Goal: Task Accomplishment & Management: Use online tool/utility

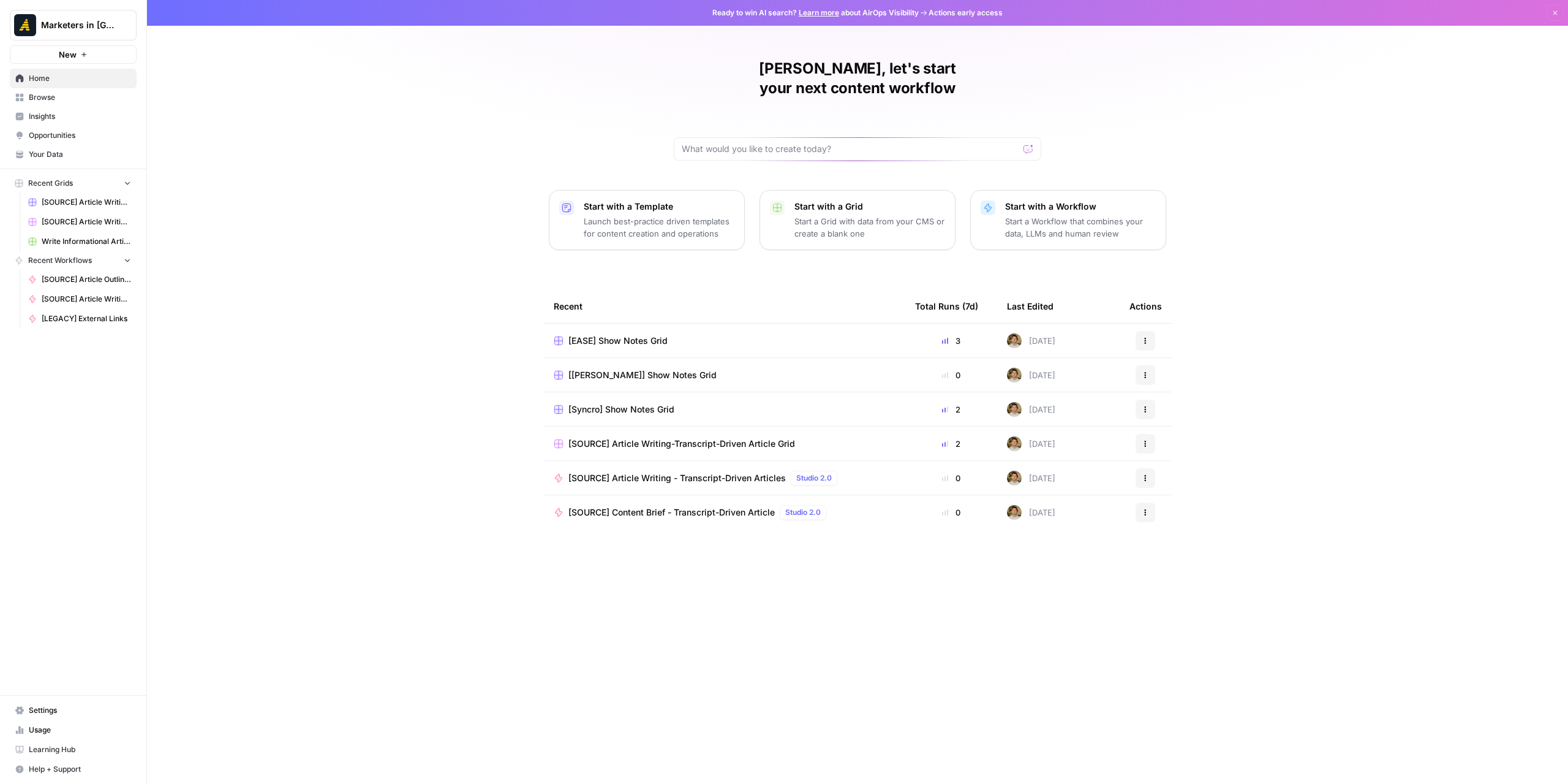
click at [66, 105] on link "Browse" at bounding box center [73, 97] width 127 height 19
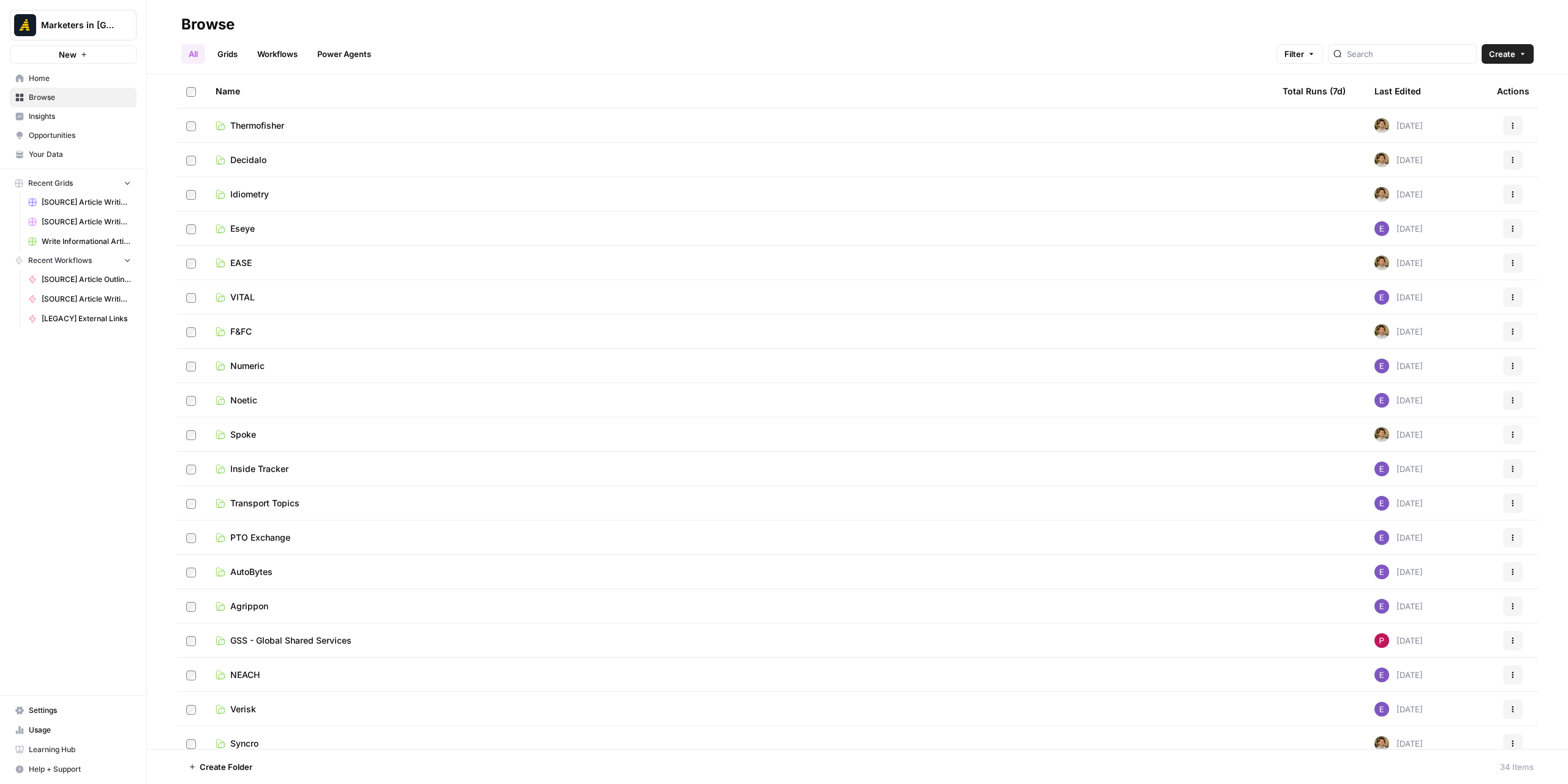
click at [288, 55] on link "Workflows" at bounding box center [277, 53] width 55 height 19
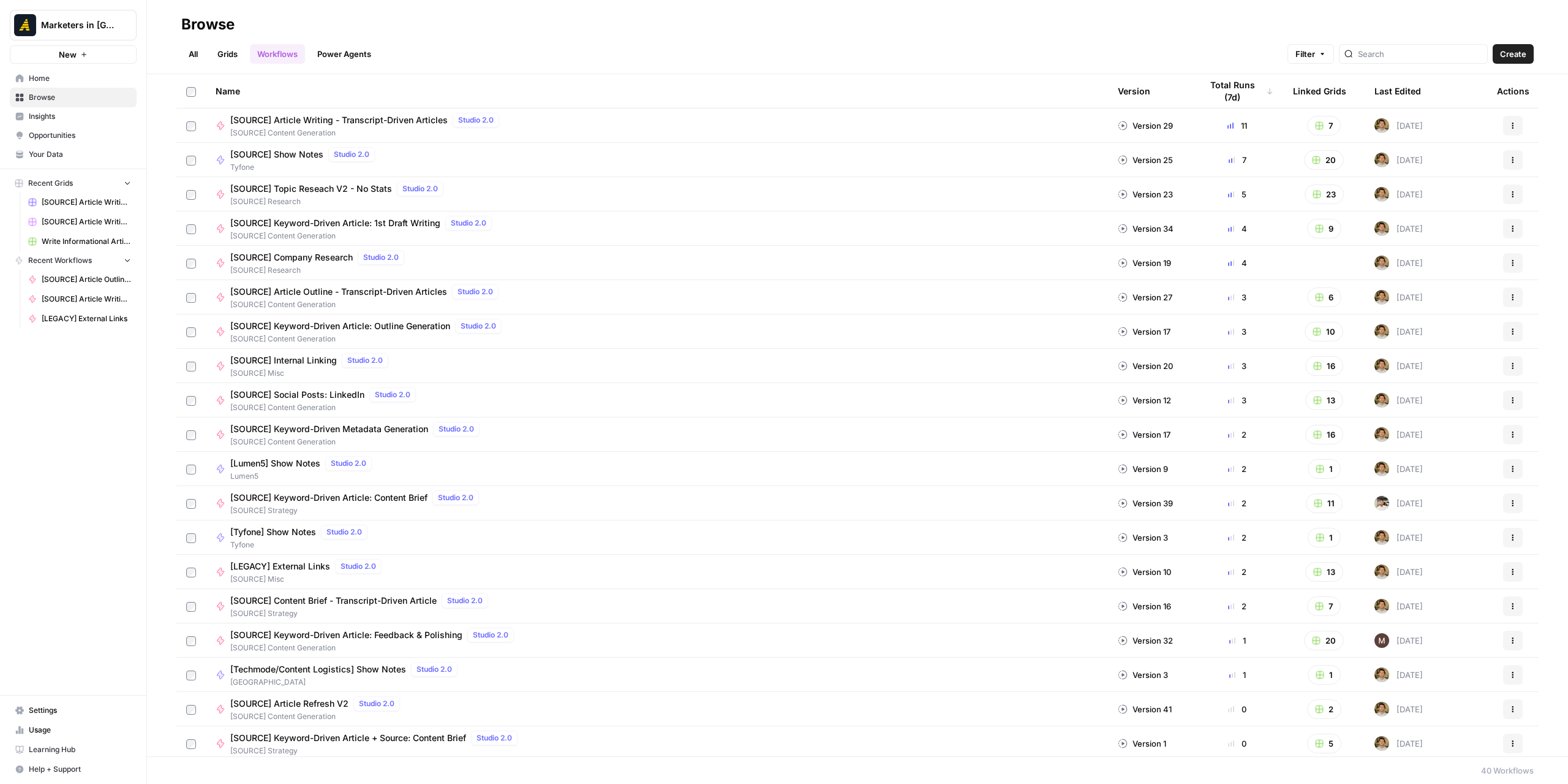
click at [194, 52] on link "All" at bounding box center [193, 53] width 24 height 19
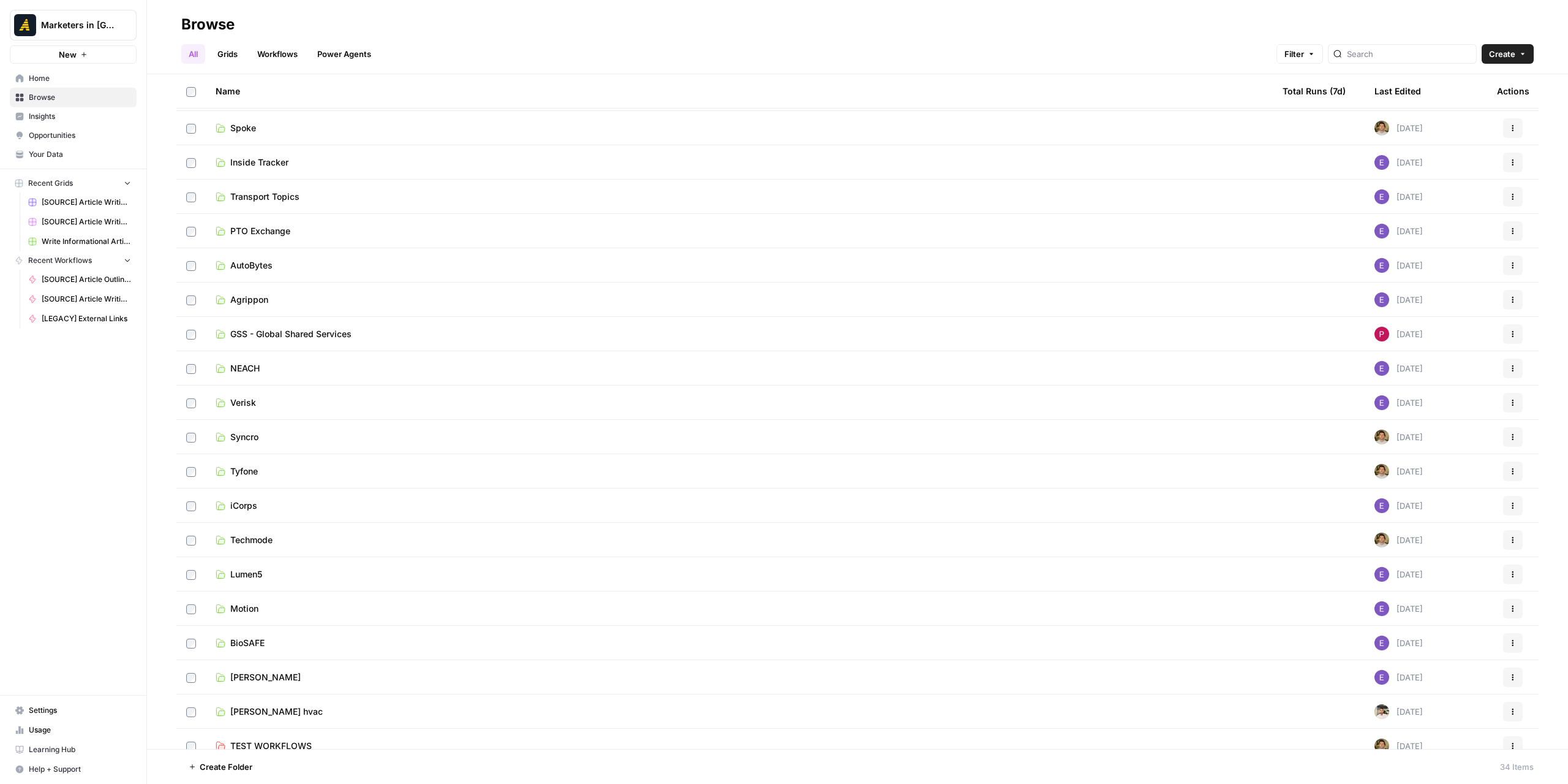
scroll to position [526, 0]
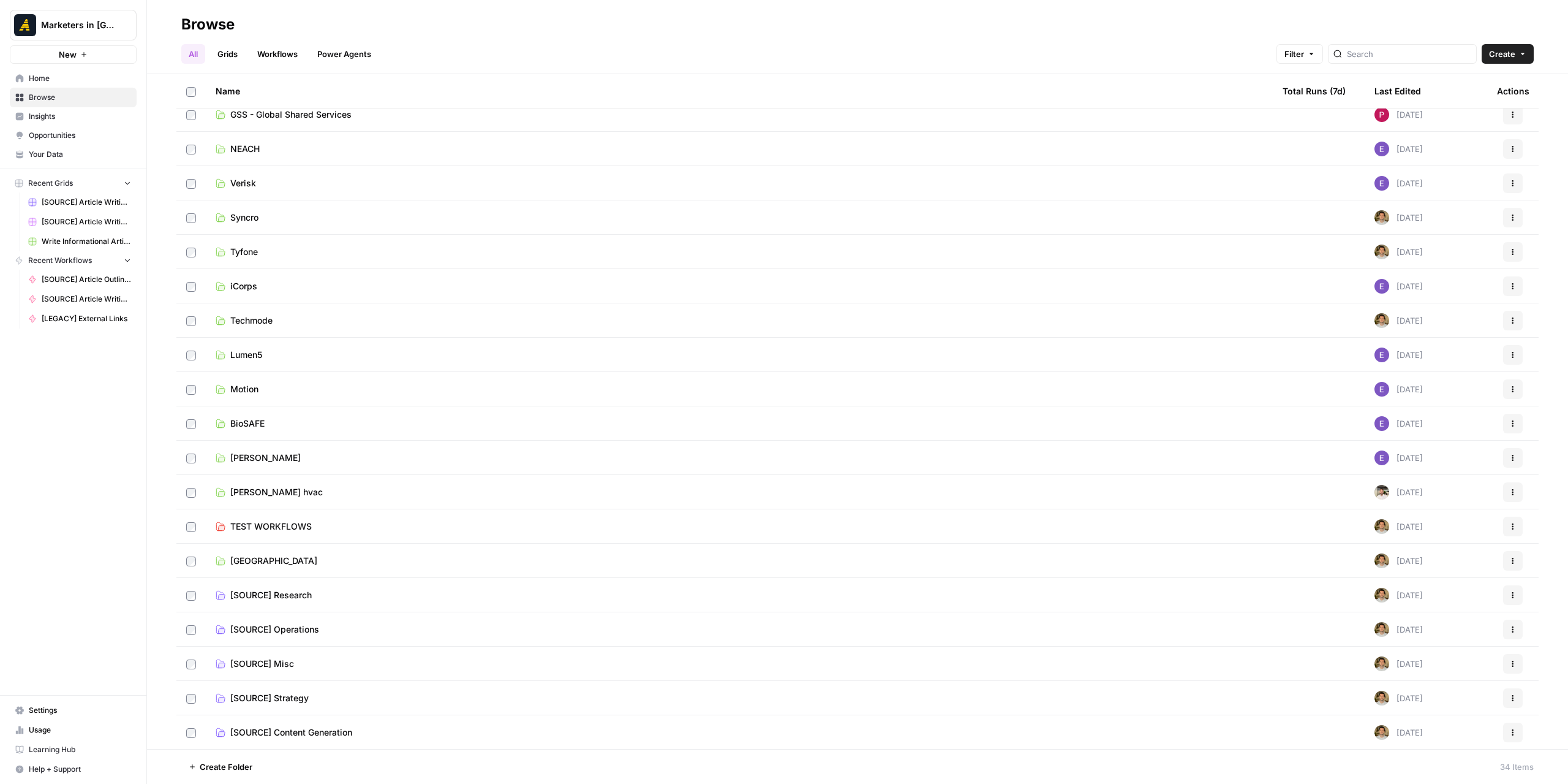
click at [331, 730] on span "[SOURCE] Content Generation" at bounding box center [291, 732] width 121 height 13
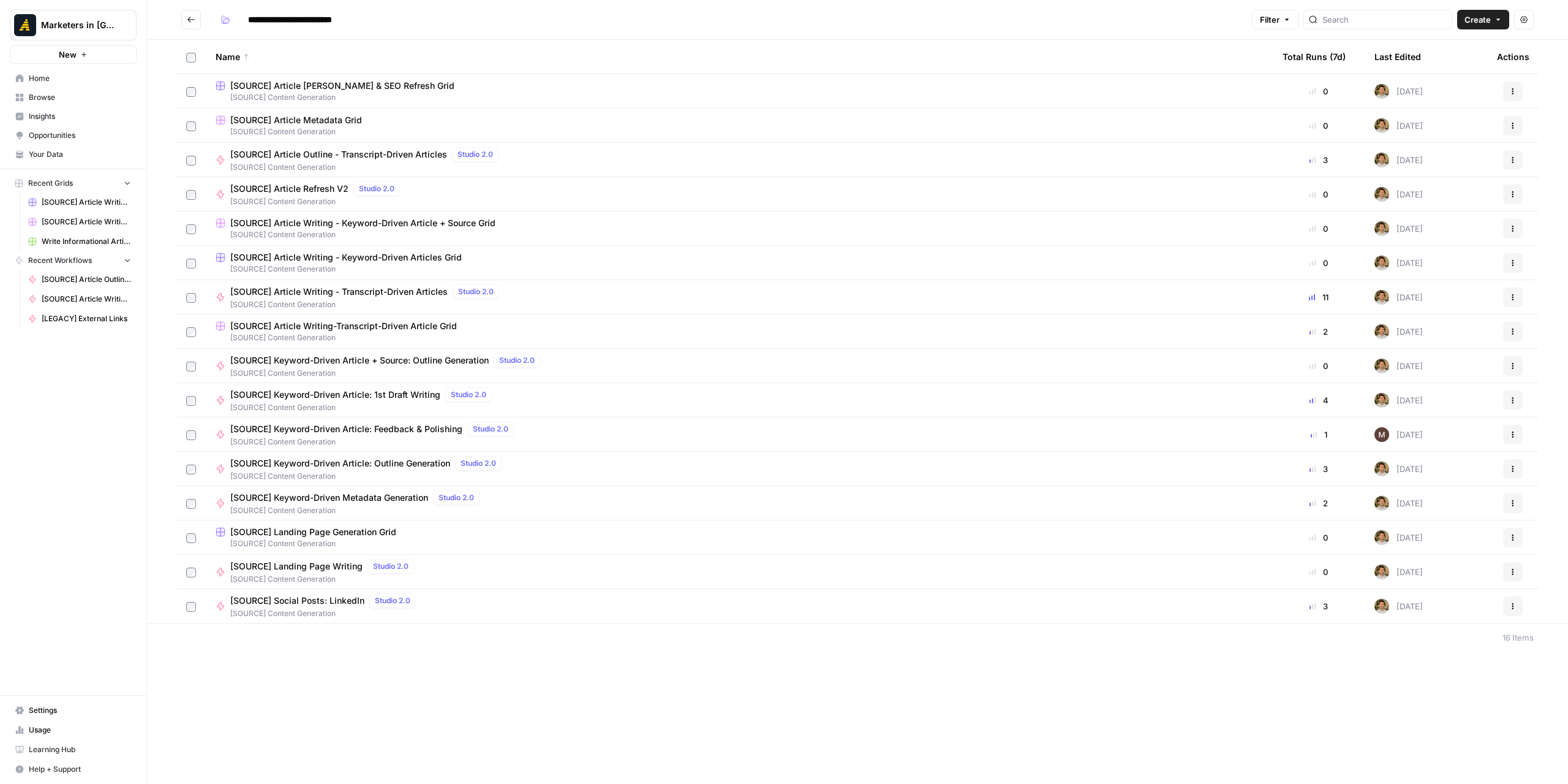
click at [369, 257] on span "[SOURCE] Article Writing - Keyword-Driven Articles Grid" at bounding box center [346, 257] width 231 height 13
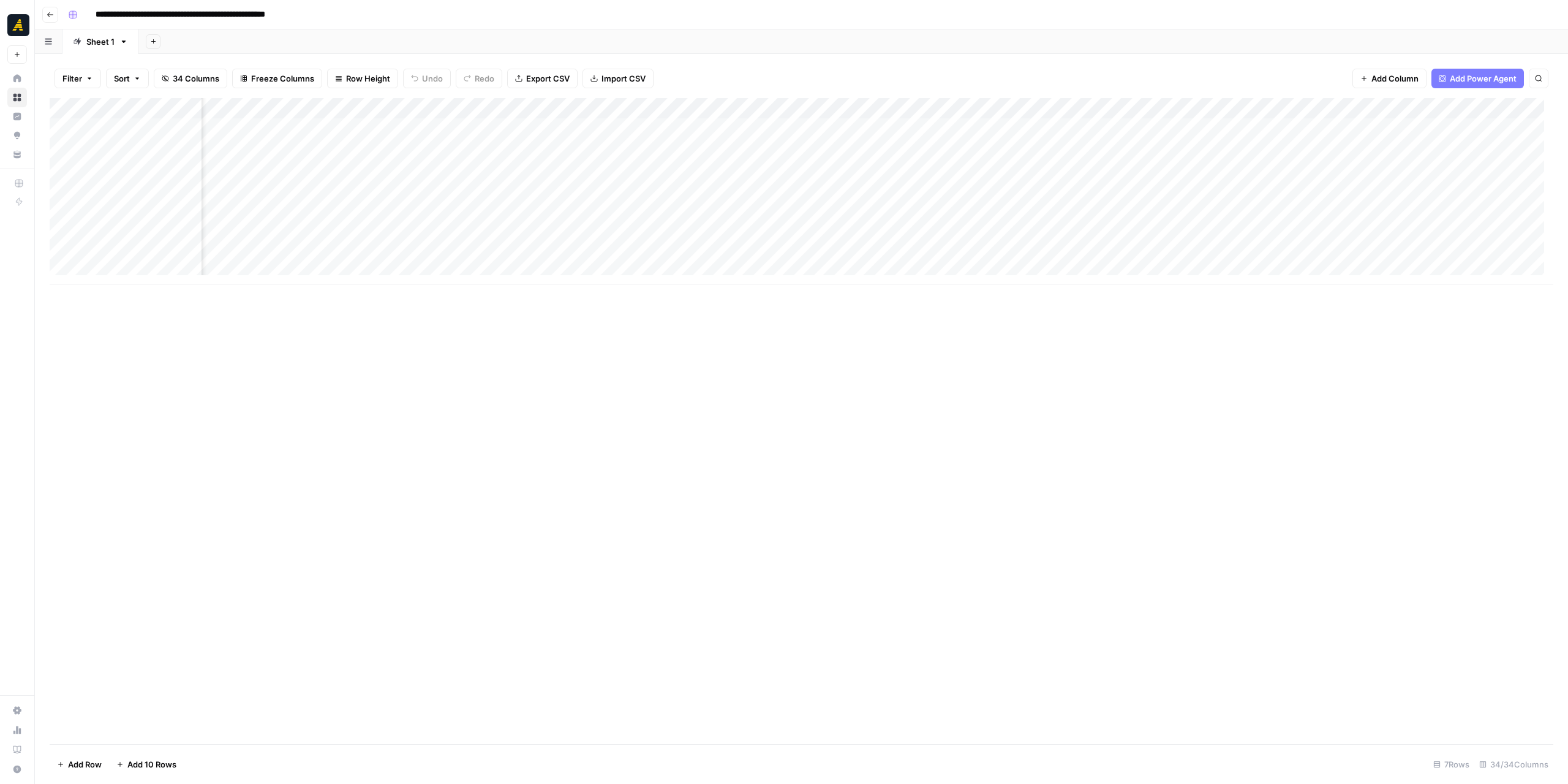
scroll to position [0, 1806]
click at [909, 147] on div "Add Column" at bounding box center [801, 191] width 1504 height 187
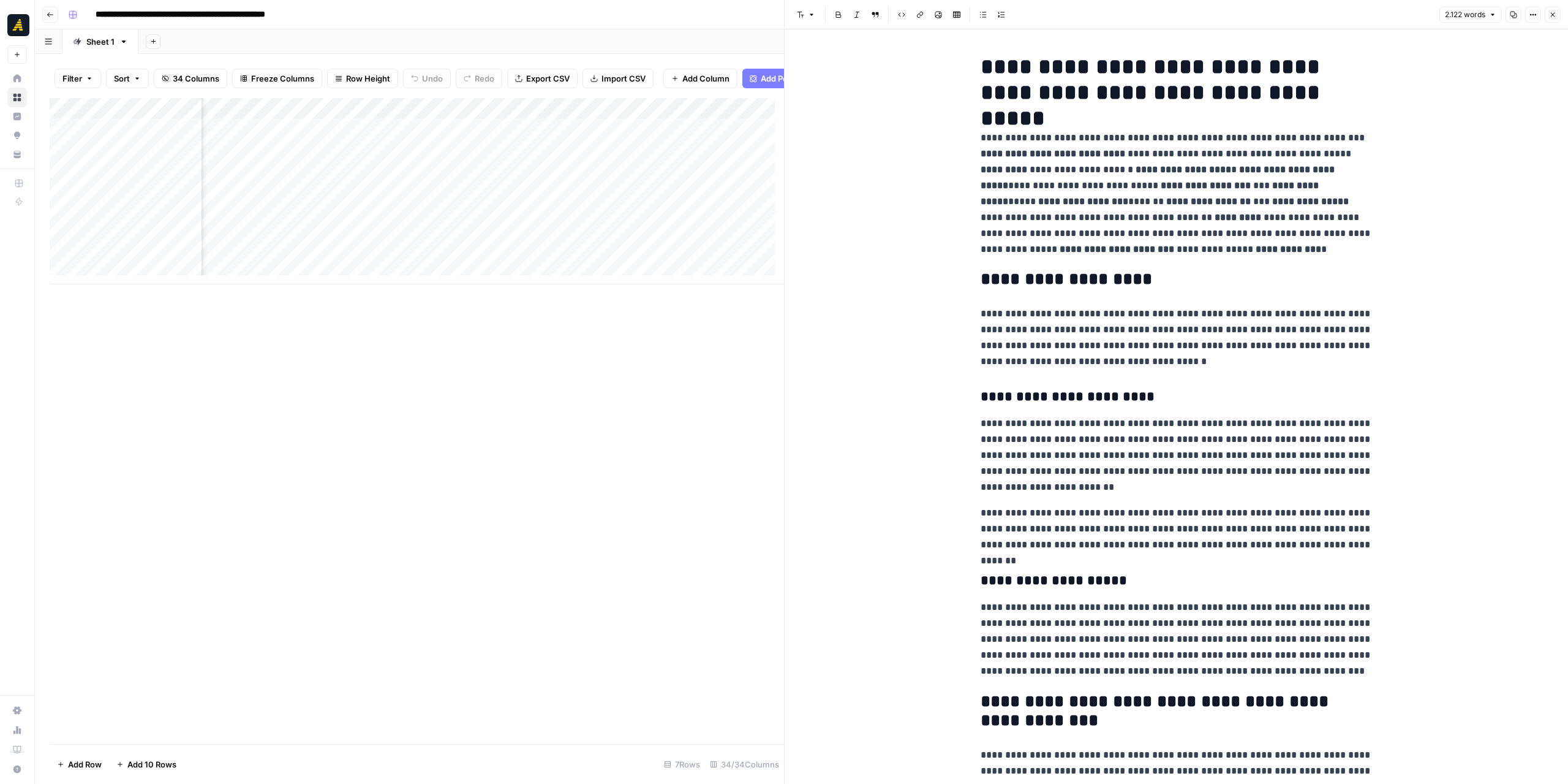
scroll to position [0, 2194]
click at [539, 135] on div "Add Column" at bounding box center [417, 191] width 735 height 187
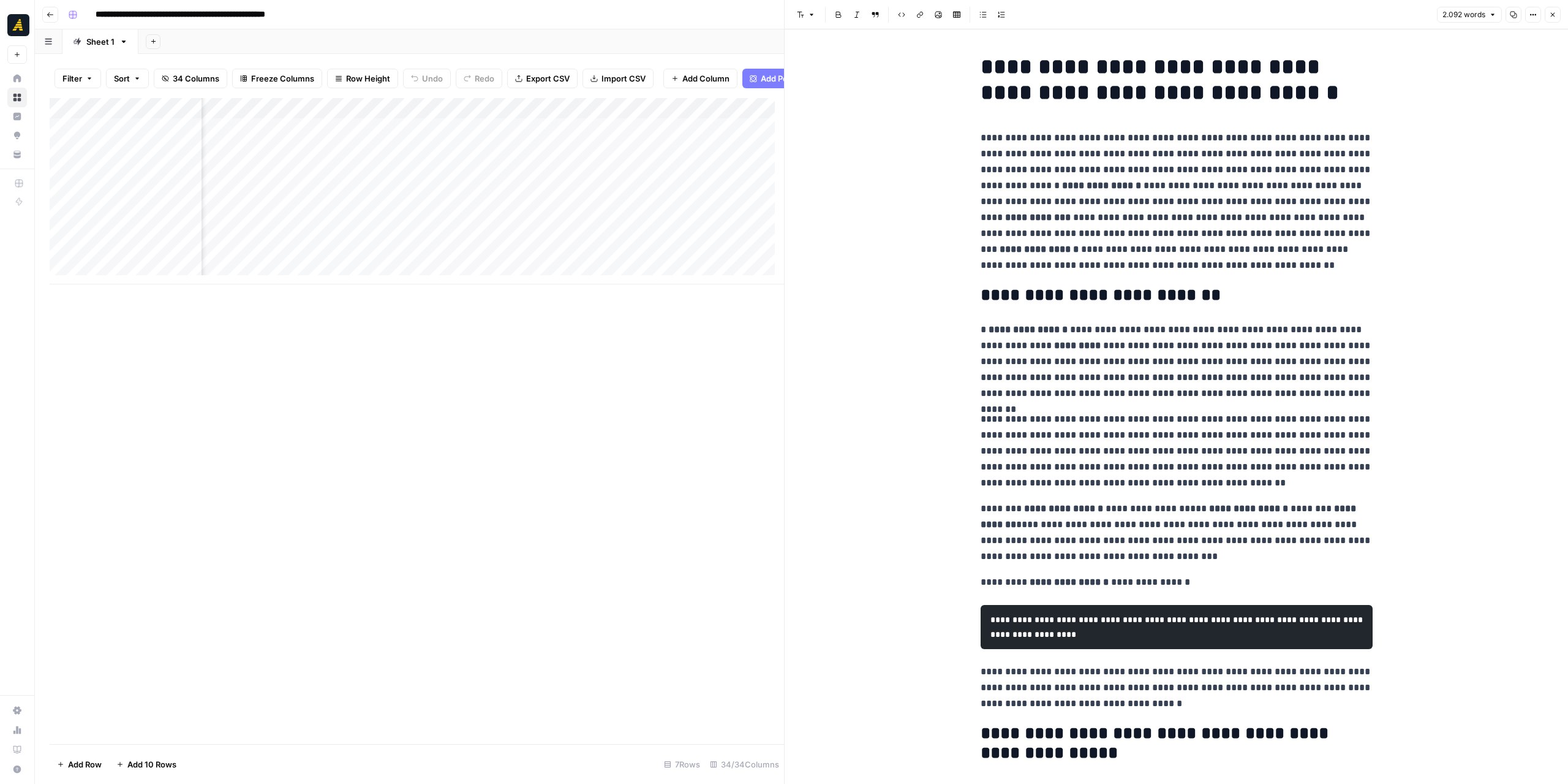
click at [442, 117] on div "Add Column" at bounding box center [417, 191] width 735 height 187
click at [455, 241] on span "Edit Workflow" at bounding box center [444, 237] width 107 height 13
click at [398, 112] on div "Add Column" at bounding box center [417, 191] width 735 height 187
click at [703, 379] on div "Add Column" at bounding box center [417, 420] width 735 height 646
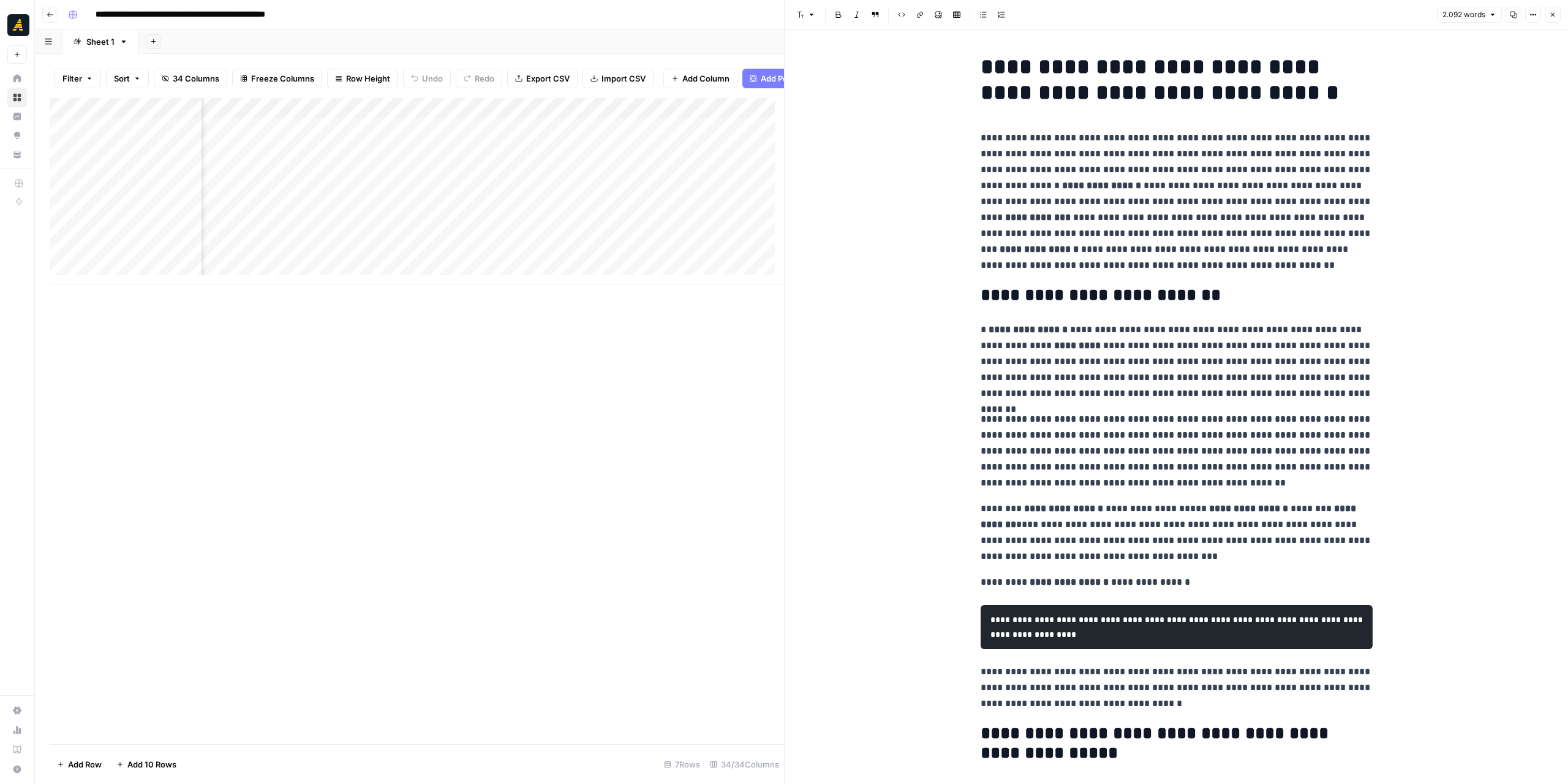
scroll to position [0, 2278]
click at [353, 115] on div "Add Column" at bounding box center [417, 191] width 735 height 187
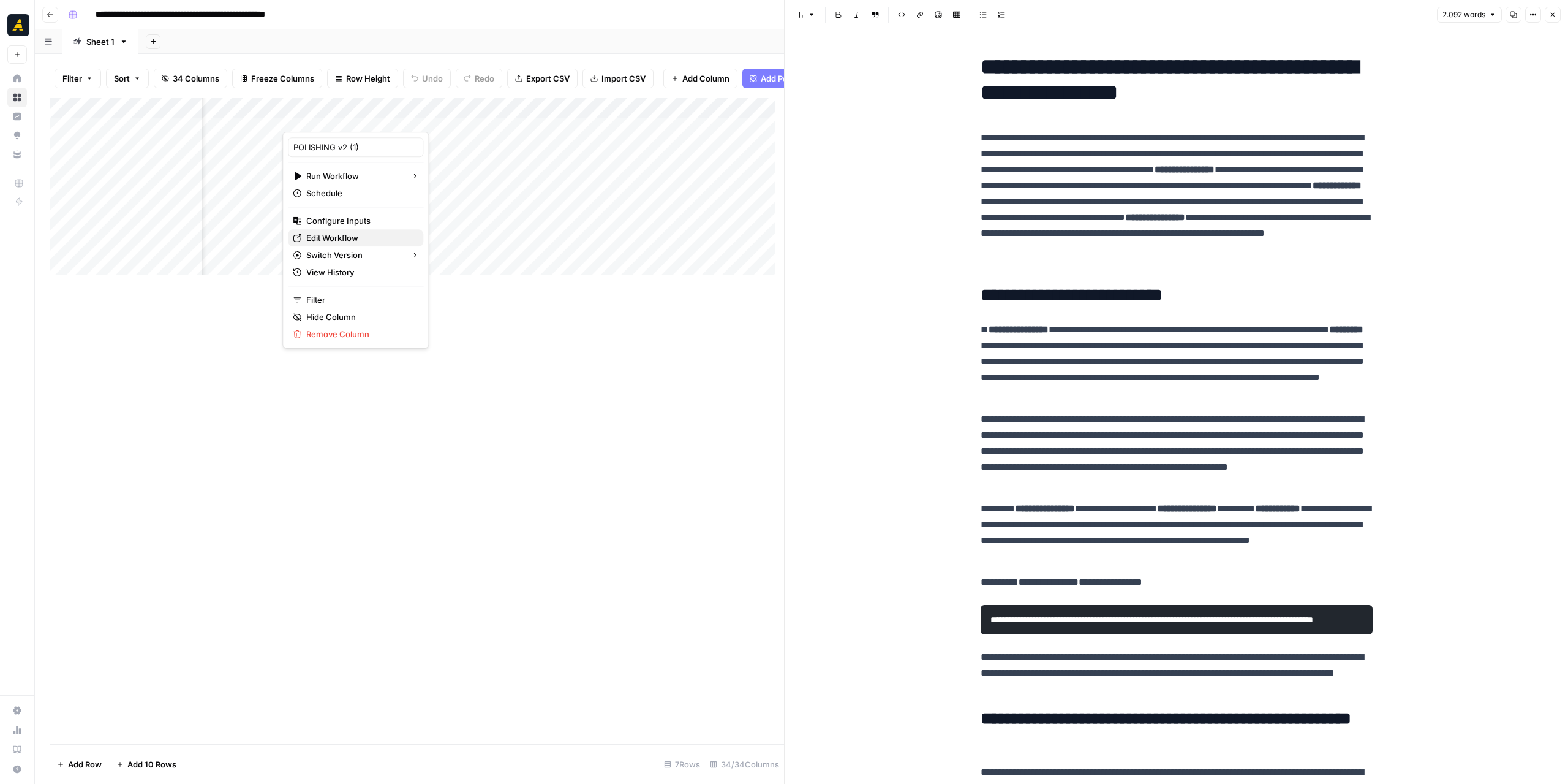
click at [341, 236] on span "Edit Workflow" at bounding box center [359, 237] width 107 height 13
click at [466, 116] on div "Add Column" at bounding box center [417, 191] width 735 height 187
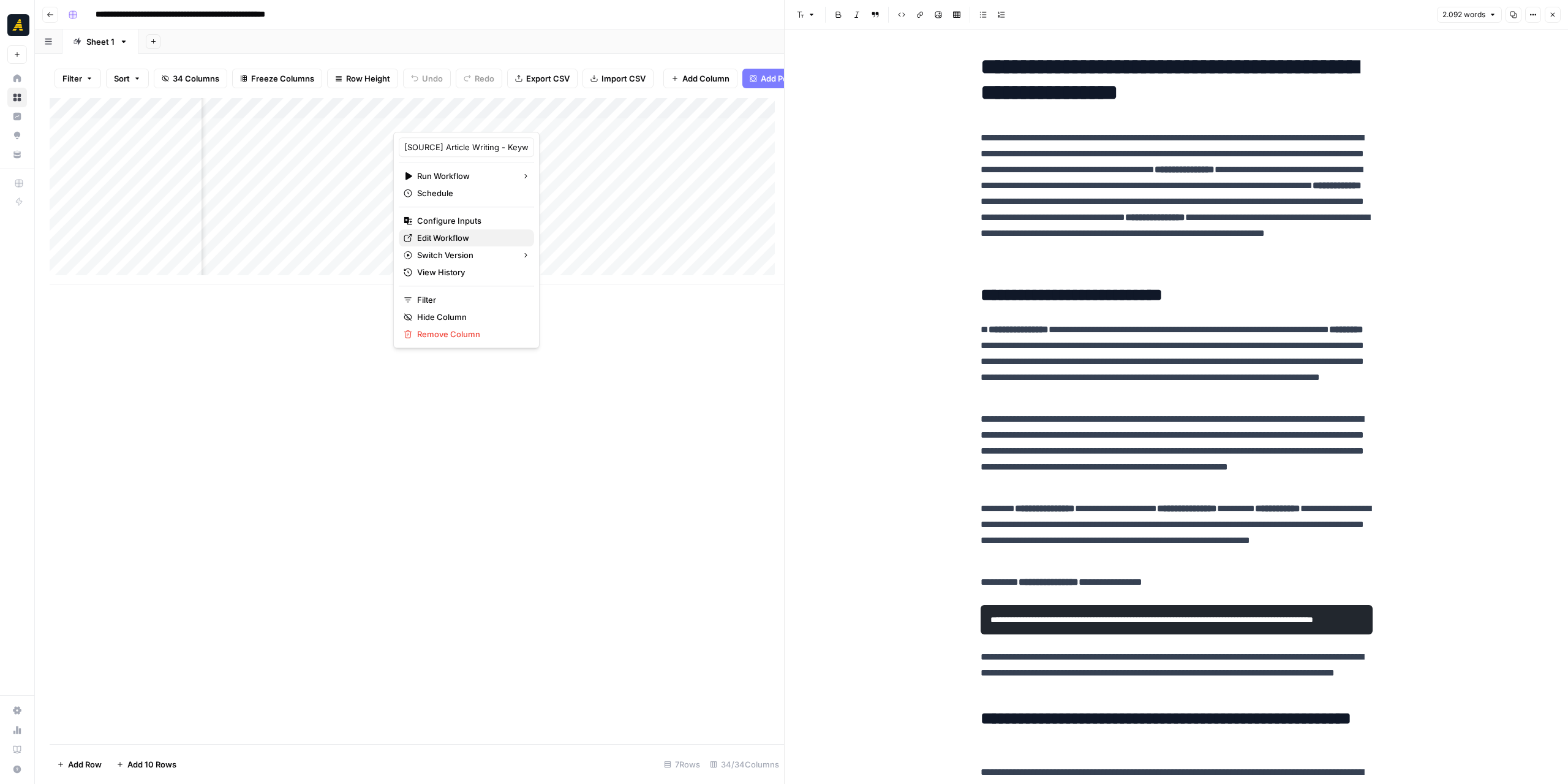
click at [471, 238] on span "Edit Workflow" at bounding box center [470, 237] width 107 height 13
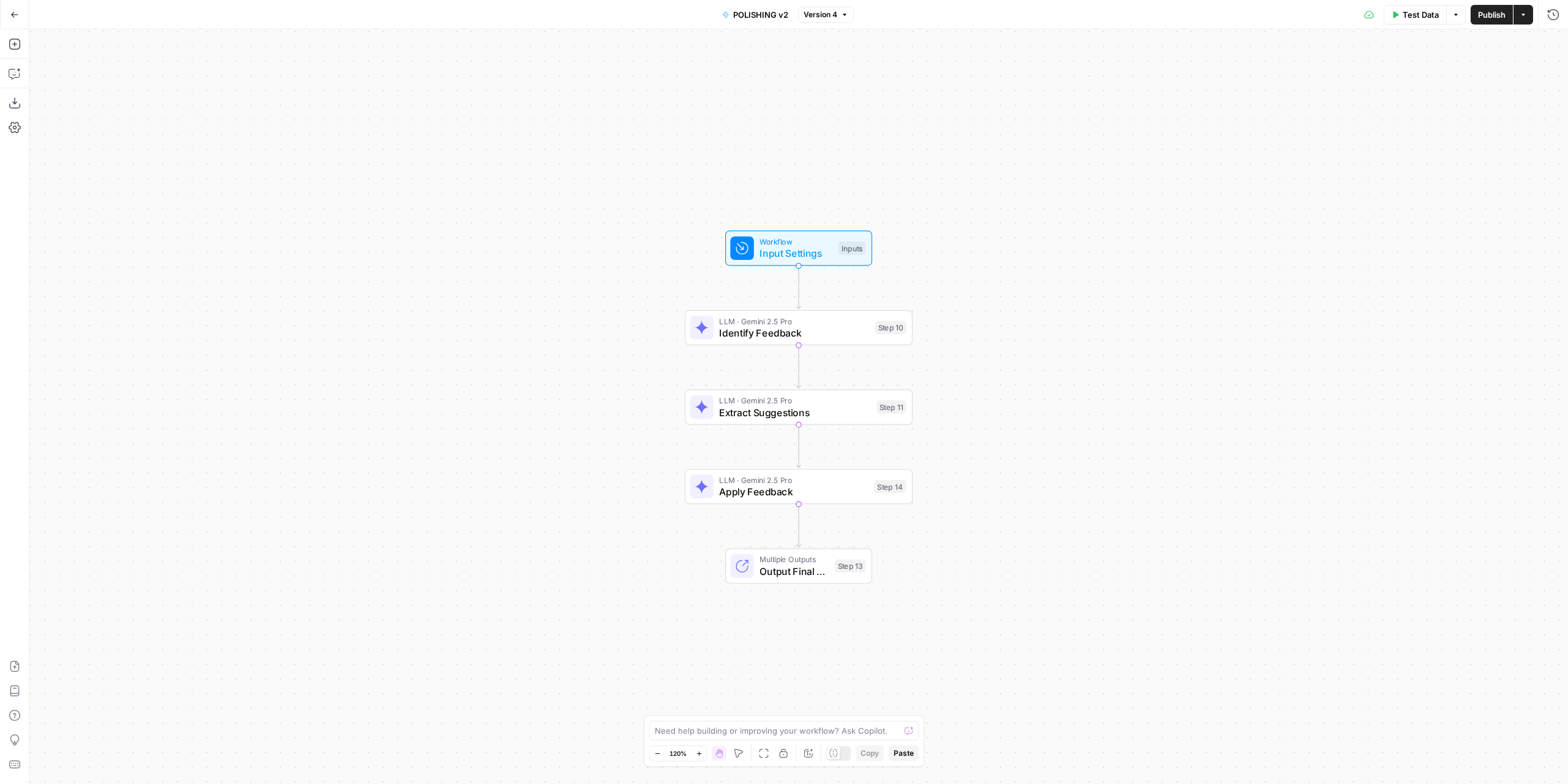
drag, startPoint x: 883, startPoint y: 67, endPoint x: 878, endPoint y: 89, distance: 22.6
click at [883, 66] on div "Workflow Input Settings Inputs LLM · Gemini 2.5 Pro Identify Feedback Step 10 L…" at bounding box center [799, 407] width 1538 height 754
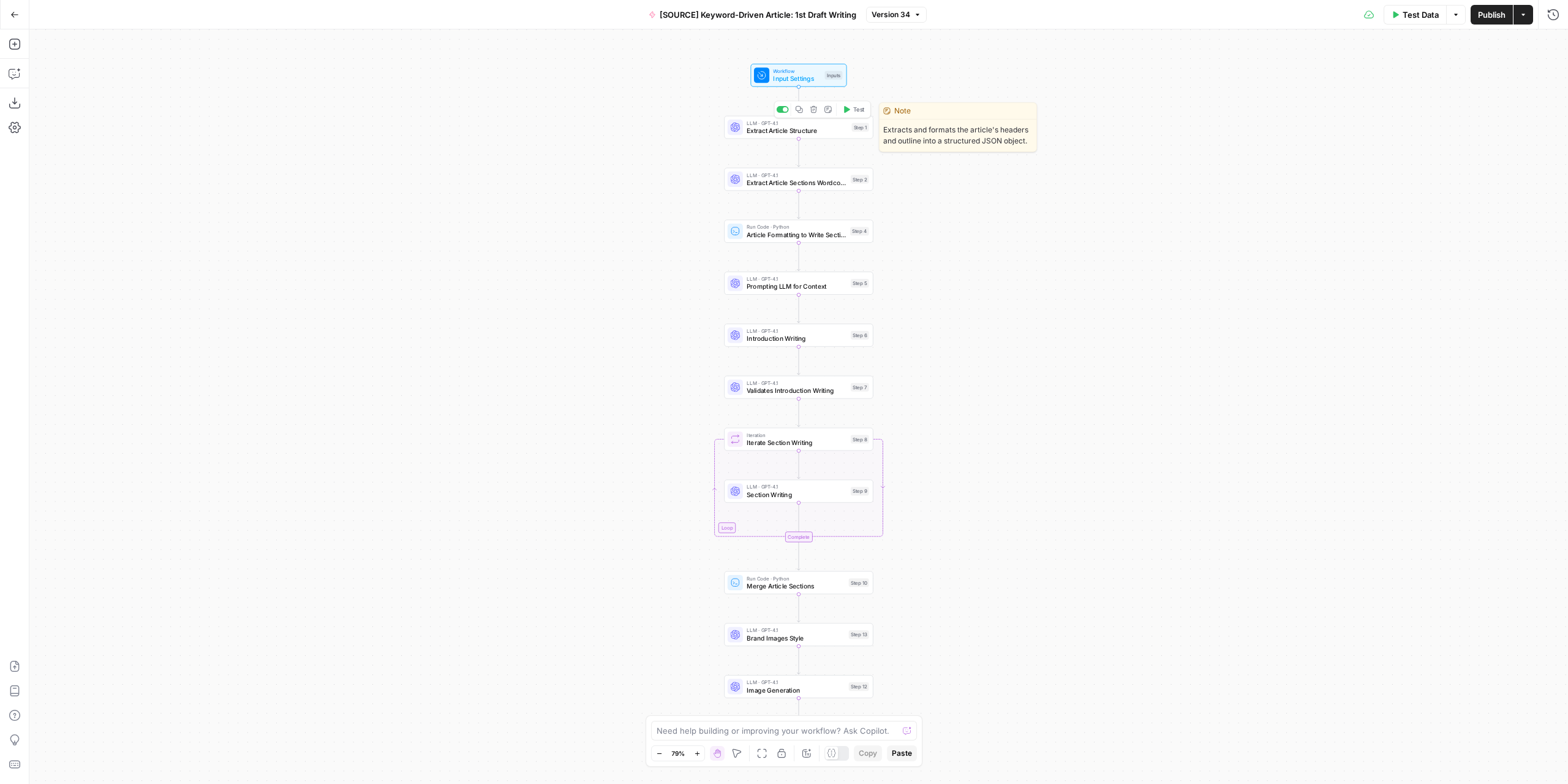
click at [840, 132] on span "Extract Article Structure" at bounding box center [797, 131] width 101 height 10
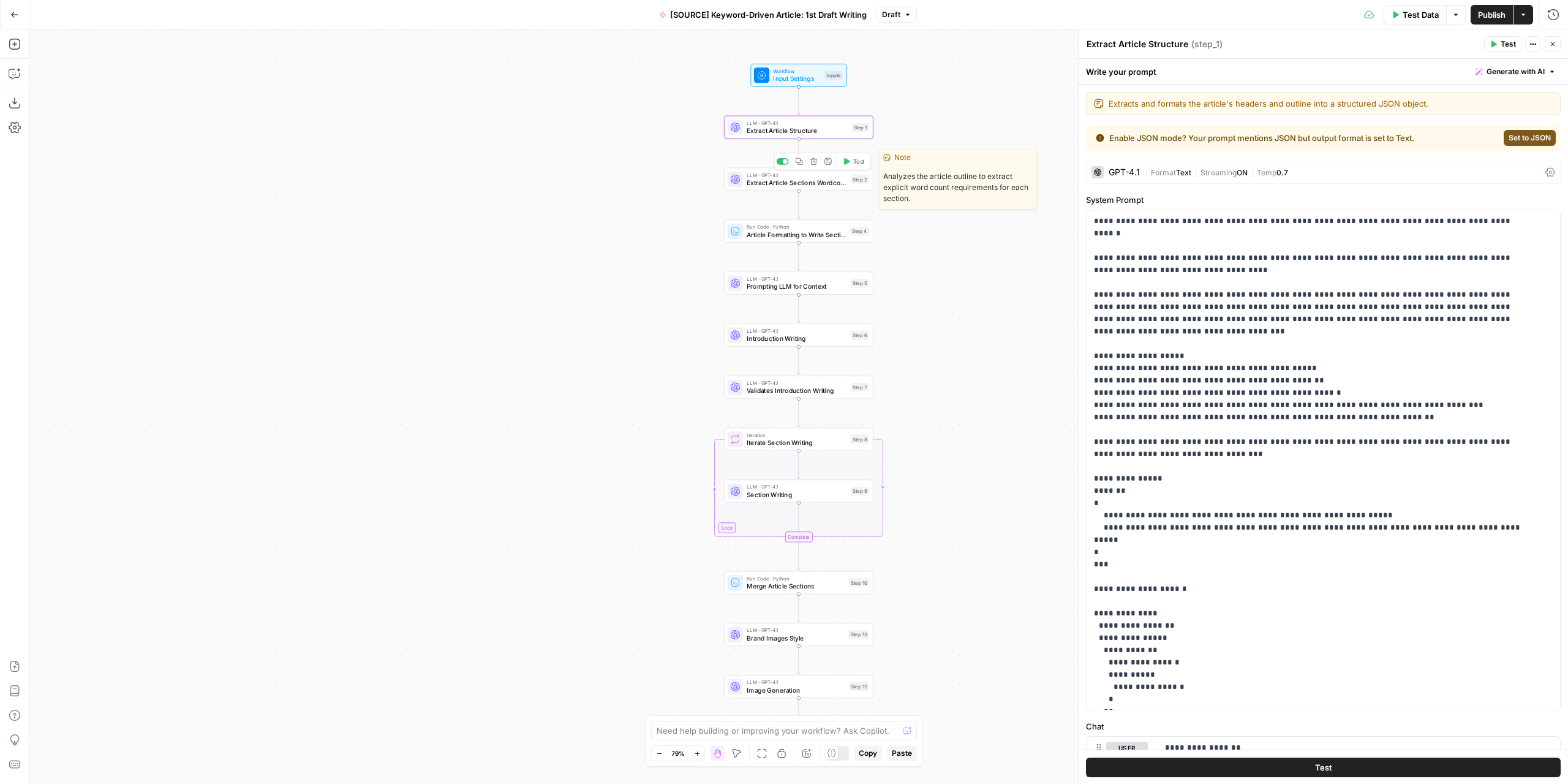
click at [831, 181] on span "Extract Article Sections Wordcount" at bounding box center [796, 183] width 100 height 10
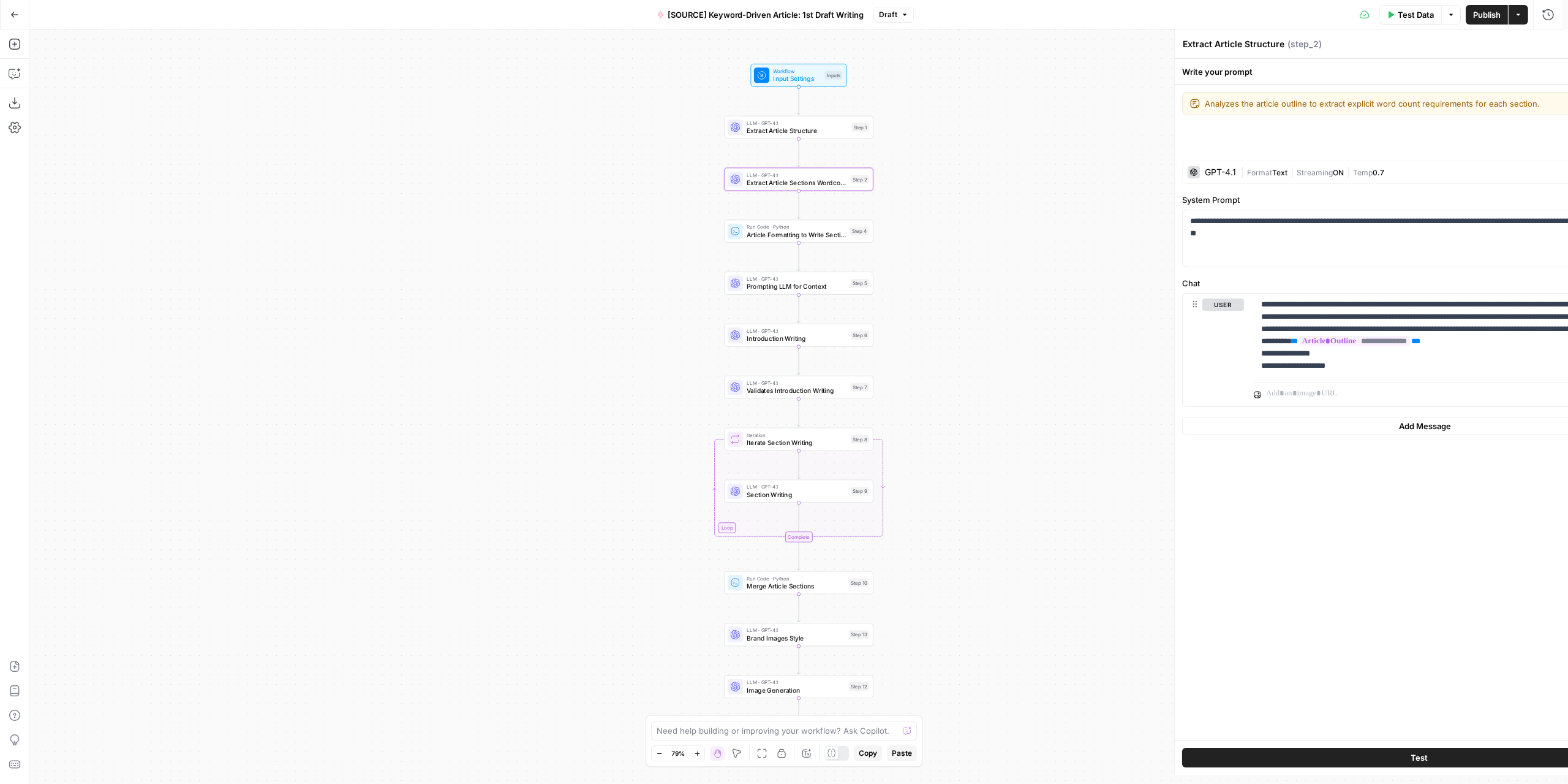
type textarea "Extract Article Sections Wordcount"
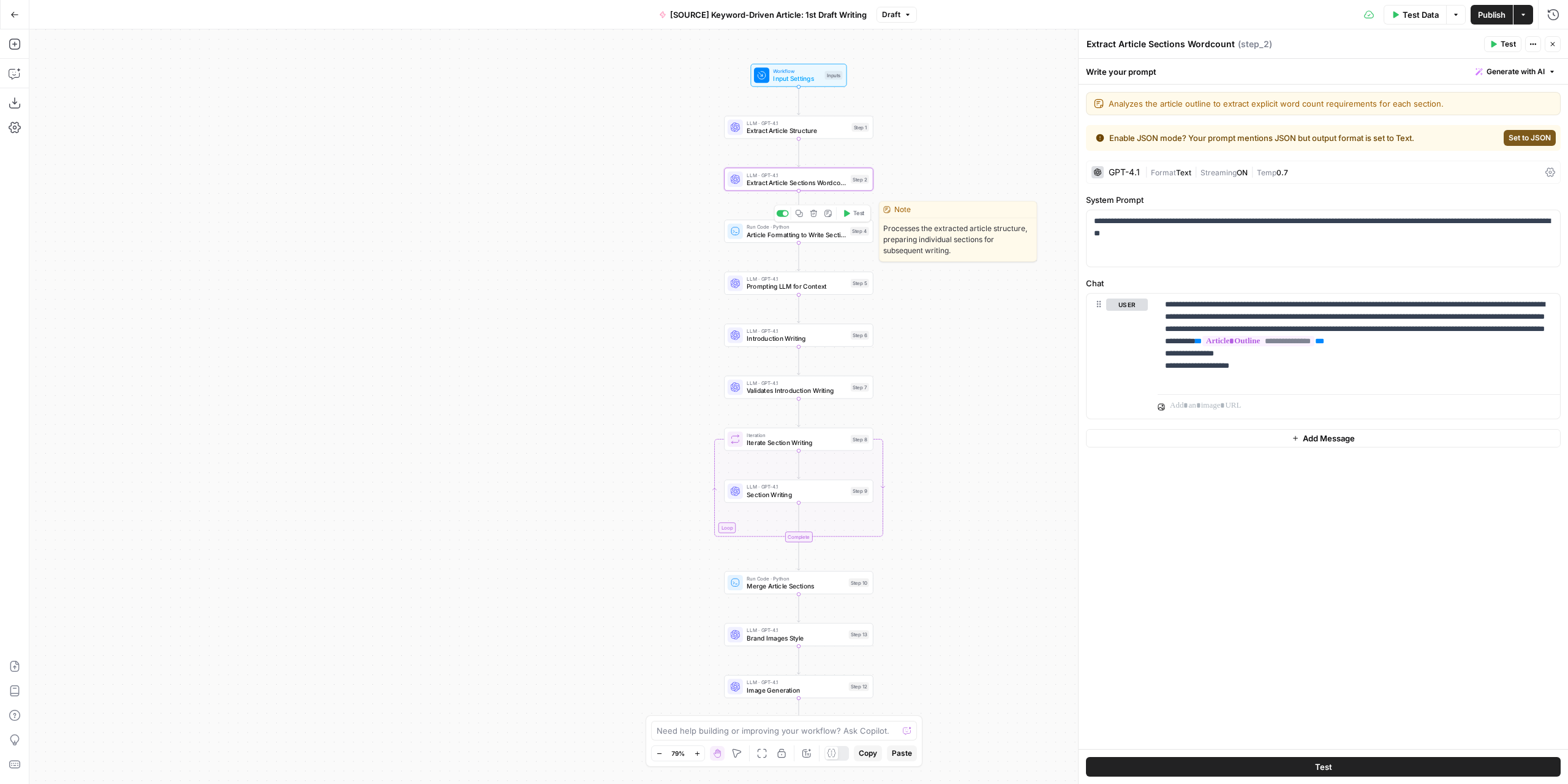
click at [823, 237] on span "Article Formatting to Write Sections" at bounding box center [796, 235] width 100 height 10
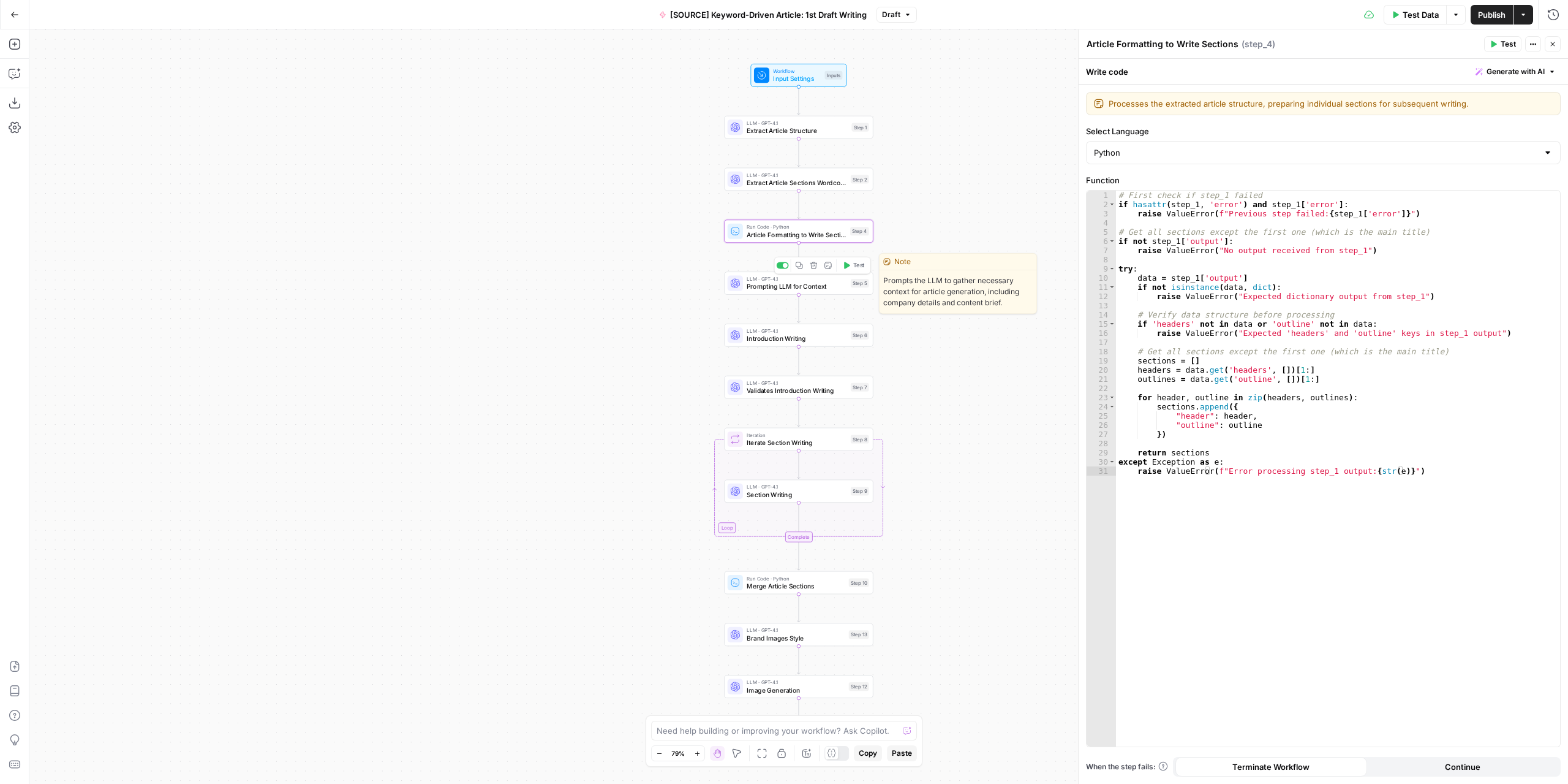
click at [826, 286] on span "Prompting LLM for Context" at bounding box center [796, 287] width 100 height 10
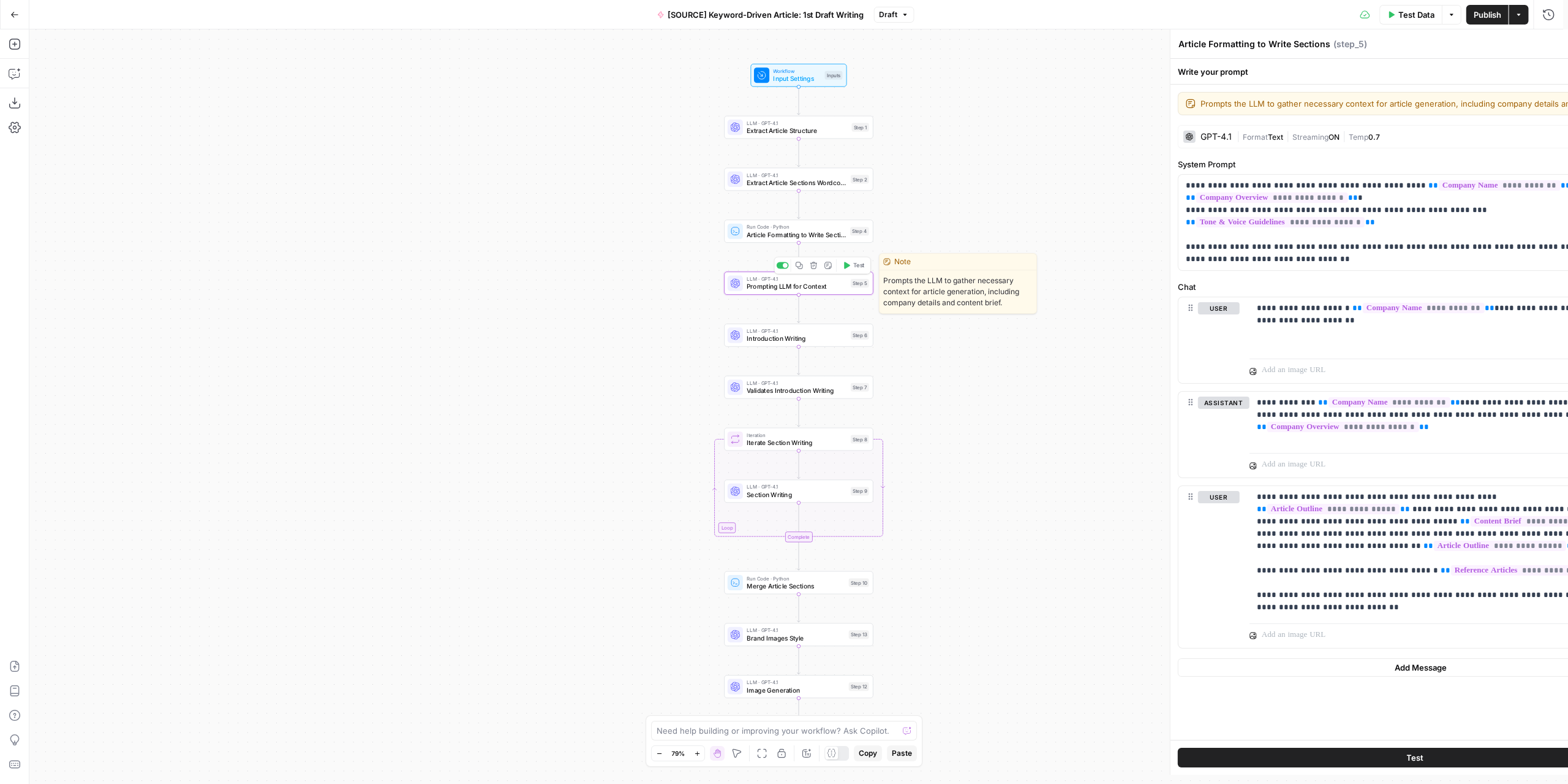
type textarea "Prompting LLM for Context"
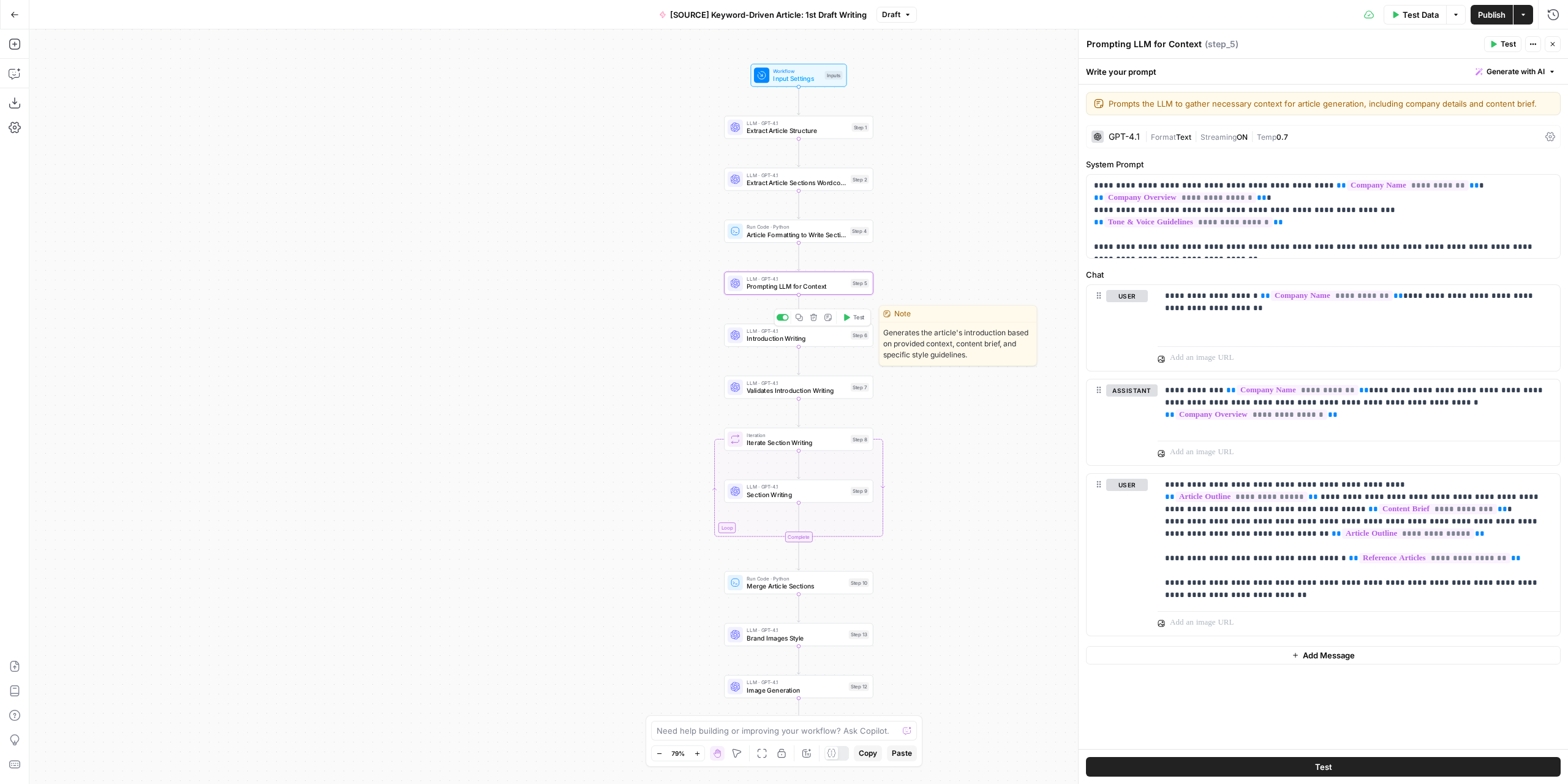
click at [830, 341] on span "Introduction Writing" at bounding box center [796, 339] width 100 height 10
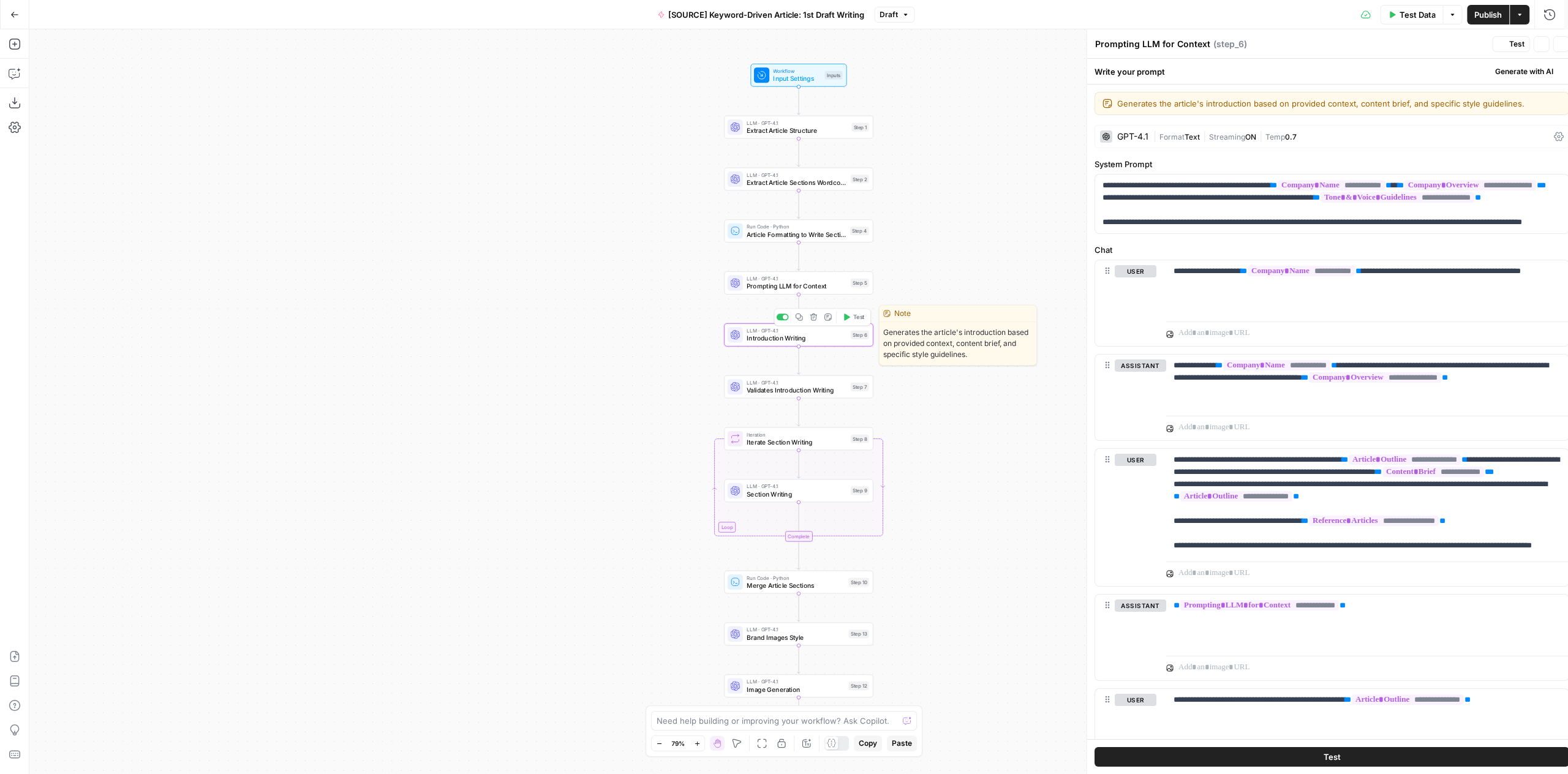
type textarea "Introduction Writing"
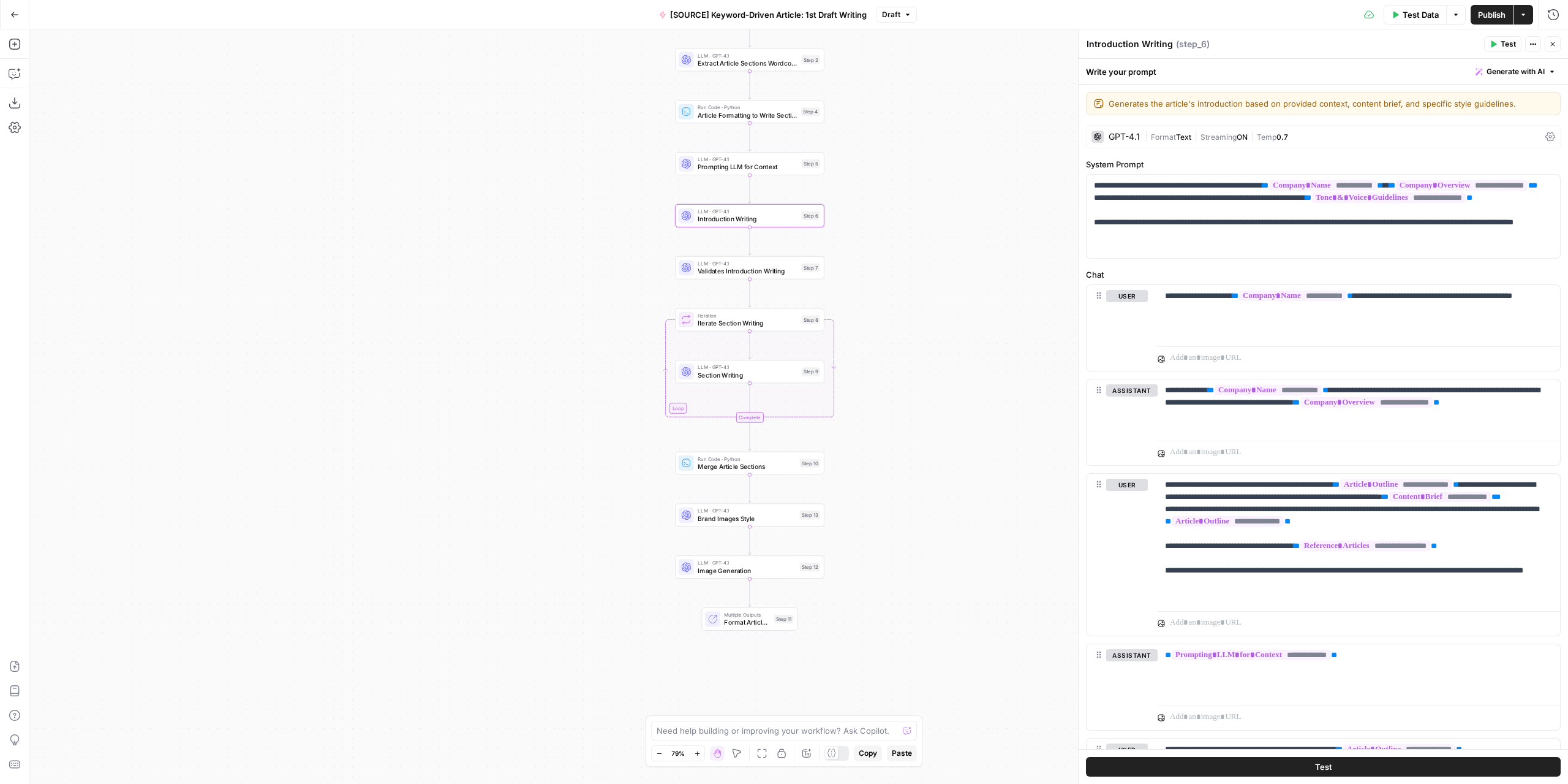
drag, startPoint x: 929, startPoint y: 406, endPoint x: 880, endPoint y: 286, distance: 129.6
click at [880, 286] on div "Workflow Input Settings Inputs LLM · GPT-4.1 Extract Article Structure Step 1 L…" at bounding box center [799, 407] width 1538 height 754
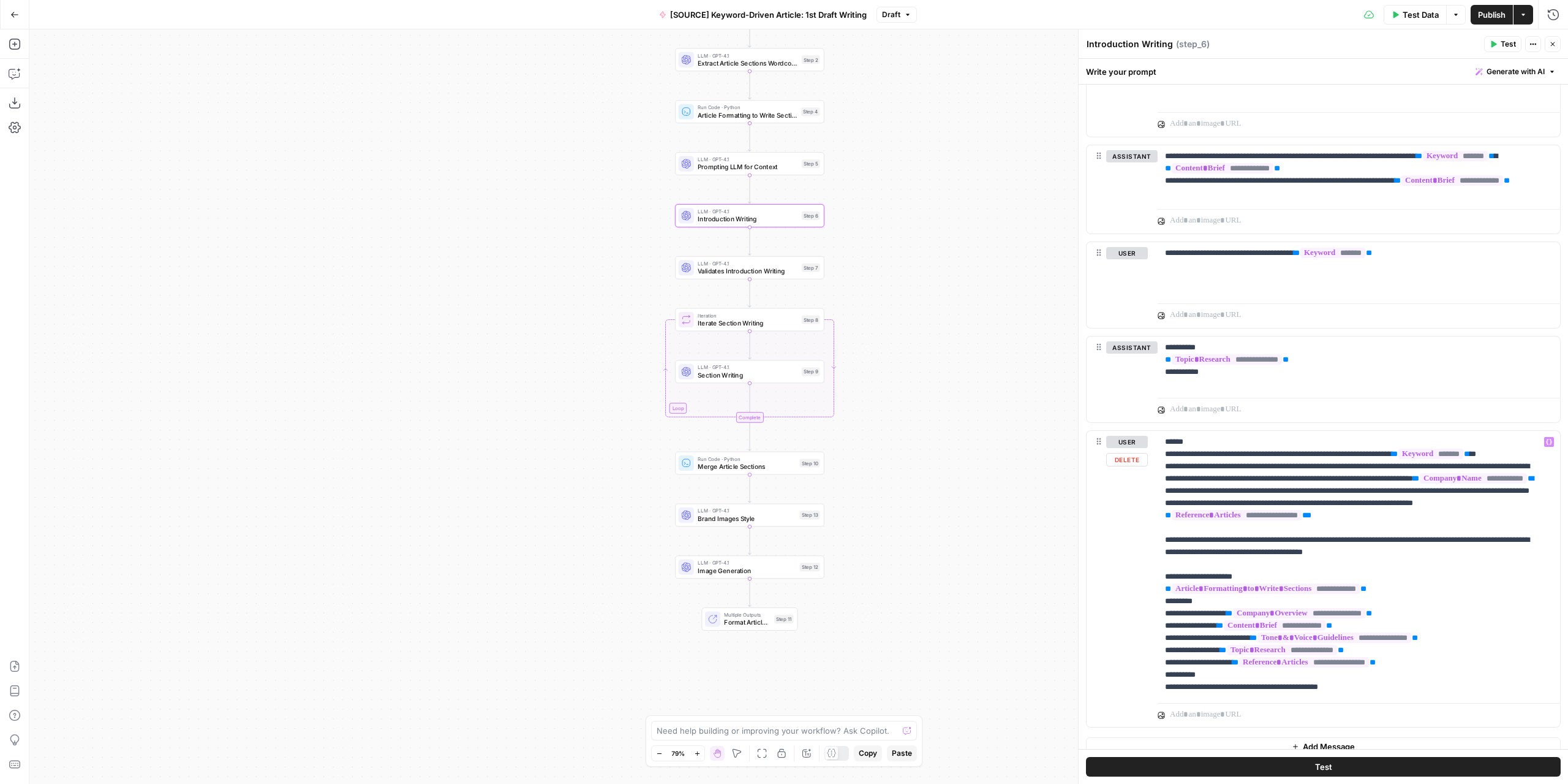
scroll to position [695, 0]
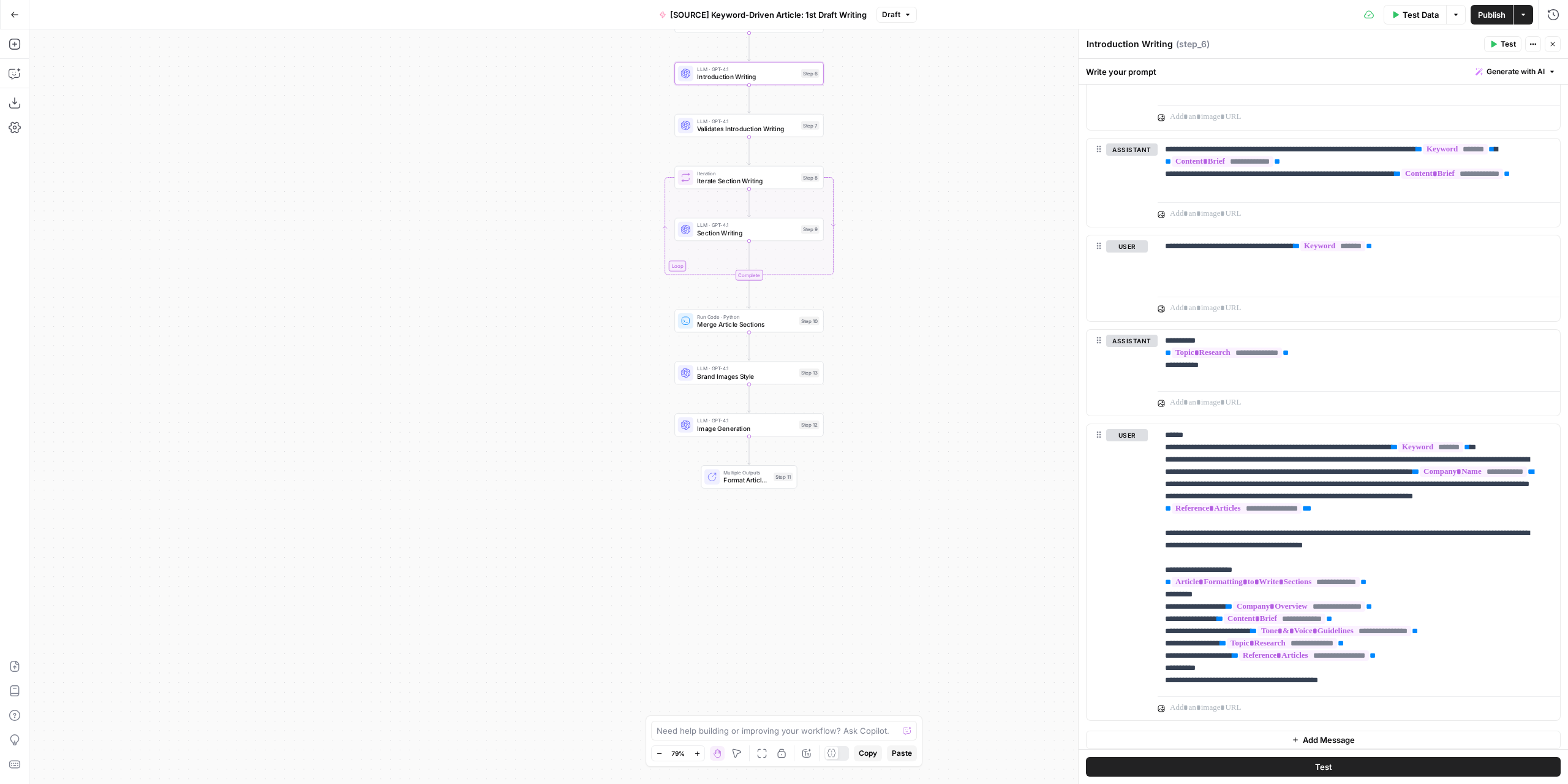
drag, startPoint x: 913, startPoint y: 481, endPoint x: 912, endPoint y: 333, distance: 148.0
click at [912, 333] on div "Workflow Input Settings Inputs LLM · GPT-4.1 Extract Article Structure Step 1 L…" at bounding box center [799, 407] width 1538 height 754
click at [873, 424] on div "Workflow Input Settings Inputs LLM · GPT-4.1 Extract Article Structure Step 1 L…" at bounding box center [799, 407] width 1538 height 754
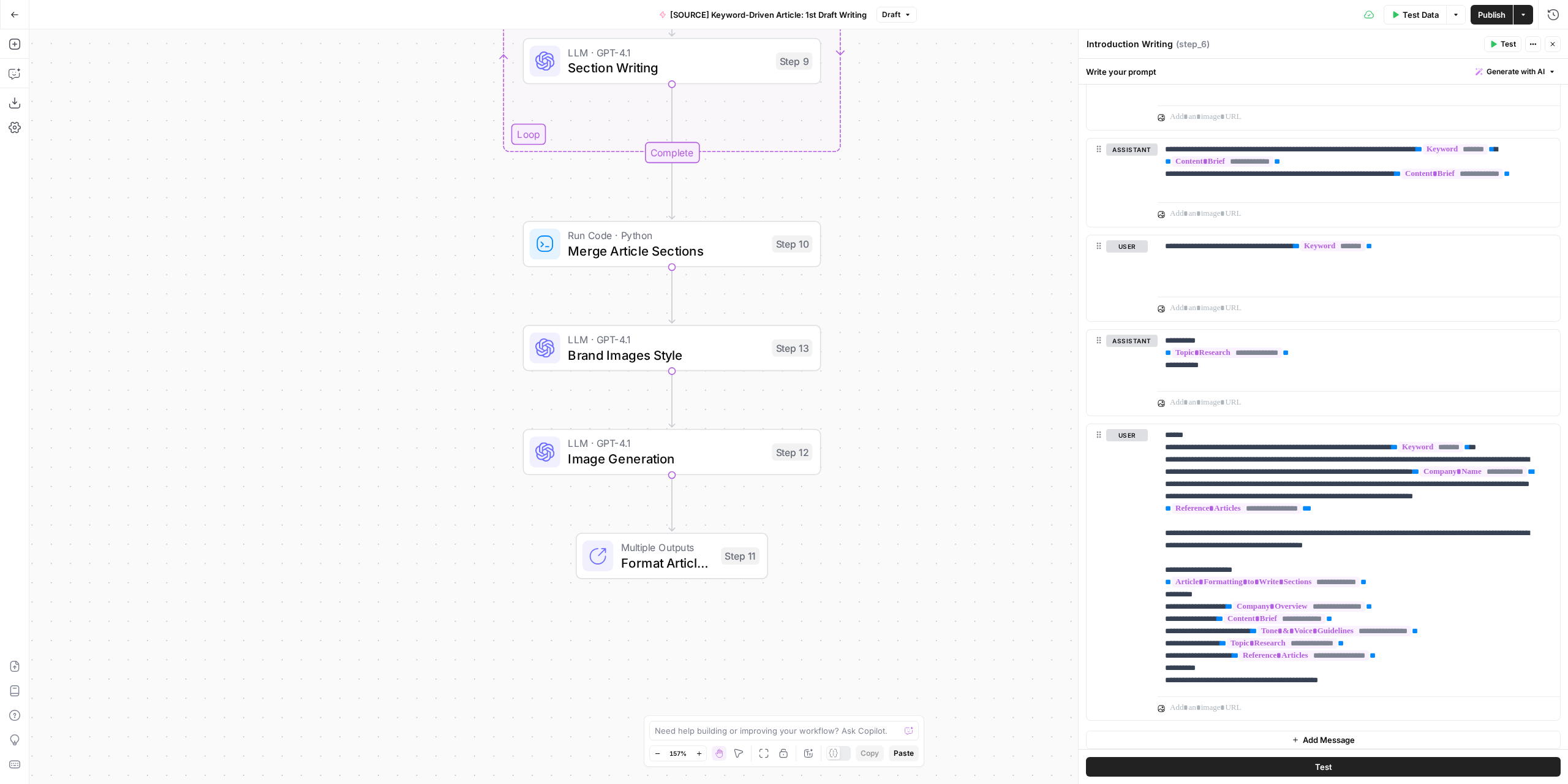
drag, startPoint x: 855, startPoint y: 432, endPoint x: 905, endPoint y: 477, distance: 67.3
click at [905, 477] on div "Workflow Input Settings Inputs LLM · GPT-4.1 Extract Article Structure Step 1 L…" at bounding box center [799, 407] width 1538 height 754
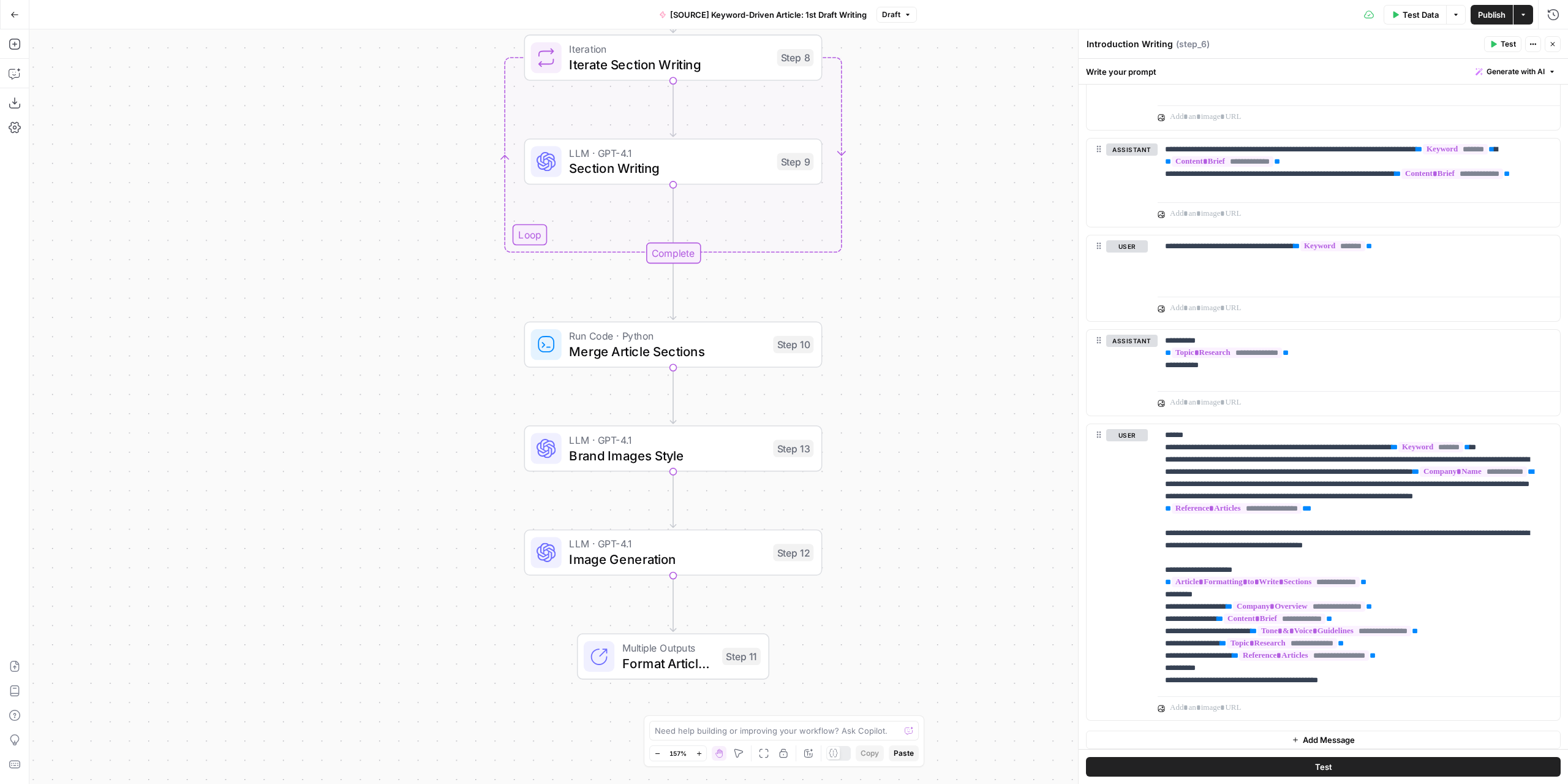
drag, startPoint x: 901, startPoint y: 378, endPoint x: 898, endPoint y: 473, distance: 95.0
click at [898, 473] on div "Workflow Input Settings Inputs LLM · GPT-4.1 Extract Article Structure Step 1 L…" at bounding box center [799, 407] width 1538 height 754
click at [714, 453] on span "Brand Images Style" at bounding box center [667, 455] width 196 height 19
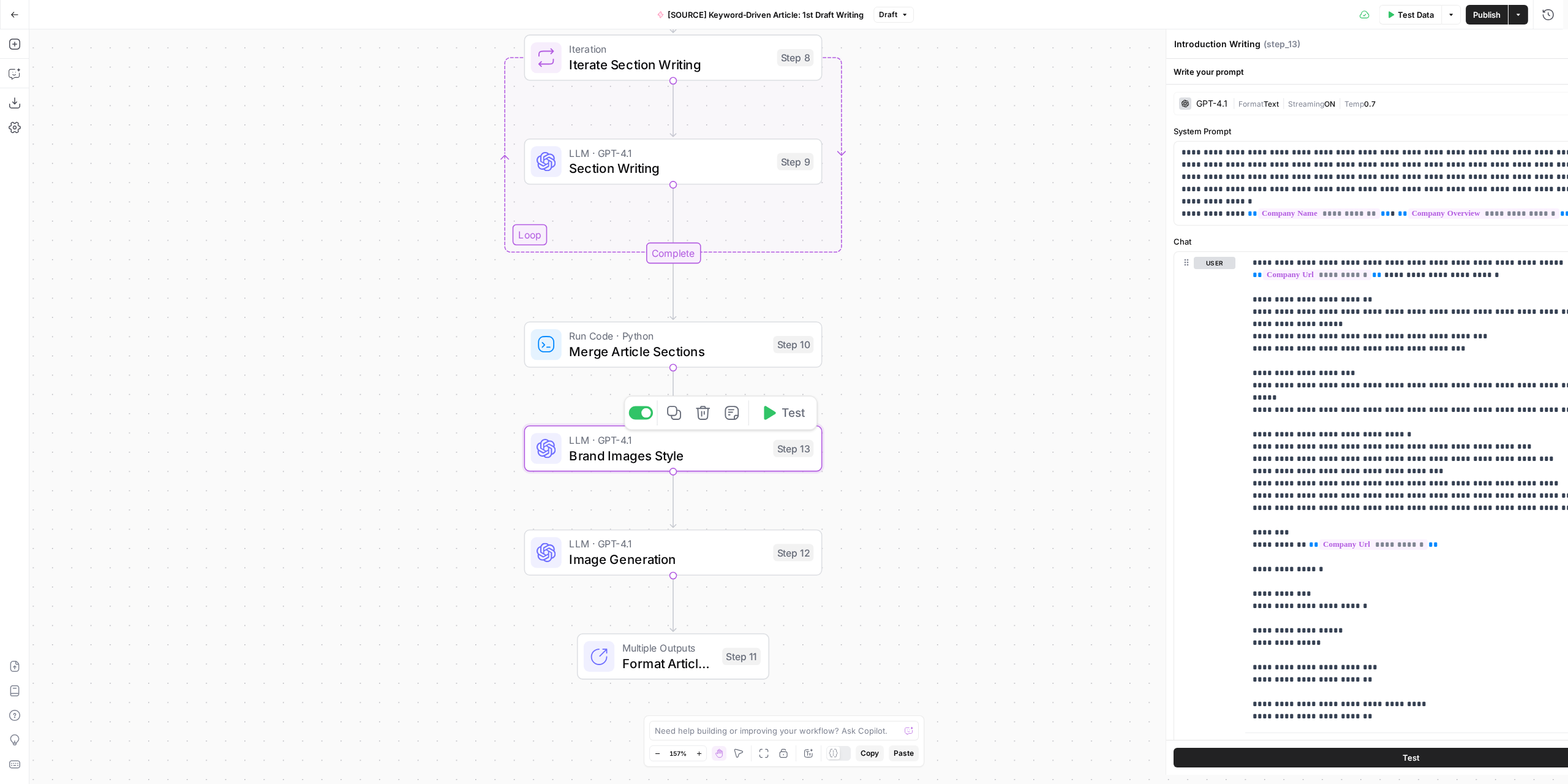
type textarea "Brand Images Style"
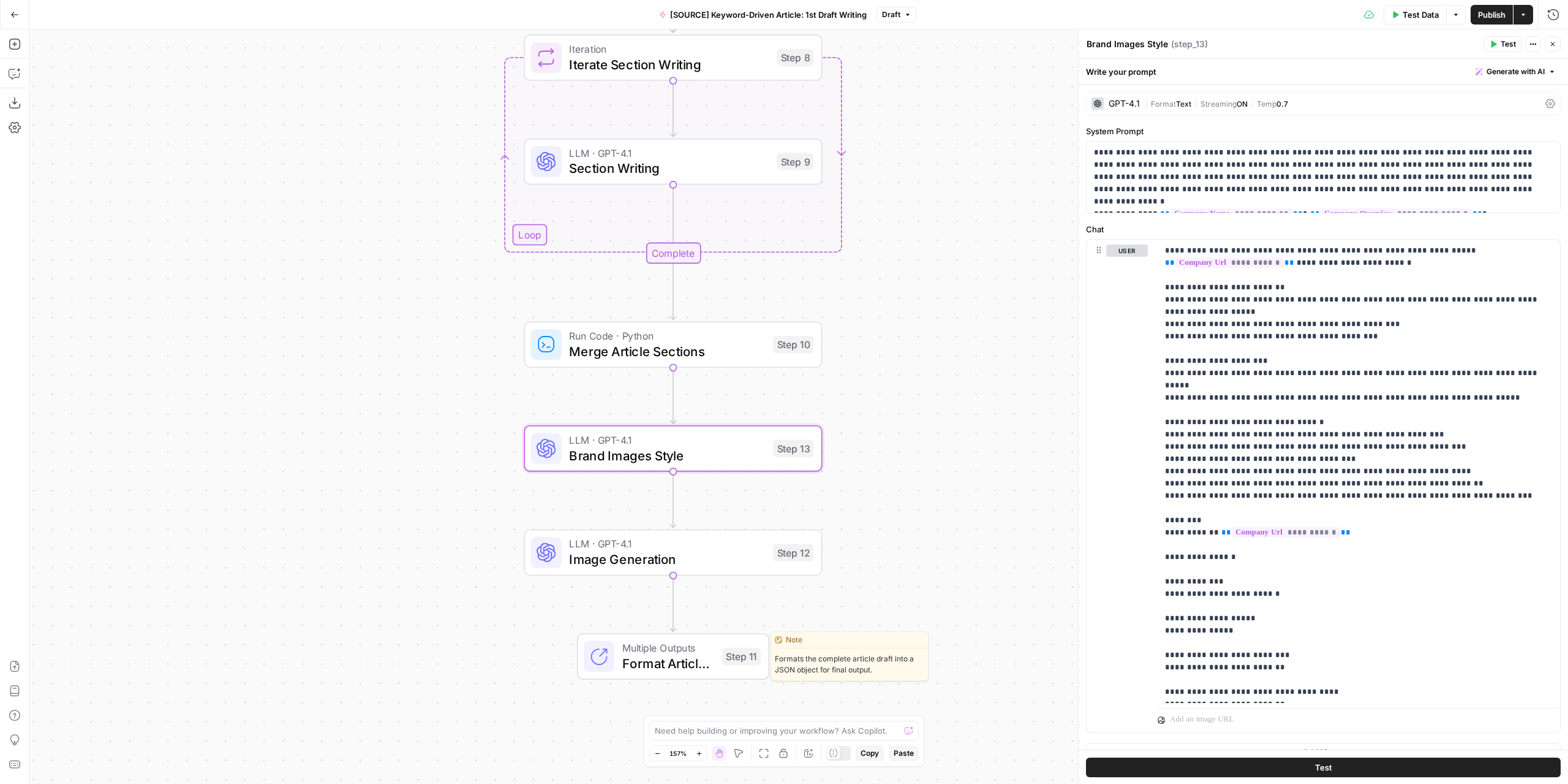
click at [688, 657] on span "Format Article Output" at bounding box center [669, 662] width 93 height 19
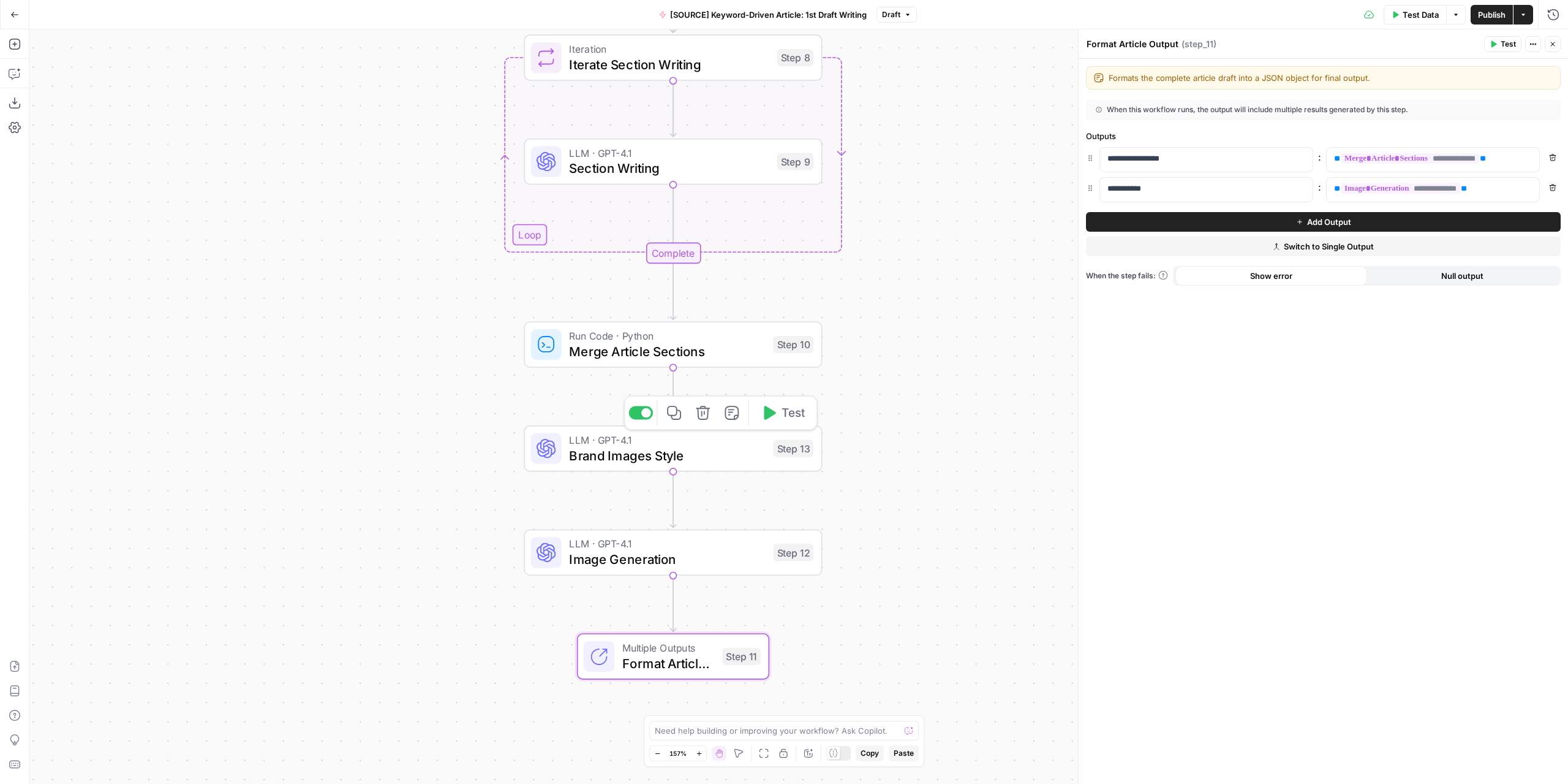
click at [743, 454] on span "Brand Images Style" at bounding box center [667, 455] width 196 height 19
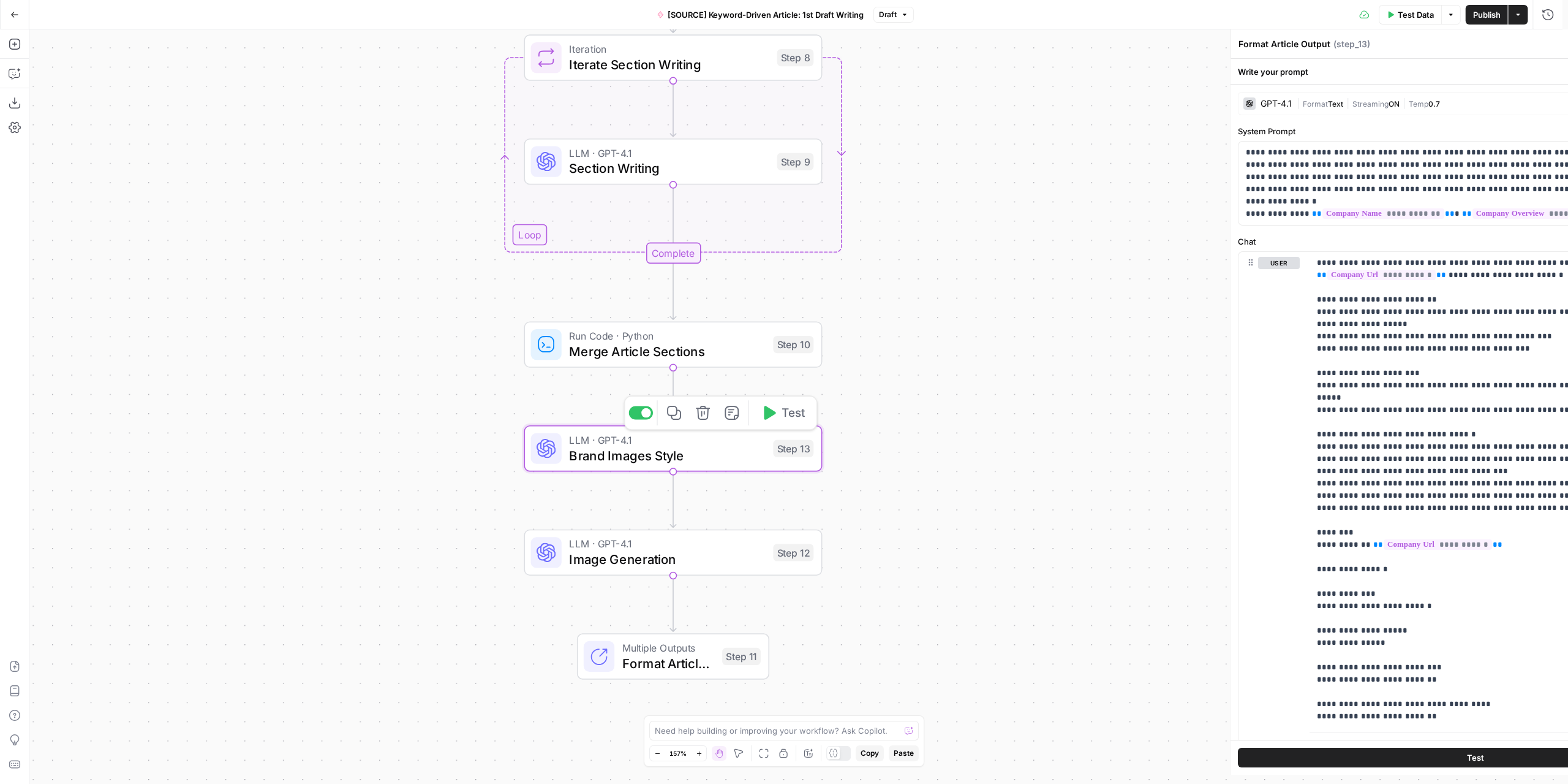
type textarea "Brand Images Style"
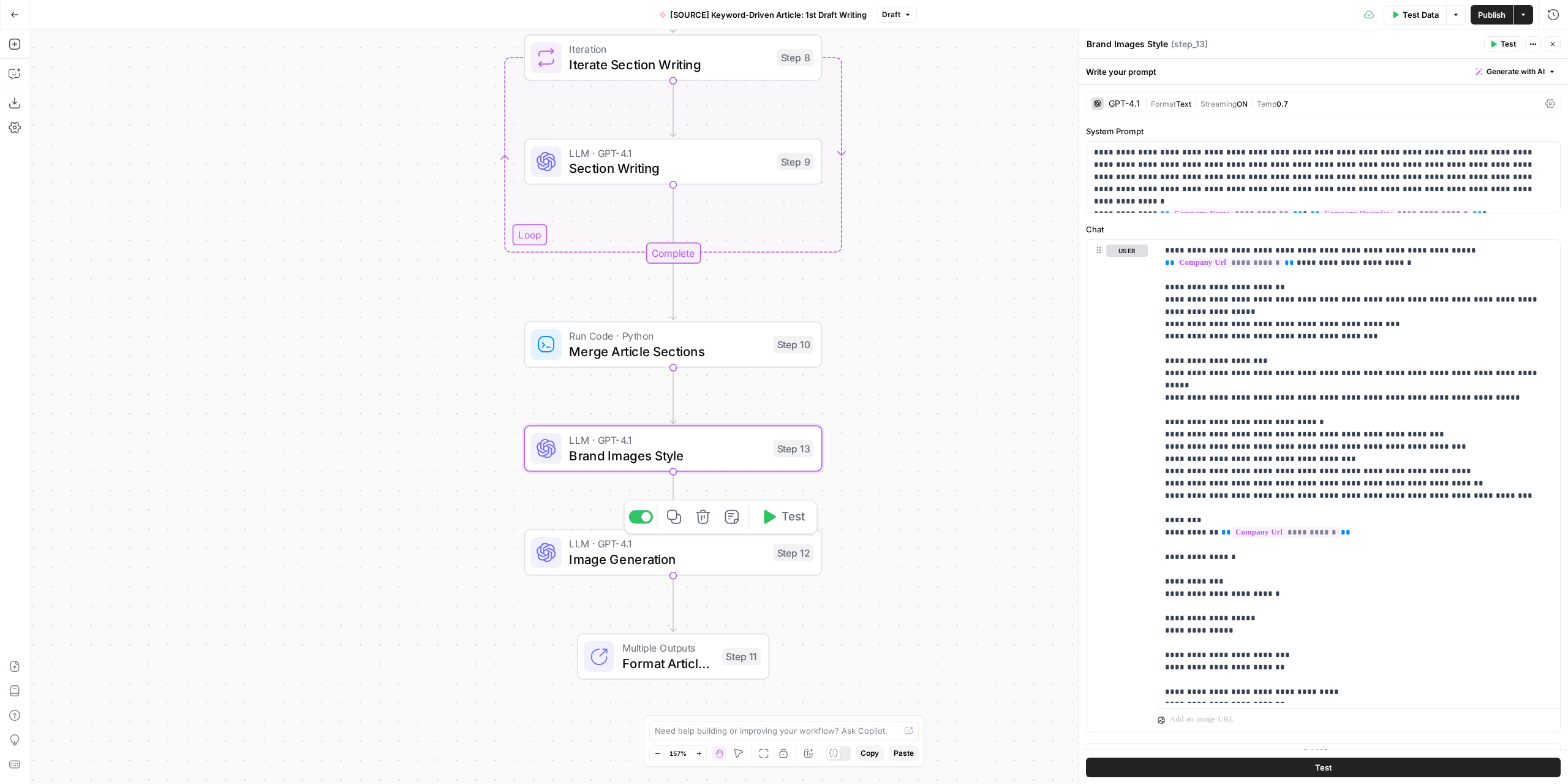
click at [718, 557] on span "Image Generation" at bounding box center [667, 559] width 196 height 19
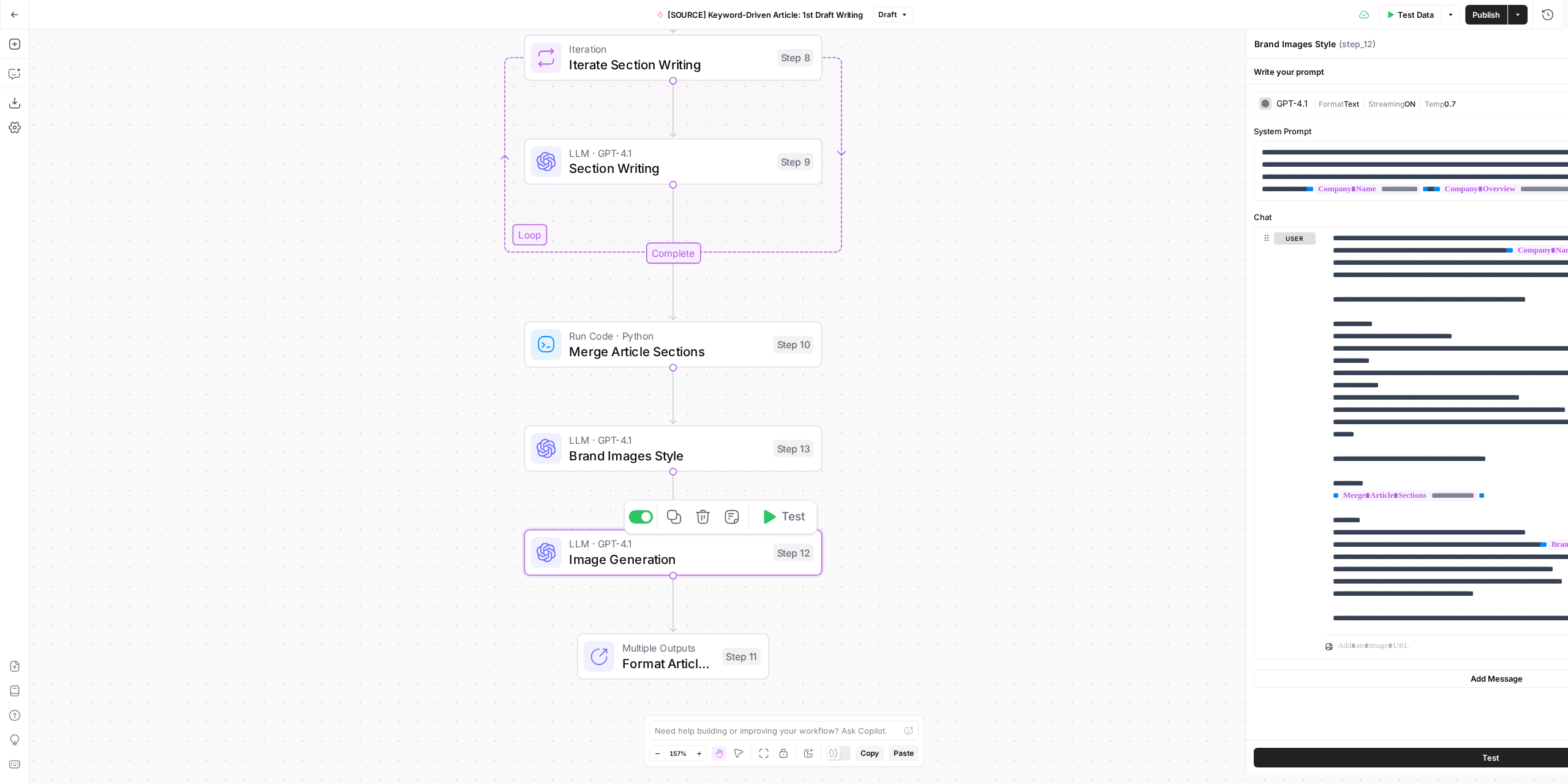
type textarea "Image Generation"
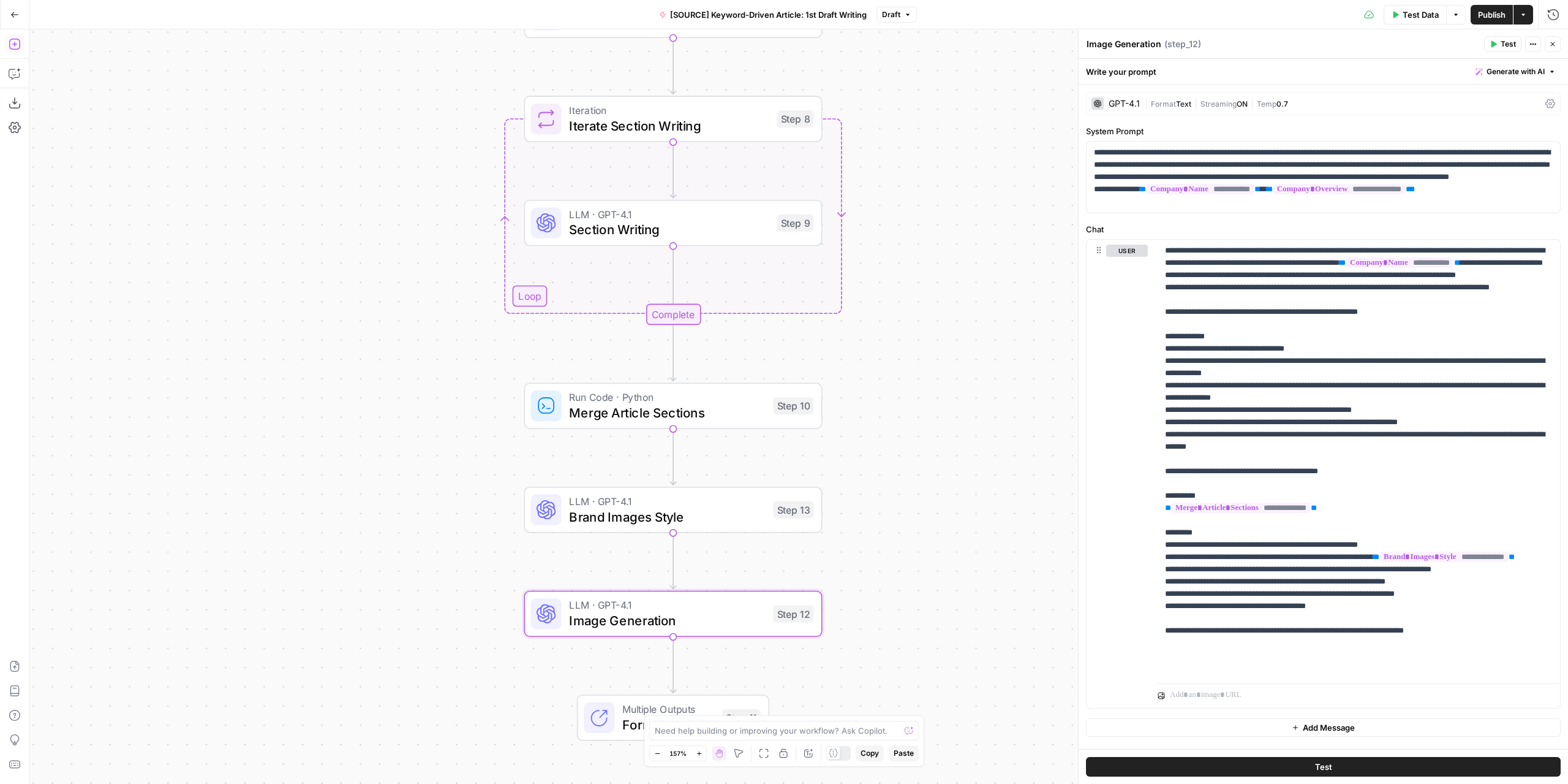
click at [17, 47] on icon "button" at bounding box center [14, 44] width 13 height 13
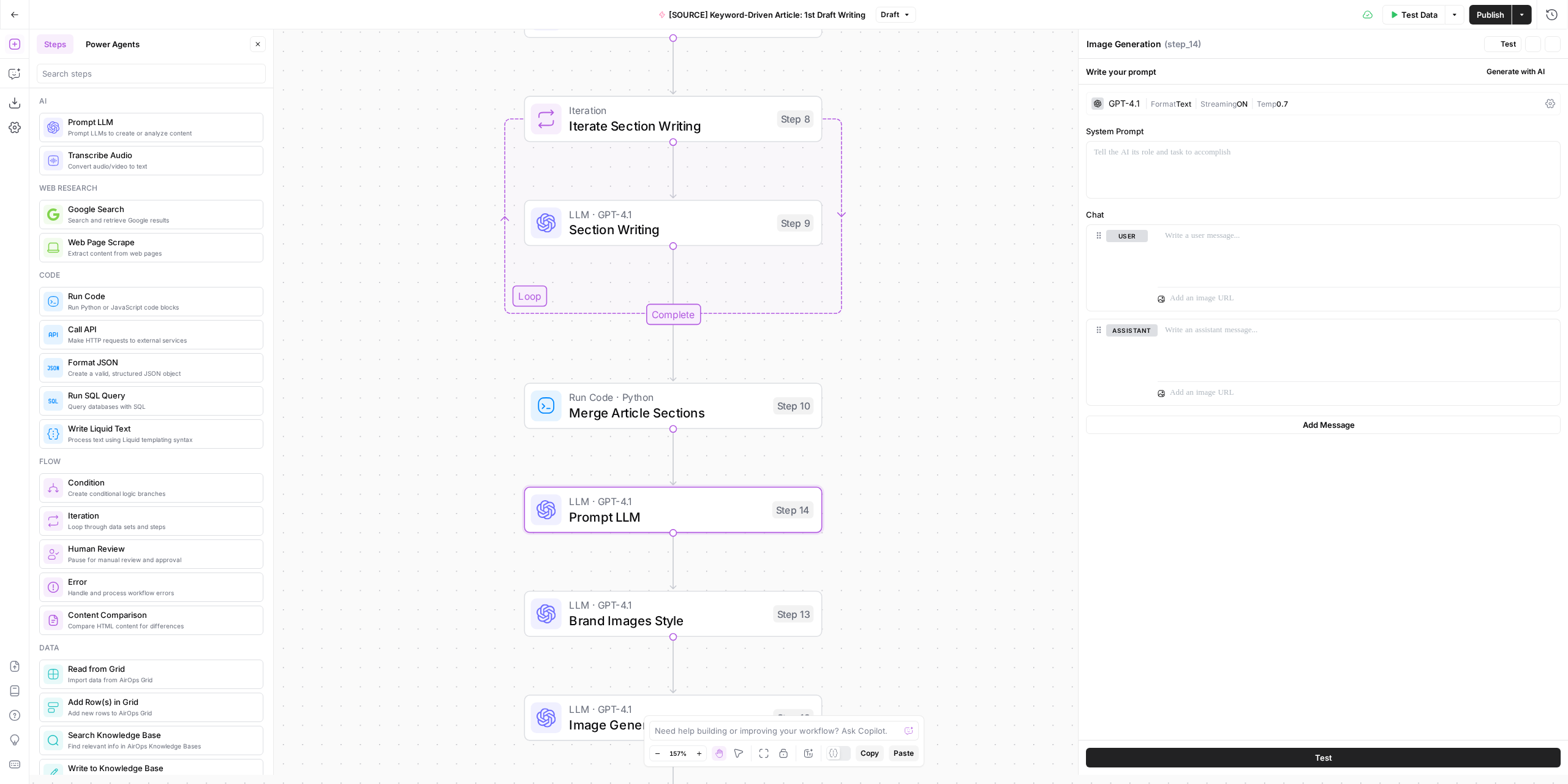
type textarea "Prompt LLM"
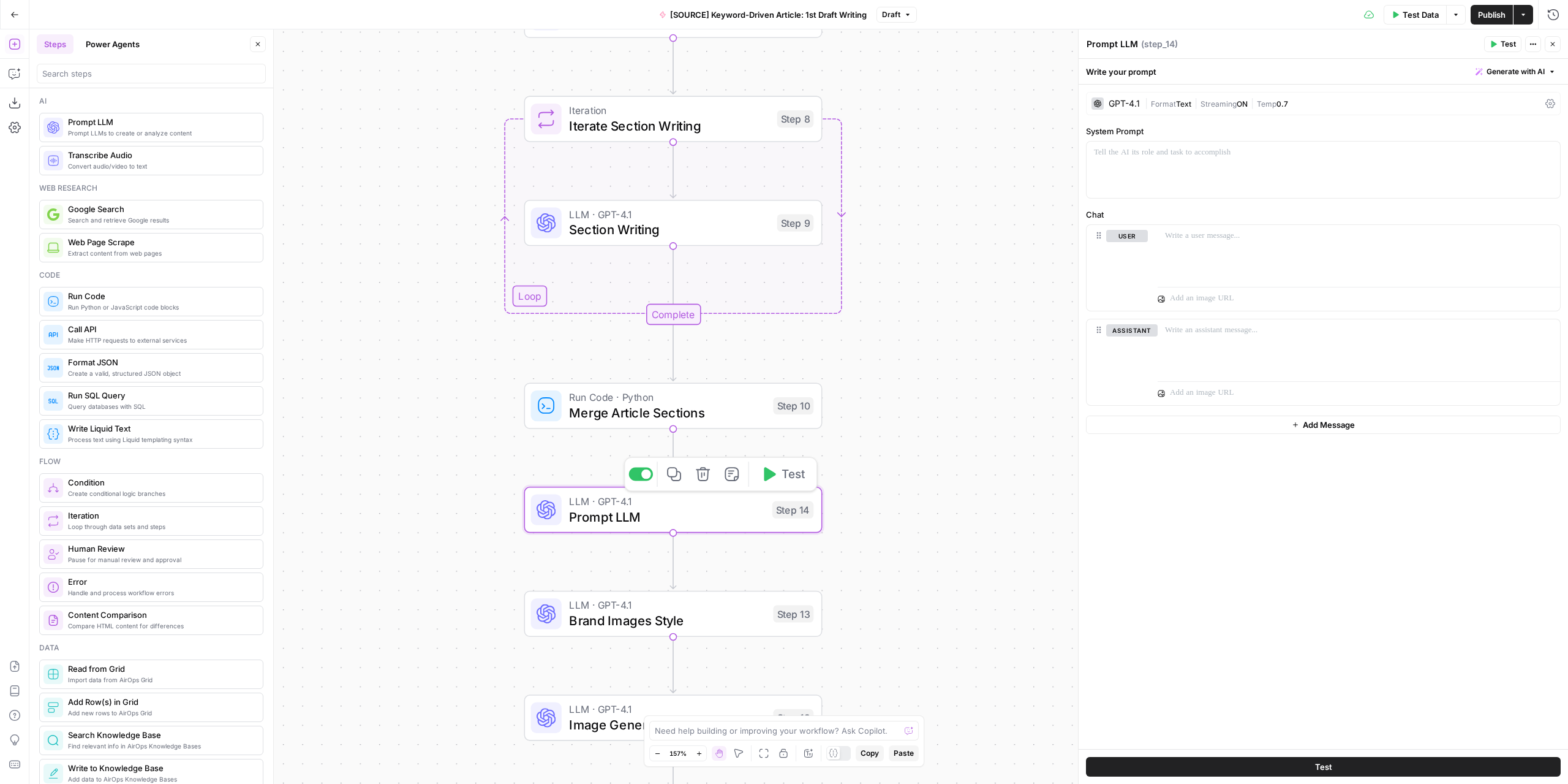
click at [747, 518] on span "Prompt LLM" at bounding box center [667, 516] width 196 height 19
click at [1113, 101] on div "GPT-4.1" at bounding box center [1123, 104] width 31 height 8
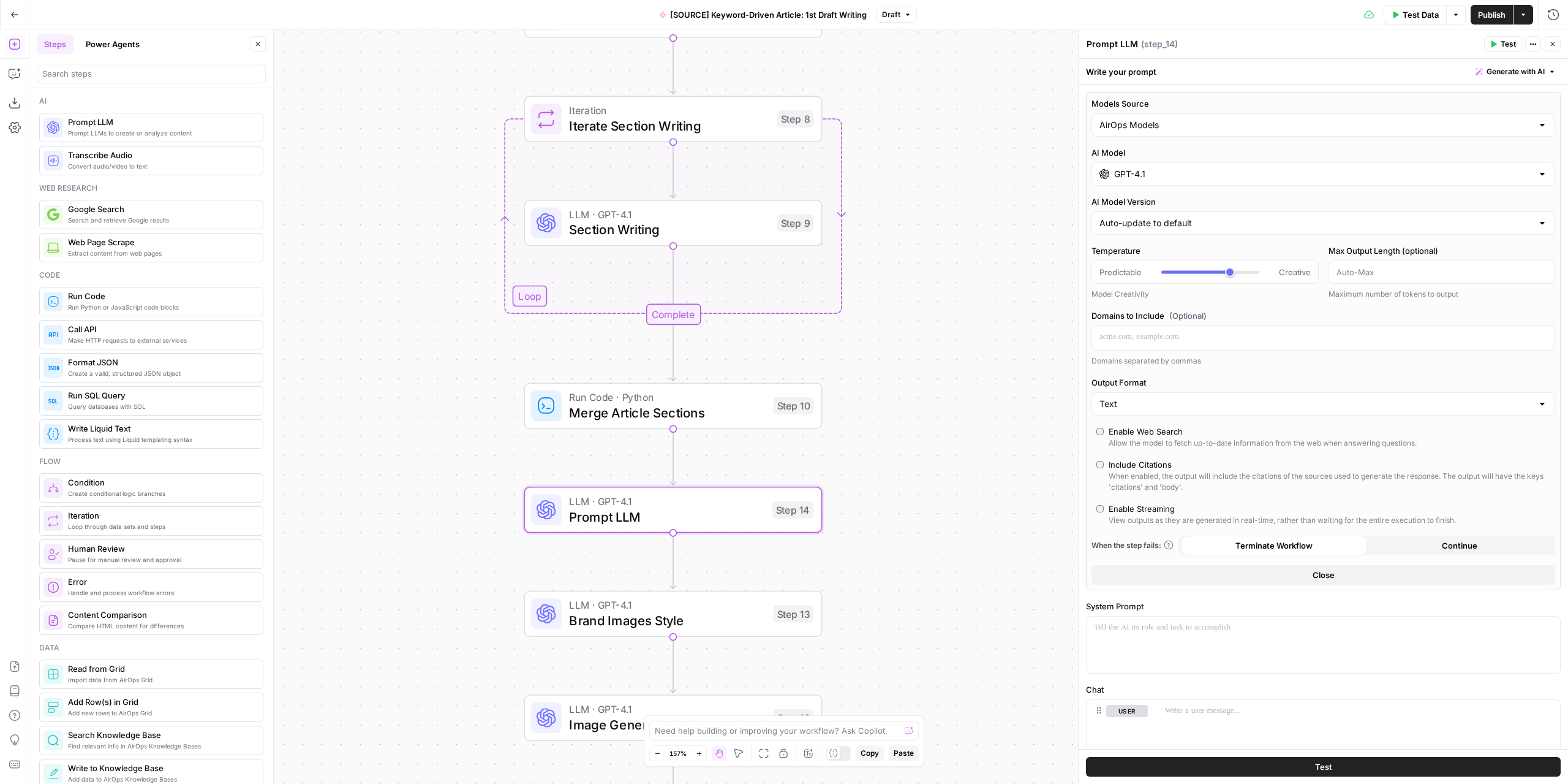
click at [1168, 176] on input "GPT-4.1" at bounding box center [1323, 174] width 418 height 13
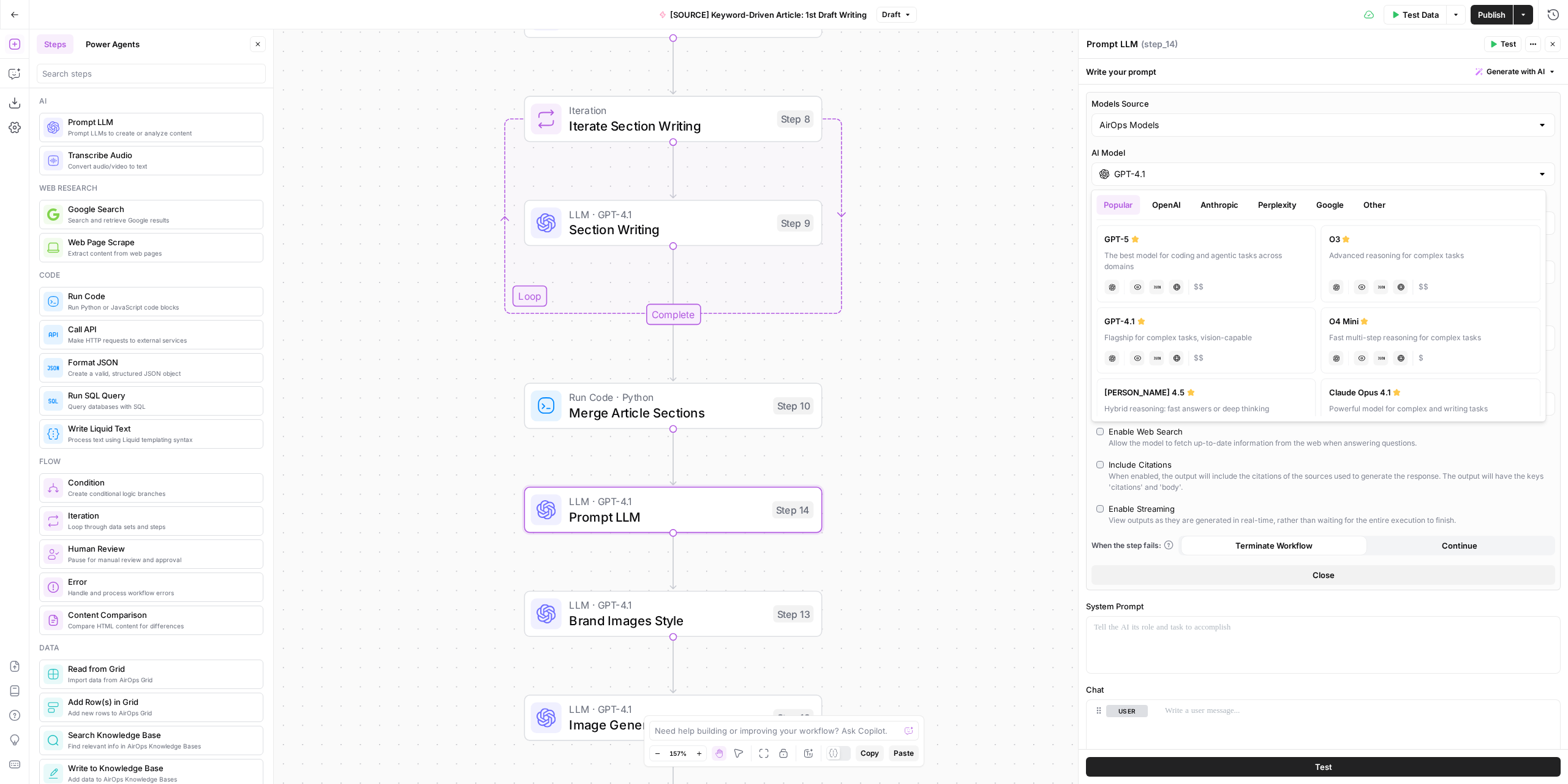
click at [1336, 205] on button "Google" at bounding box center [1330, 204] width 42 height 19
click at [1126, 207] on button "Popular" at bounding box center [1118, 204] width 44 height 19
click at [1218, 363] on div "Advanced reasoning for complex tasks" at bounding box center [1205, 368] width 203 height 11
type input "Gemini 2.5 Pro"
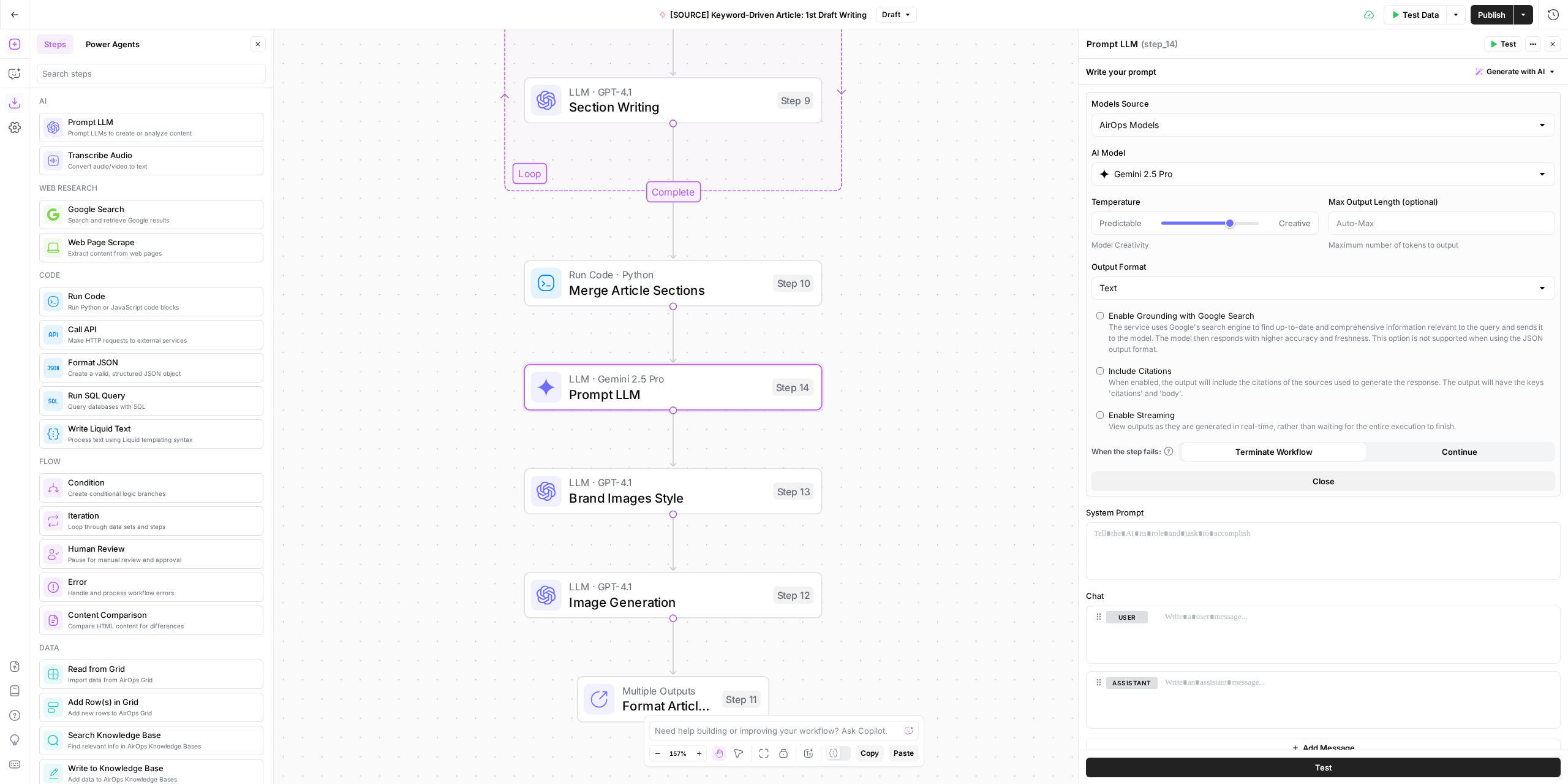
click at [9, 100] on icon "button" at bounding box center [14, 103] width 13 height 13
click at [1195, 538] on div at bounding box center [1323, 550] width 473 height 57
click at [1182, 530] on p "**********" at bounding box center [1319, 539] width 450 height 24
click at [1182, 530] on p "**********" at bounding box center [1319, 546] width 450 height 37
click at [1546, 533] on icon "button" at bounding box center [1549, 533] width 6 height 6
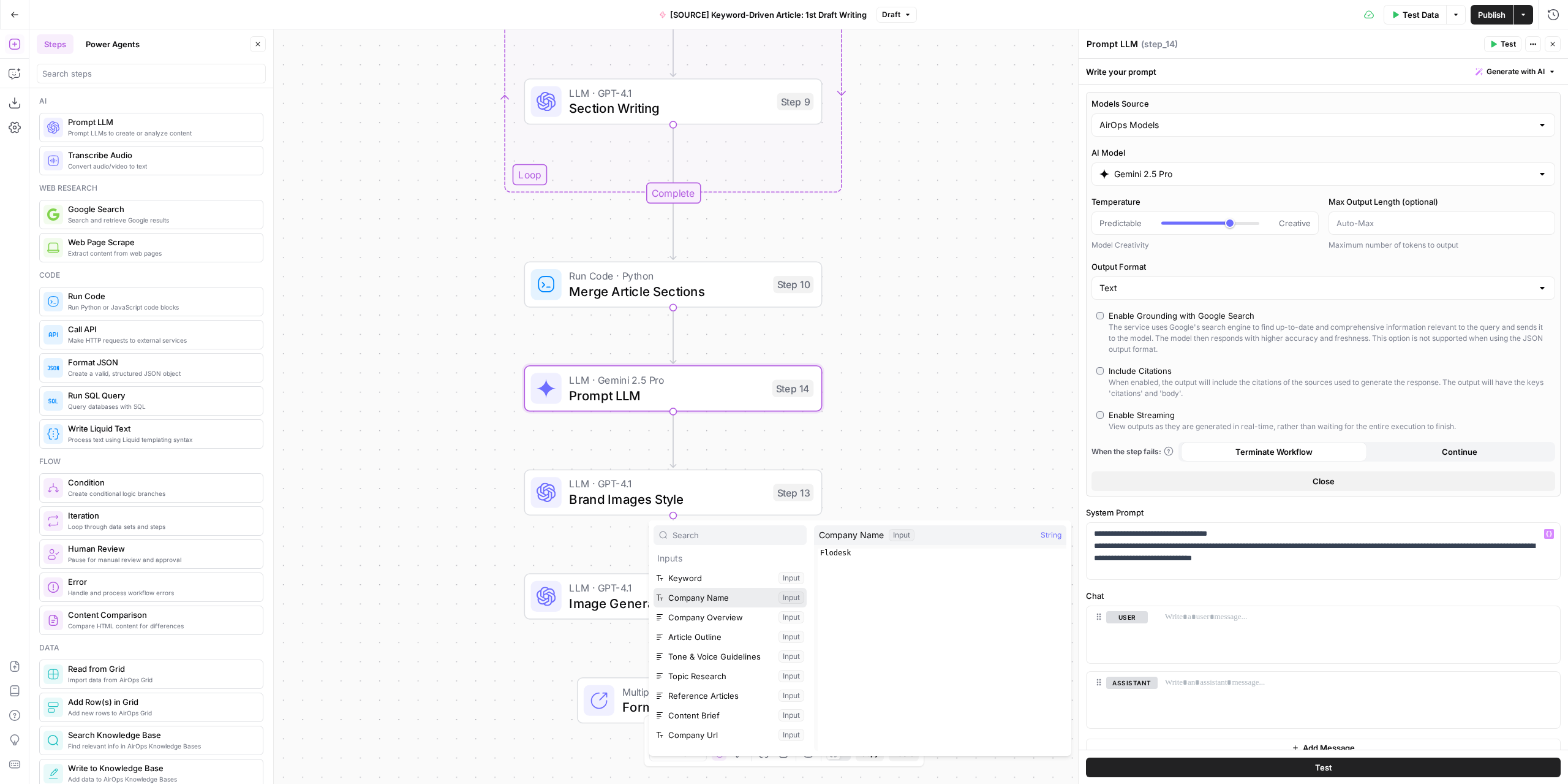
click at [692, 603] on button "Select variable Company Name" at bounding box center [730, 597] width 154 height 19
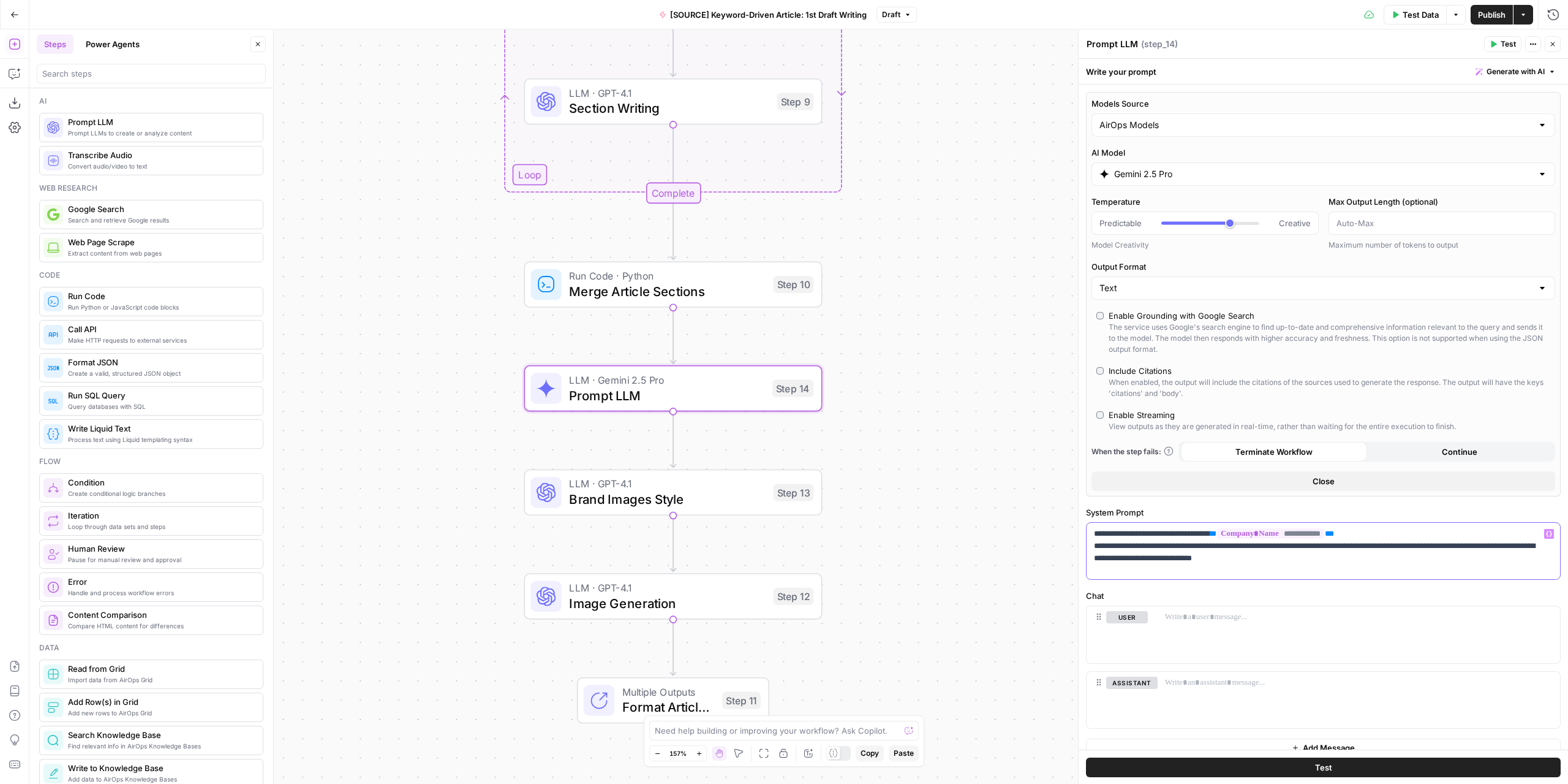
click at [1544, 529] on button "Variables Menu" at bounding box center [1549, 534] width 10 height 10
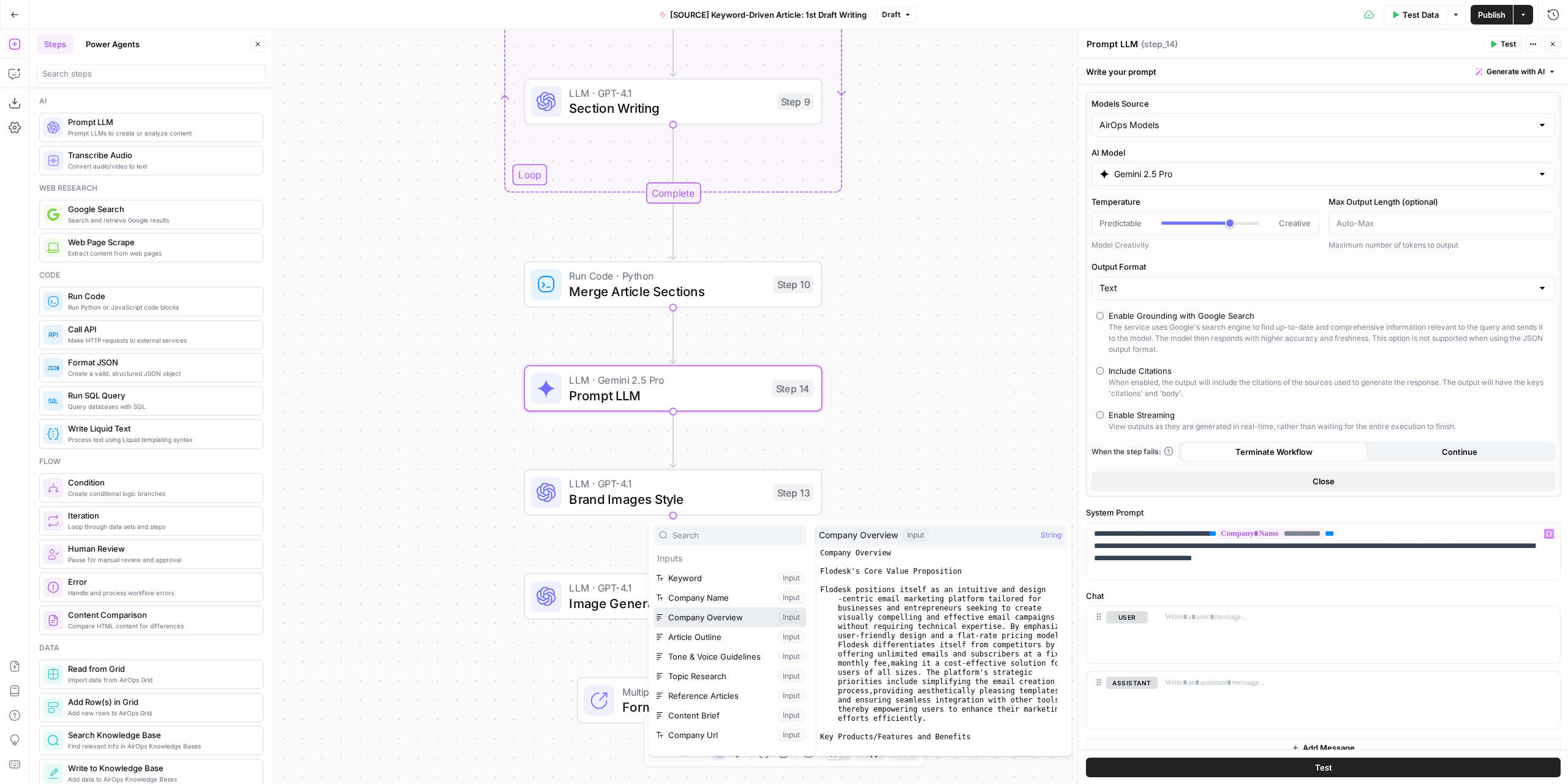
click at [703, 612] on button "Select variable Company Overview" at bounding box center [730, 617] width 154 height 19
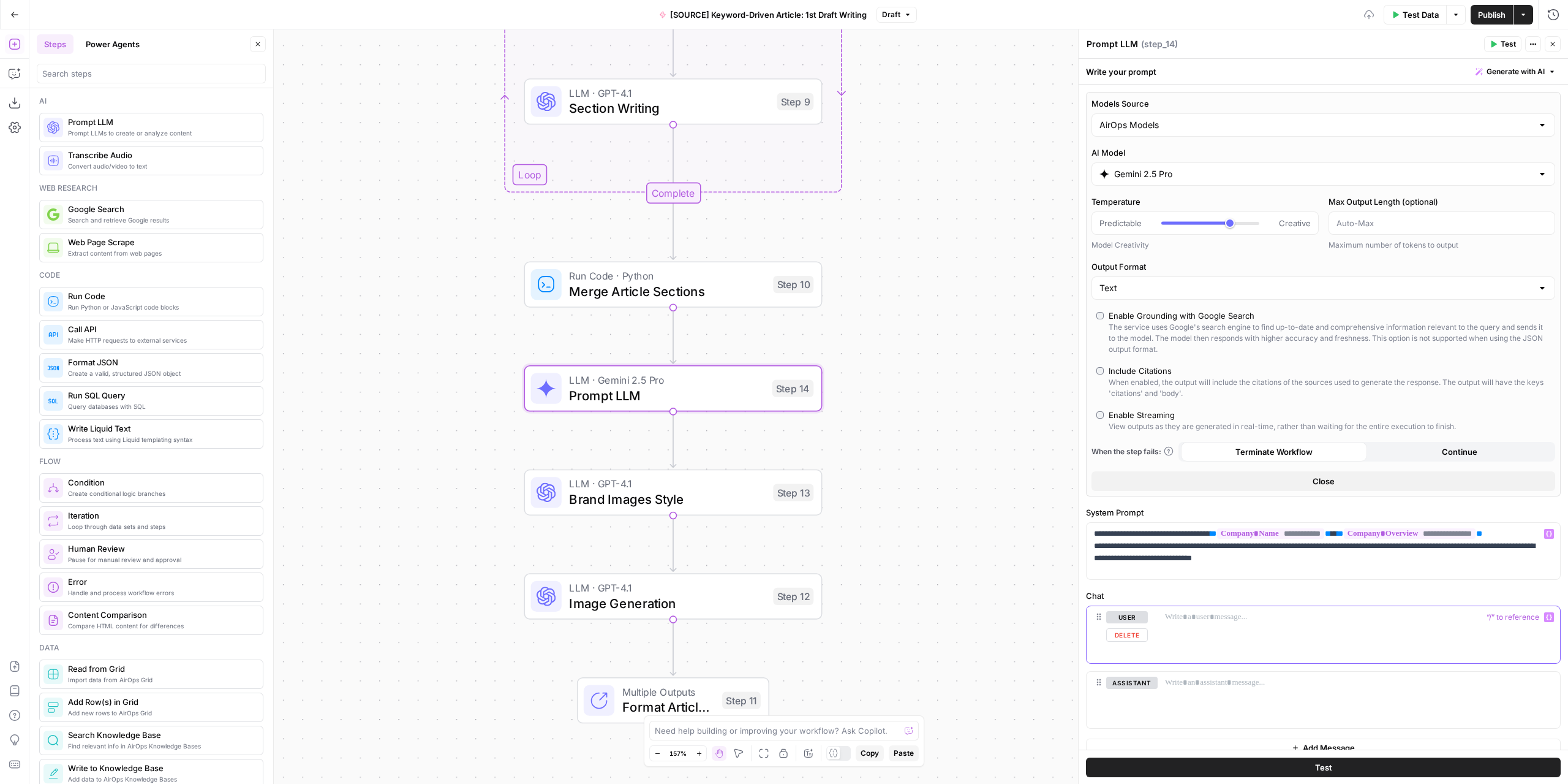
click at [1242, 617] on p at bounding box center [1359, 617] width 388 height 13
click at [1126, 695] on button "Delete" at bounding box center [1131, 700] width 51 height 14
click at [1199, 630] on div at bounding box center [1358, 634] width 402 height 57
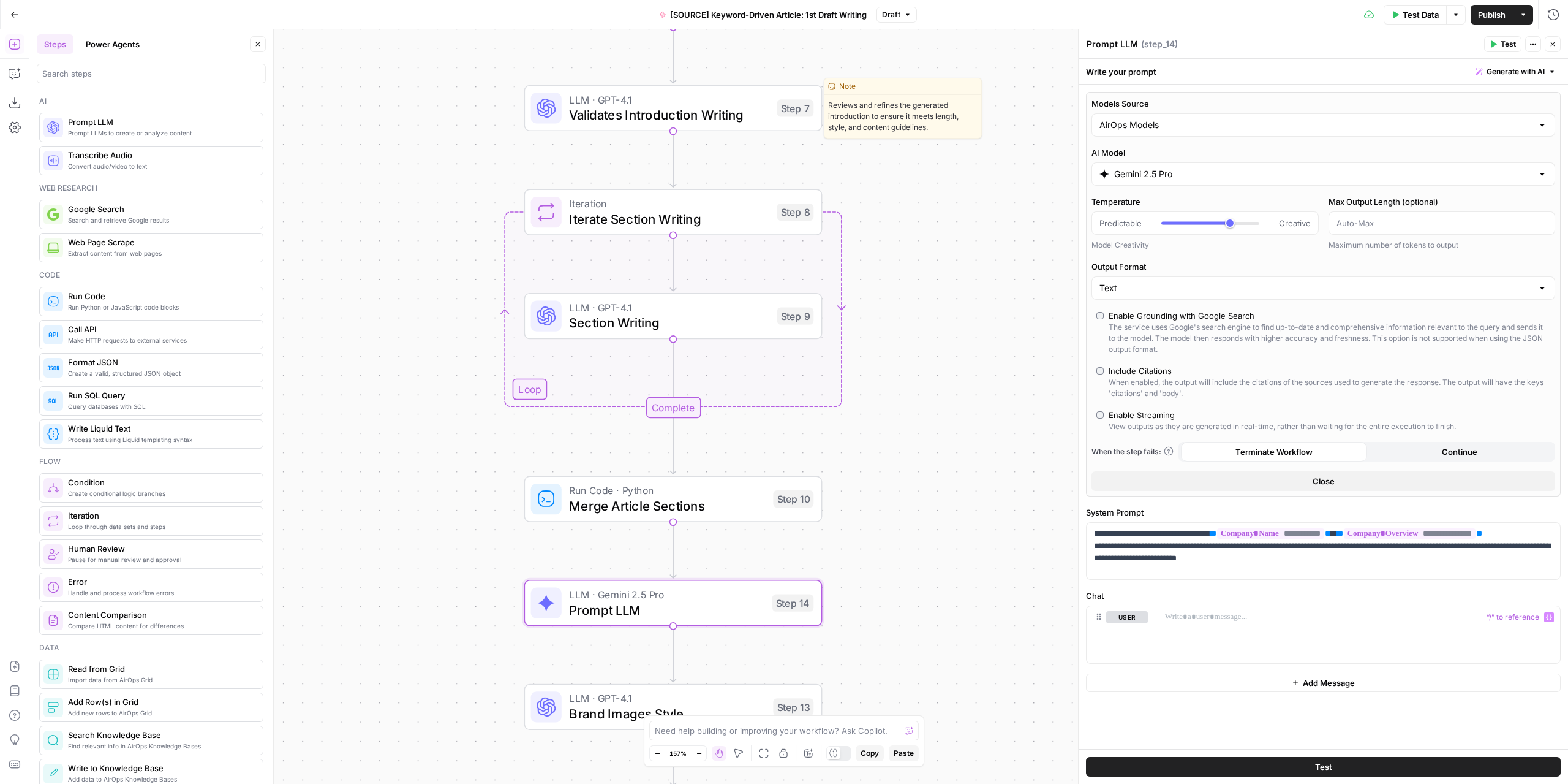
click at [731, 111] on span "Validates Introduction Writing" at bounding box center [669, 115] width 200 height 19
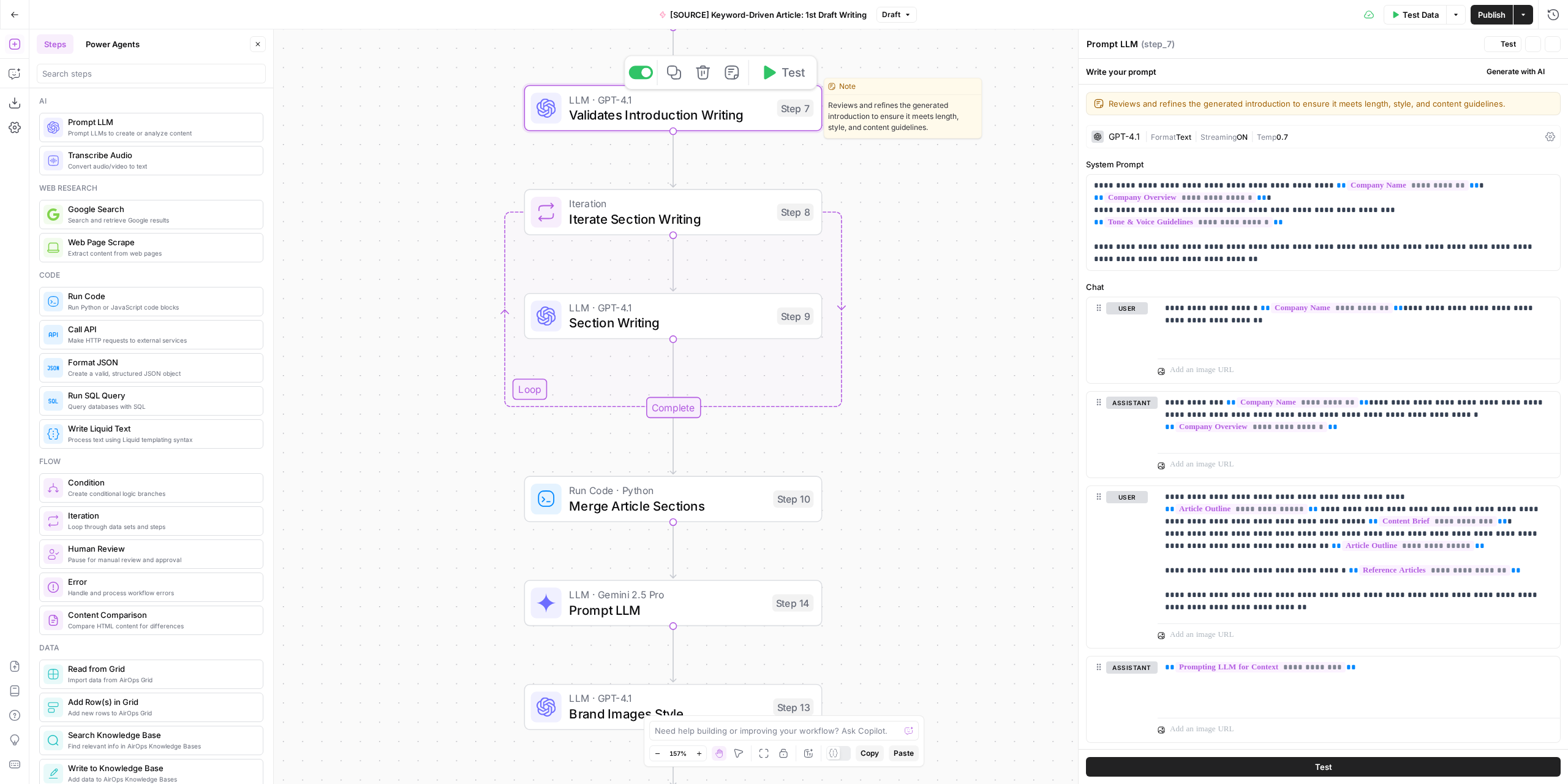
type textarea "Validates Introduction Writing"
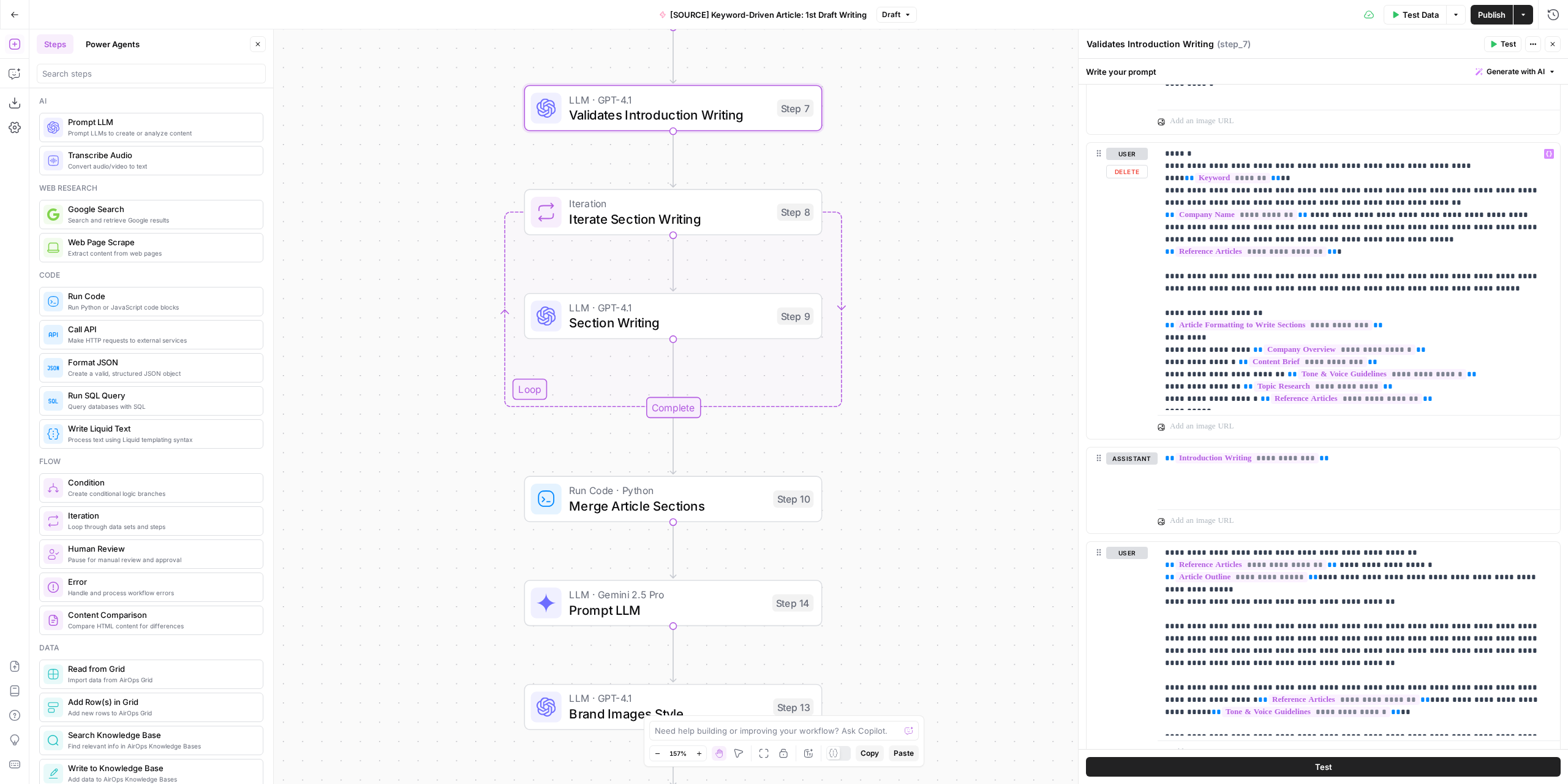
scroll to position [1019, 0]
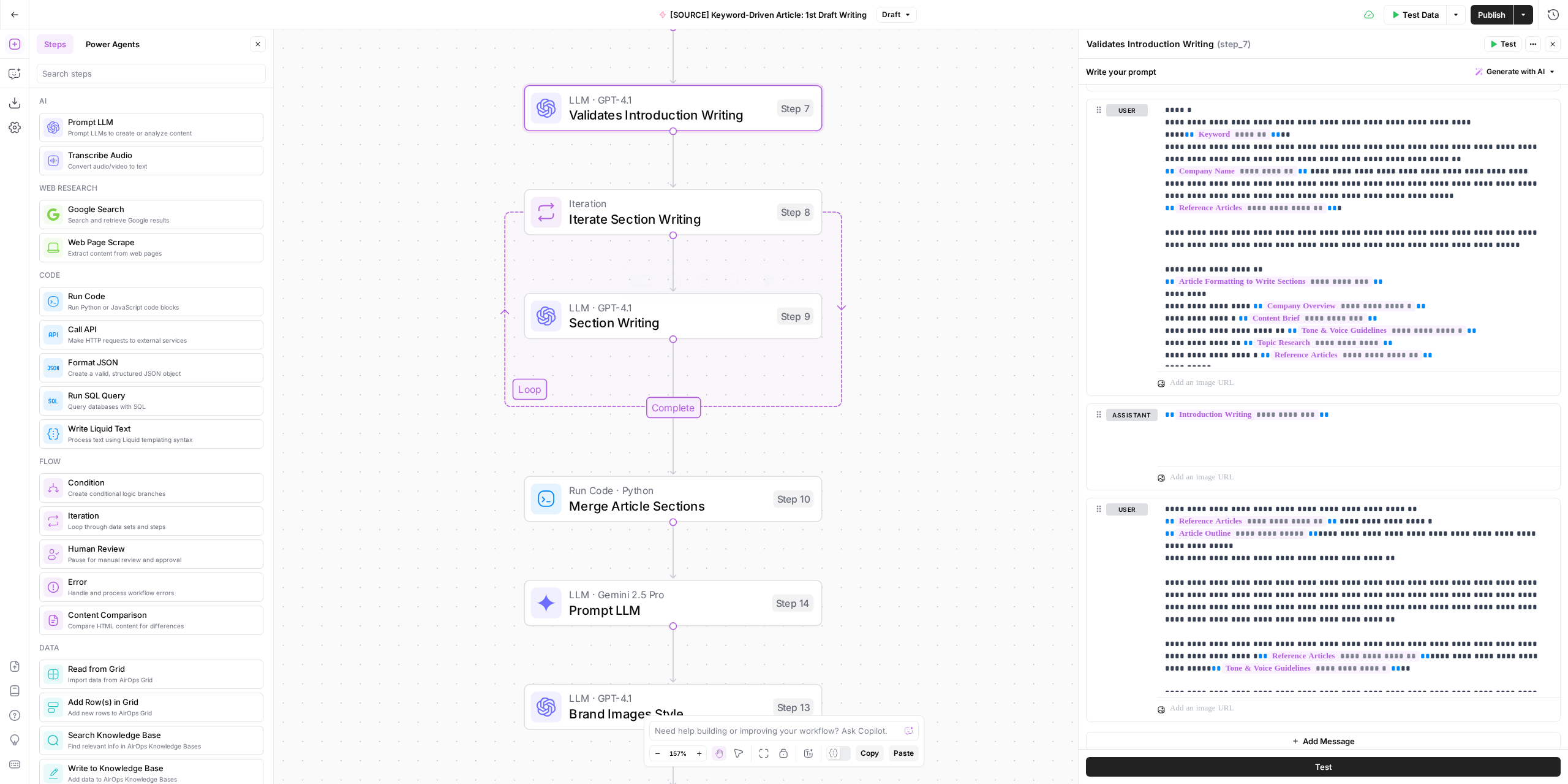
click at [721, 318] on span "Section Writing" at bounding box center [669, 322] width 200 height 19
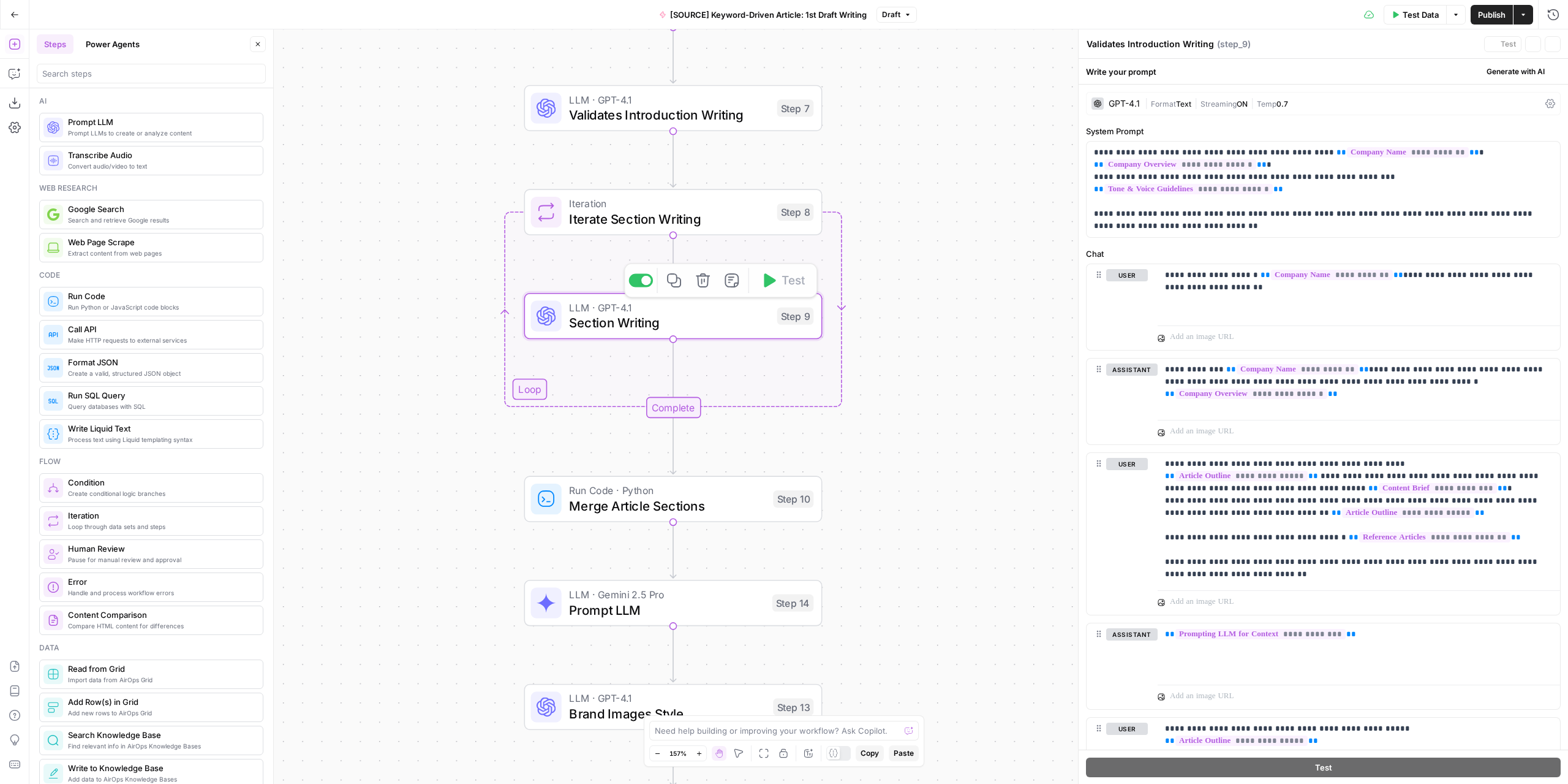
type textarea "Section Writing"
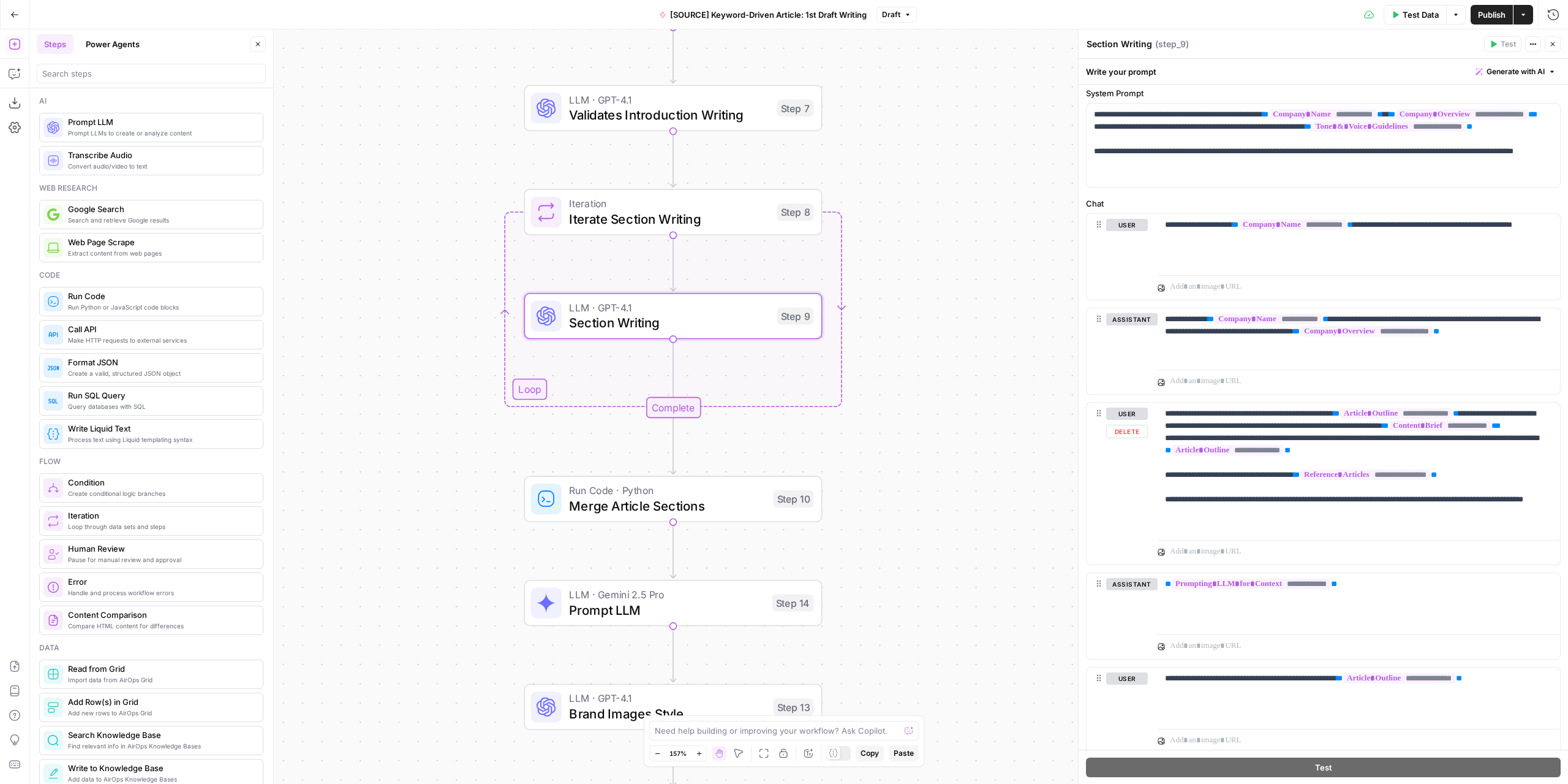
scroll to position [0, 0]
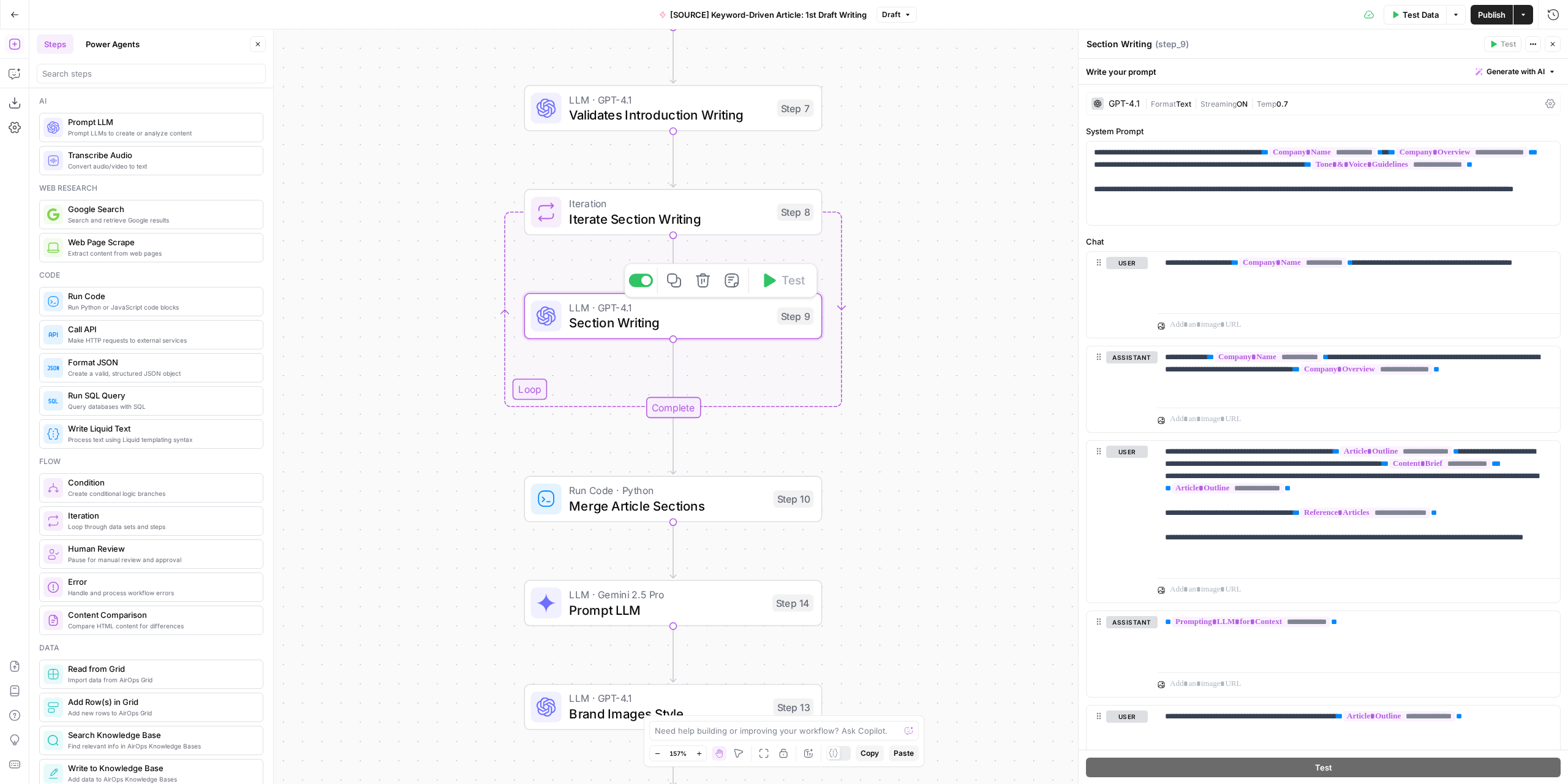
click at [676, 281] on icon "button" at bounding box center [674, 280] width 14 height 14
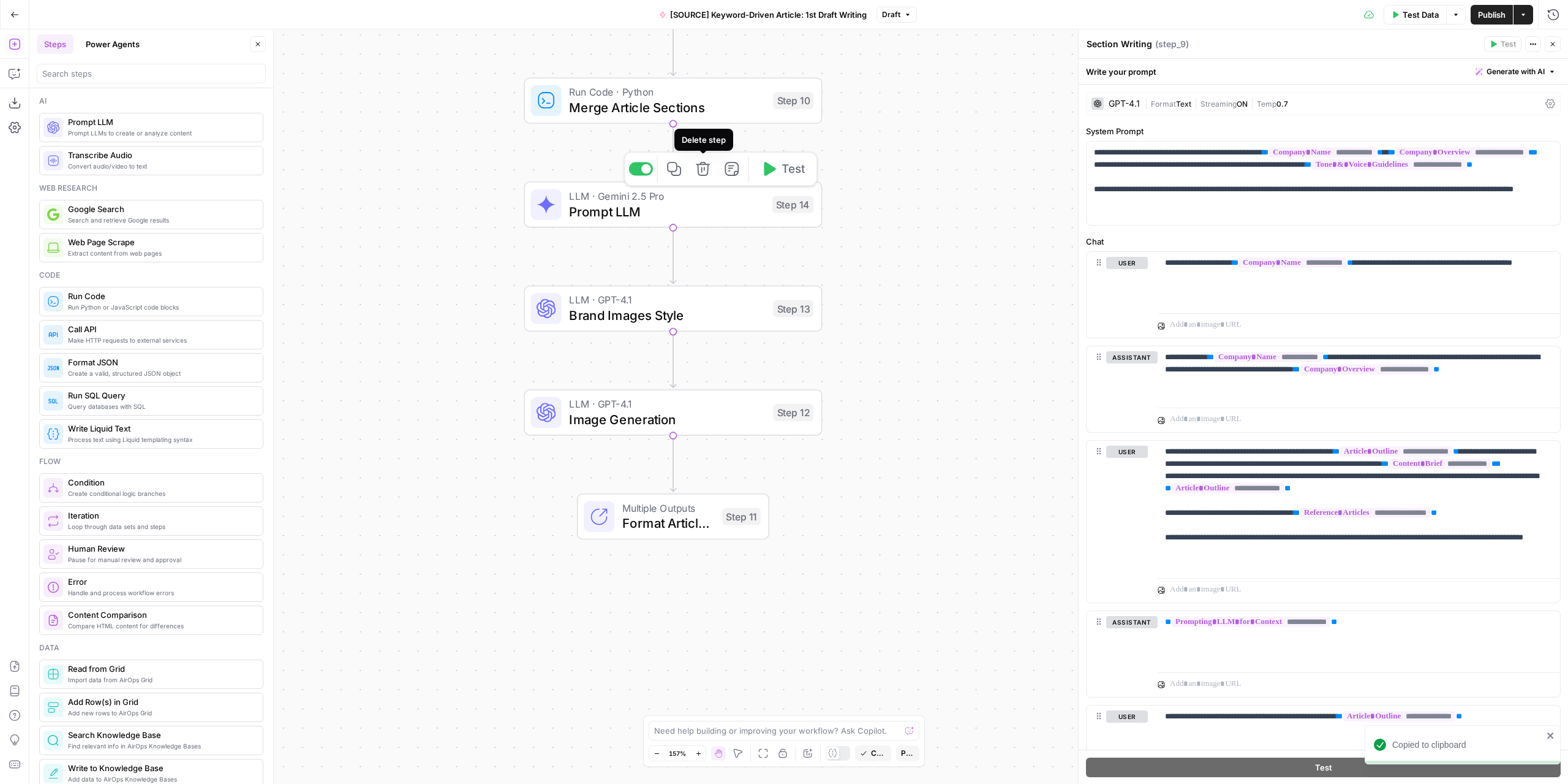
click at [710, 171] on icon "button" at bounding box center [703, 169] width 15 height 15
click at [746, 159] on span "Delete Step" at bounding box center [751, 156] width 48 height 13
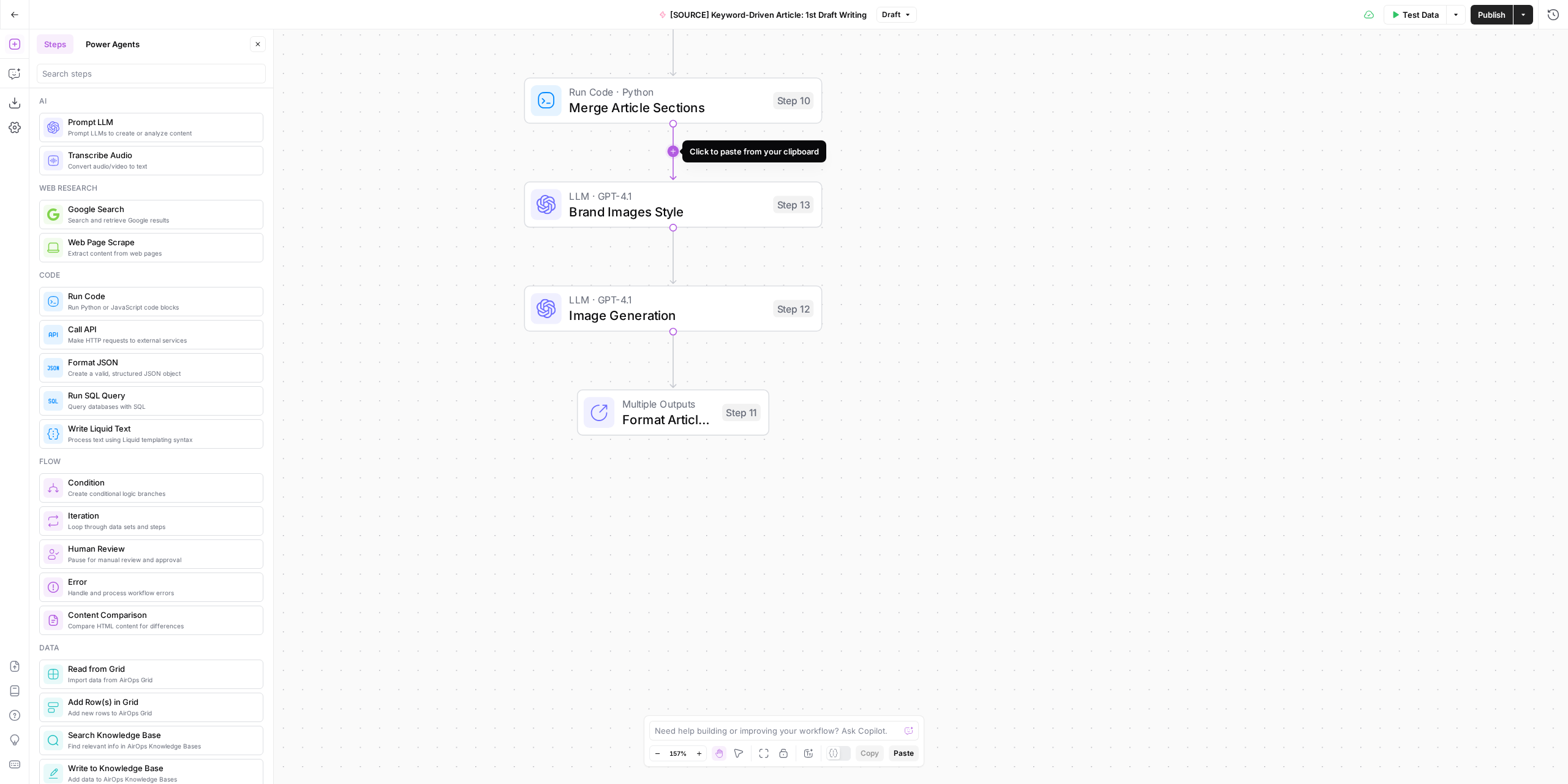
click at [676, 151] on icon "Edge from step_10 to step_13" at bounding box center [672, 151] width 6 height 57
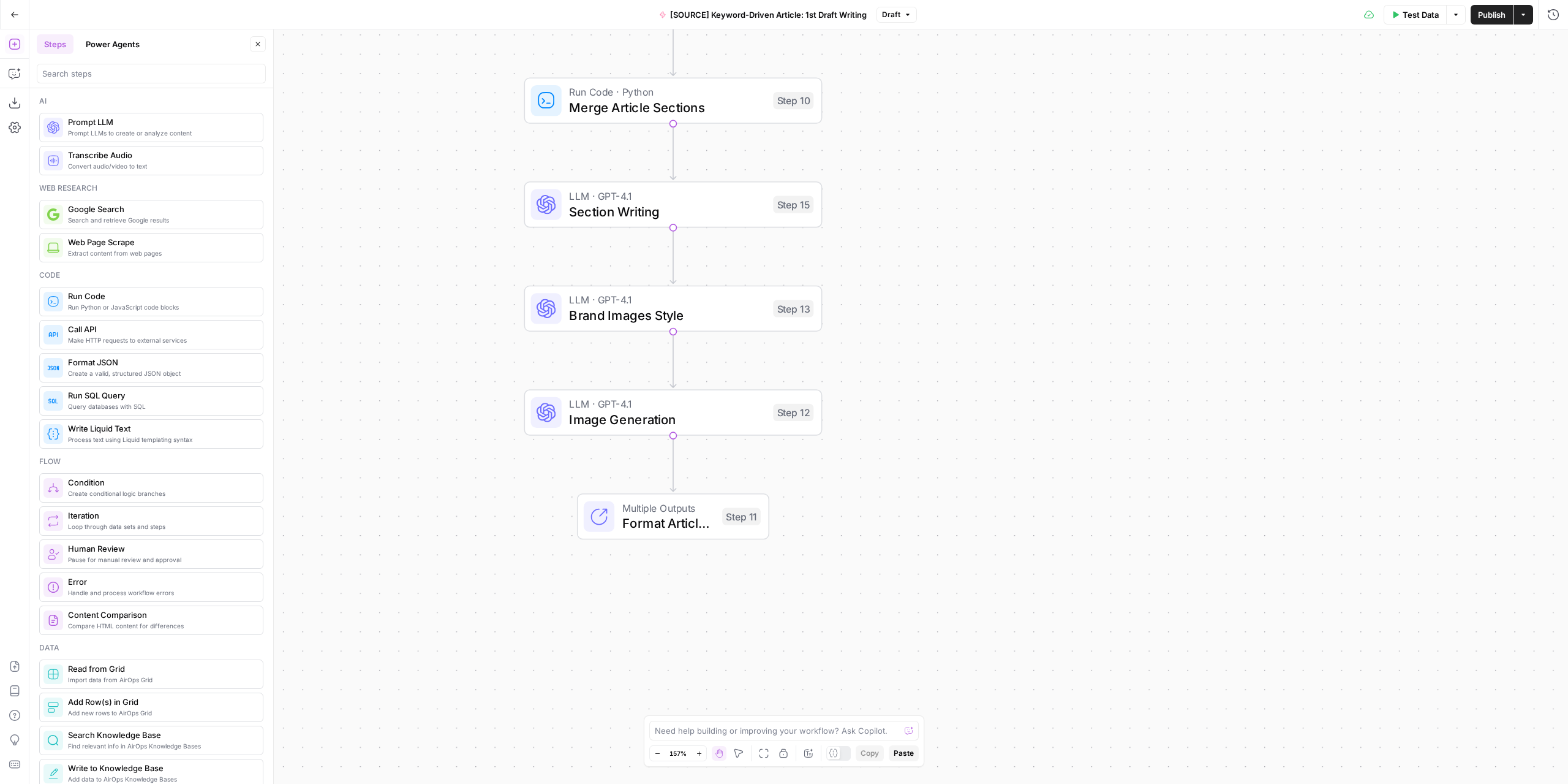
click at [676, 203] on span "Section Writing" at bounding box center [667, 211] width 196 height 19
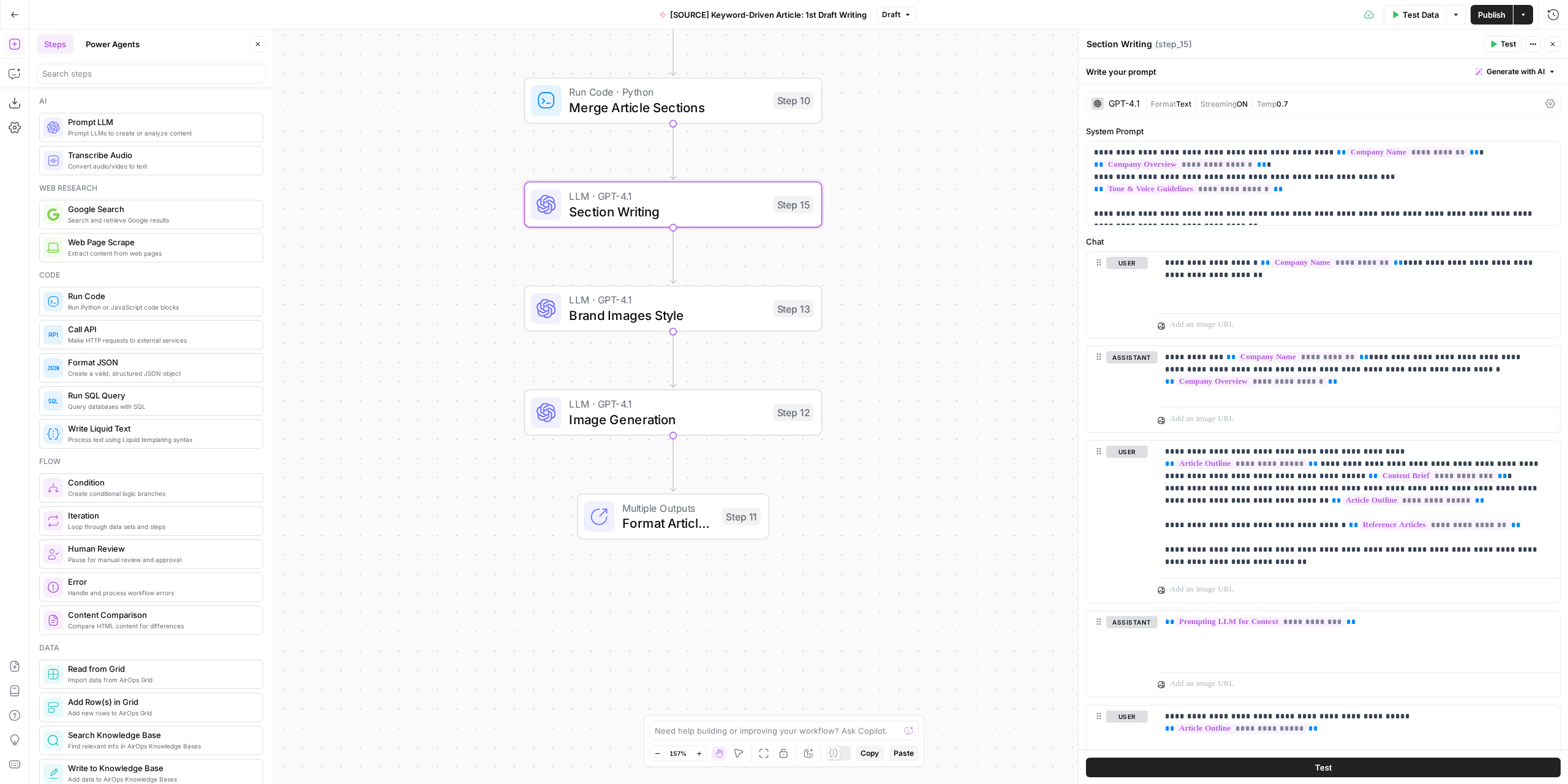
click at [1114, 97] on div "GPT-4.1 | Format Text | Streaming ON | Temp 0.7" at bounding box center [1323, 104] width 475 height 24
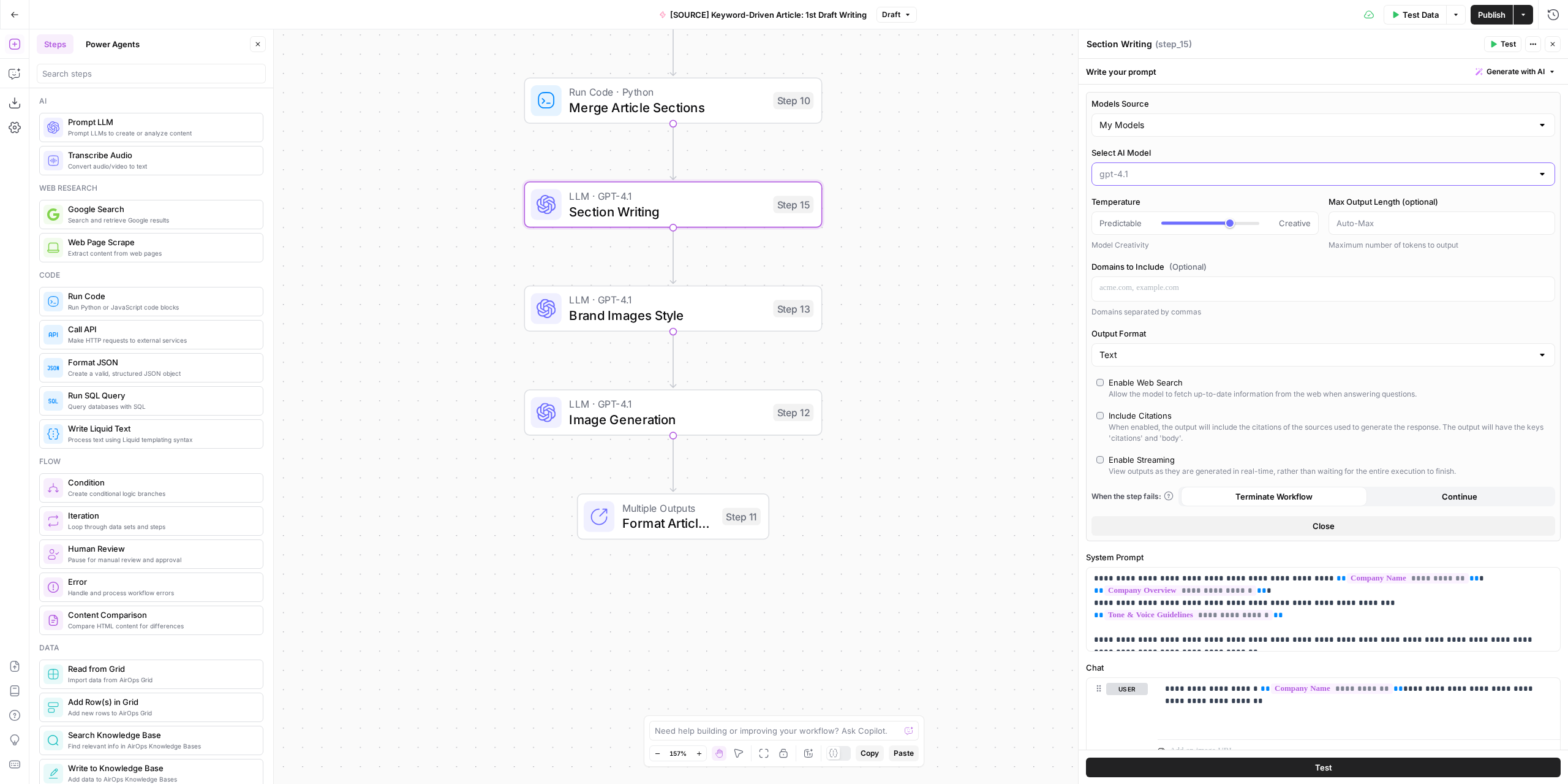
click at [1122, 171] on input "Select AI Model" at bounding box center [1315, 174] width 433 height 13
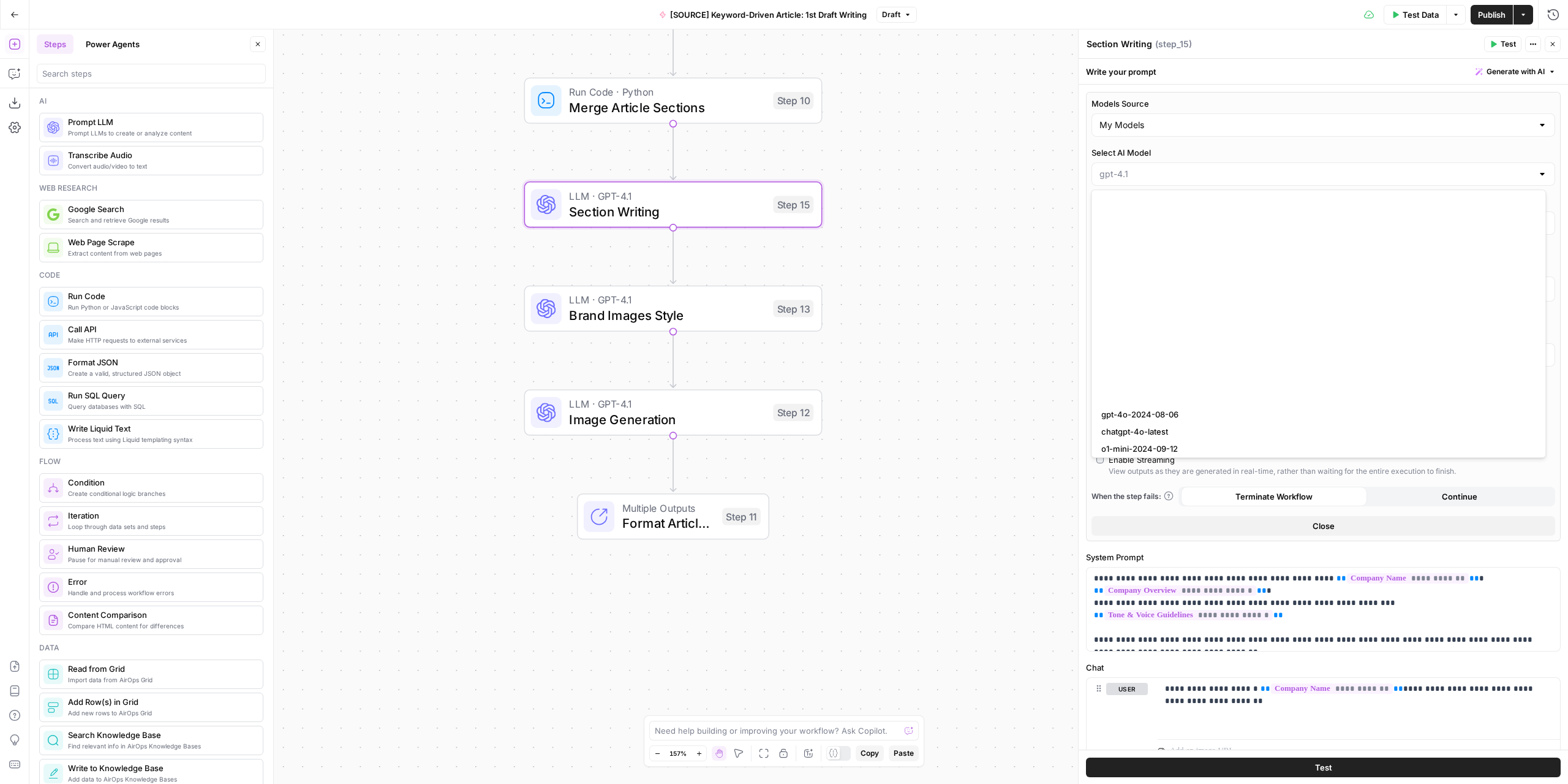
scroll to position [490, 0]
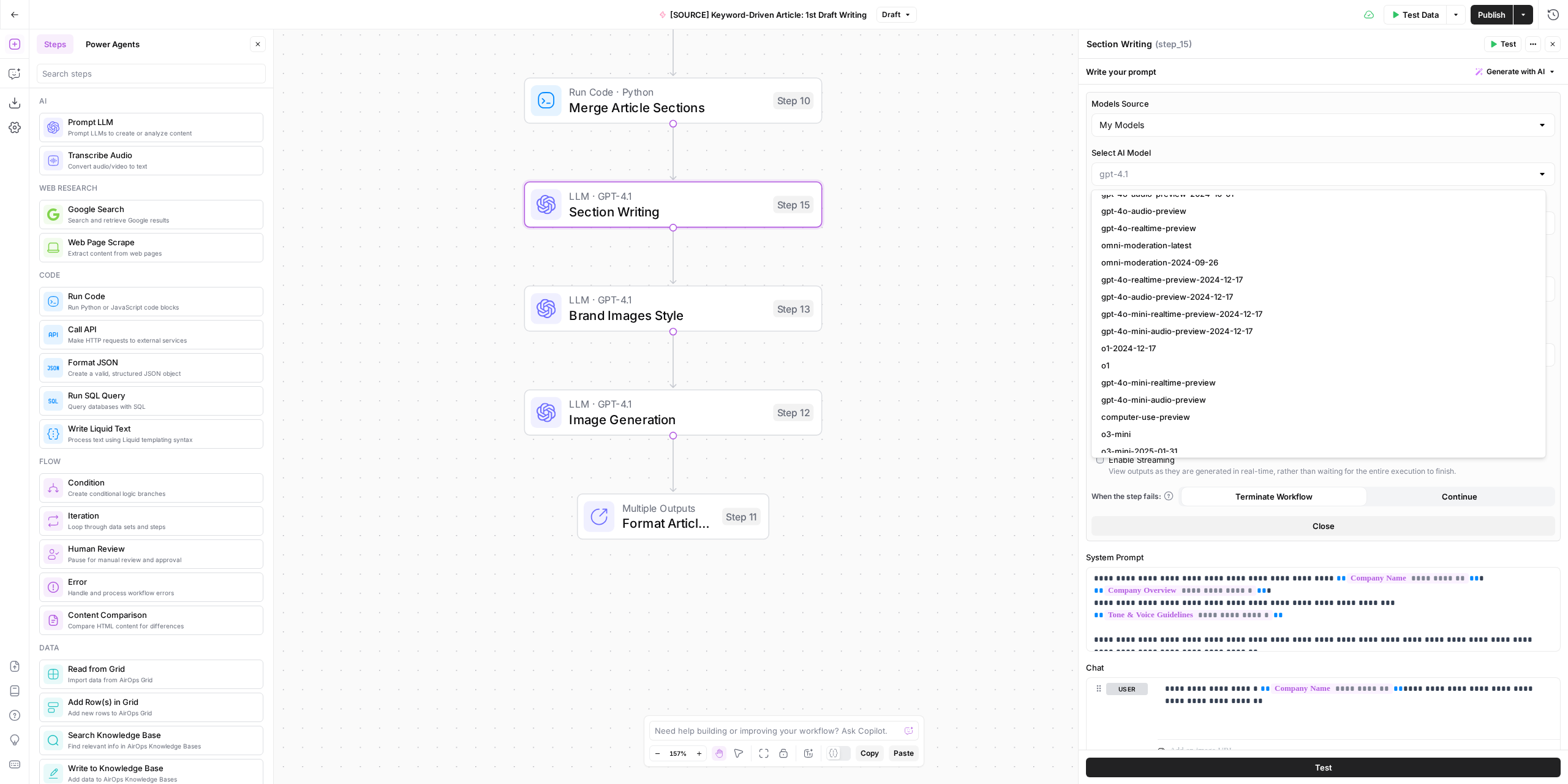
type input "gpt-4.1"
click at [1191, 116] on div "My Models" at bounding box center [1323, 125] width 464 height 24
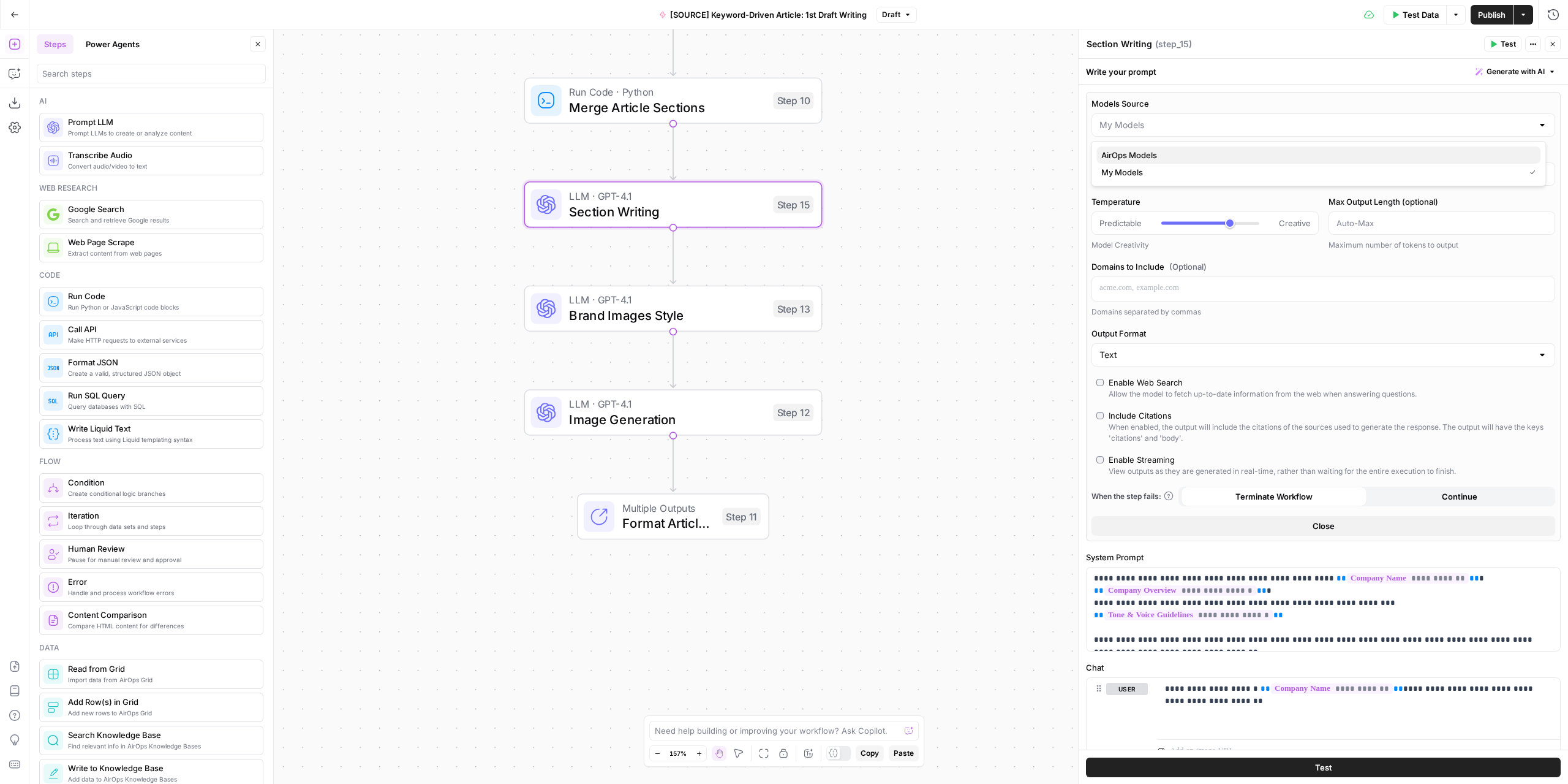
click at [1186, 151] on span "AirOps Models" at bounding box center [1316, 154] width 429 height 13
type input "AirOps Models"
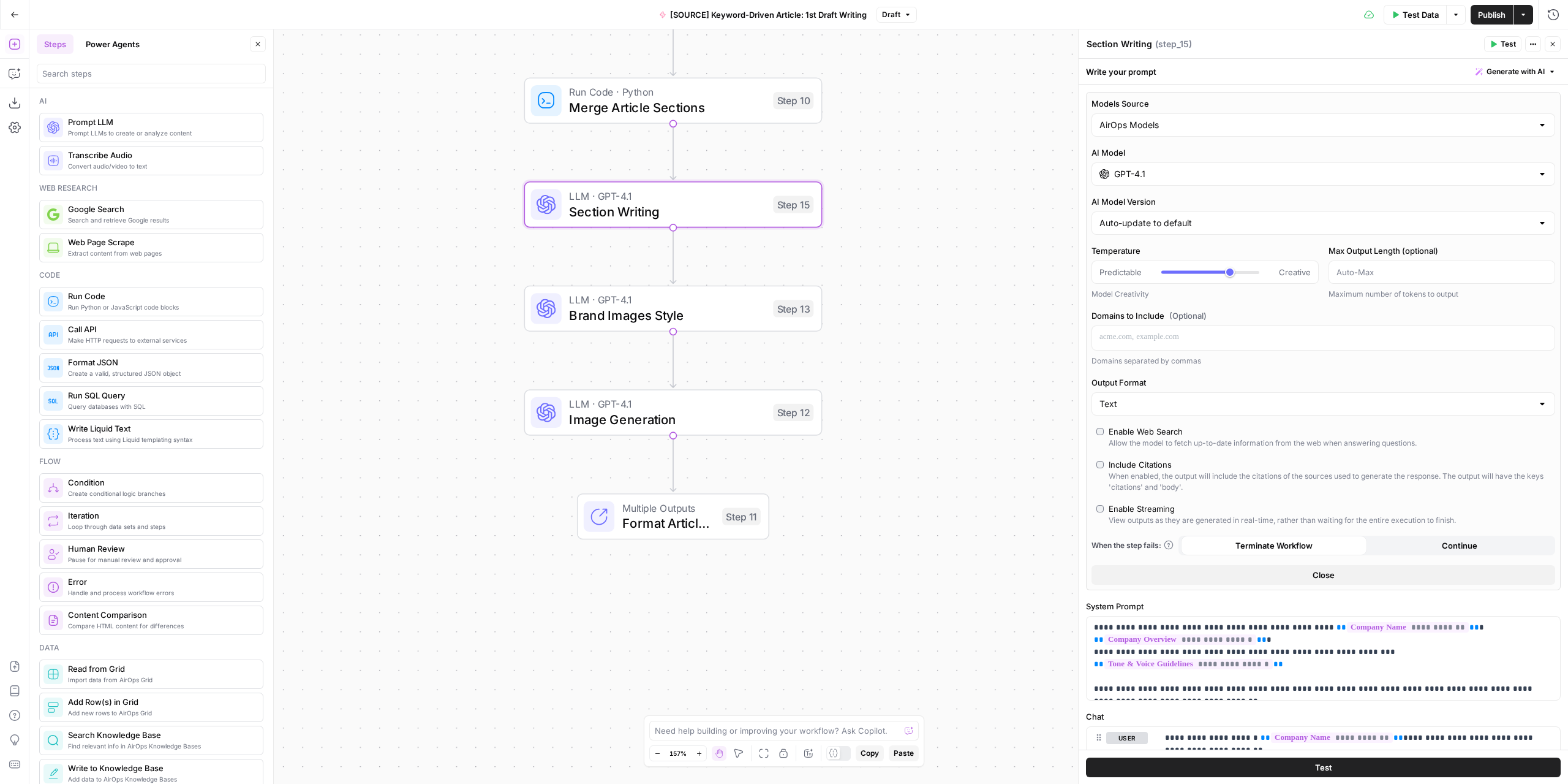
click at [1176, 171] on input "GPT-4.1" at bounding box center [1323, 174] width 418 height 13
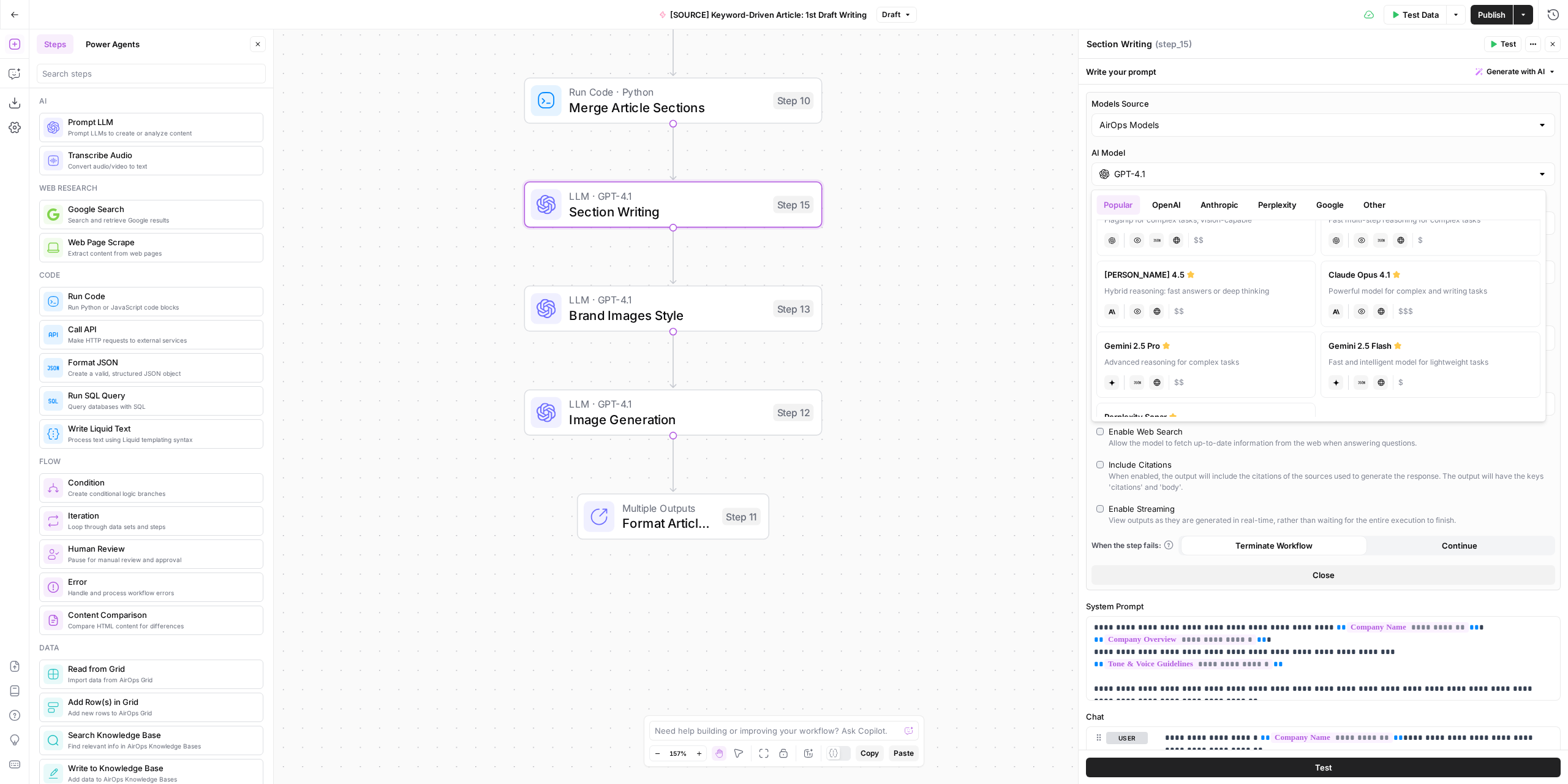
scroll to position [122, 0]
click at [1198, 337] on div "Gemini 2.5 Pro" at bounding box center [1205, 340] width 203 height 13
type input "Gemini 2.5 Pro"
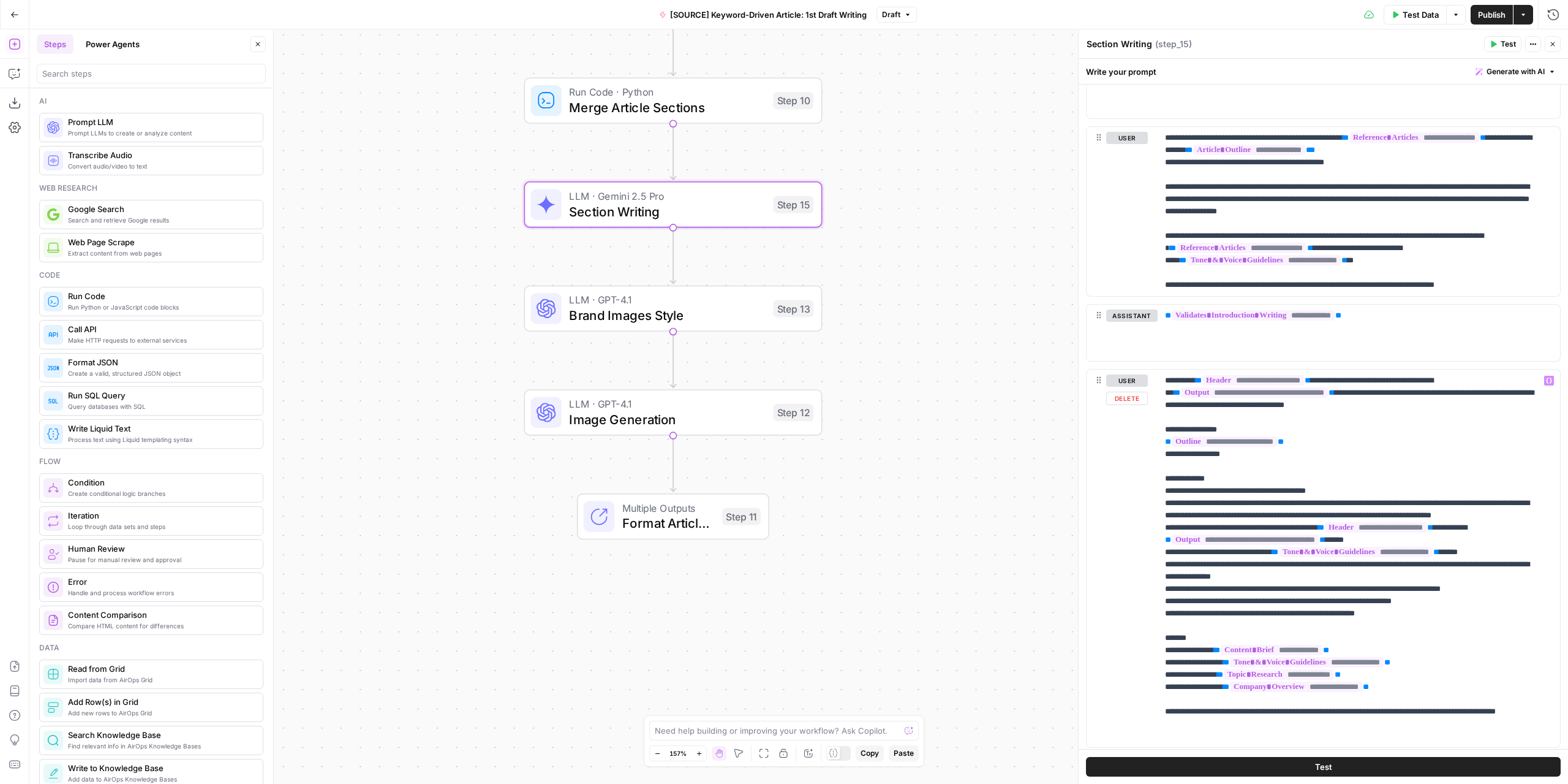
scroll to position [1436, 0]
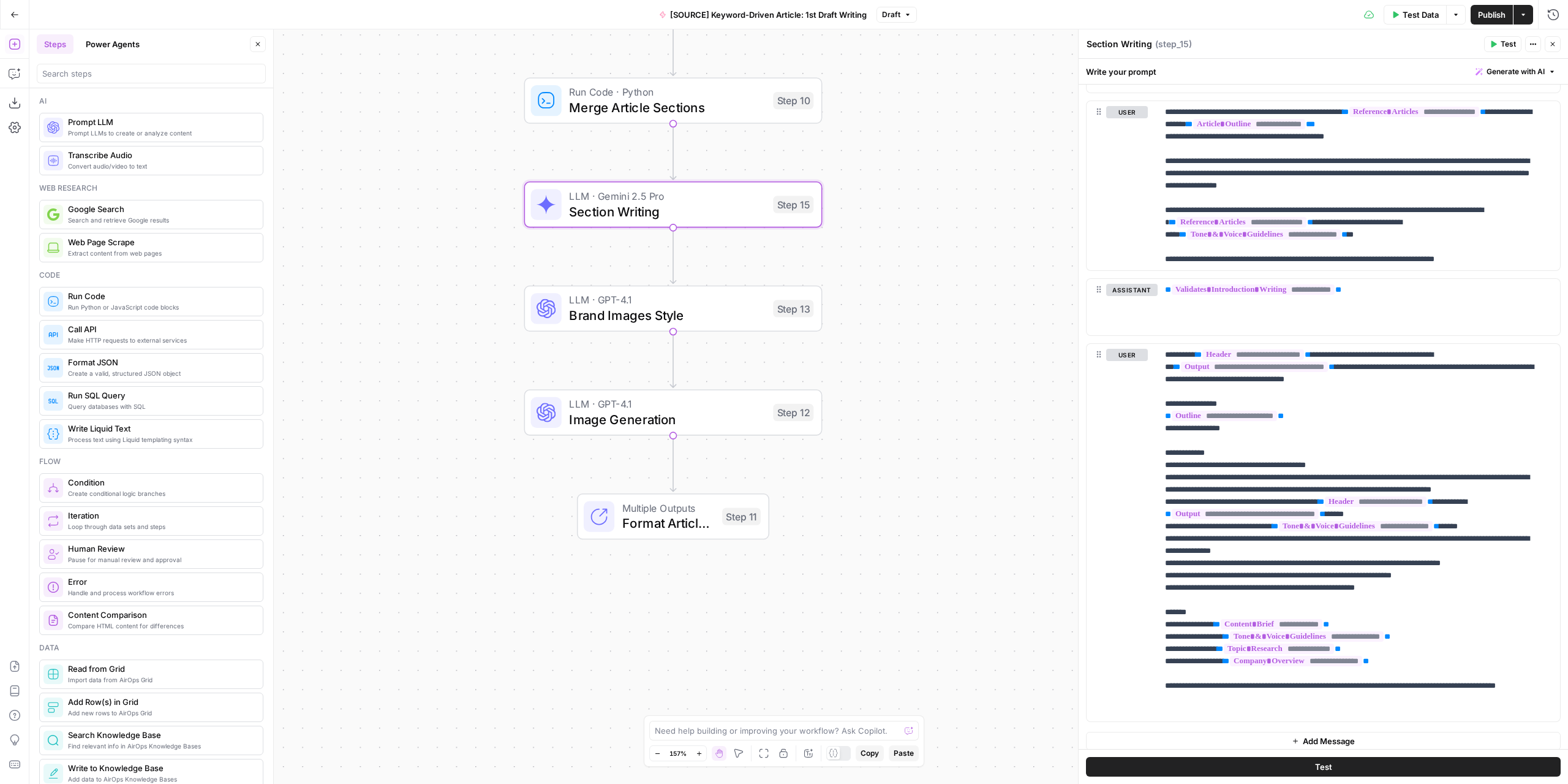
click at [1372, 738] on button "Add Message" at bounding box center [1323, 741] width 475 height 19
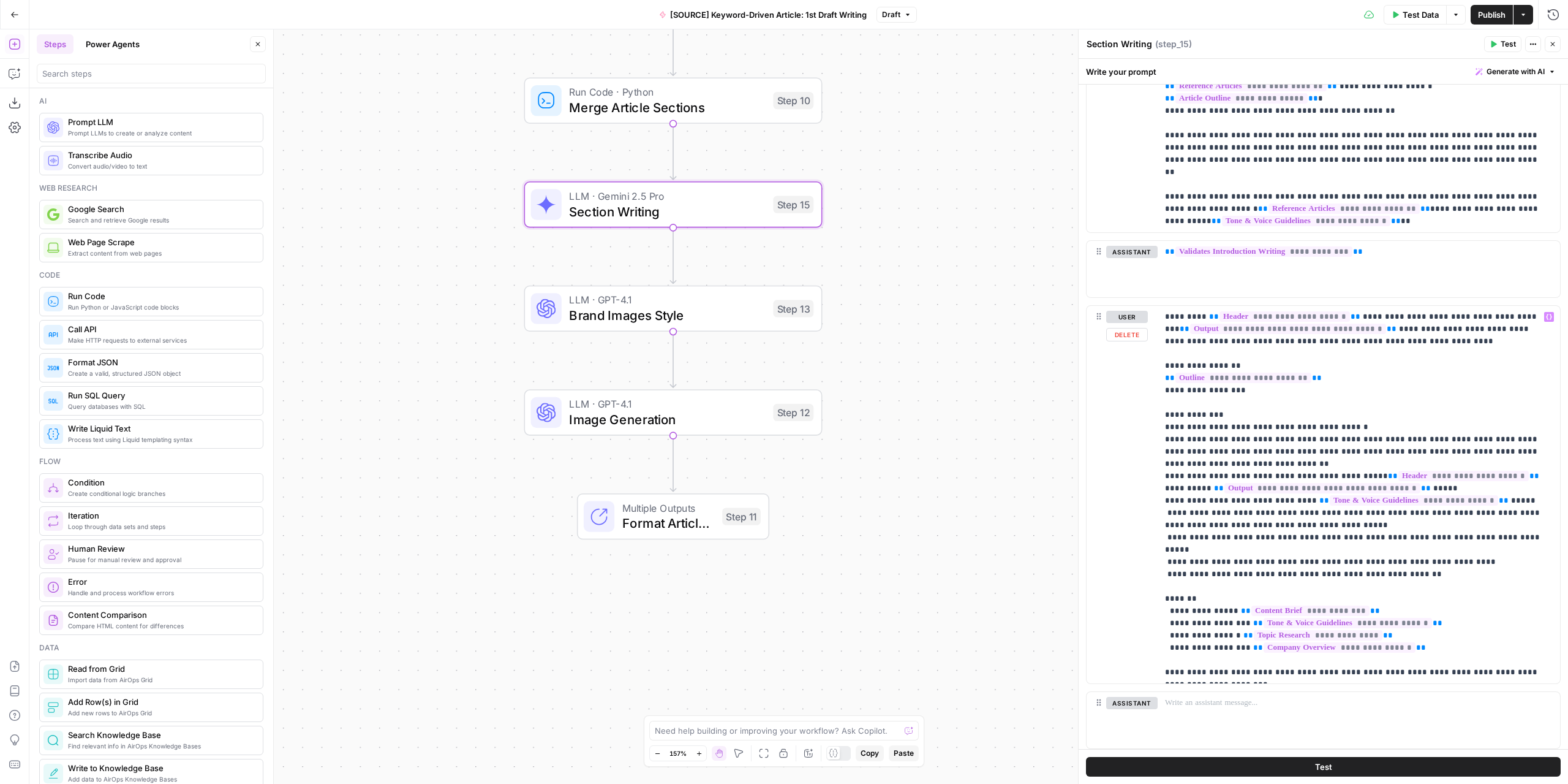
scroll to position [1500, 0]
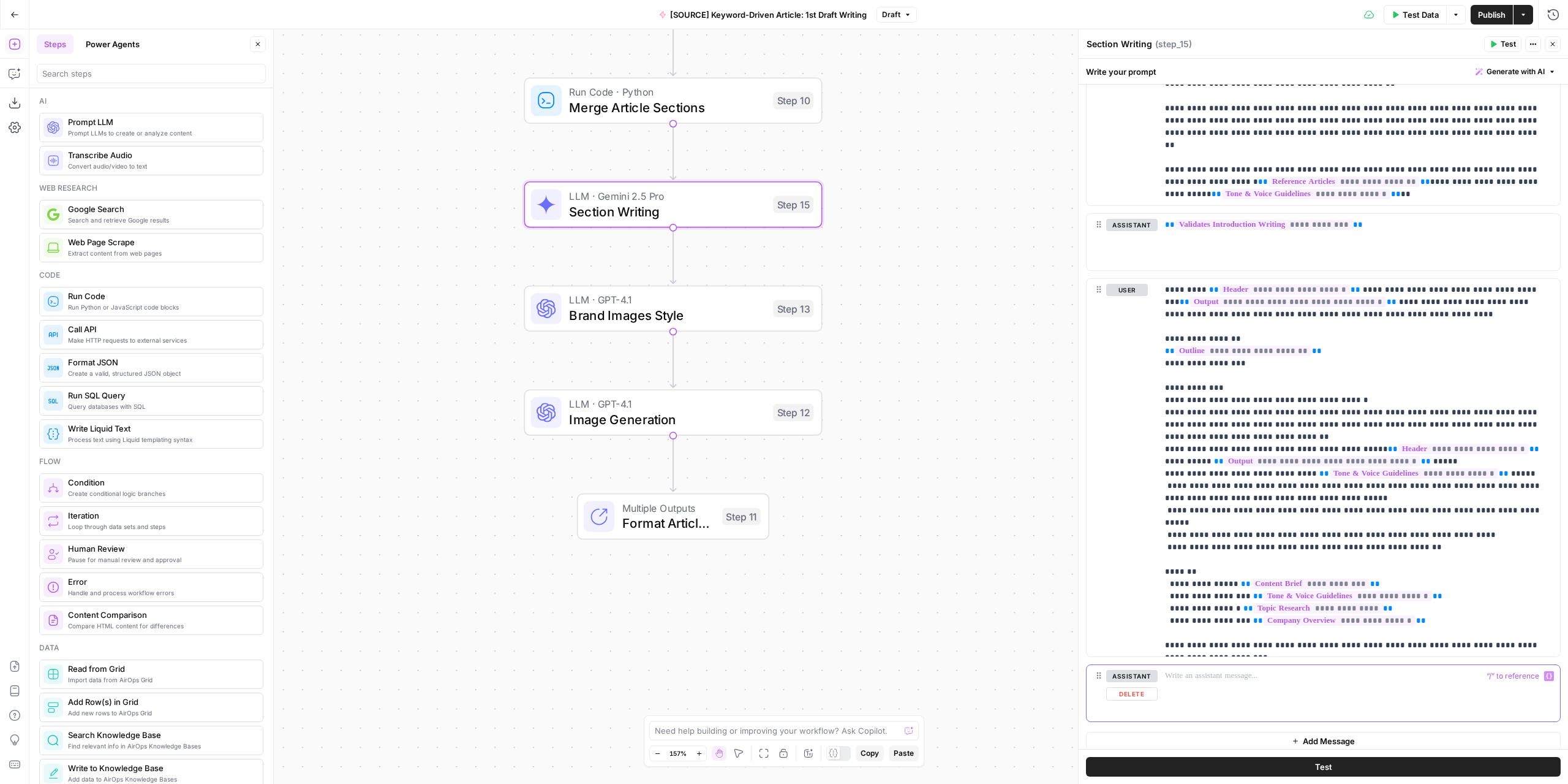
click at [1361, 670] on p at bounding box center [1359, 676] width 388 height 13
click at [1546, 673] on icon "button" at bounding box center [1549, 675] width 6 height 6
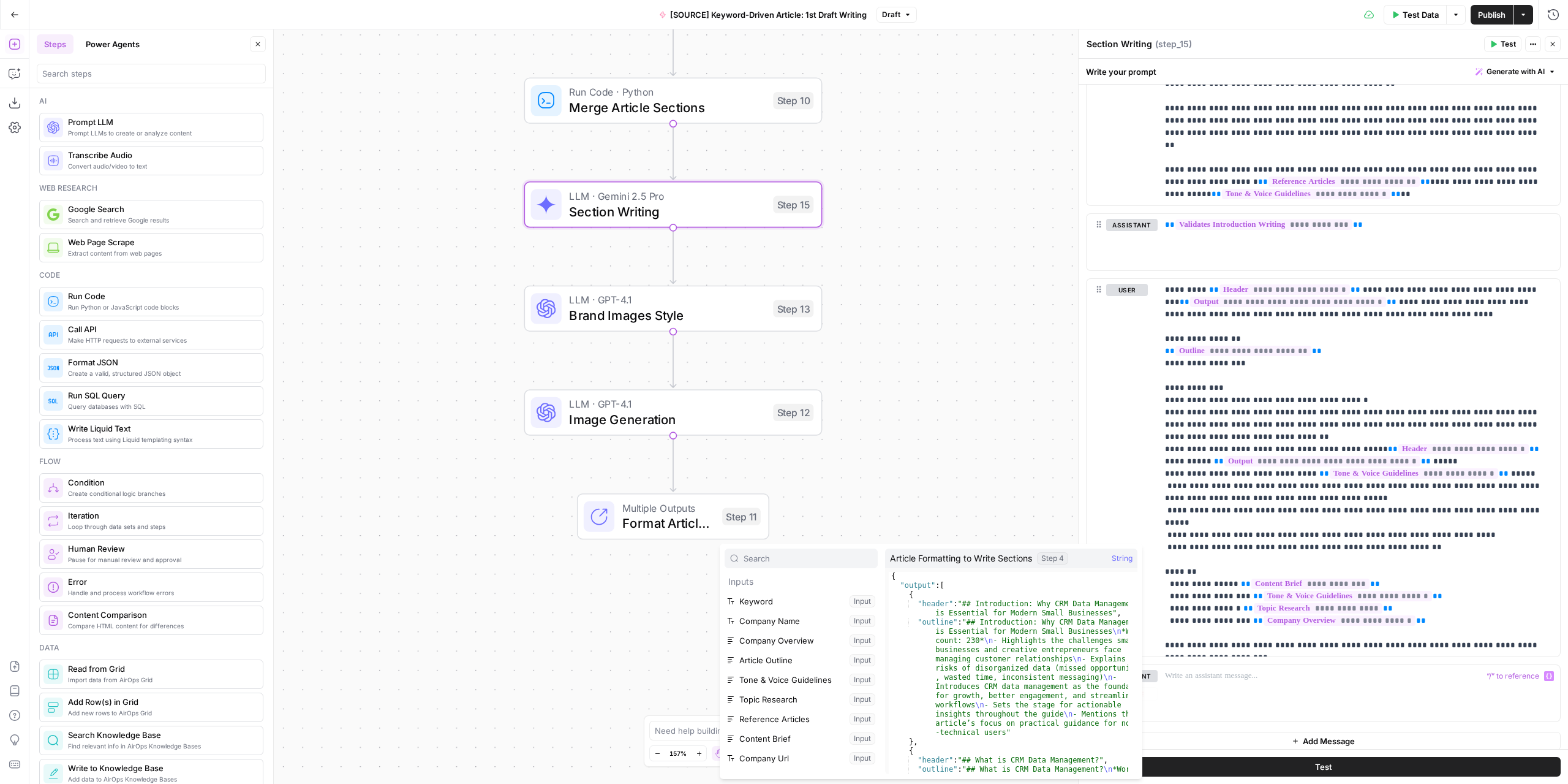
scroll to position [170, 0]
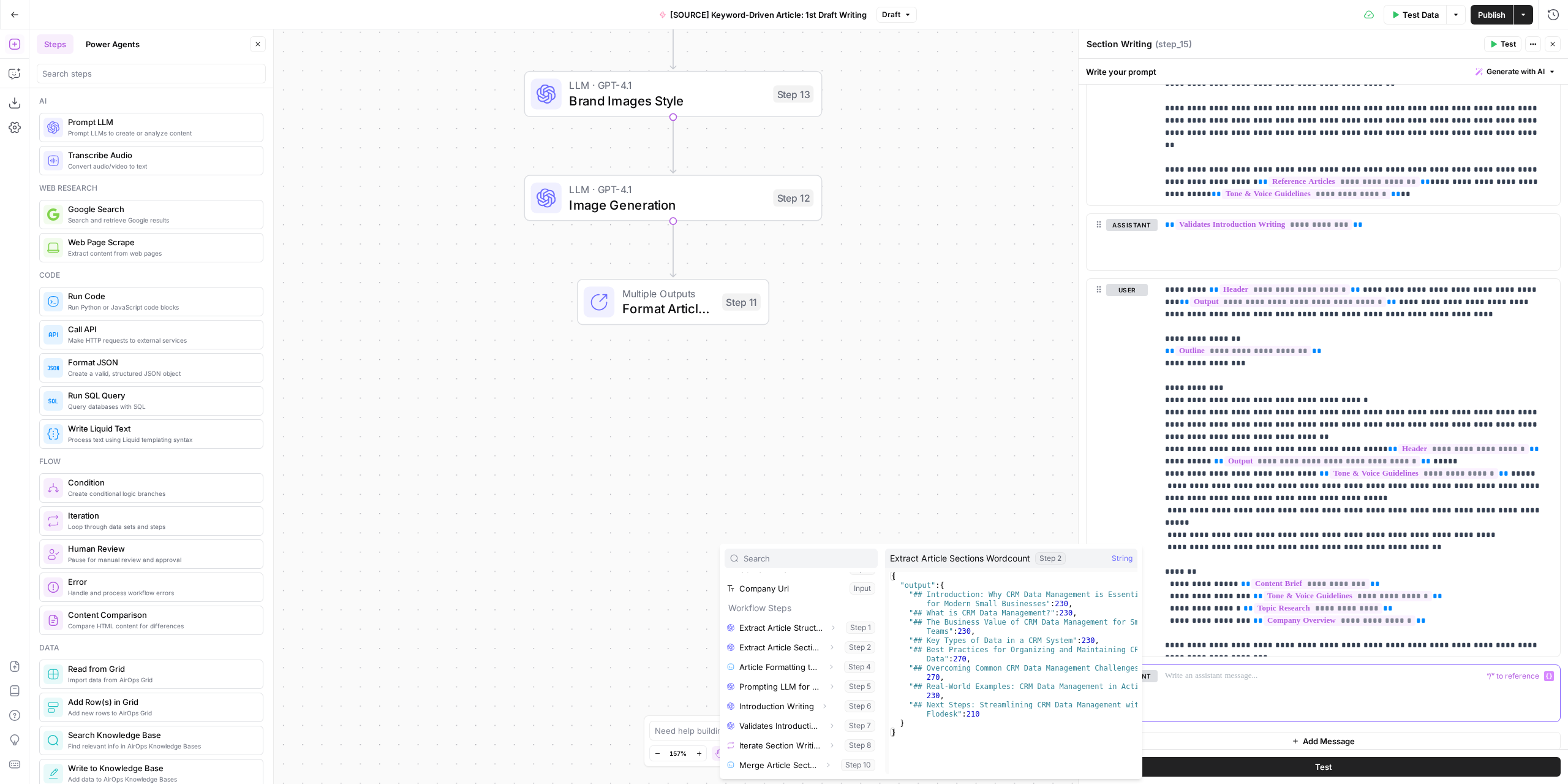
click at [1220, 670] on p at bounding box center [1359, 676] width 388 height 13
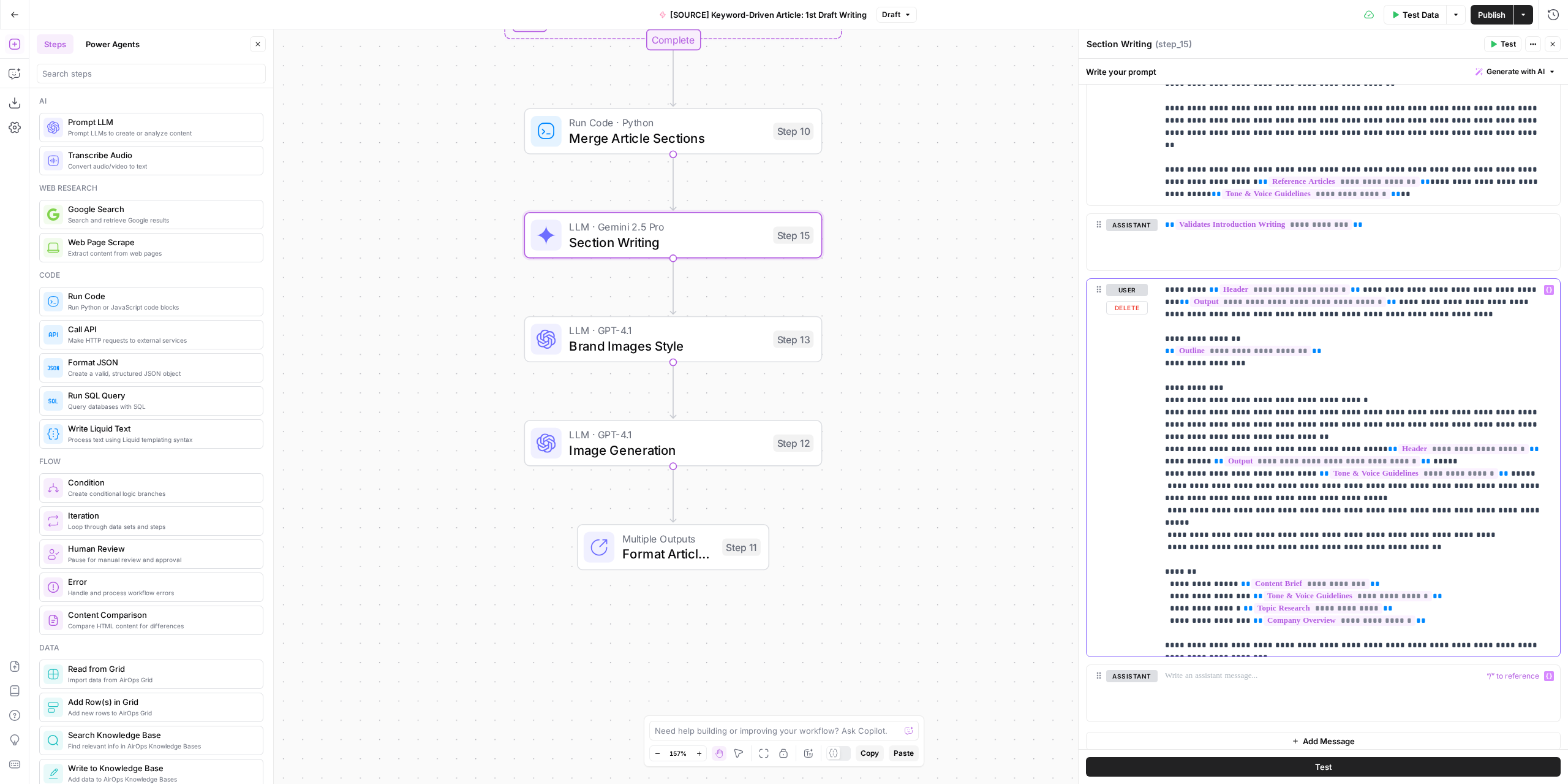
drag, startPoint x: 1269, startPoint y: 624, endPoint x: 1244, endPoint y: 621, distance: 25.2
click at [1244, 621] on p "**********" at bounding box center [1354, 468] width 379 height 368
click at [1546, 673] on icon "button" at bounding box center [1549, 675] width 6 height 6
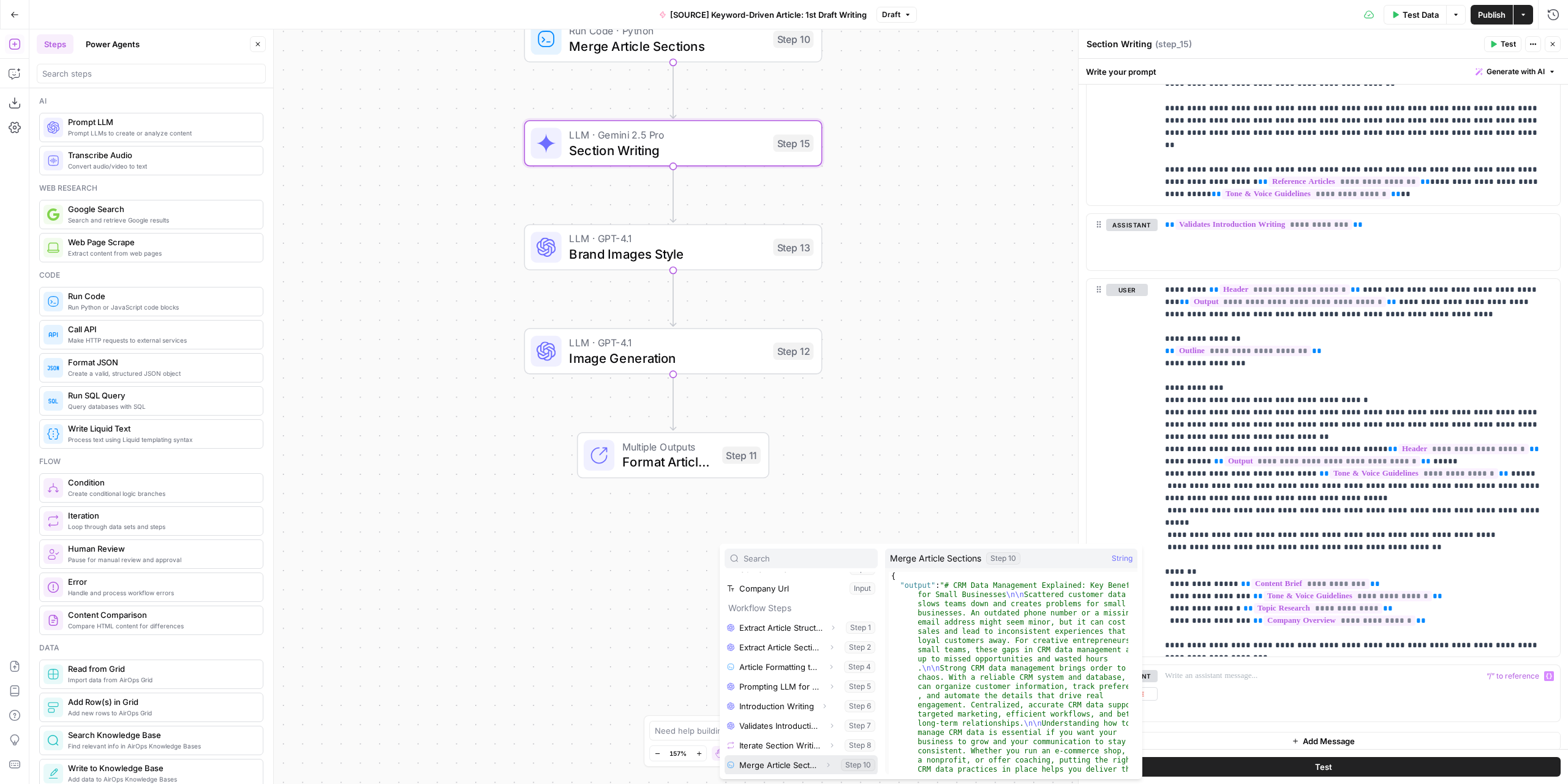
click at [778, 760] on button "Select variable Merge Article Sections" at bounding box center [801, 765] width 154 height 19
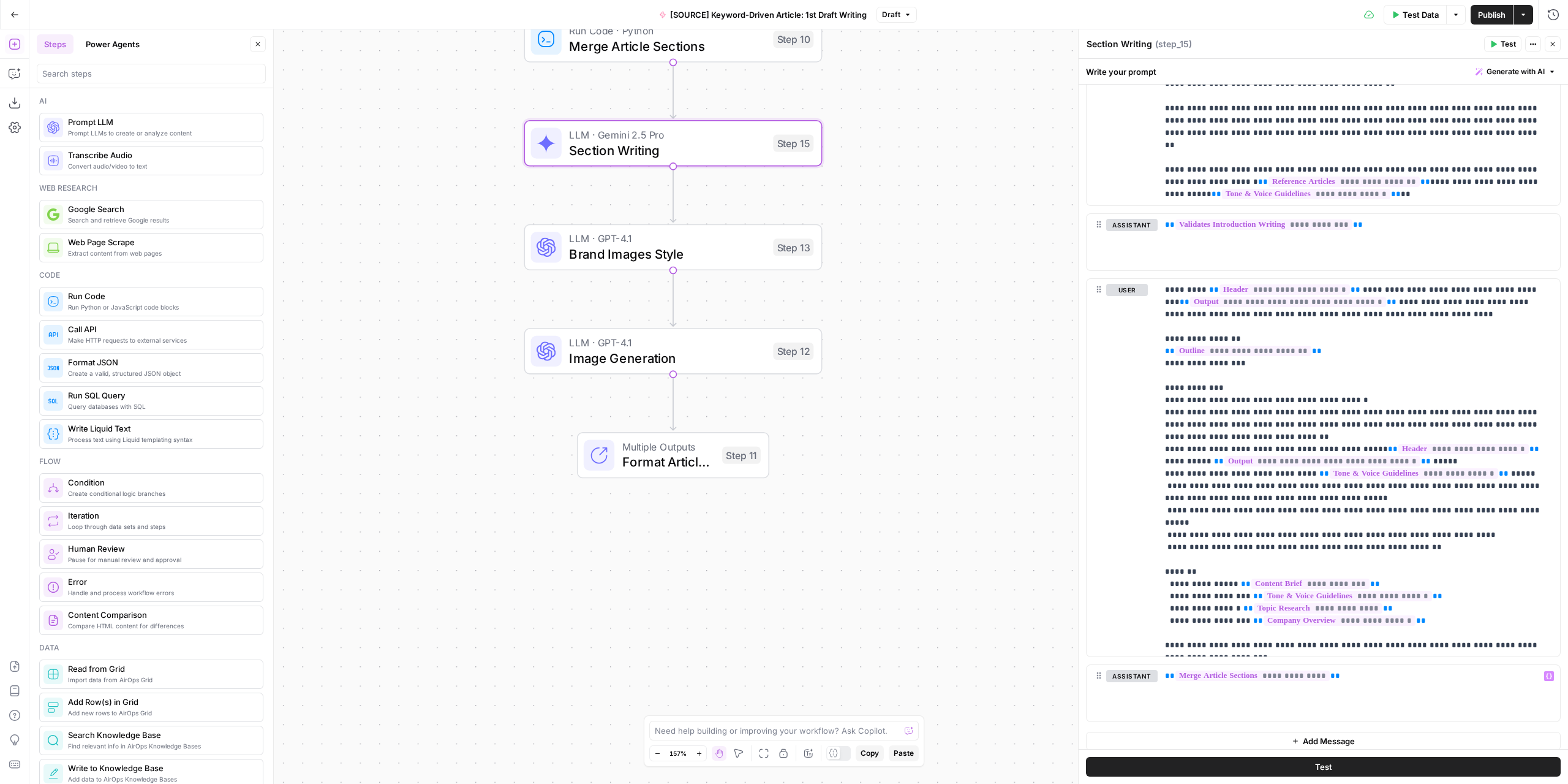
click at [1318, 735] on span "Add Message" at bounding box center [1328, 741] width 52 height 13
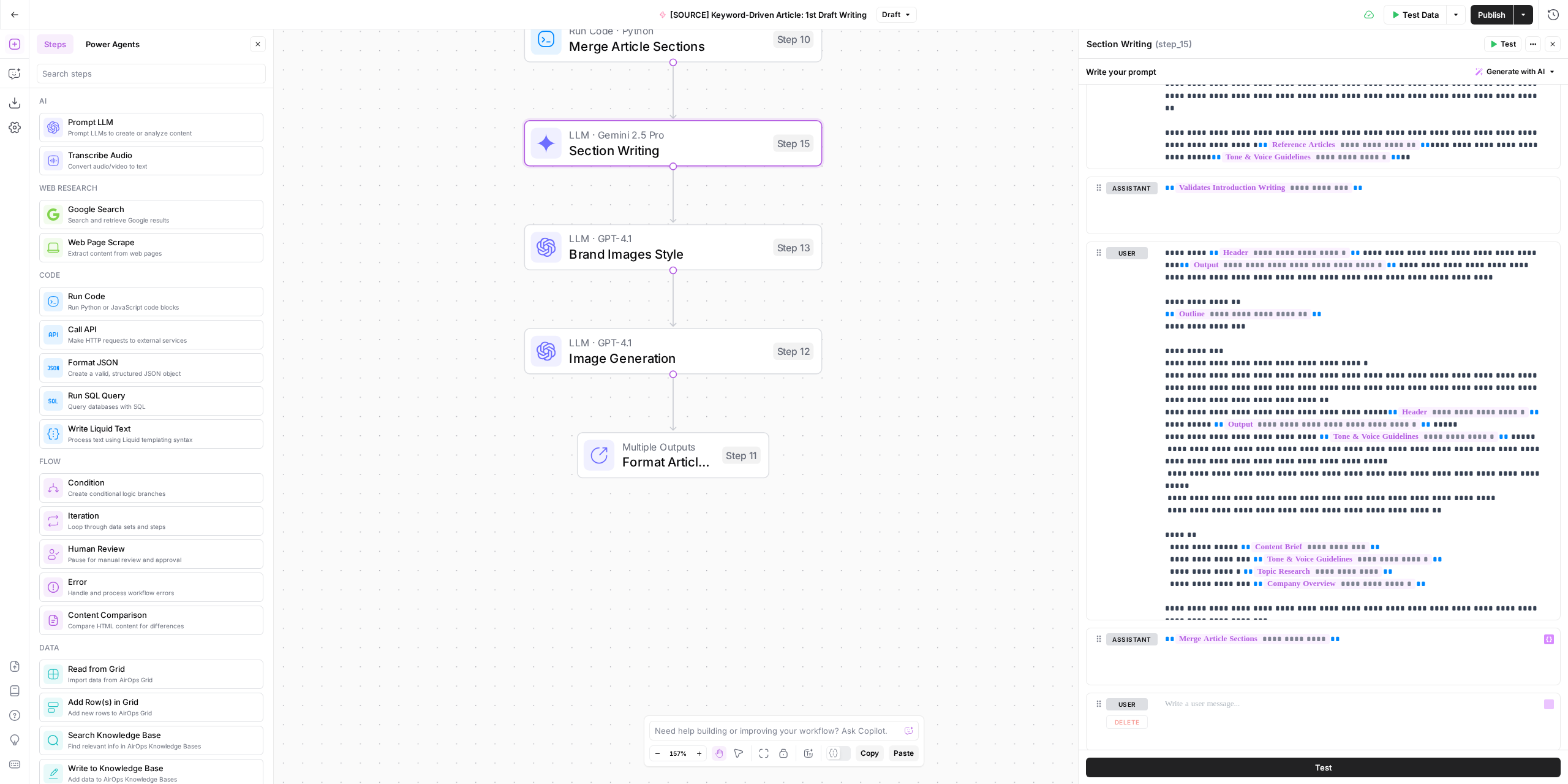
scroll to position [1565, 0]
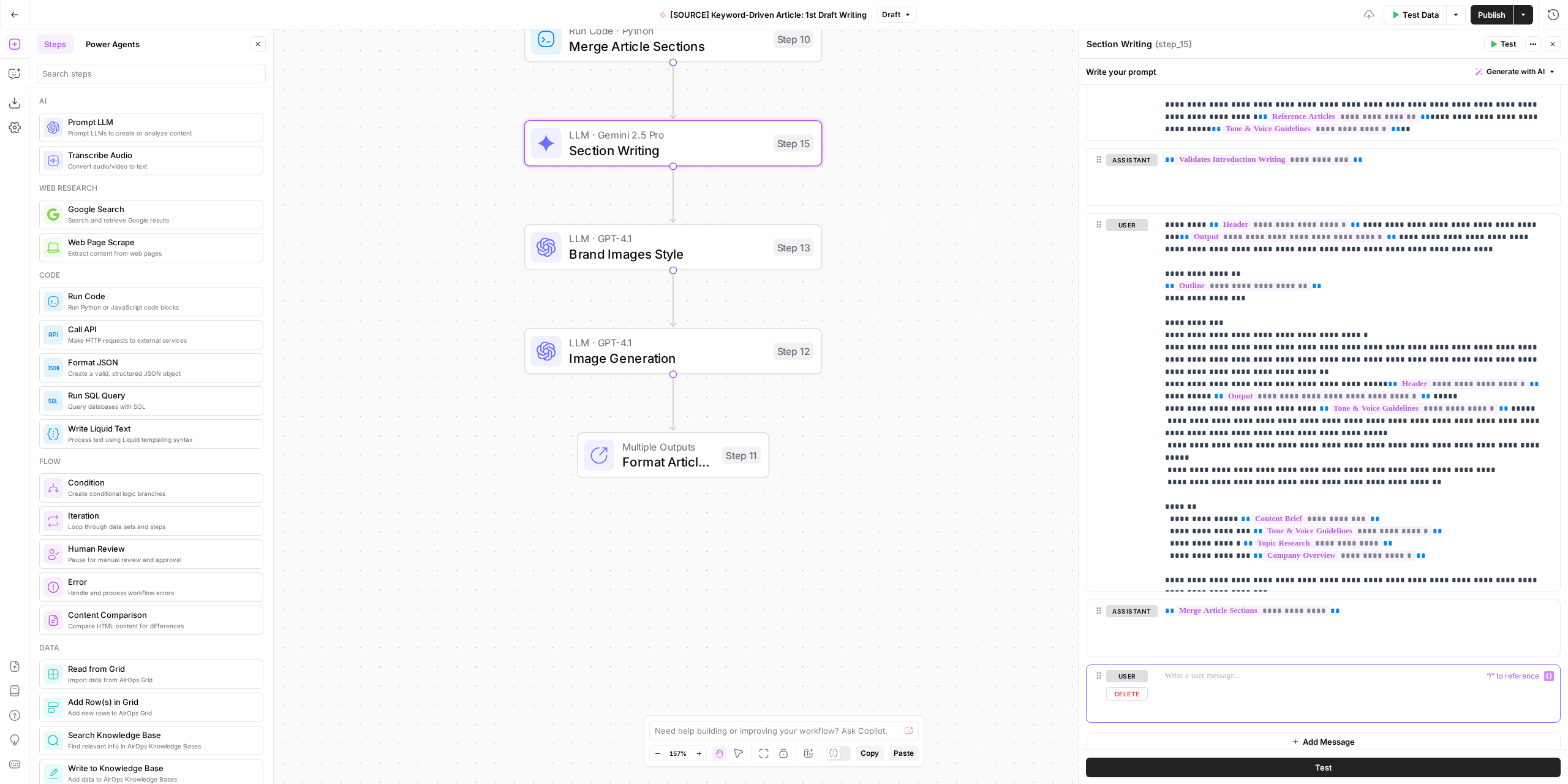
click at [1282, 681] on div at bounding box center [1358, 693] width 402 height 57
drag, startPoint x: 1224, startPoint y: 679, endPoint x: 1206, endPoint y: 673, distance: 19.0
click at [1223, 678] on div at bounding box center [1358, 693] width 402 height 57
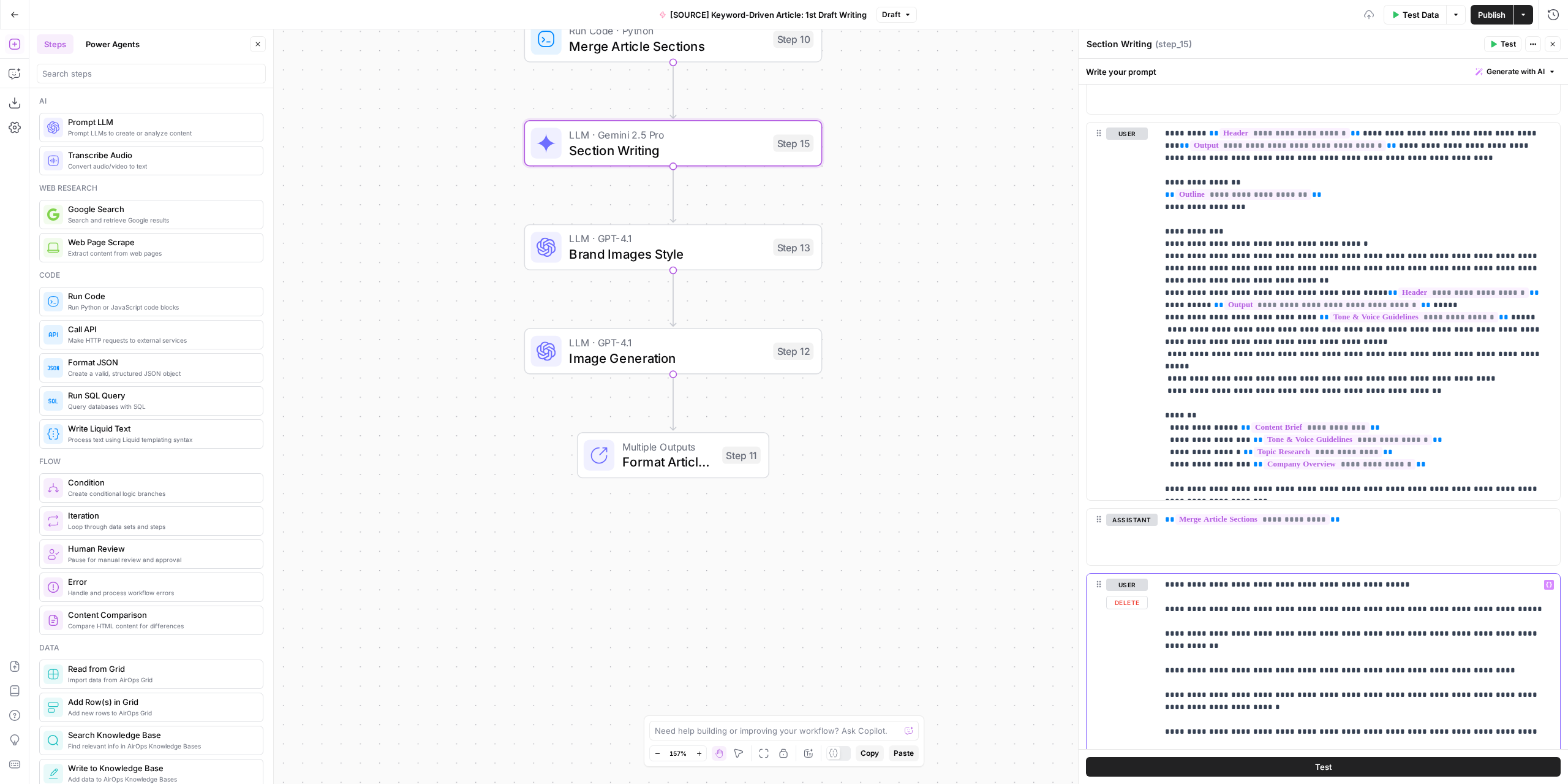
scroll to position [1749, 0]
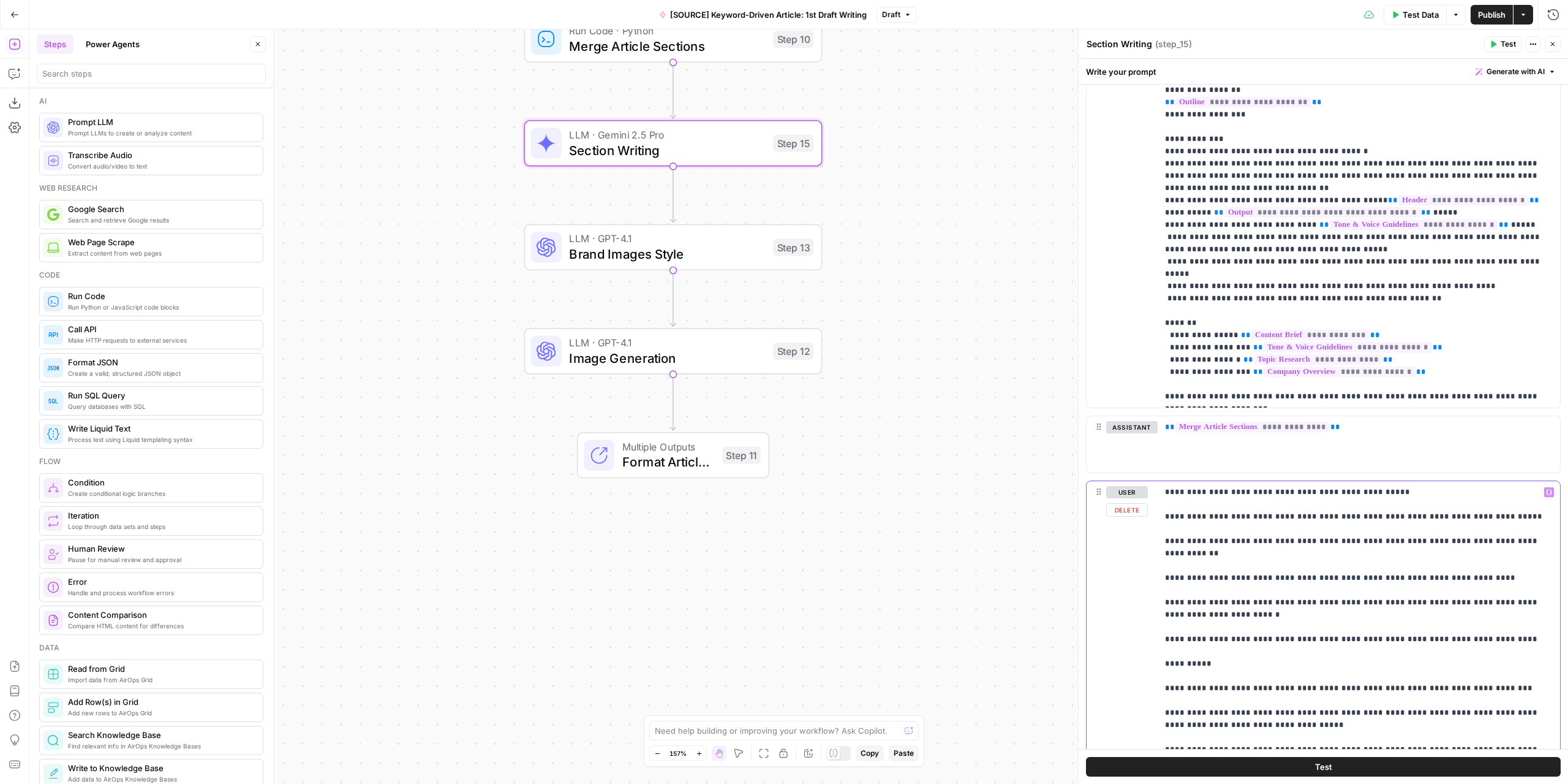
click at [1162, 489] on div "**********" at bounding box center [1358, 694] width 402 height 426
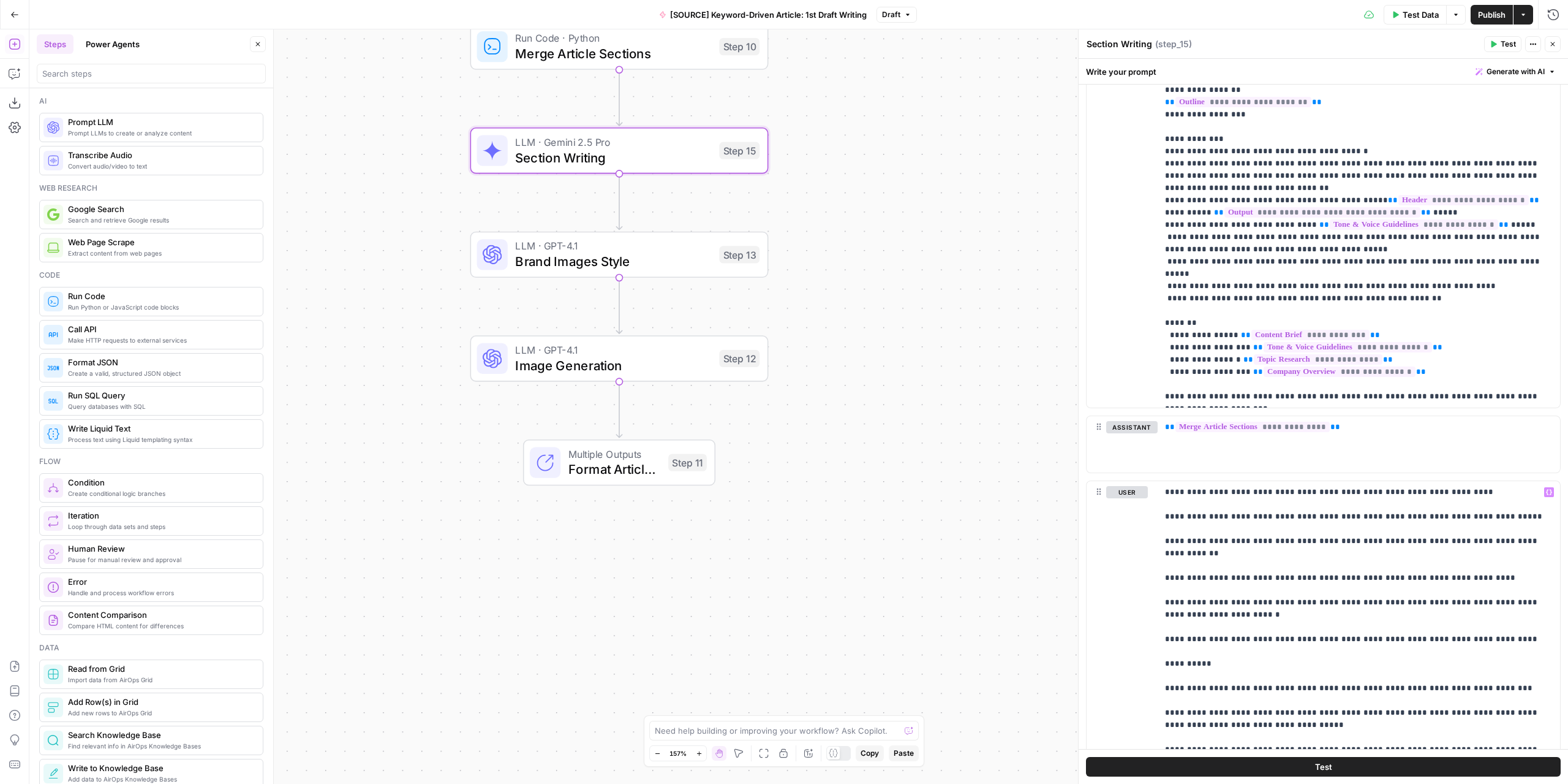
drag, startPoint x: 914, startPoint y: 308, endPoint x: 859, endPoint y: 315, distance: 55.4
click at [859, 315] on div "Workflow Input Settings Inputs LLM · GPT-4.1 Extract Article Structure Step 1 L…" at bounding box center [799, 407] width 1538 height 754
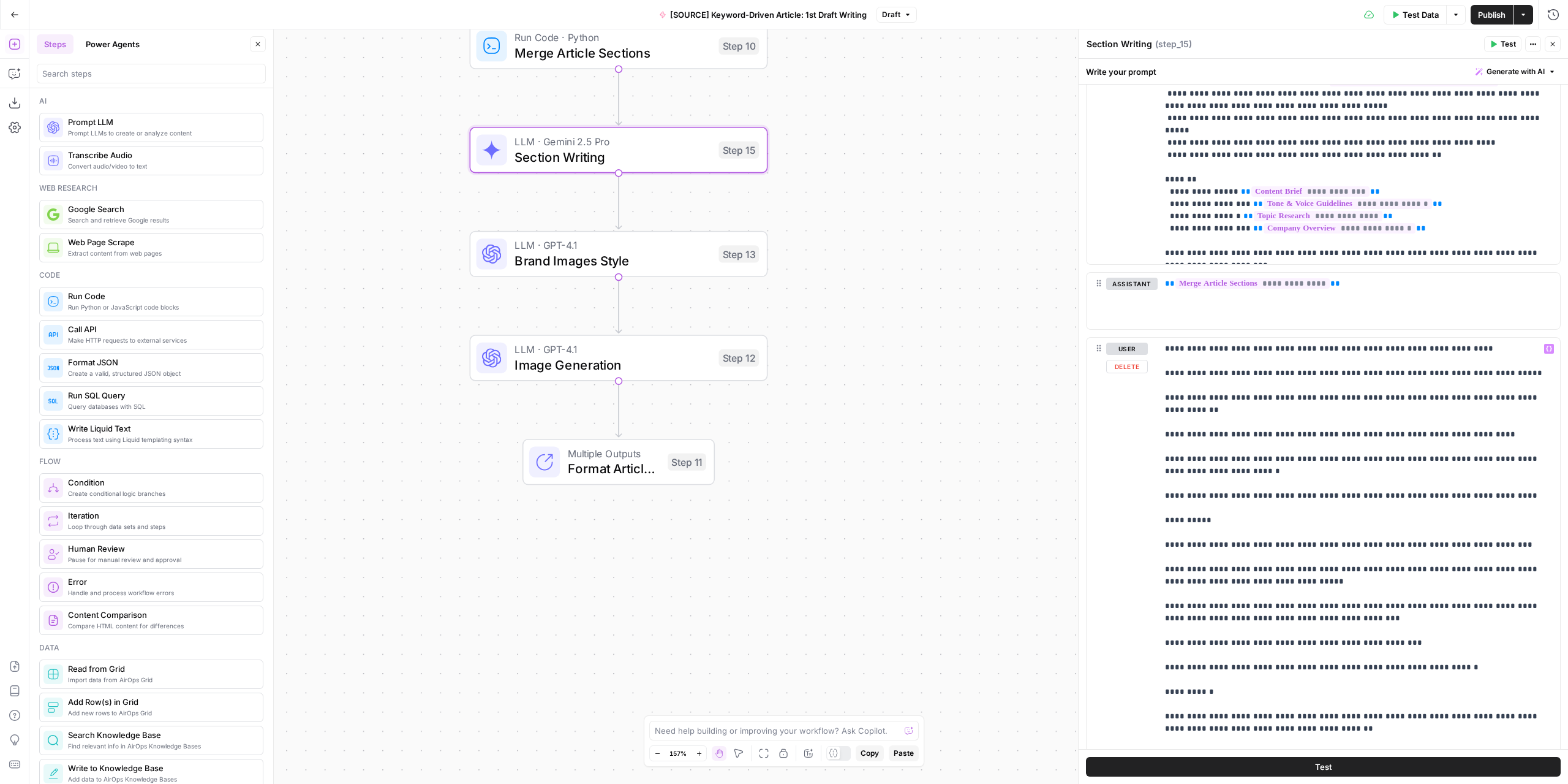
scroll to position [1873, 0]
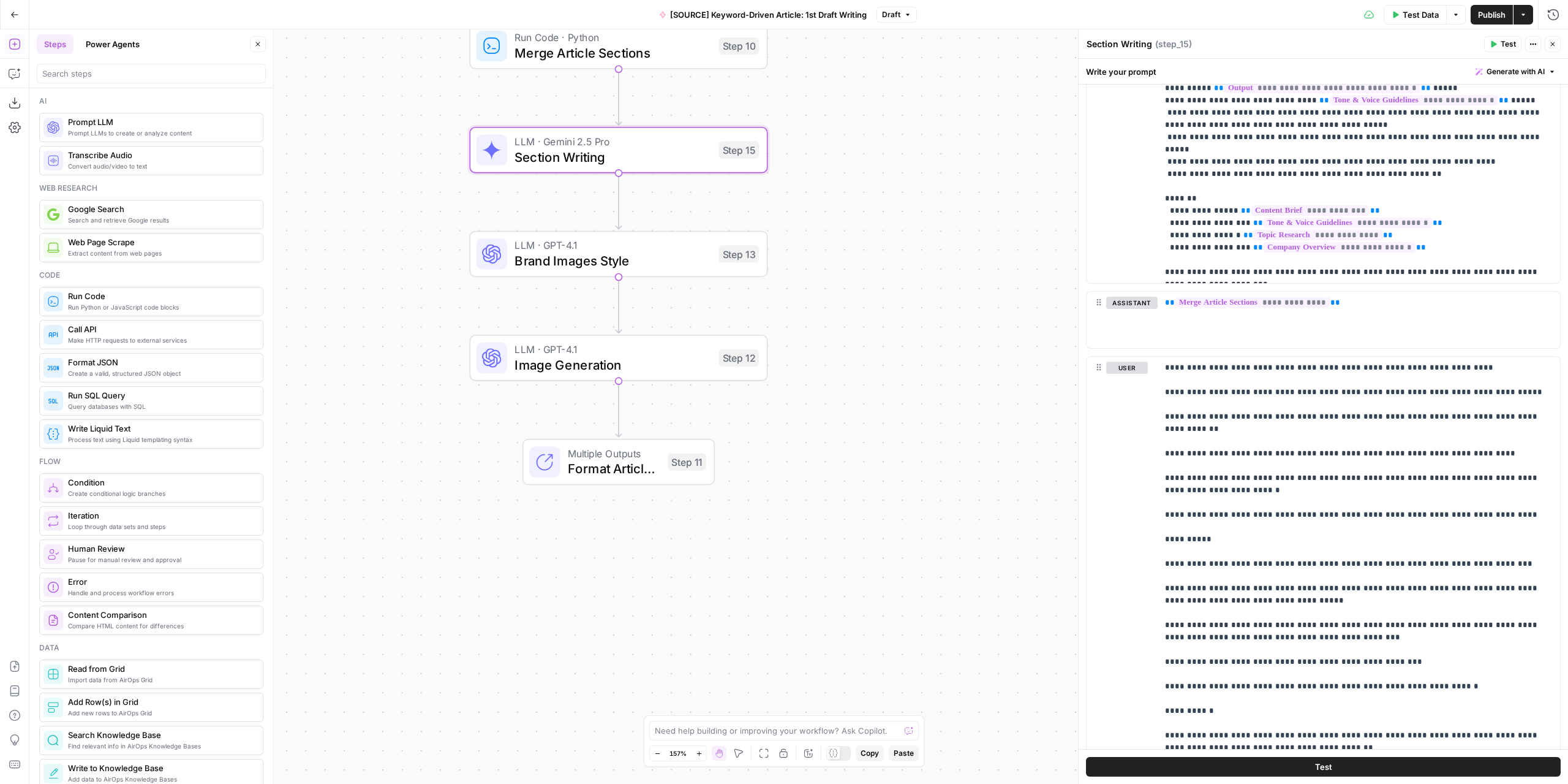
drag, startPoint x: 945, startPoint y: 296, endPoint x: 919, endPoint y: 263, distance: 42.0
click at [945, 296] on div "Workflow Input Settings Inputs LLM · GPT-4.1 Extract Article Structure Step 1 L…" at bounding box center [799, 407] width 1538 height 754
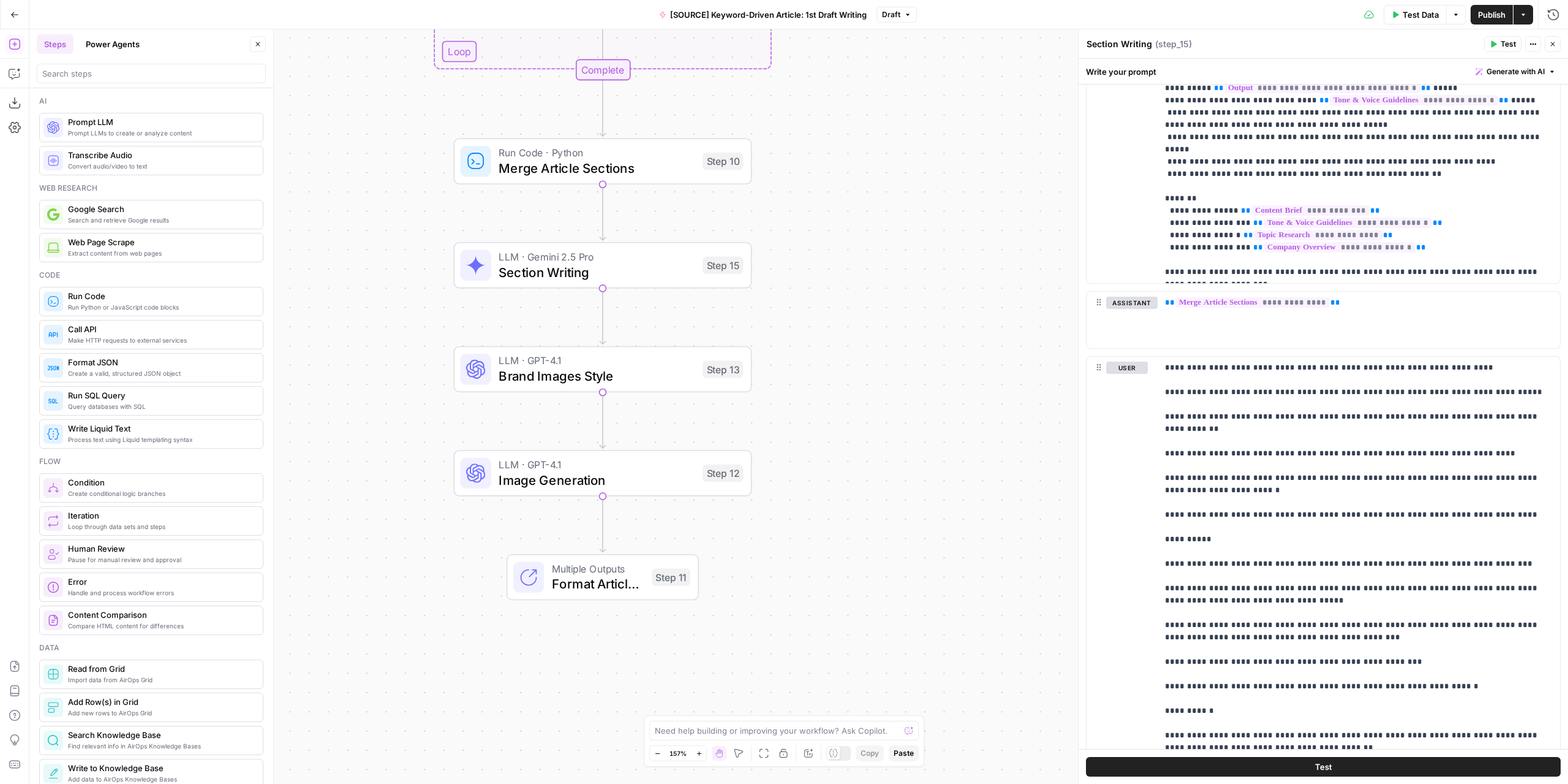
drag, startPoint x: 911, startPoint y: 251, endPoint x: 896, endPoint y: 360, distance: 110.0
click at [896, 360] on div "Workflow Input Settings Inputs LLM · GPT-4.1 Extract Article Structure Step 1 L…" at bounding box center [799, 407] width 1538 height 754
click at [656, 278] on span "Section Writing" at bounding box center [596, 272] width 196 height 19
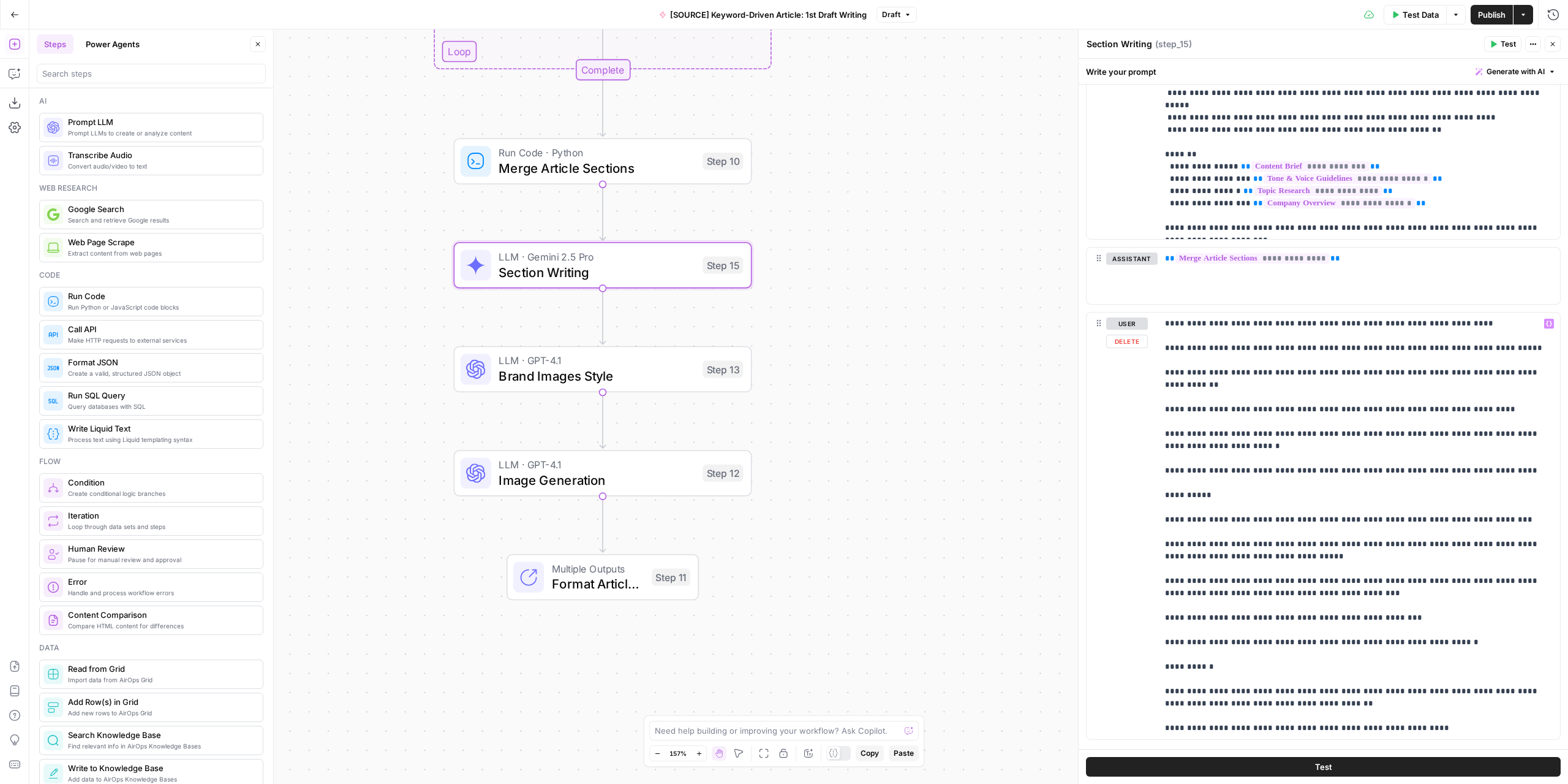
scroll to position [1934, 0]
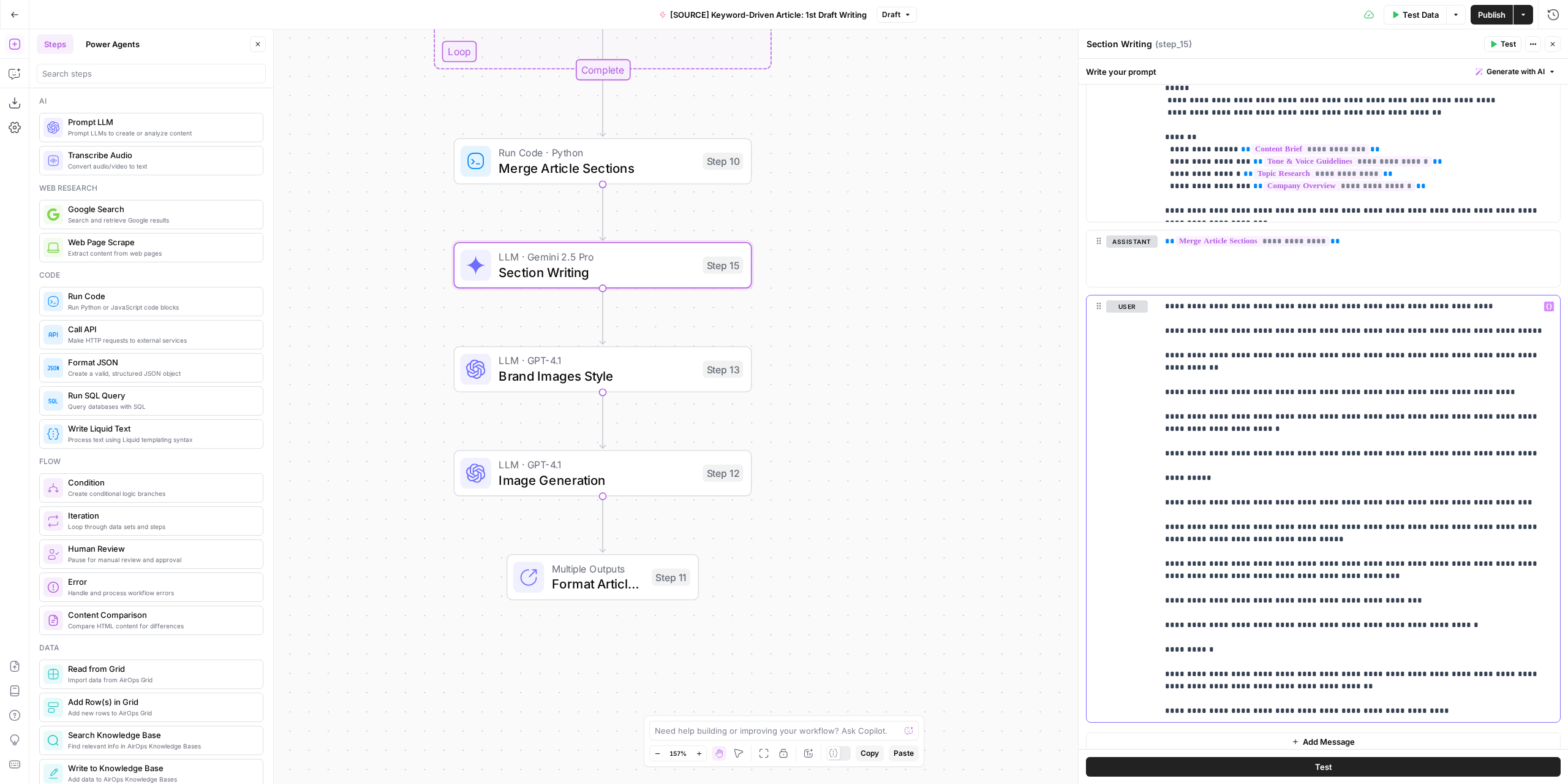
drag, startPoint x: 1164, startPoint y: 297, endPoint x: 1549, endPoint y: 761, distance: 602.9
click at [1549, 761] on div "**********" at bounding box center [1323, 421] width 489 height 725
click at [1216, 339] on p "**********" at bounding box center [1354, 509] width 379 height 417
click at [1168, 300] on p "**********" at bounding box center [1354, 509] width 379 height 417
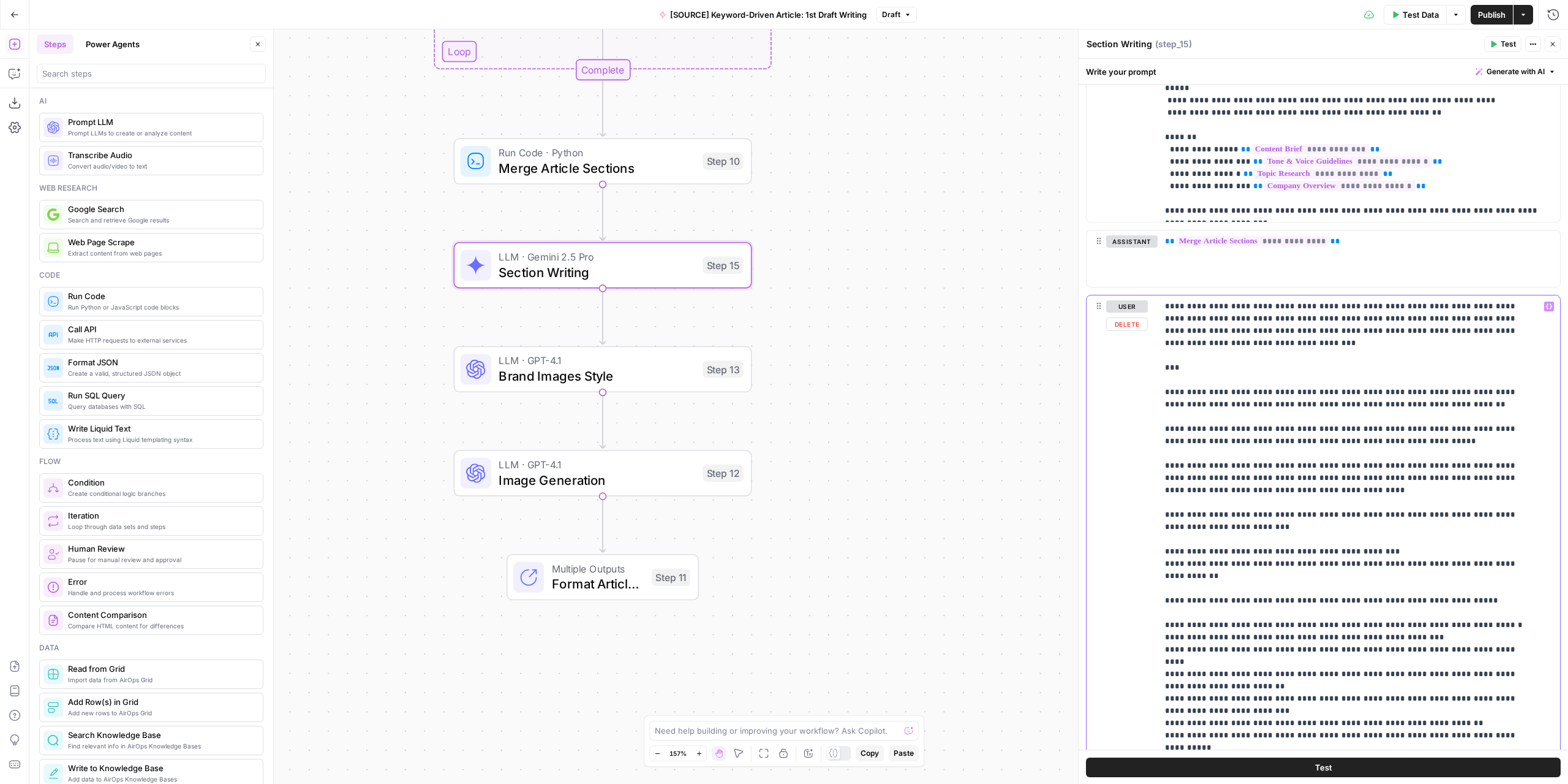
drag, startPoint x: 1209, startPoint y: 350, endPoint x: 1162, endPoint y: 288, distance: 77.8
click at [1162, 295] on div "**********" at bounding box center [1358, 545] width 402 height 500
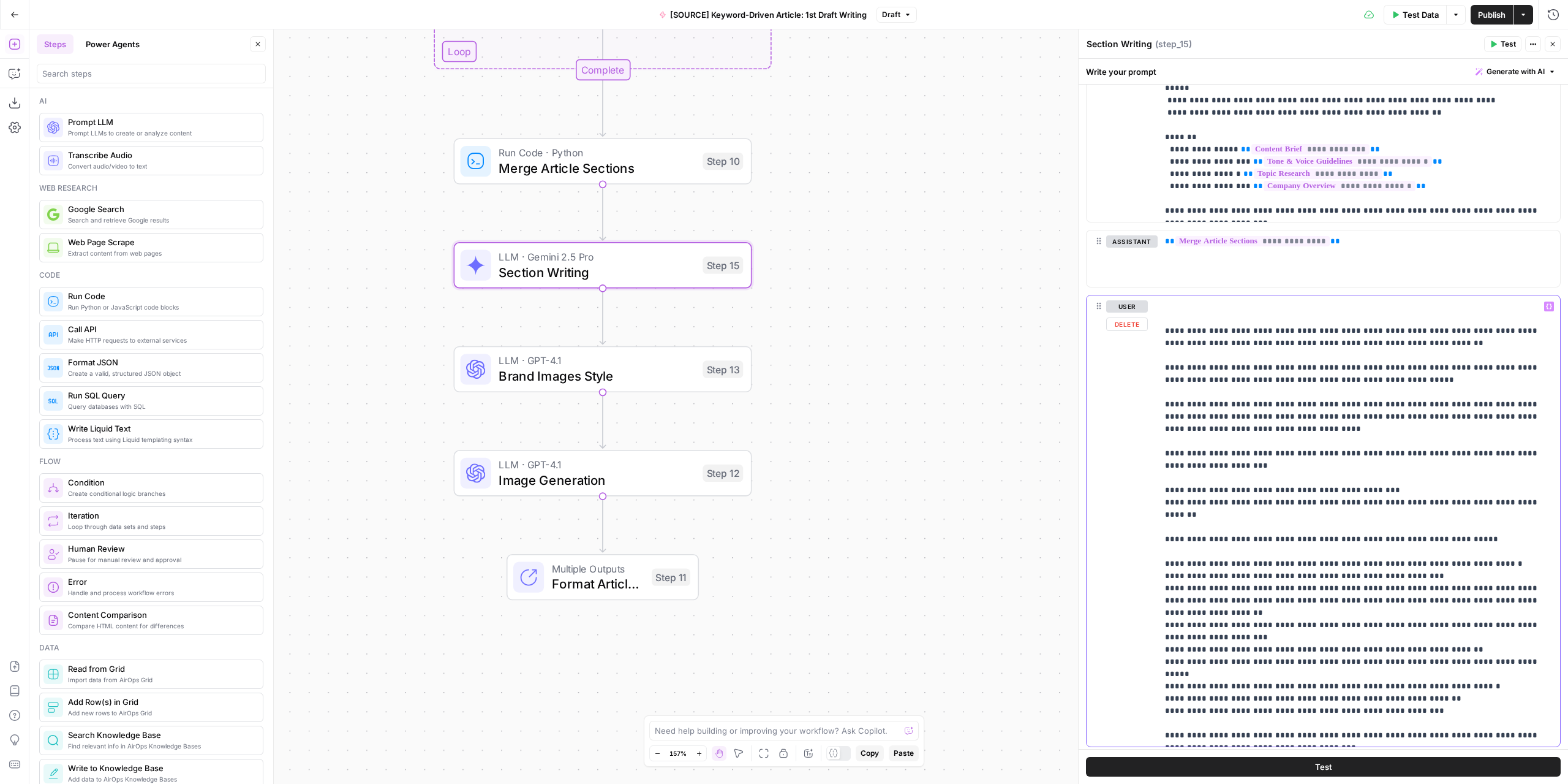
click at [1162, 316] on div "**********" at bounding box center [1358, 521] width 402 height 451
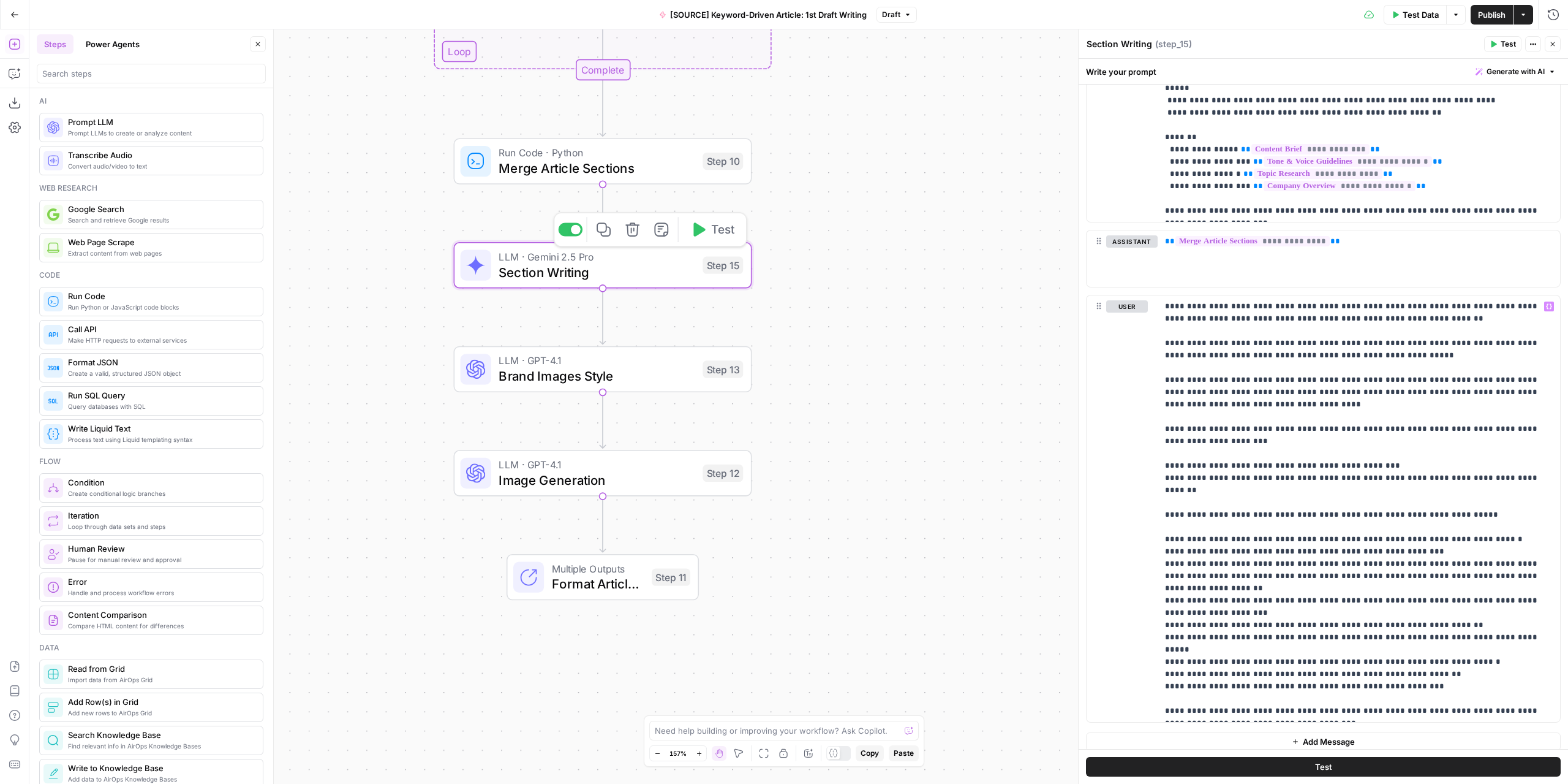
click at [723, 230] on span "Test" at bounding box center [723, 229] width 24 height 17
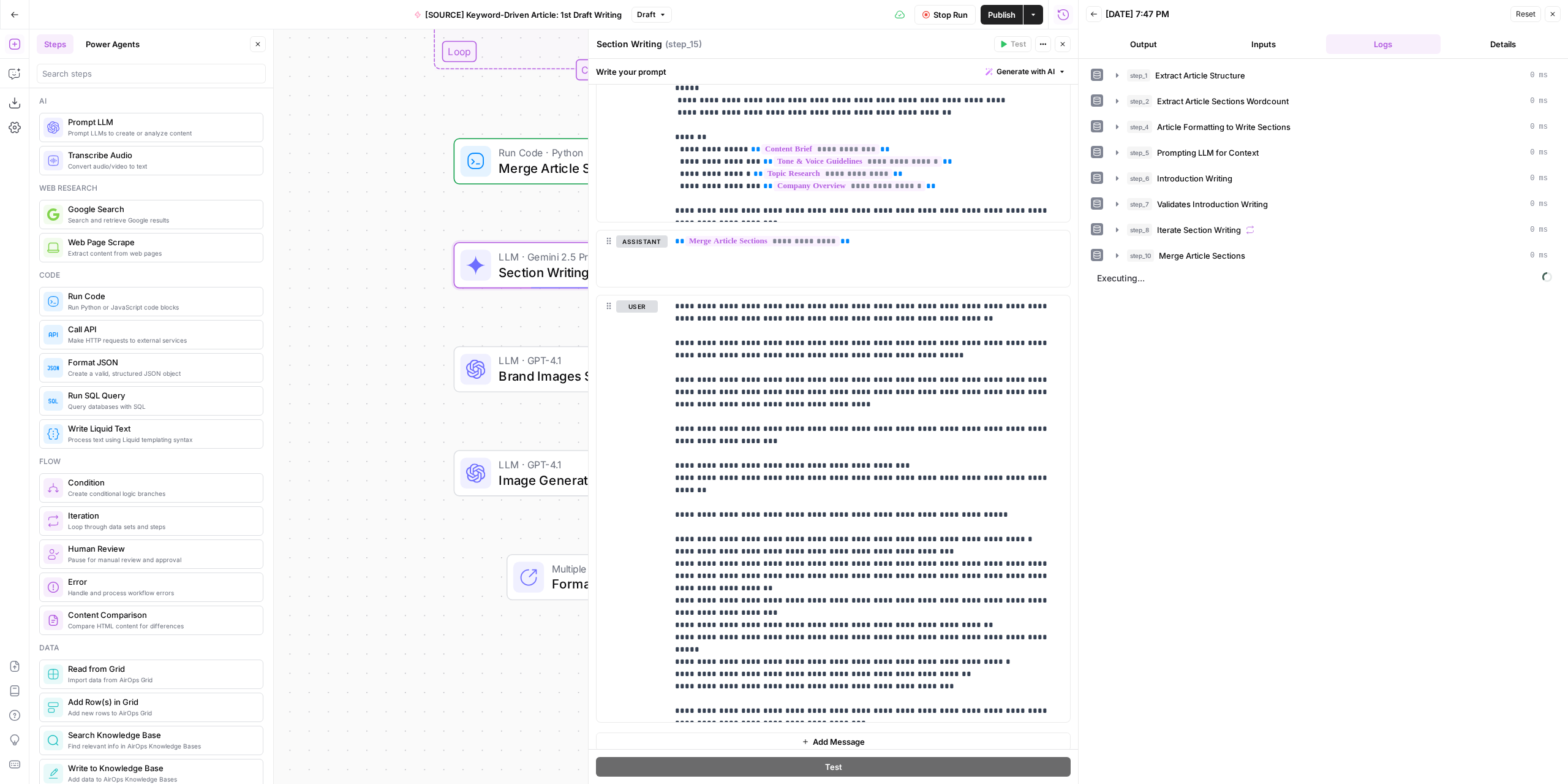
click at [1157, 40] on button "Output" at bounding box center [1143, 44] width 116 height 19
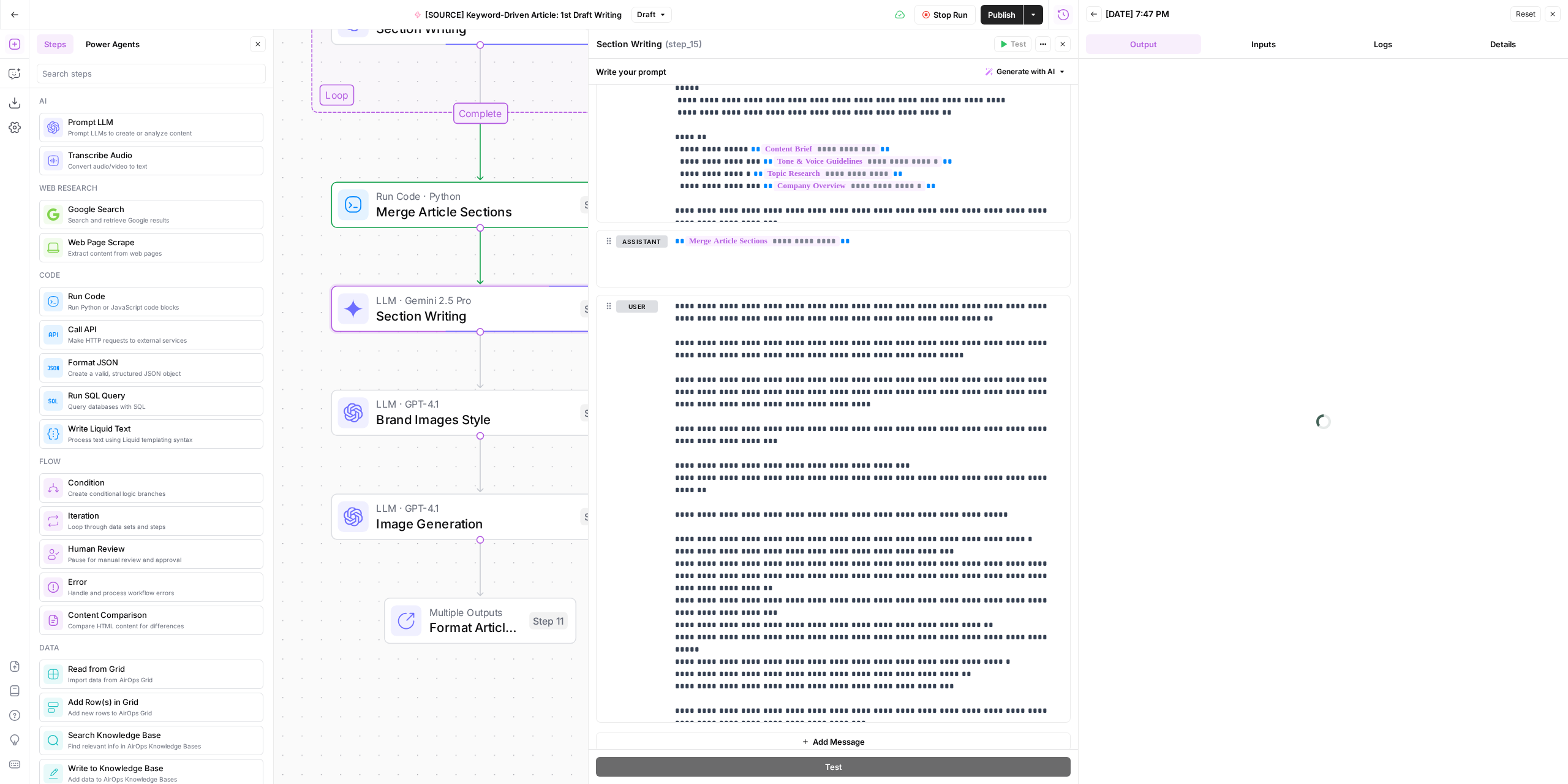
drag, startPoint x: 399, startPoint y: 351, endPoint x: 261, endPoint y: 310, distance: 144.0
click at [278, 391] on body "Marketers in Demand New Home Browse Insights Opportunities Your Data Recent Gri…" at bounding box center [784, 392] width 1568 height 784
click at [256, 44] on icon "button" at bounding box center [257, 44] width 8 height 8
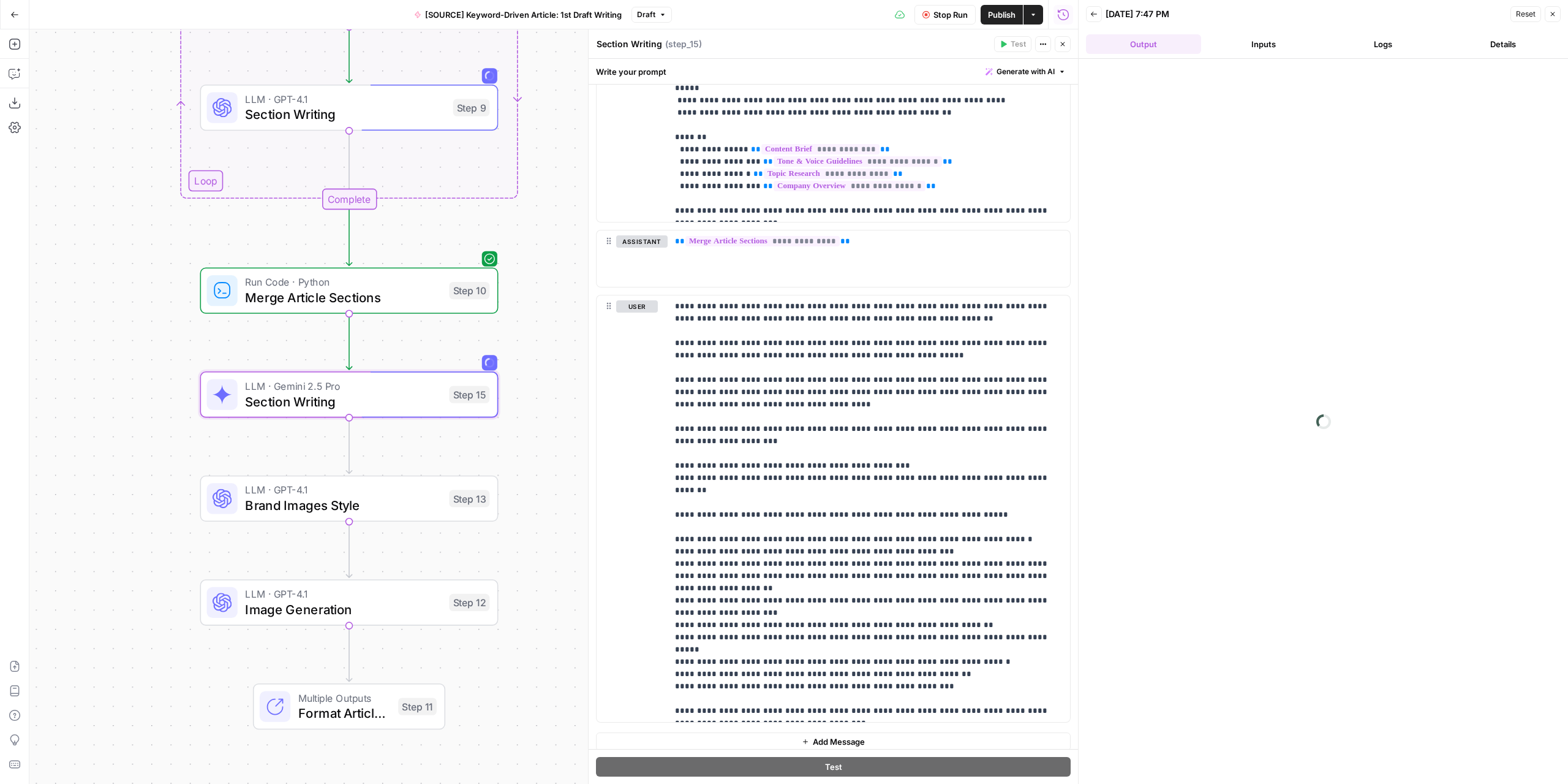
drag, startPoint x: 274, startPoint y: 357, endPoint x: 159, endPoint y: 435, distance: 139.0
click at [159, 435] on div "Workflow Input Settings Inputs LLM · GPT-4.1 Extract Article Structure Step 1 L…" at bounding box center [553, 407] width 1048 height 754
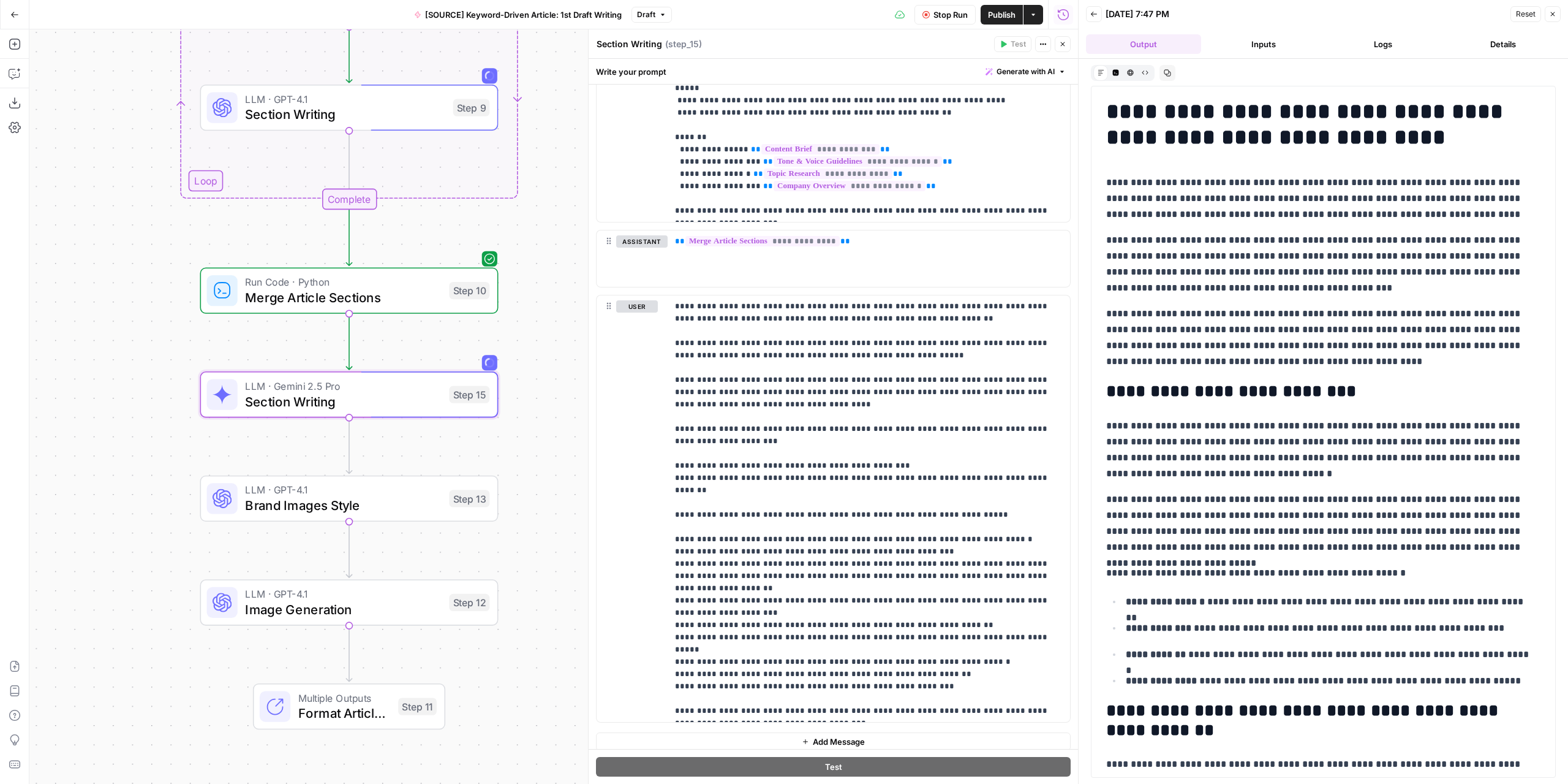
click at [1248, 47] on button "Inputs" at bounding box center [1264, 44] width 116 height 19
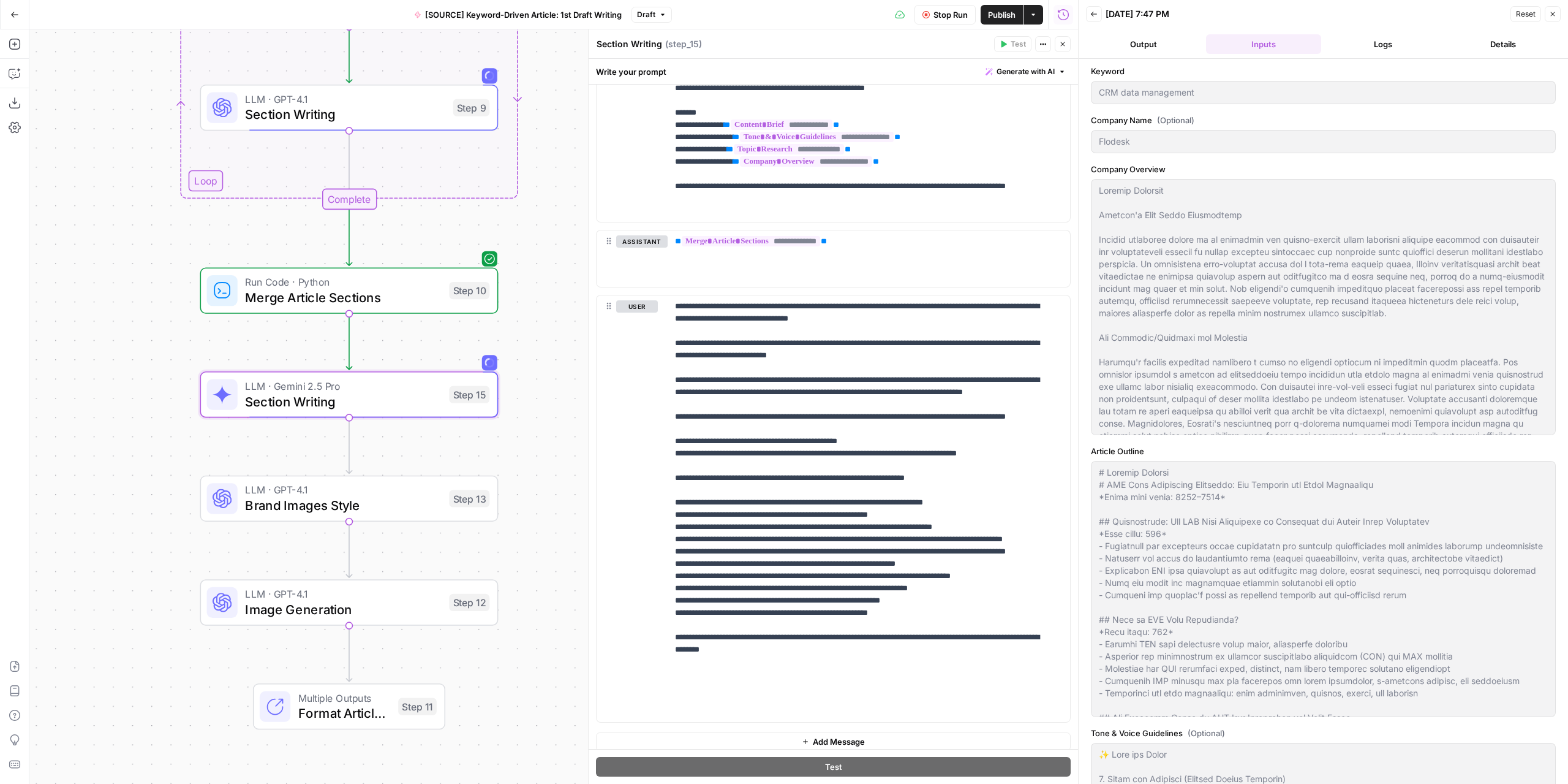
click at [1097, 13] on icon "button" at bounding box center [1094, 14] width 8 height 8
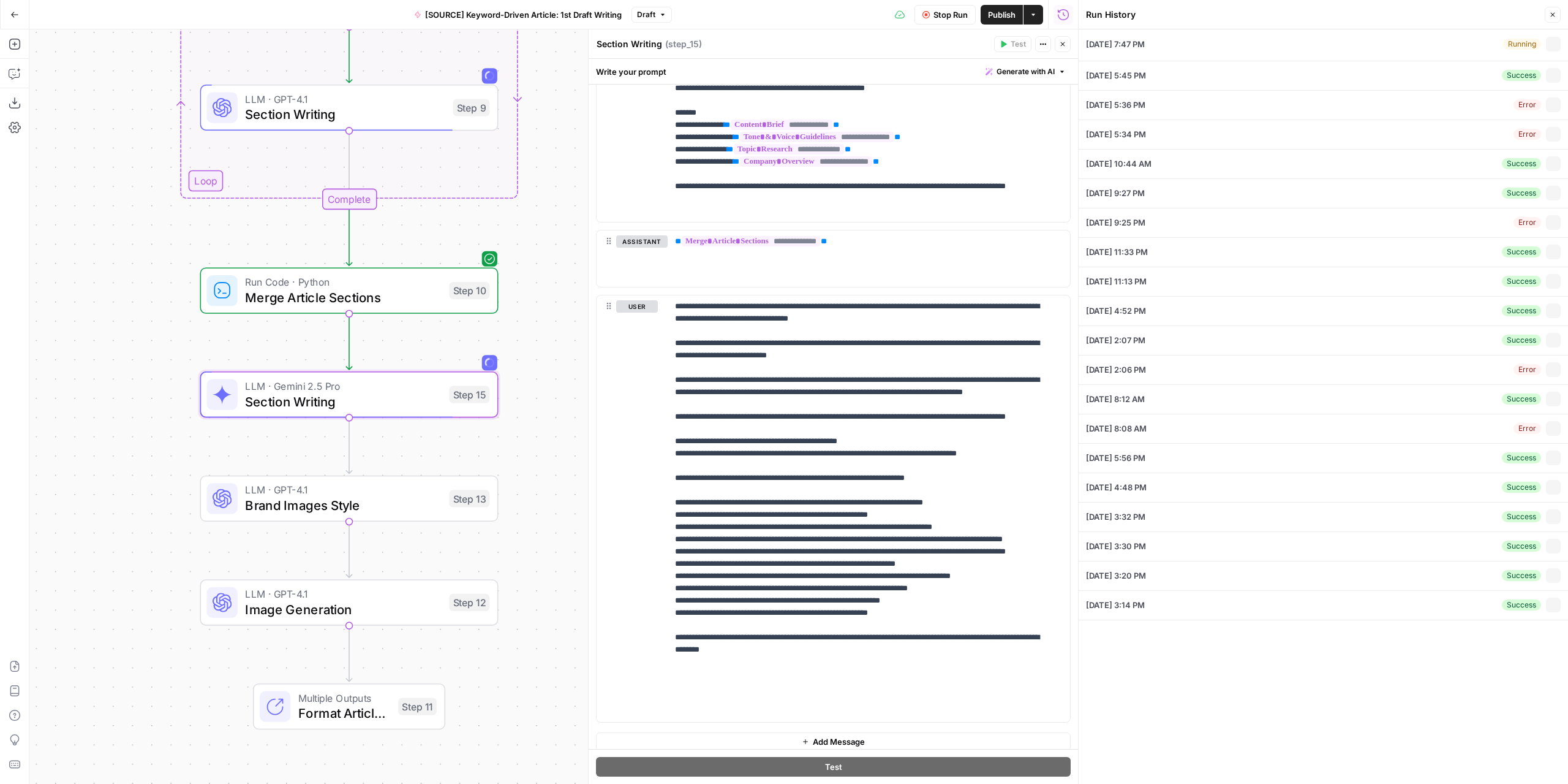
type textarea "Company Overview Flodesk's Core Value Proposition Flodesk positions itself as a…"
type textarea "# Article Outline # CRM Data Management Explained: Key Benefits for Small Busin…"
type textarea "✨ Tone and Voice 1. Clear and Friendly (Without Jargon Overload) BAD: “Optimize…"
type textarea "CRM Data Management: Internal Expert Guide for Flodesk Key Insights for Flodesk…"
type textarea "# **What is an ETL Developer: Key Responsibilities and Impact in Data Workflows…"
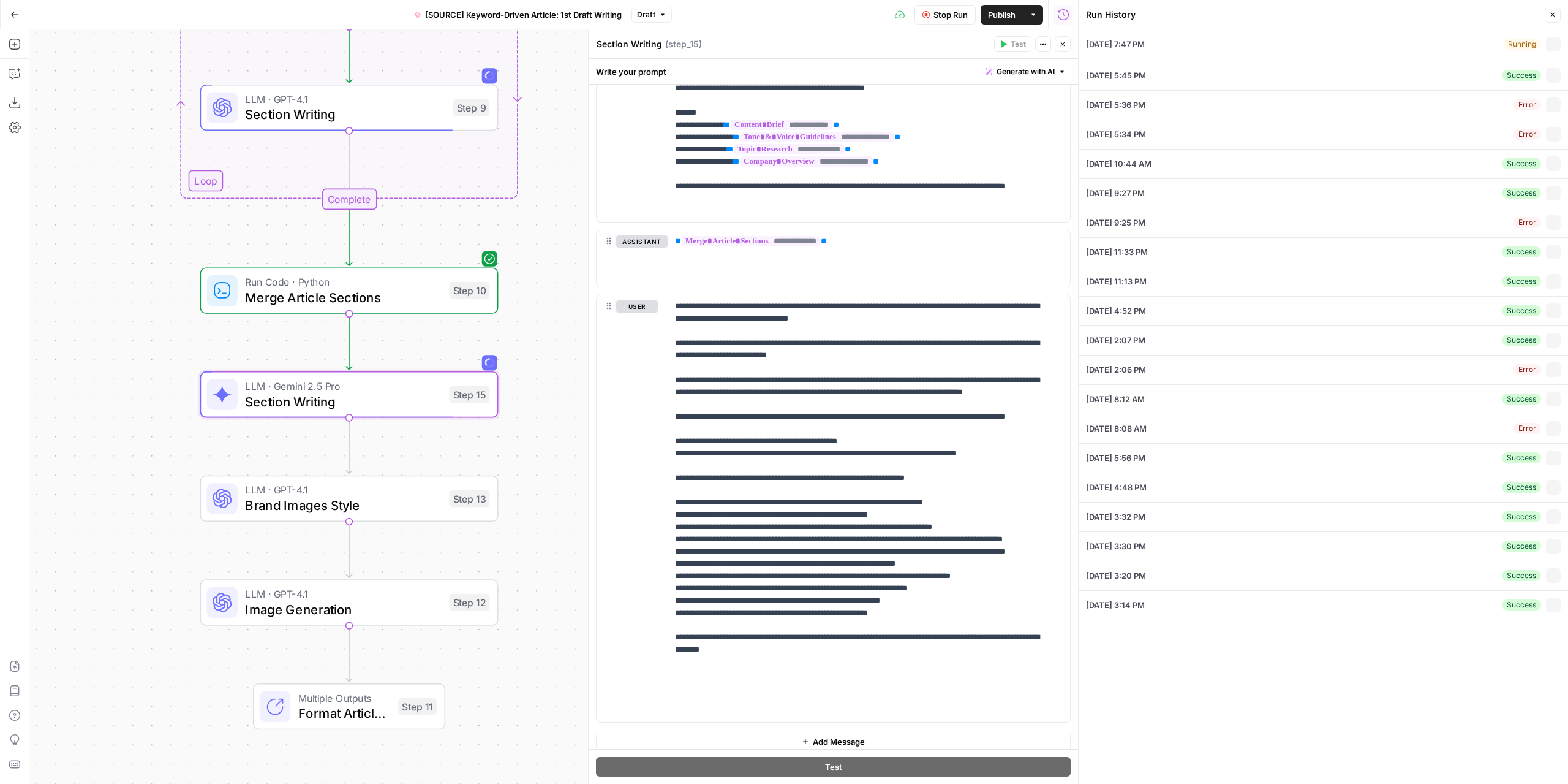
type textarea ""# CRM Data Management Explained: Key Benefits for Small Businesses ## Overview…"
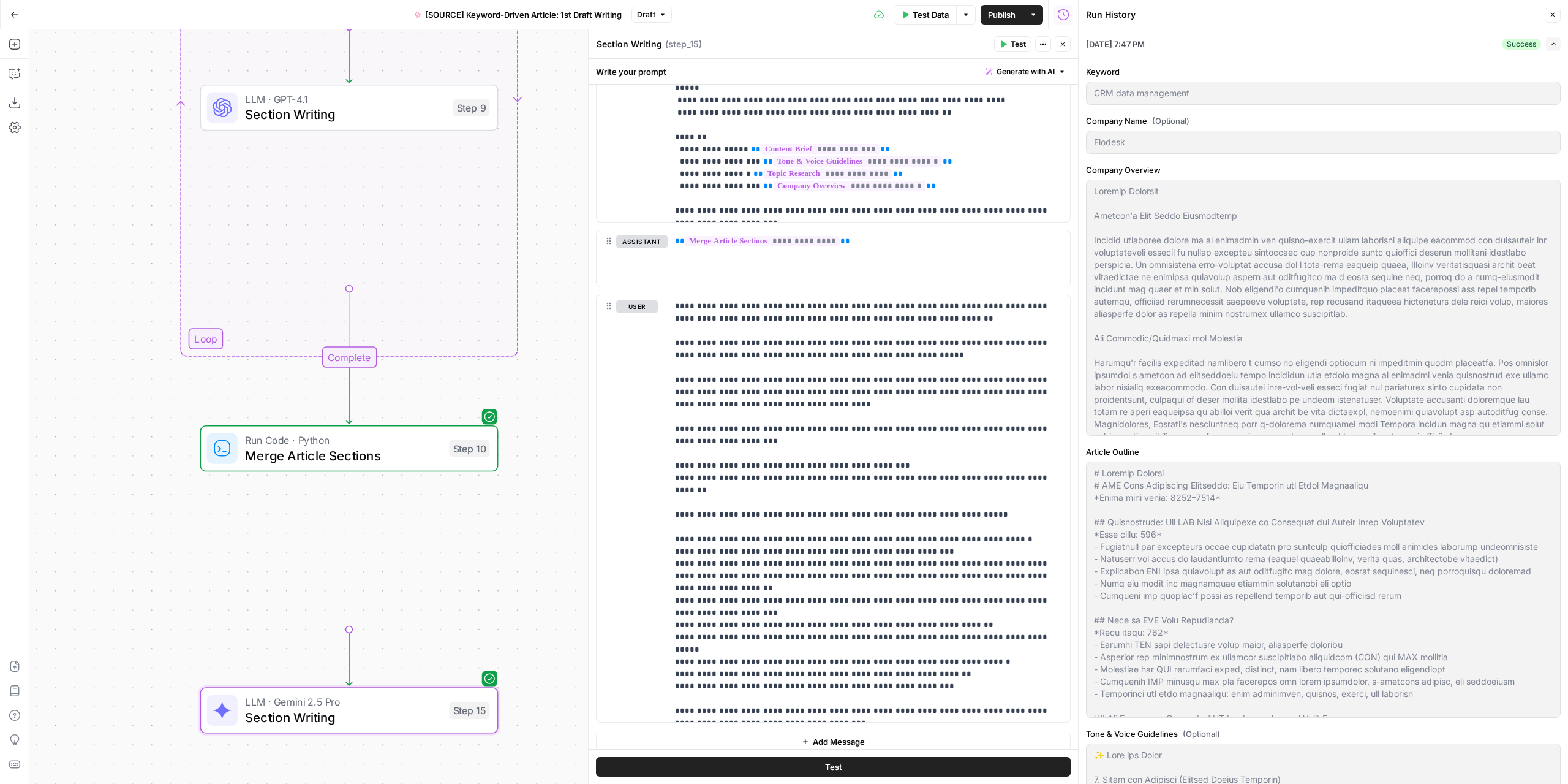
click at [518, 443] on div "Workflow Input Settings Inputs LLM · GPT-4.1 Extract Article Structure Step 1 O…" at bounding box center [553, 407] width 1048 height 754
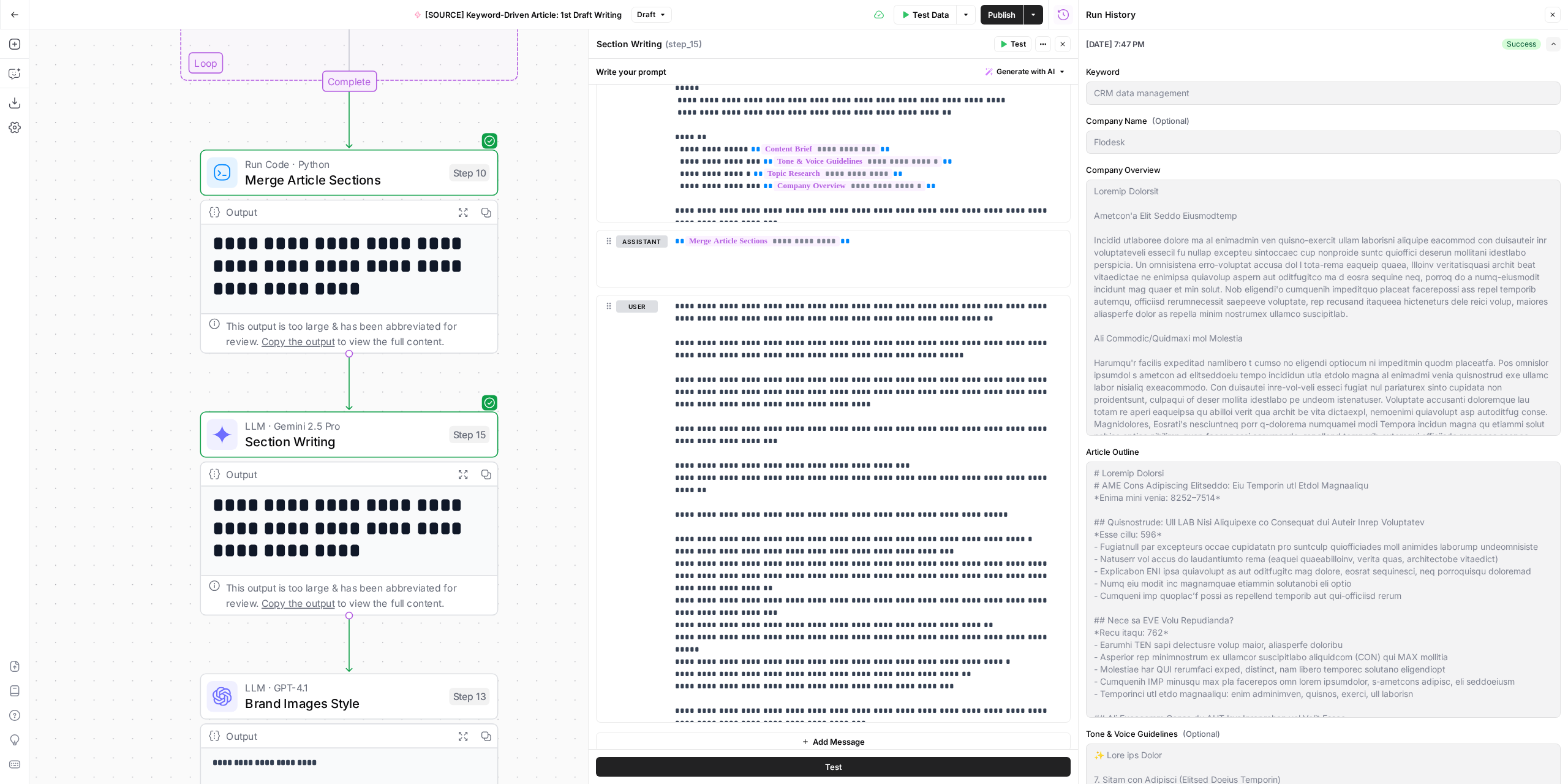
click at [461, 470] on icon "button" at bounding box center [462, 473] width 10 height 10
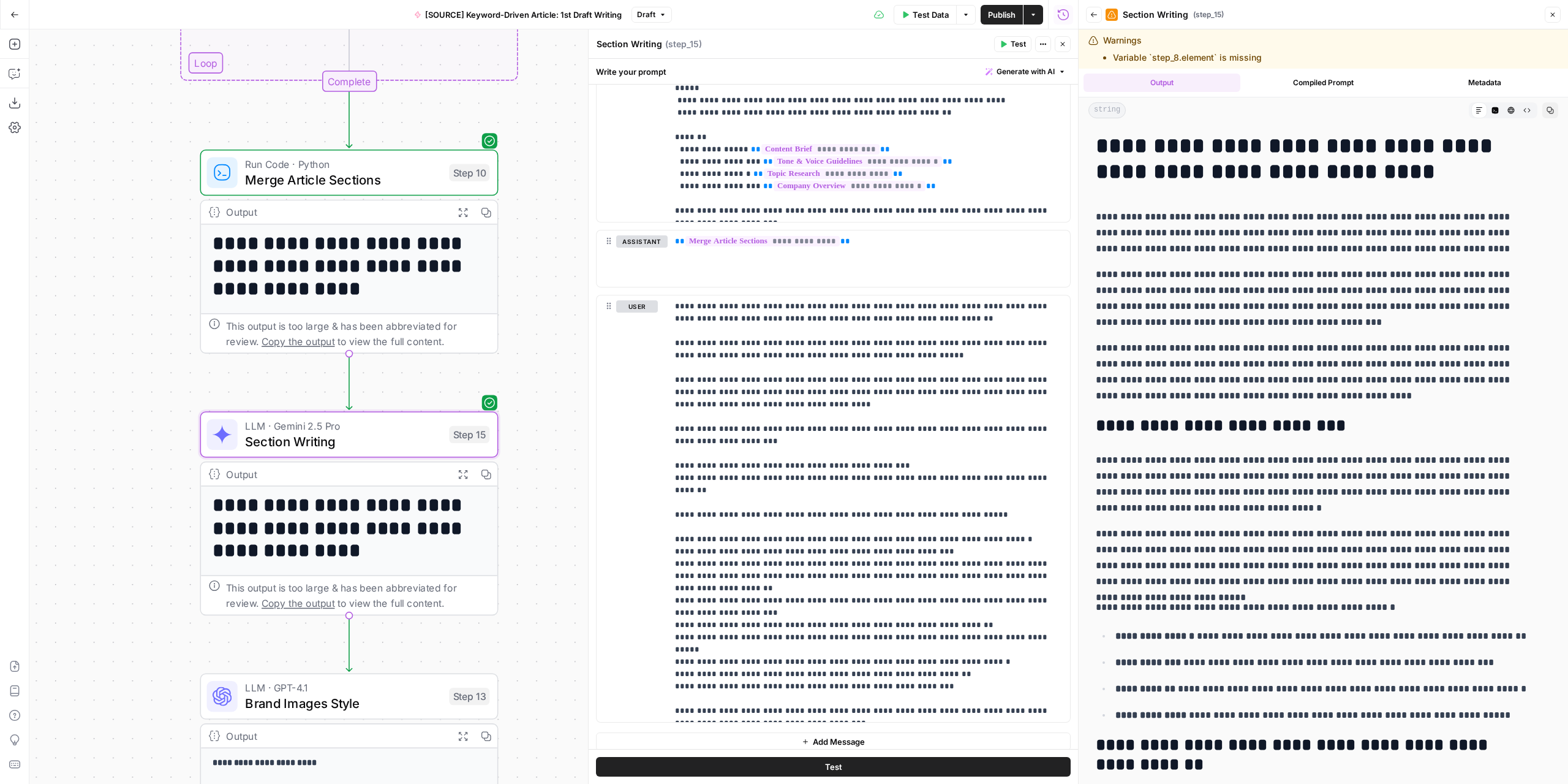
click at [464, 203] on button "Expand Output" at bounding box center [462, 212] width 24 height 24
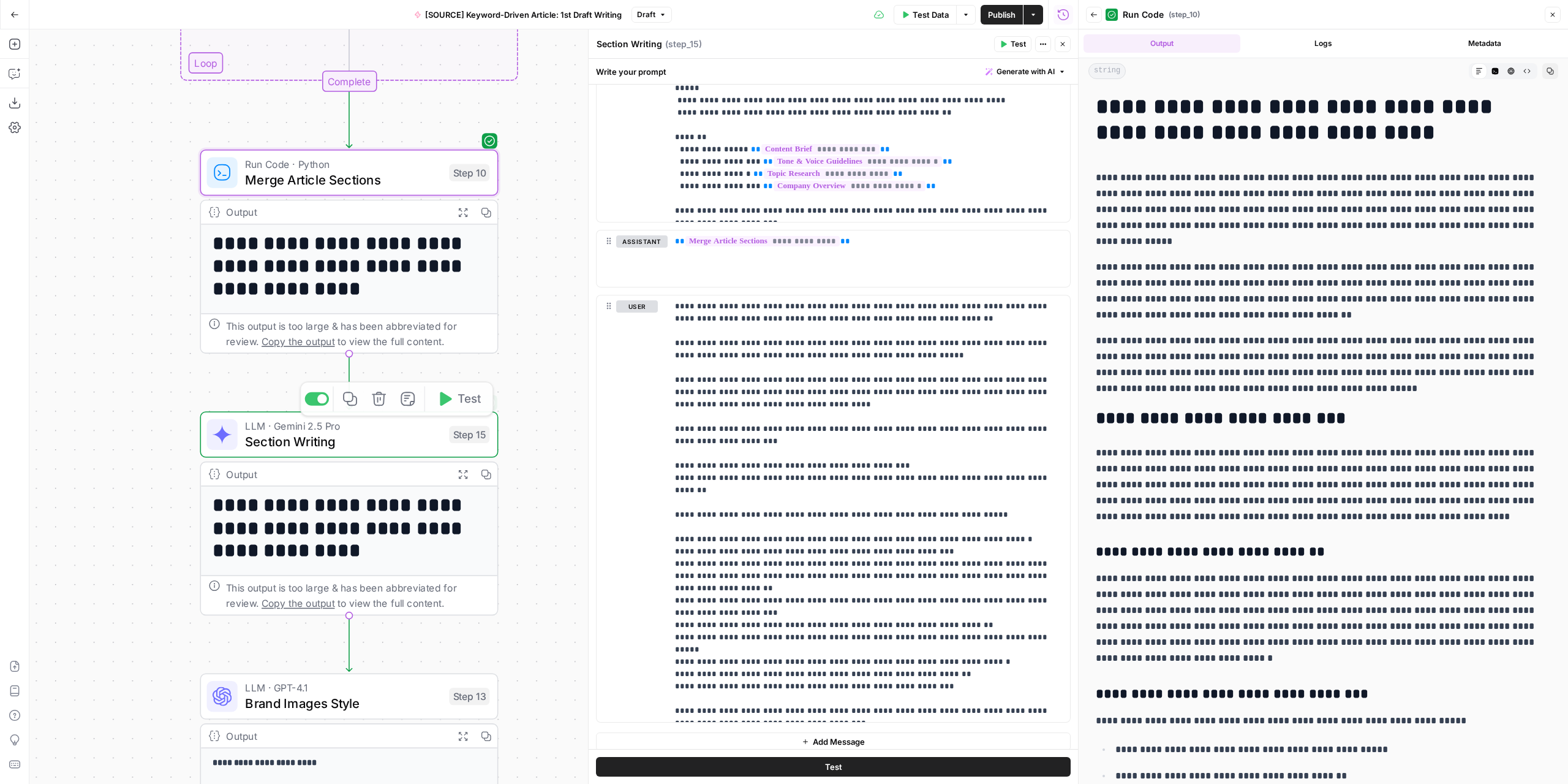
click at [460, 475] on icon "button" at bounding box center [462, 473] width 8 height 8
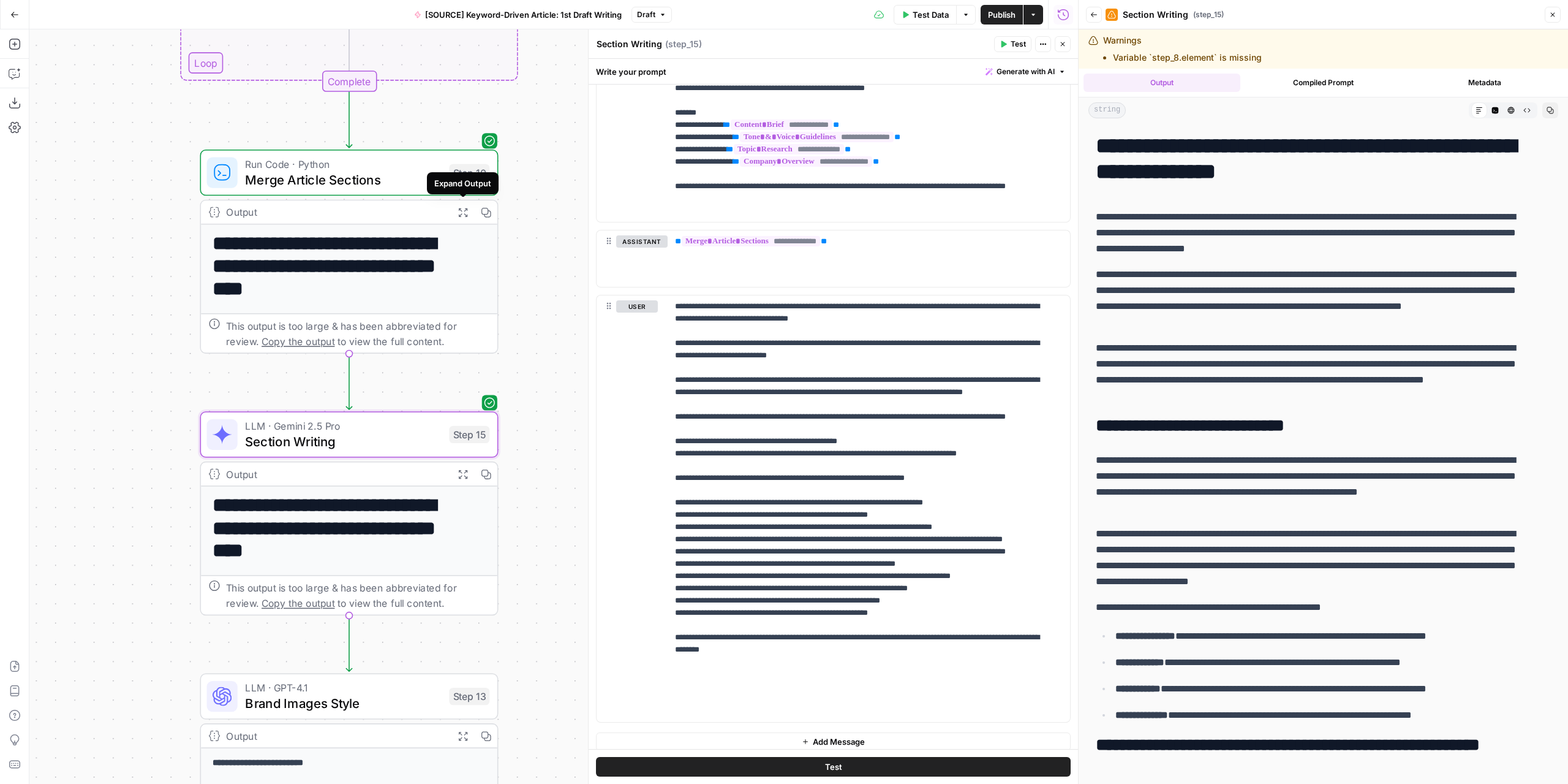
click at [461, 210] on icon "button" at bounding box center [462, 212] width 10 height 10
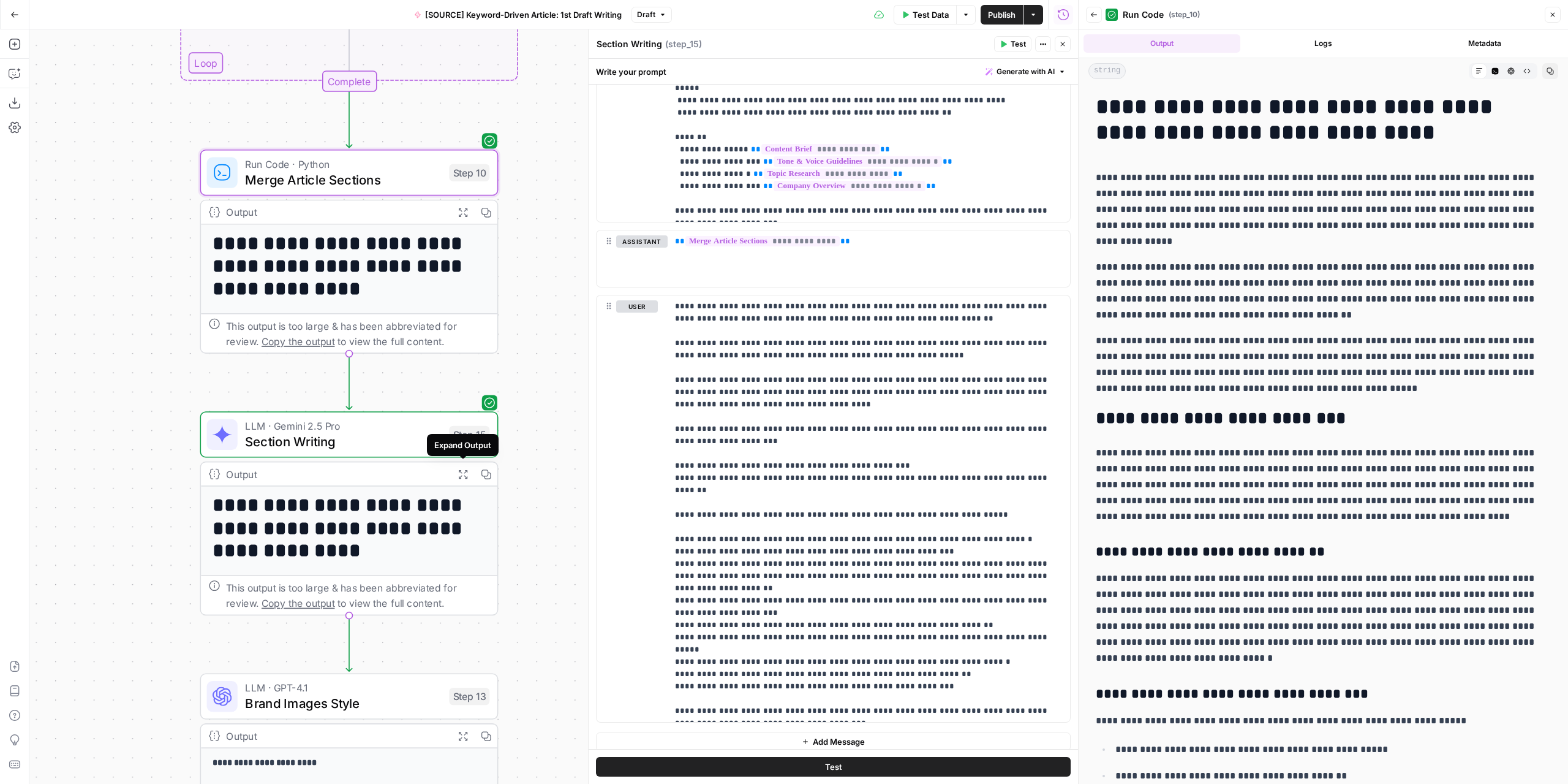
click at [464, 475] on icon "button" at bounding box center [462, 473] width 8 height 8
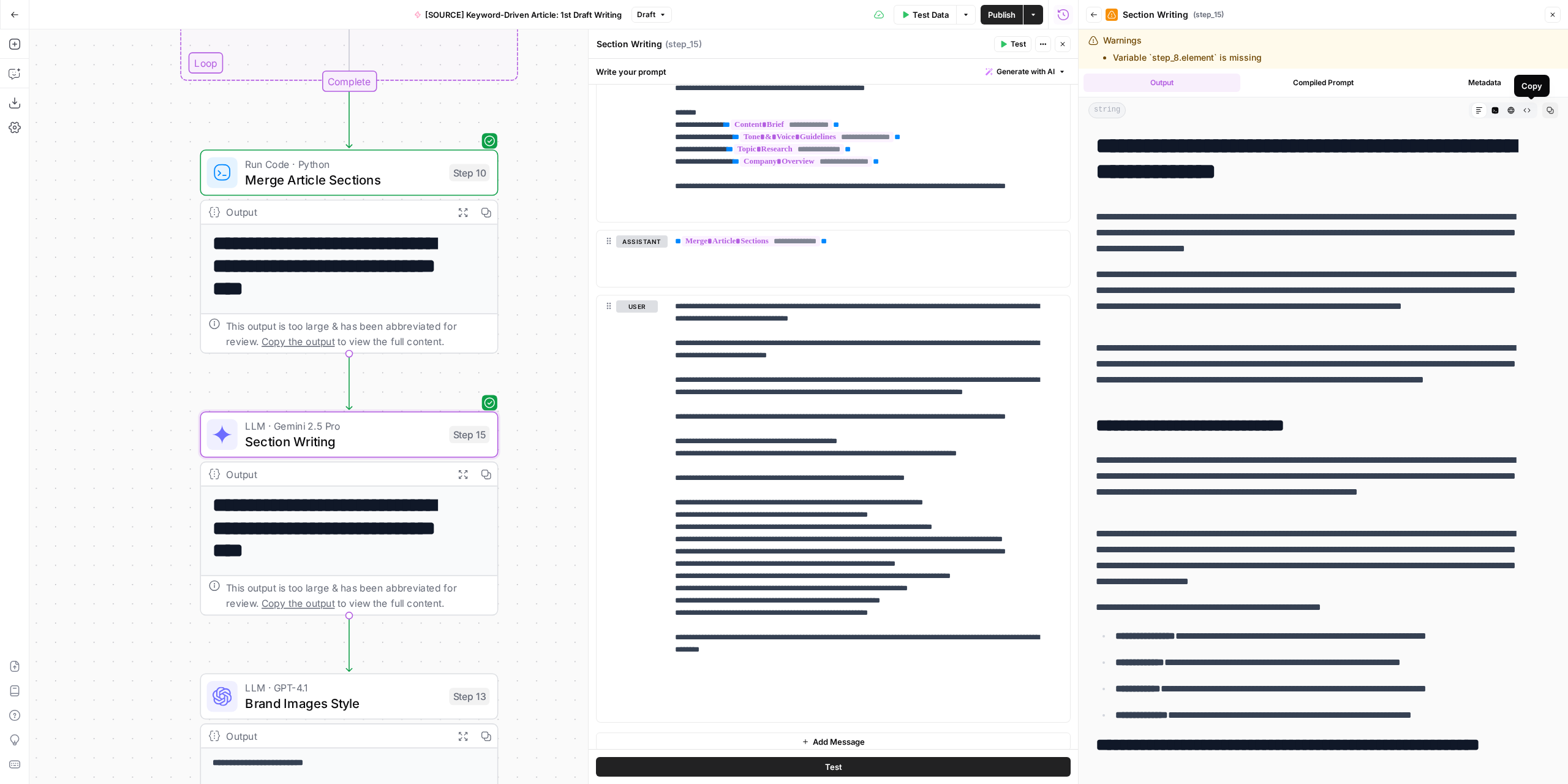
click at [1546, 109] on icon "button" at bounding box center [1549, 110] width 8 height 8
click at [466, 214] on icon "button" at bounding box center [462, 212] width 8 height 8
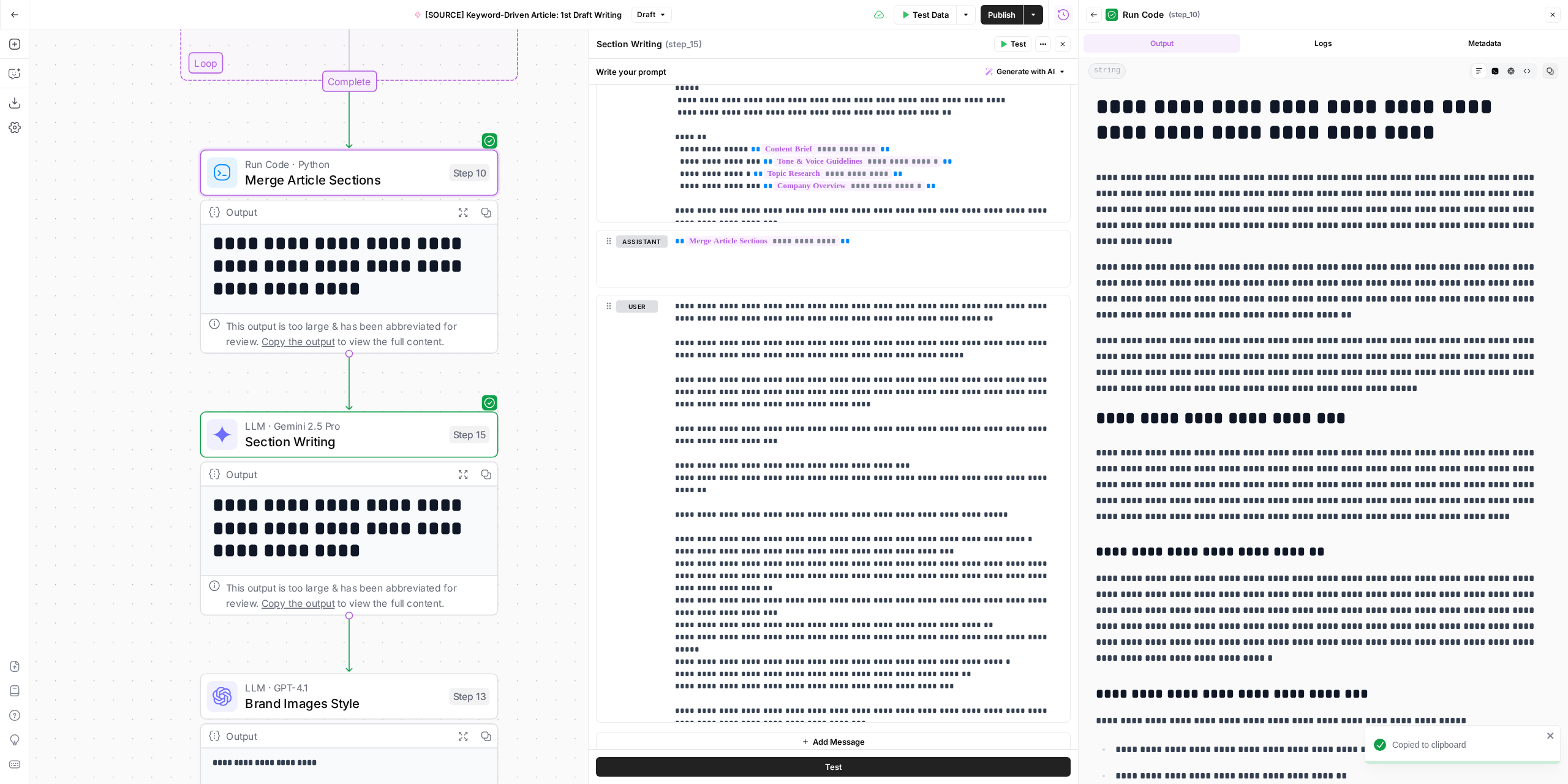
click at [1543, 75] on button "Copy" at bounding box center [1549, 71] width 16 height 16
drag, startPoint x: 817, startPoint y: 332, endPoint x: 802, endPoint y: 332, distance: 15.0
click at [802, 332] on p "**********" at bounding box center [864, 509] width 379 height 417
drag, startPoint x: 801, startPoint y: 641, endPoint x: 748, endPoint y: 643, distance: 53.0
click at [748, 643] on p "**********" at bounding box center [864, 509] width 379 height 417
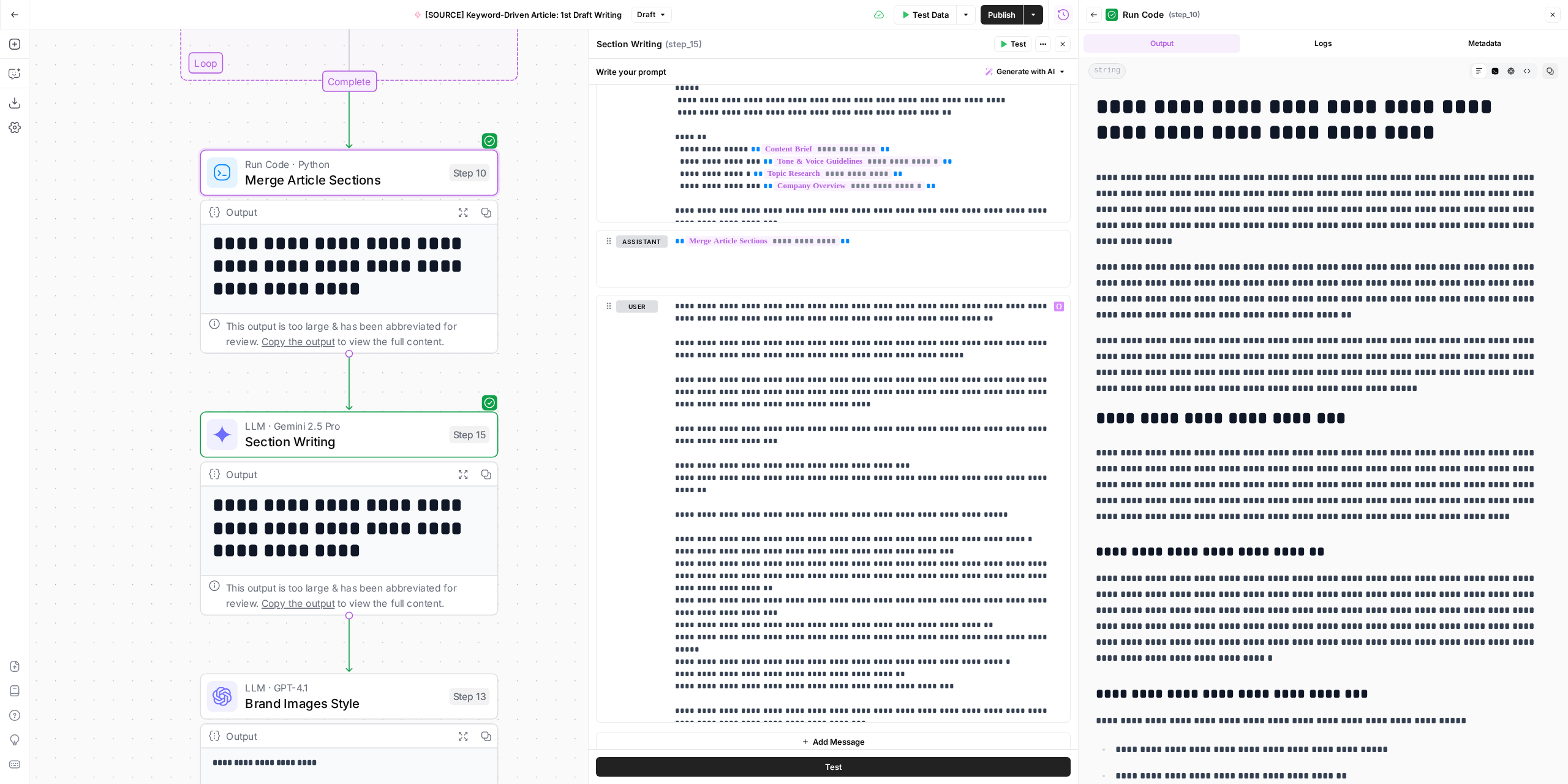
click at [1011, 44] on span "Test" at bounding box center [1018, 44] width 15 height 11
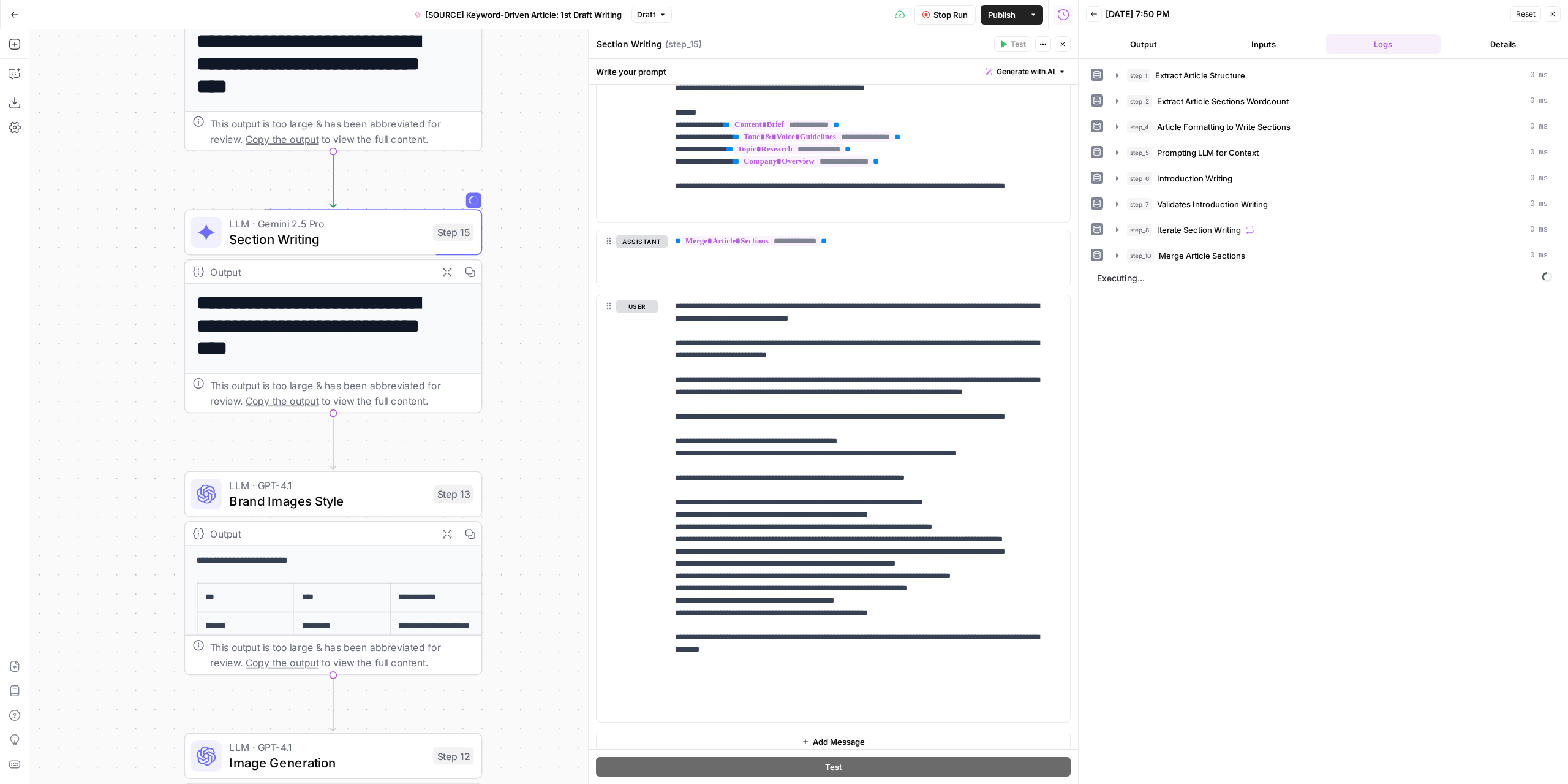
drag, startPoint x: 528, startPoint y: 448, endPoint x: 511, endPoint y: 247, distance: 201.7
click at [511, 247] on div "Workflow Input Settings Inputs LLM · GPT-4.1 Extract Article Structure Step 1 O…" at bounding box center [553, 407] width 1048 height 754
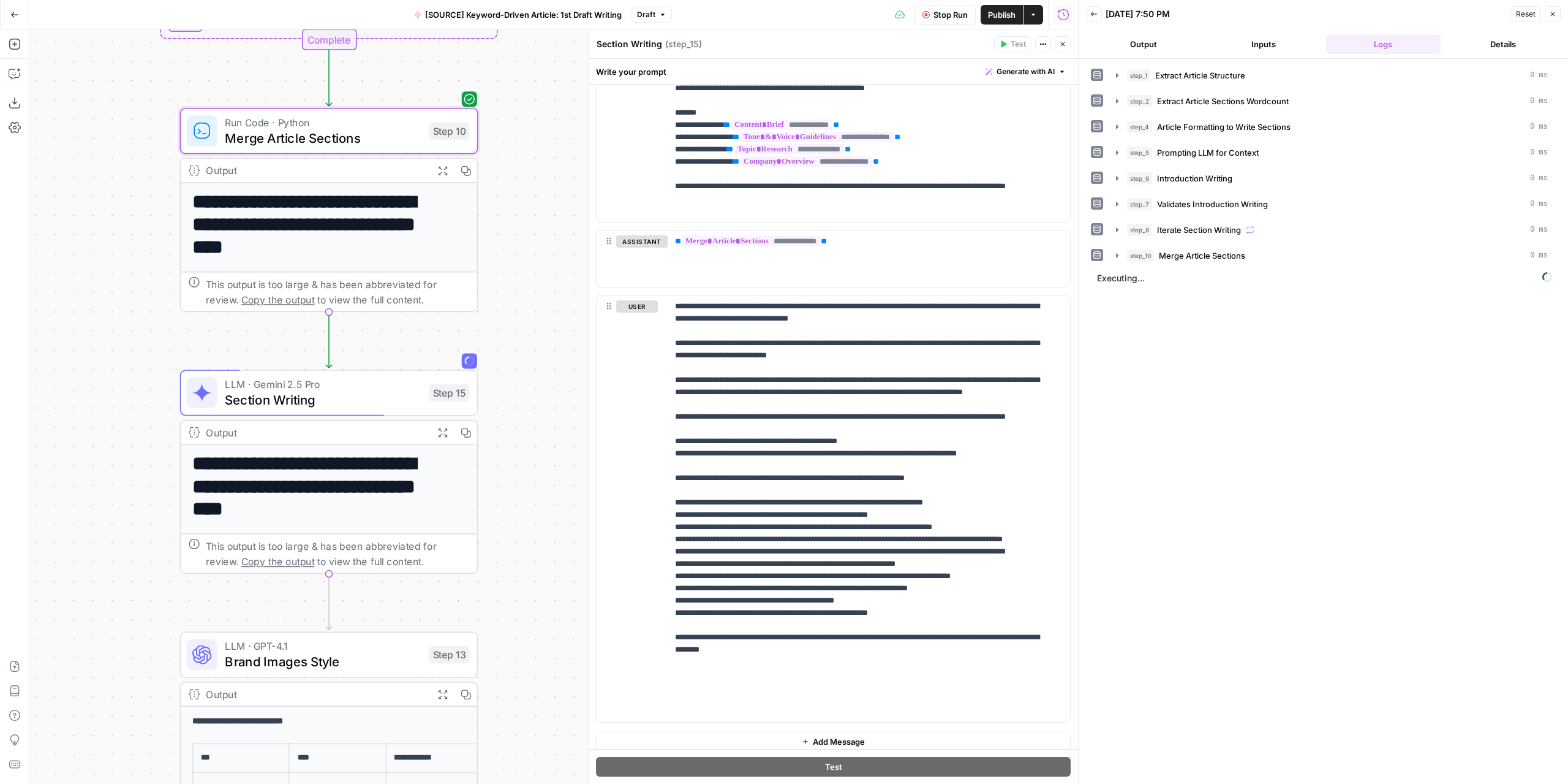
drag, startPoint x: 524, startPoint y: 289, endPoint x: 518, endPoint y: 430, distance: 141.1
click at [518, 430] on div "Workflow Input Settings Inputs LLM · GPT-4.1 Extract Article Structure Step 1 O…" at bounding box center [553, 407] width 1048 height 754
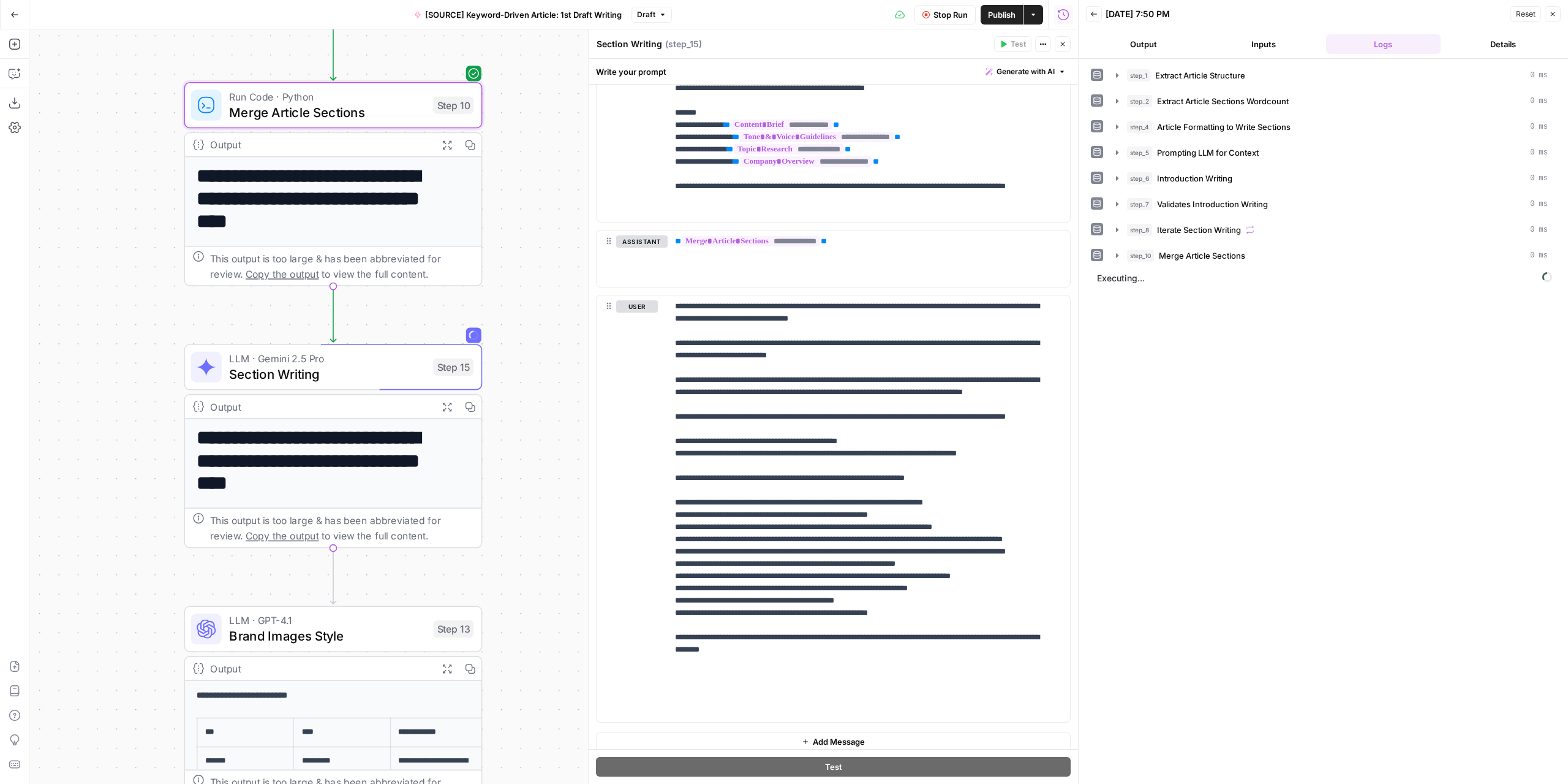
drag, startPoint x: 541, startPoint y: 321, endPoint x: 545, endPoint y: 294, distance: 27.3
click at [545, 294] on div "Workflow Input Settings Inputs LLM · GPT-4.1 Extract Article Structure Step 1 O…" at bounding box center [553, 407] width 1048 height 754
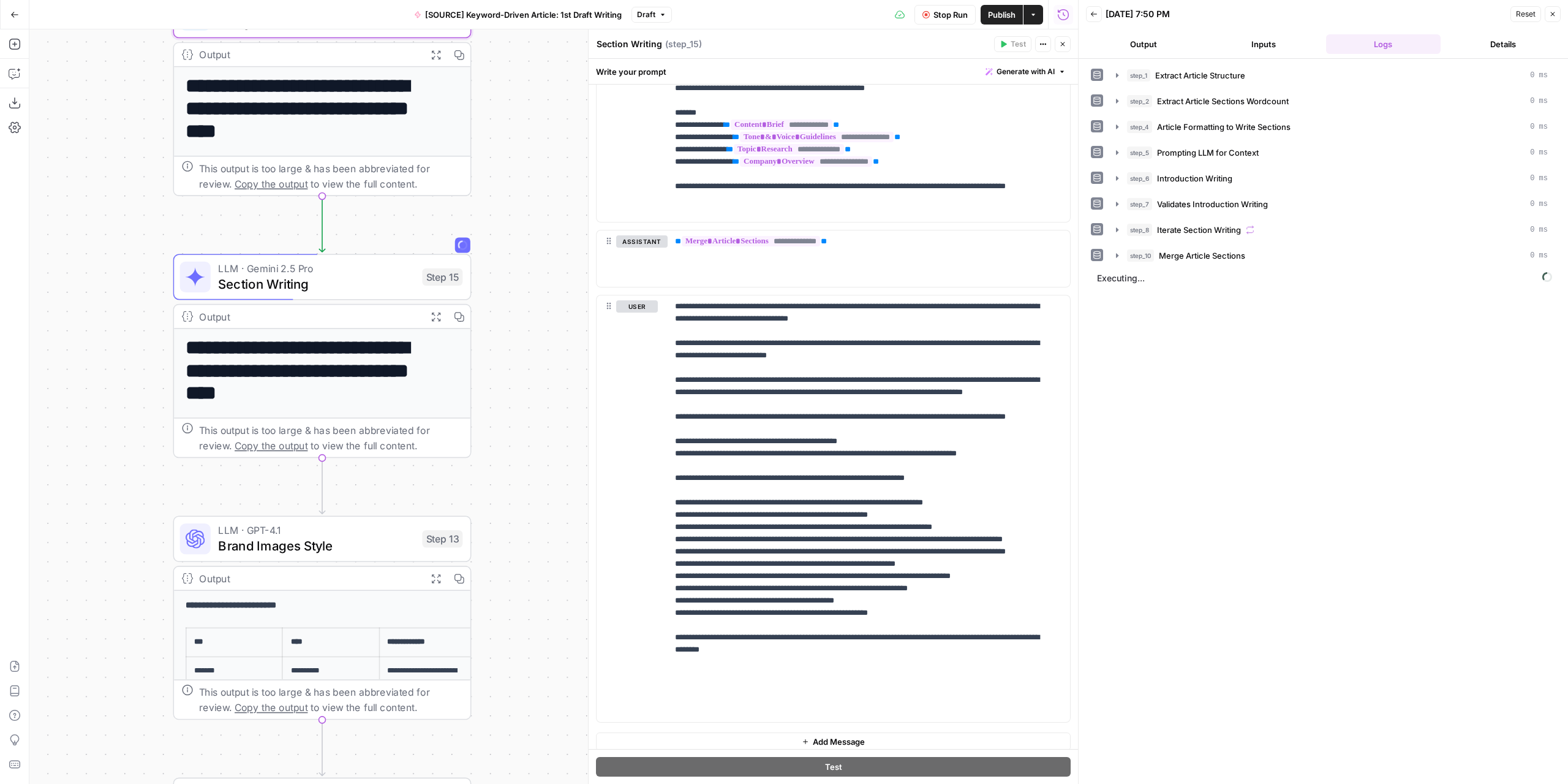
drag, startPoint x: 569, startPoint y: 414, endPoint x: 564, endPoint y: 338, distance: 76.2
click at [564, 338] on div "Workflow Input Settings Inputs LLM · GPT-4.1 Extract Article Structure Step 1 O…" at bounding box center [553, 407] width 1048 height 754
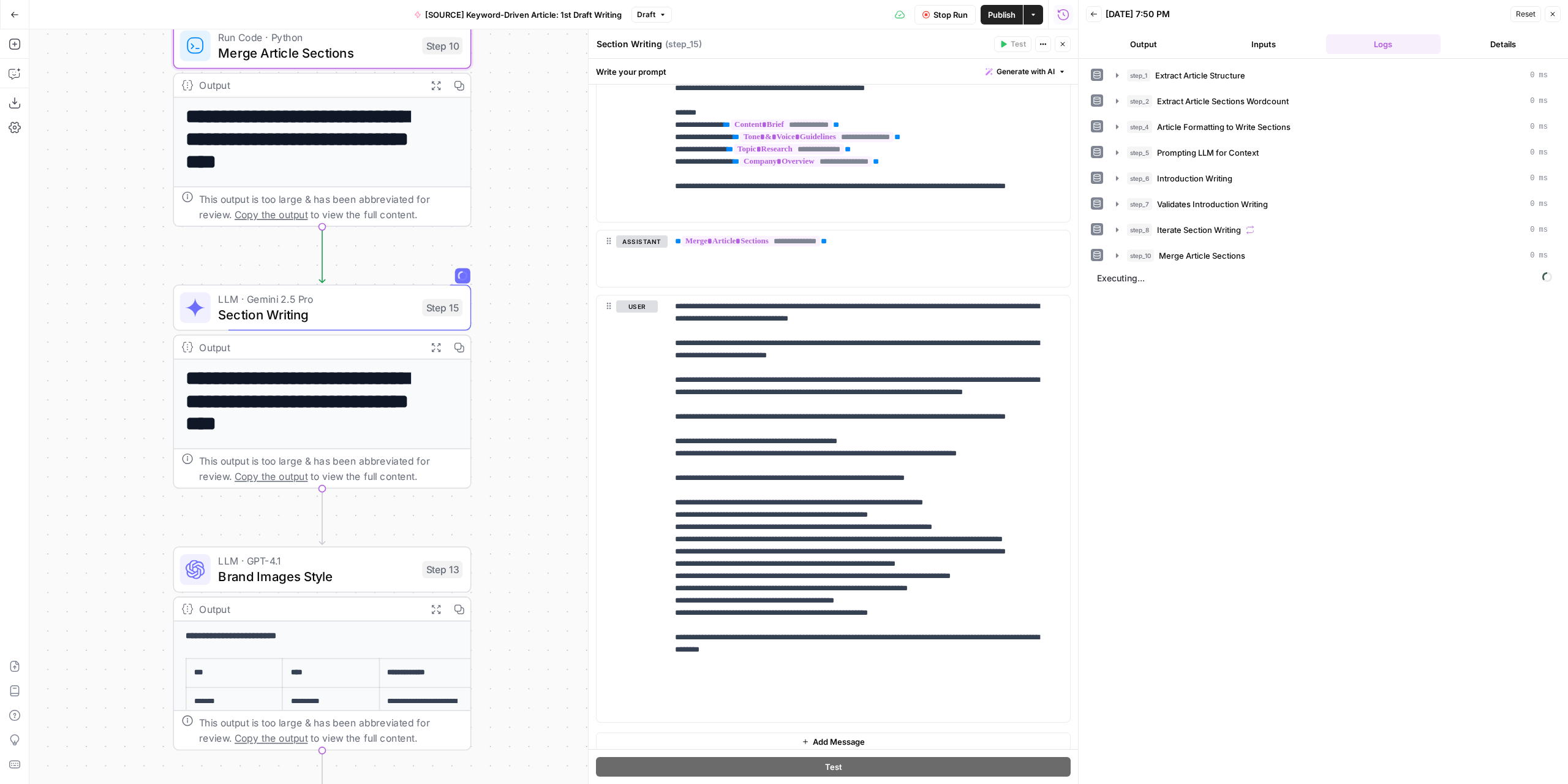
click at [1150, 37] on button "Output" at bounding box center [1143, 44] width 116 height 19
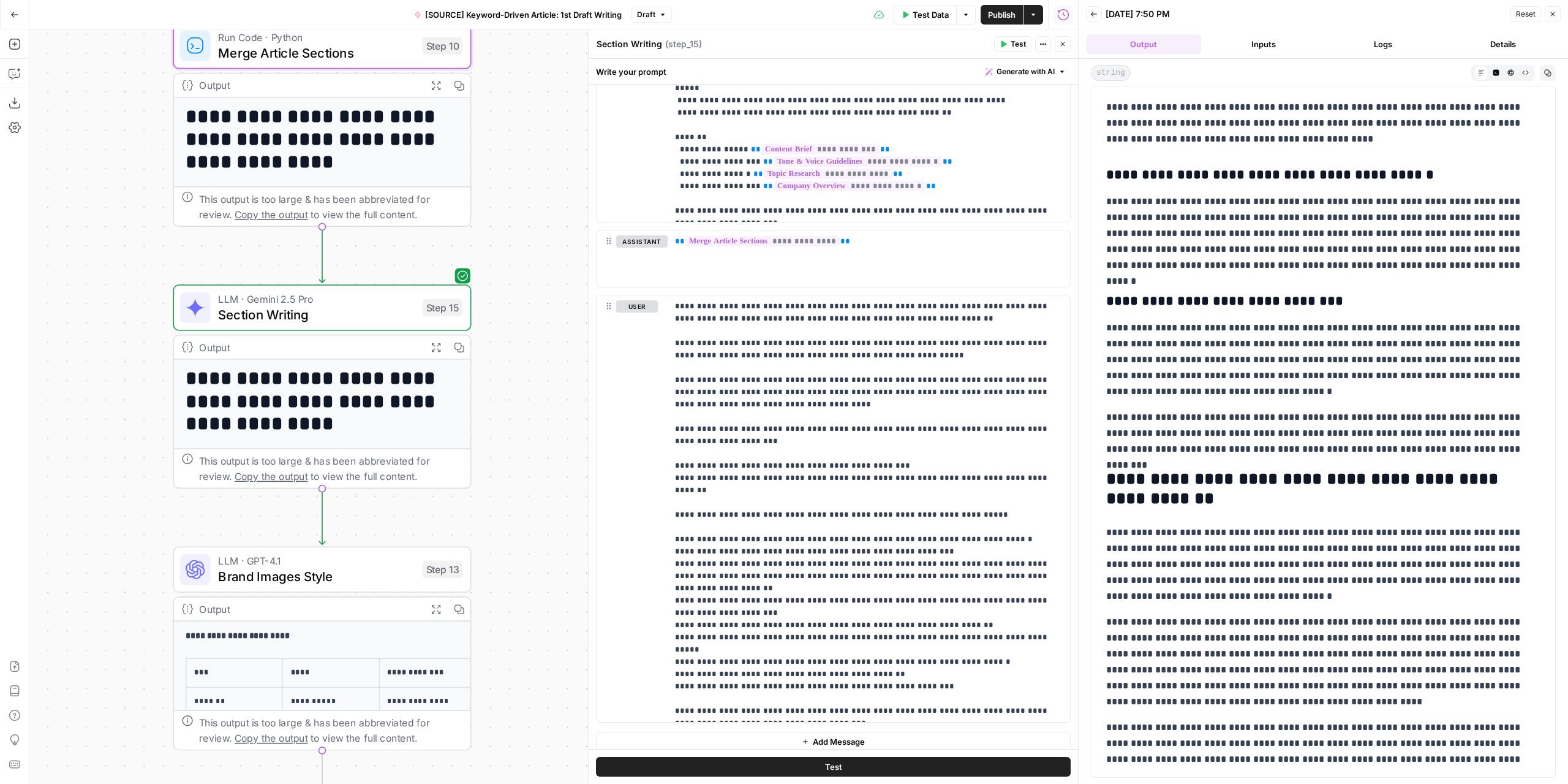
scroll to position [3260, 0]
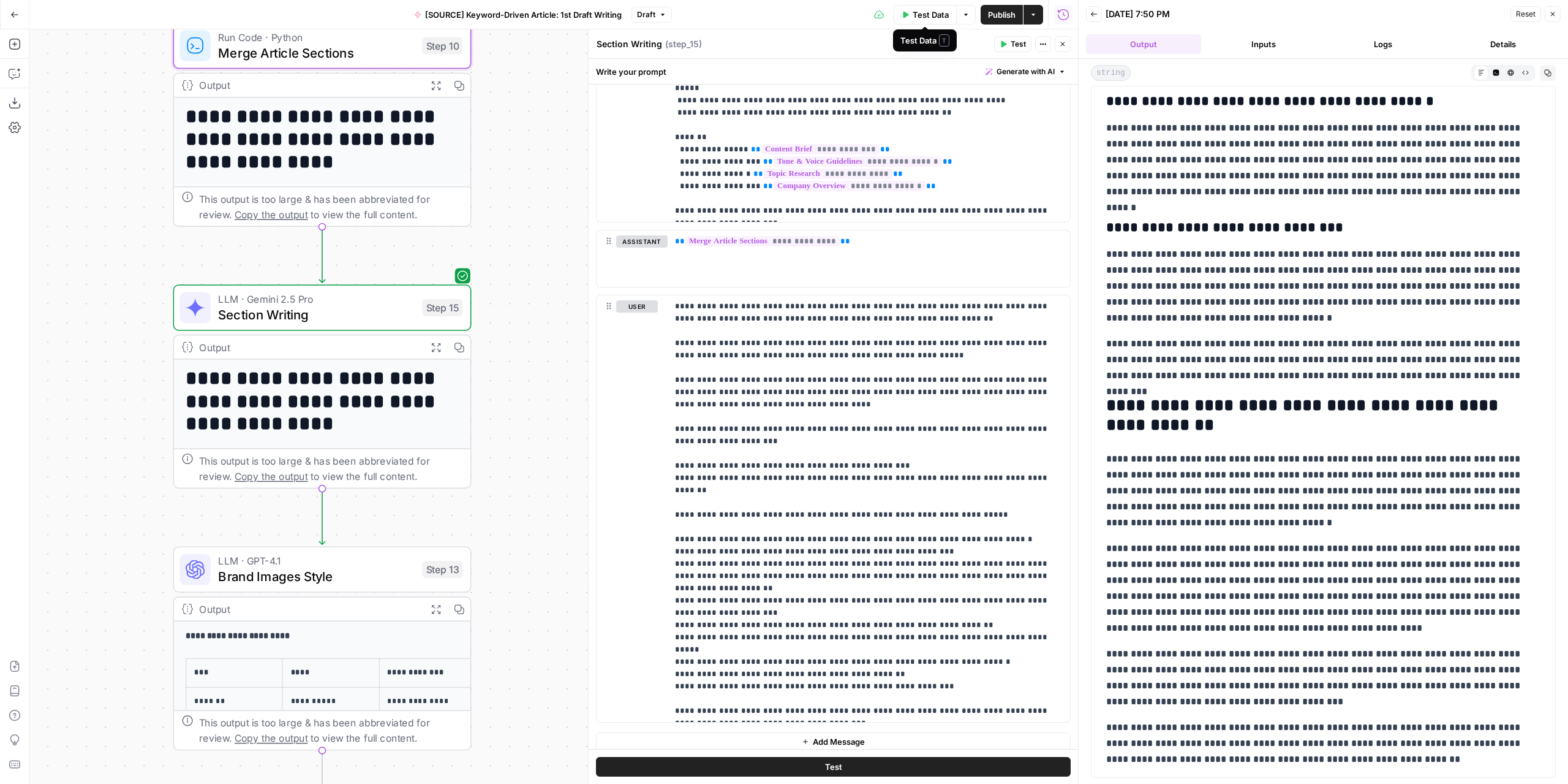
click at [1289, 41] on button "Inputs" at bounding box center [1264, 44] width 116 height 19
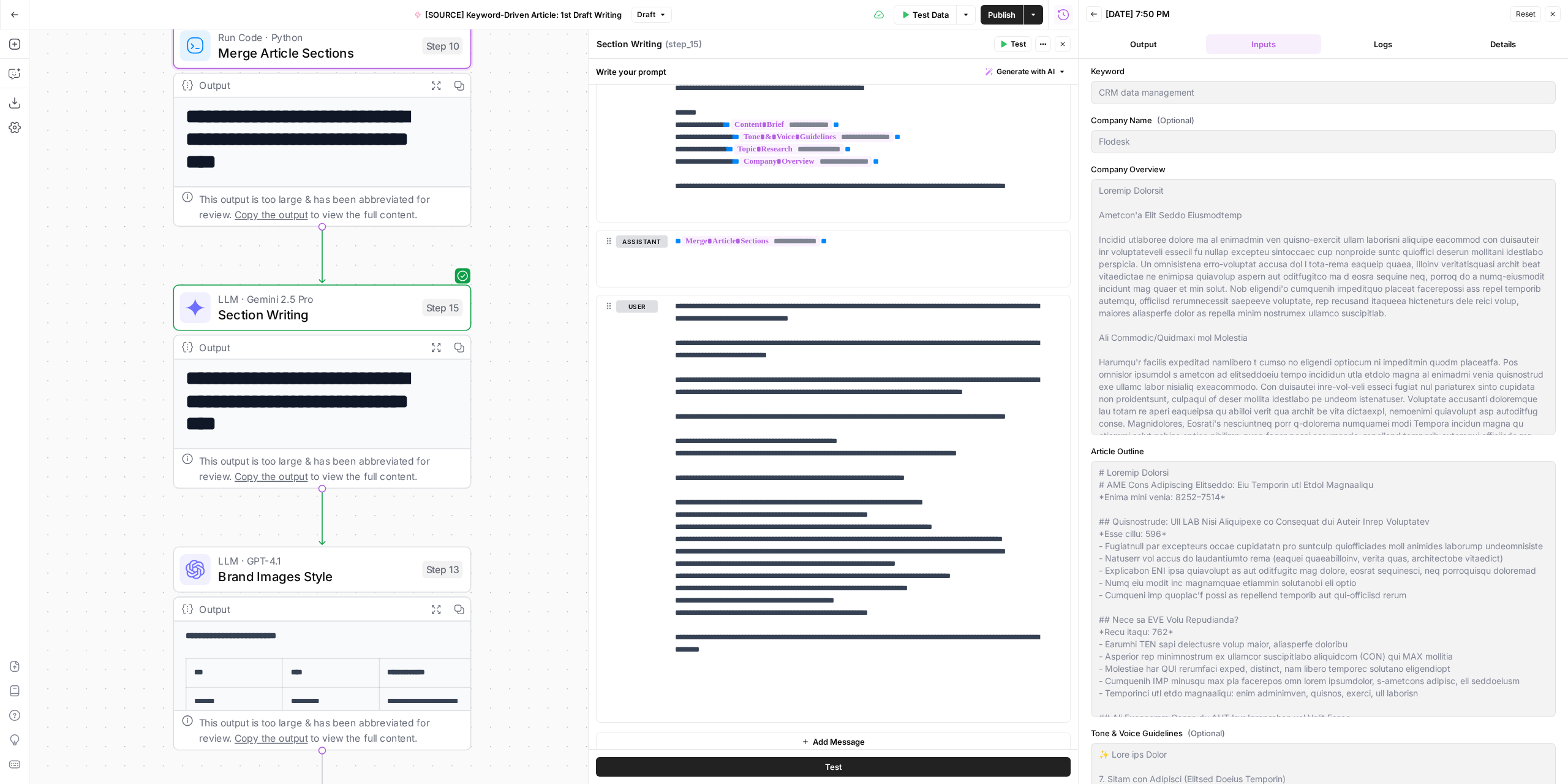
click at [1135, 41] on button "Output" at bounding box center [1143, 44] width 116 height 19
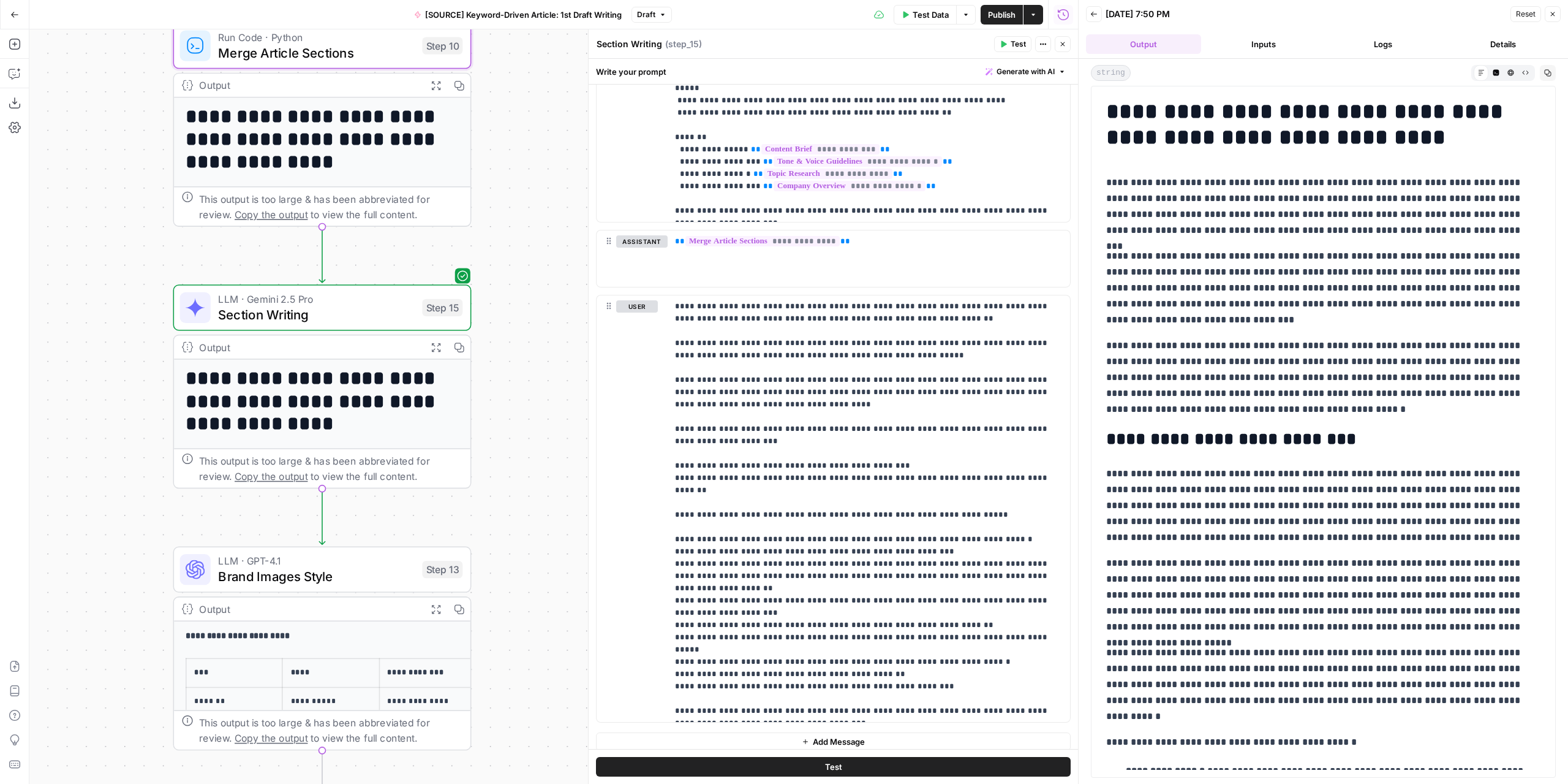
click at [1544, 75] on icon "button" at bounding box center [1548, 73] width 8 height 8
drag, startPoint x: 851, startPoint y: 333, endPoint x: 795, endPoint y: 333, distance: 56.0
click at [792, 333] on p "**********" at bounding box center [864, 509] width 379 height 417
click at [827, 332] on p "**********" at bounding box center [864, 509] width 379 height 417
drag, startPoint x: 820, startPoint y: 334, endPoint x: 800, endPoint y: 334, distance: 20.0
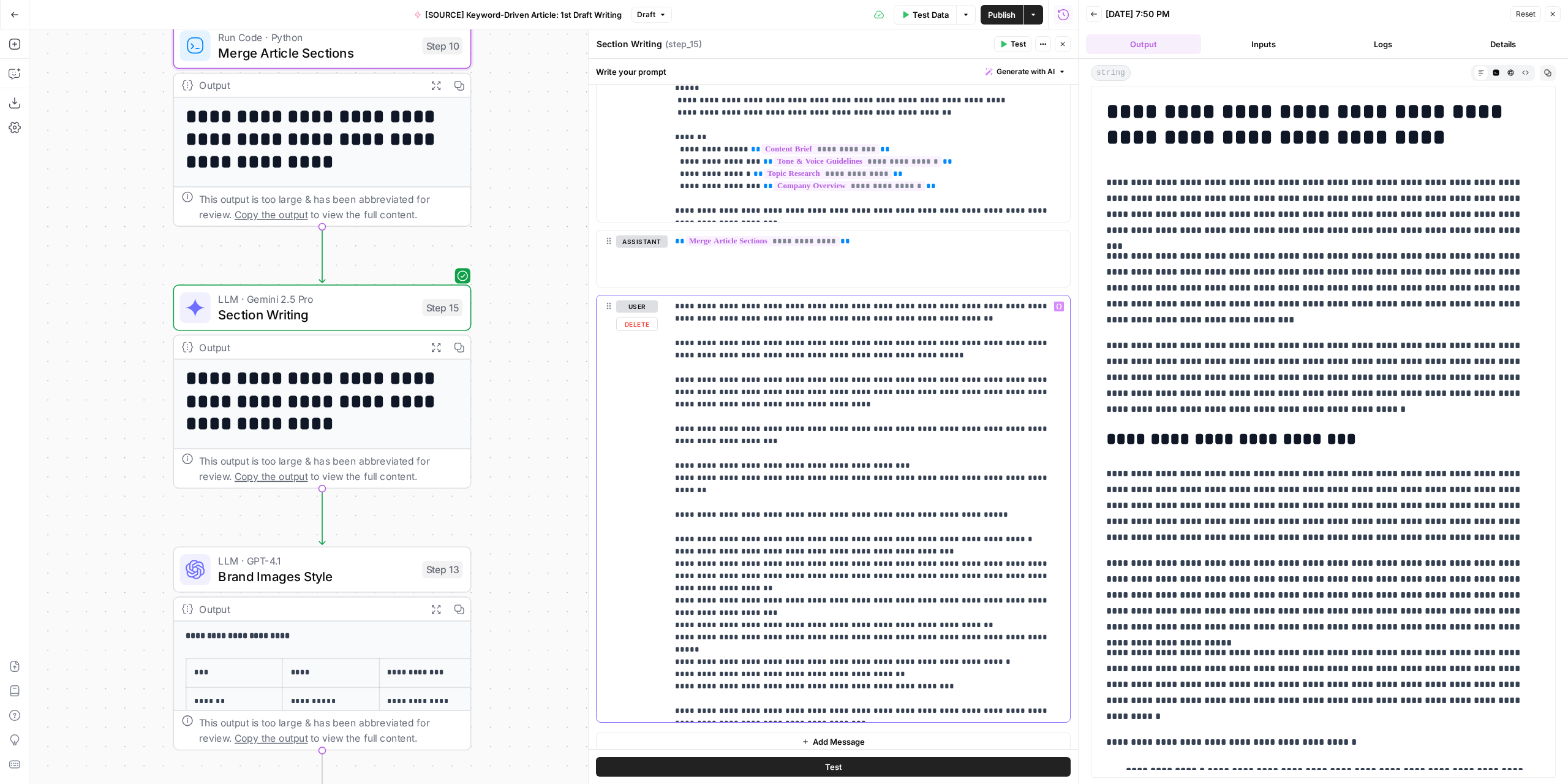
click at [800, 334] on p "**********" at bounding box center [864, 509] width 379 height 417
click at [1017, 41] on span "Test" at bounding box center [1018, 44] width 15 height 11
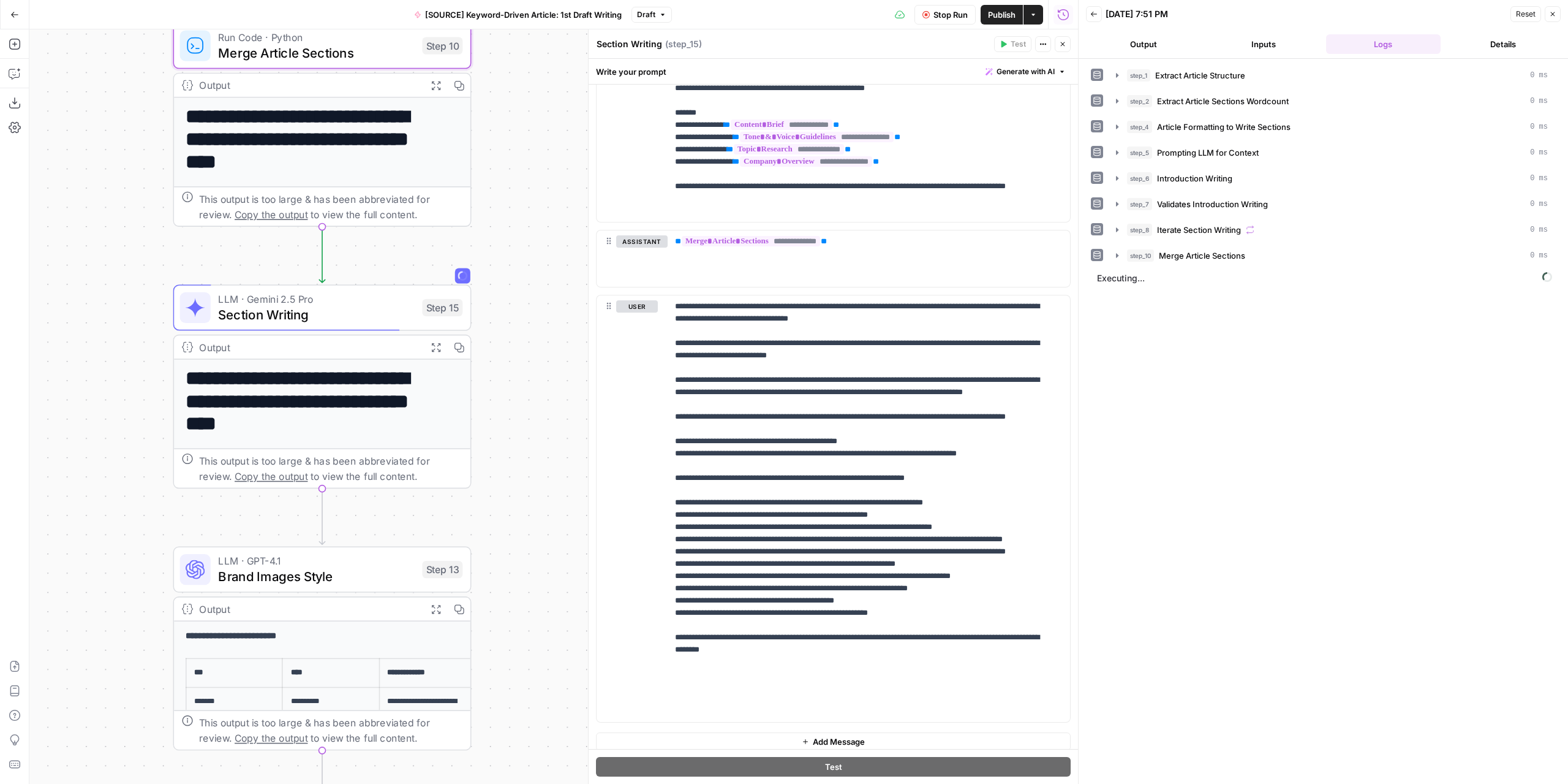
click at [636, 40] on textarea "Section Writing" at bounding box center [629, 44] width 66 height 13
type textarea "A"
click at [670, 45] on textarea "Article grammar check" at bounding box center [644, 44] width 96 height 13
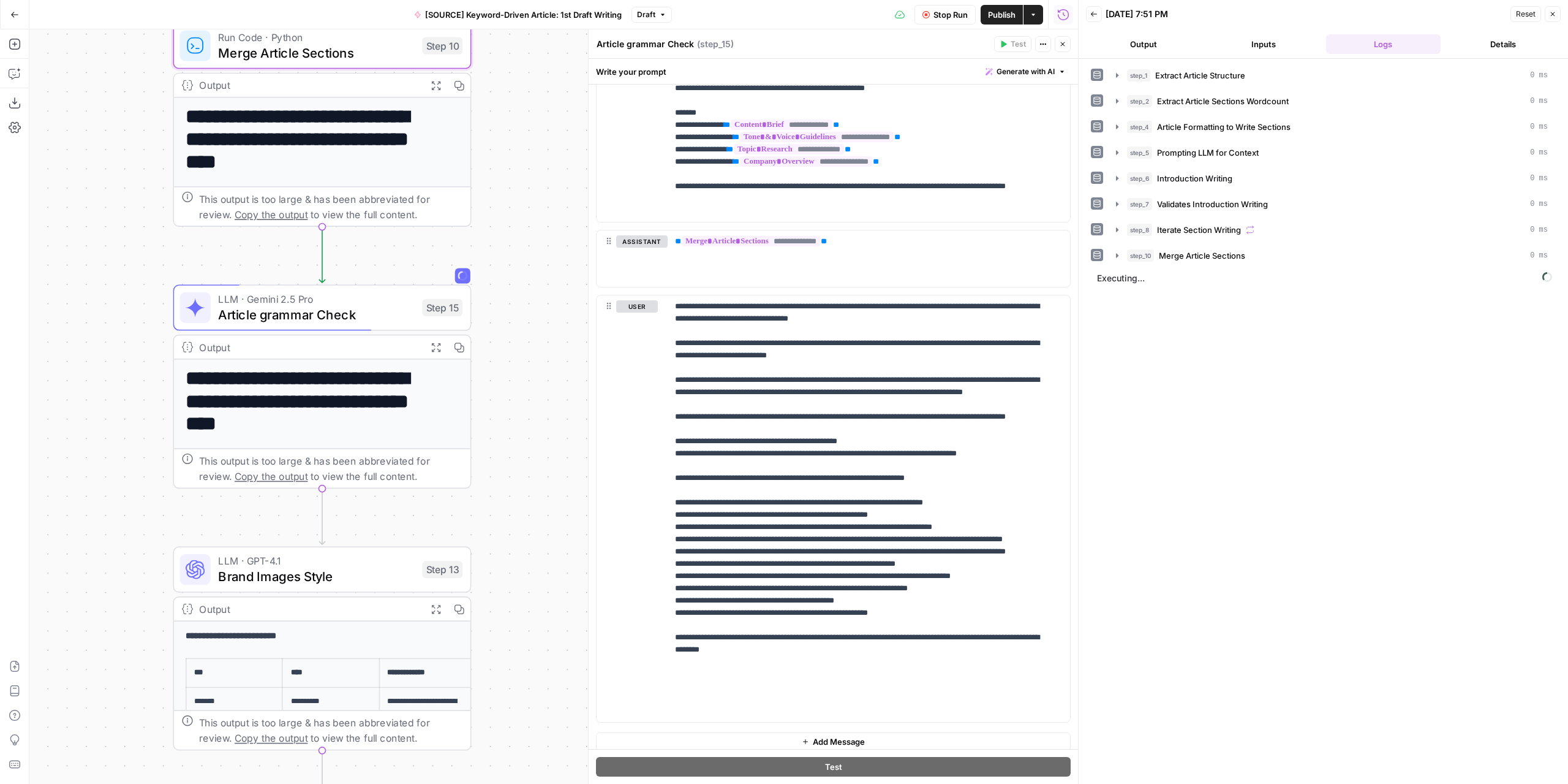
click at [628, 44] on textarea "Article grammar Check" at bounding box center [644, 44] width 97 height 13
type textarea "Article Grammar Check"
click at [781, 62] on div "Write your prompt Generate with AI" at bounding box center [833, 72] width 489 height 25
click at [1153, 46] on button "Output" at bounding box center [1143, 44] width 116 height 19
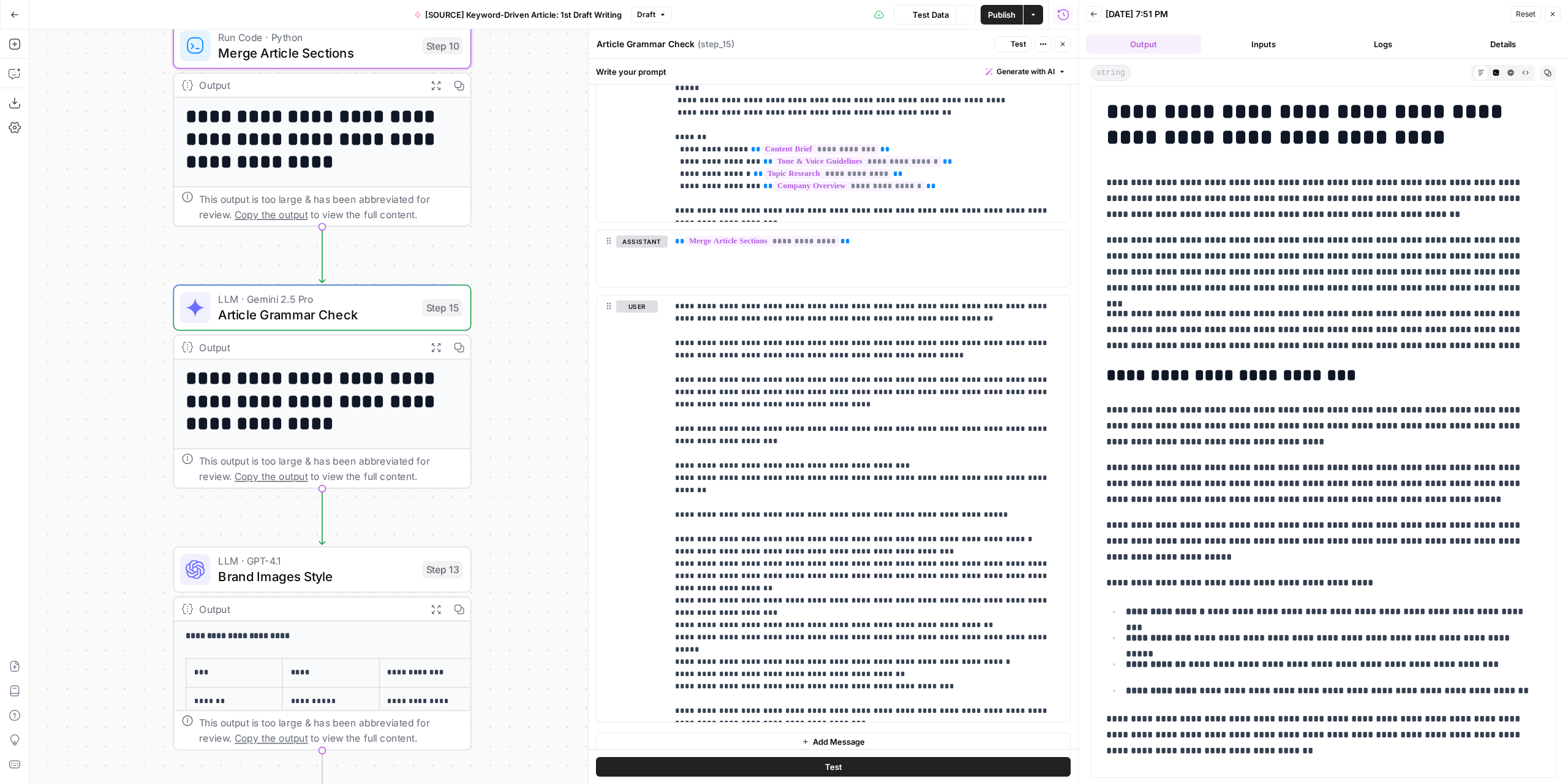
click at [1389, 39] on button "Logs" at bounding box center [1383, 44] width 116 height 19
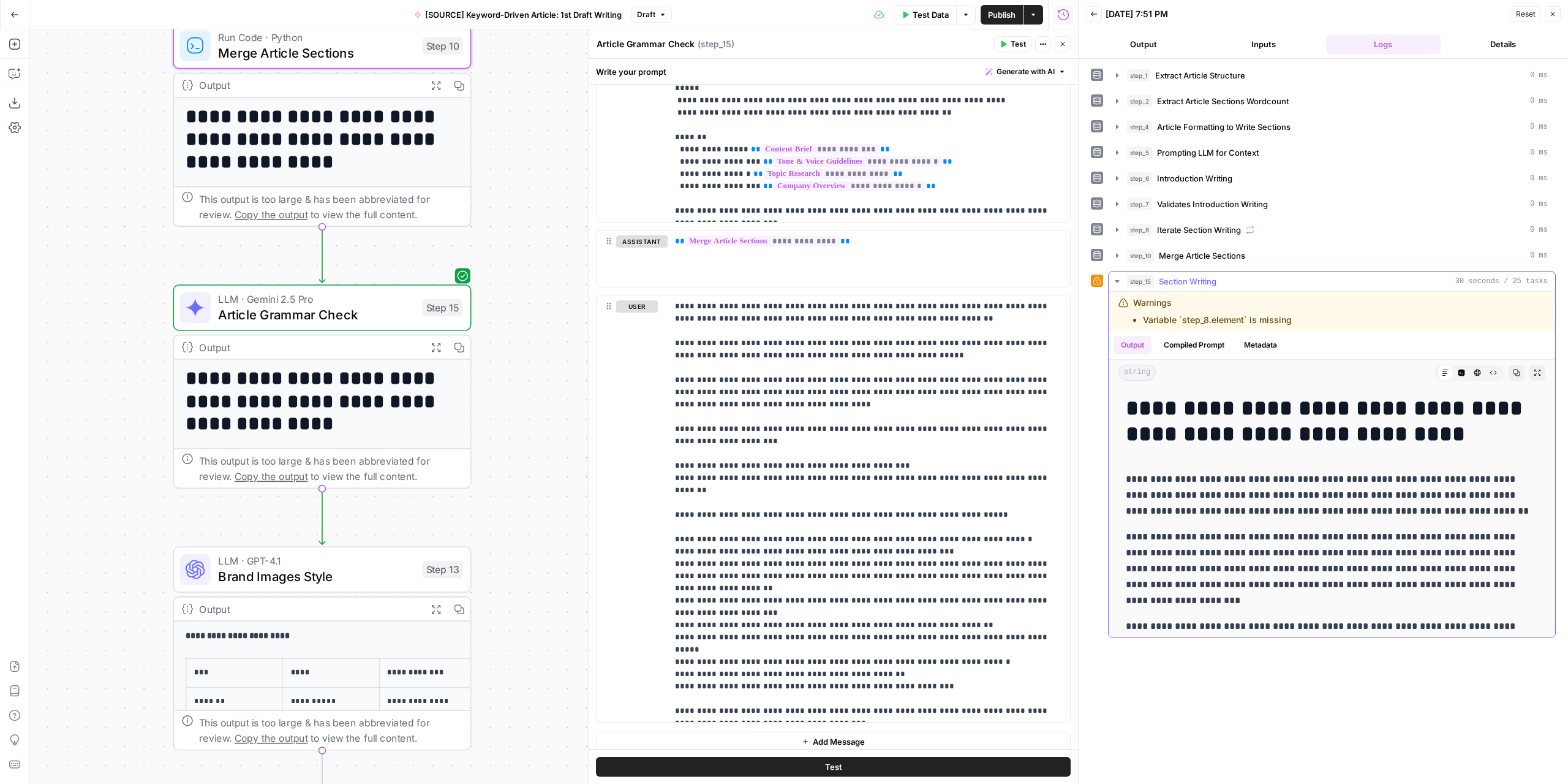
click at [1117, 280] on icon "button" at bounding box center [1117, 281] width 4 height 3
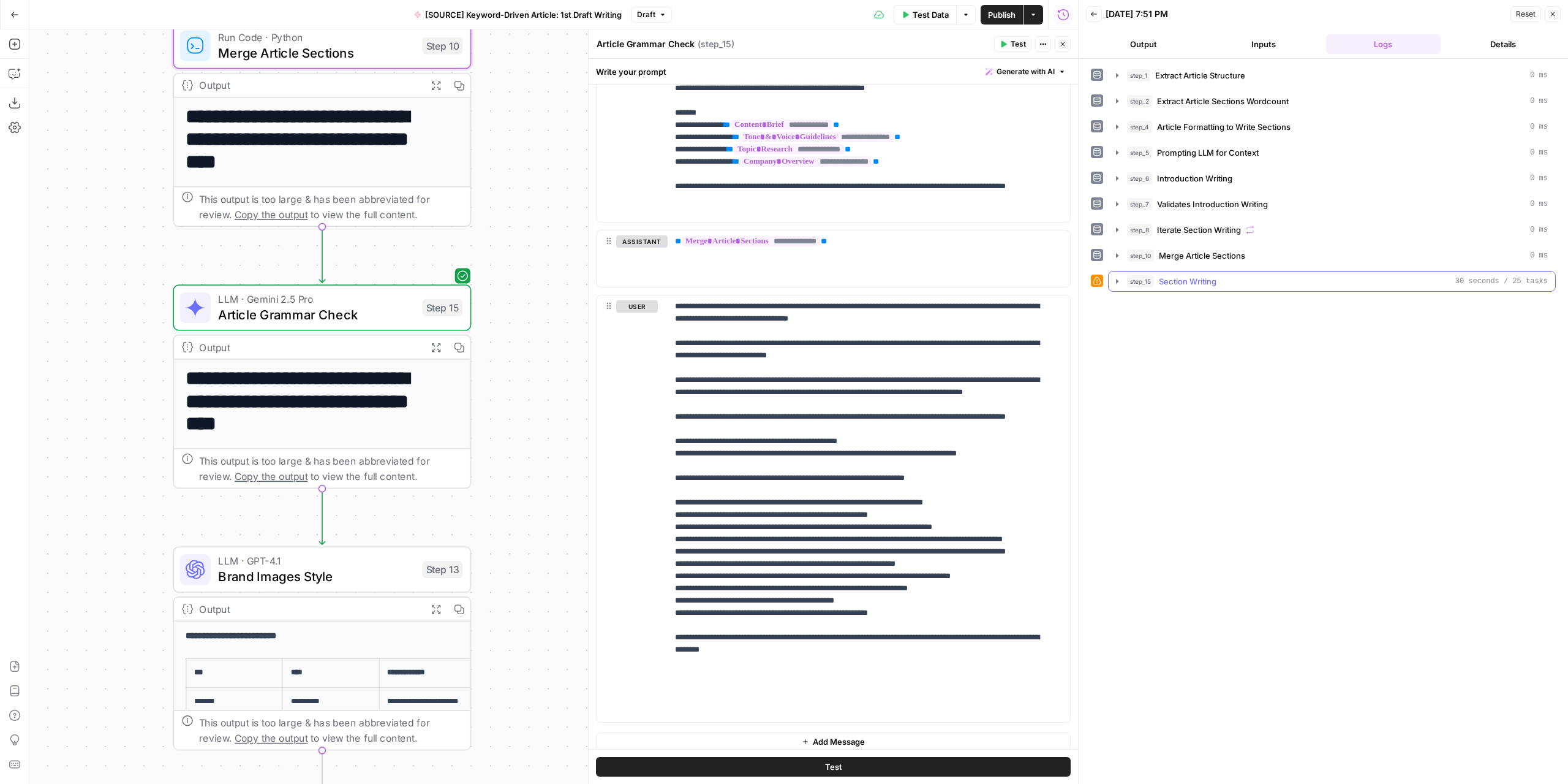
click at [1116, 278] on icon "button" at bounding box center [1117, 280] width 3 height 4
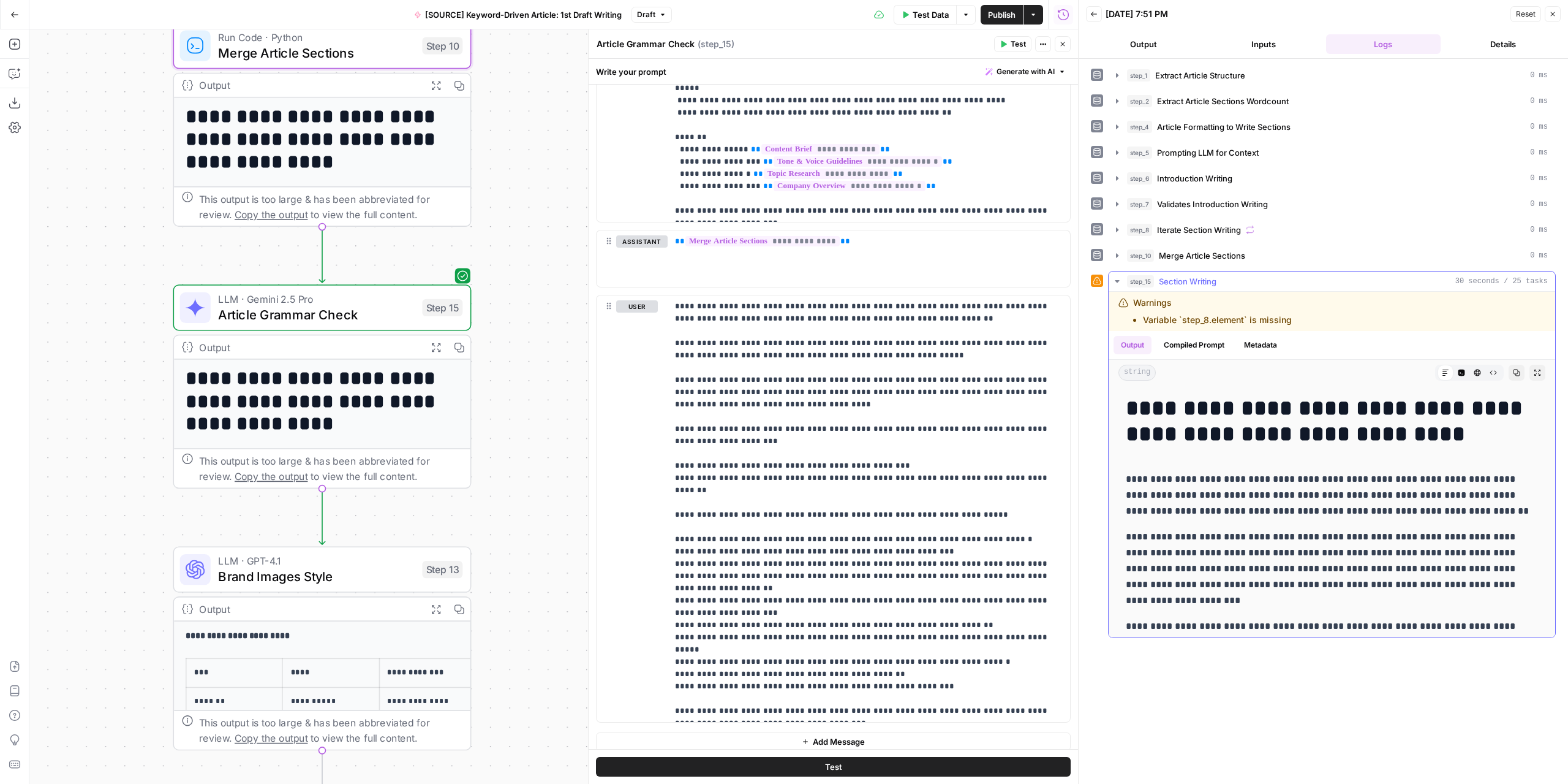
click at [1116, 280] on icon "button" at bounding box center [1117, 281] width 4 height 3
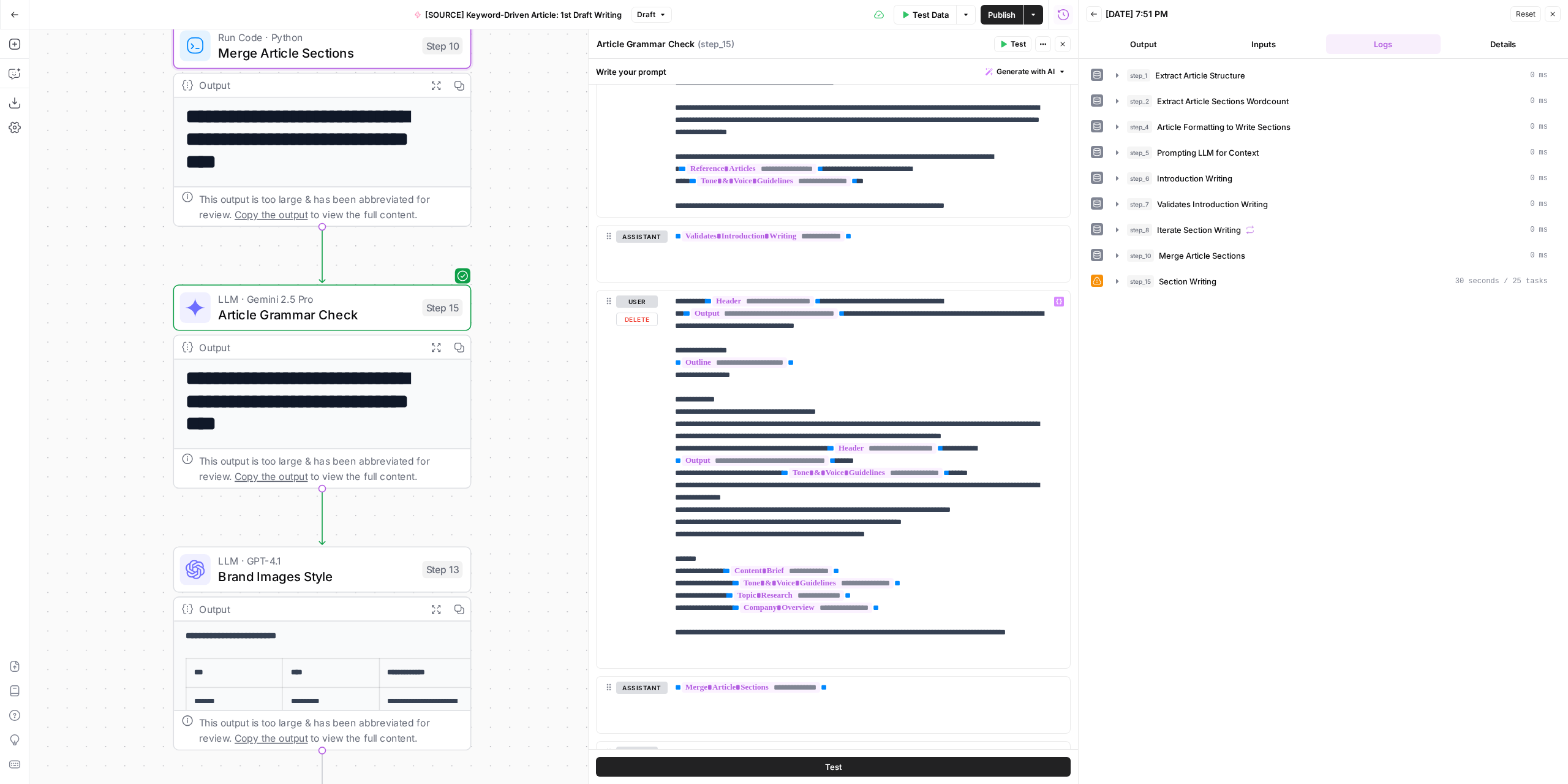
scroll to position [1383, 0]
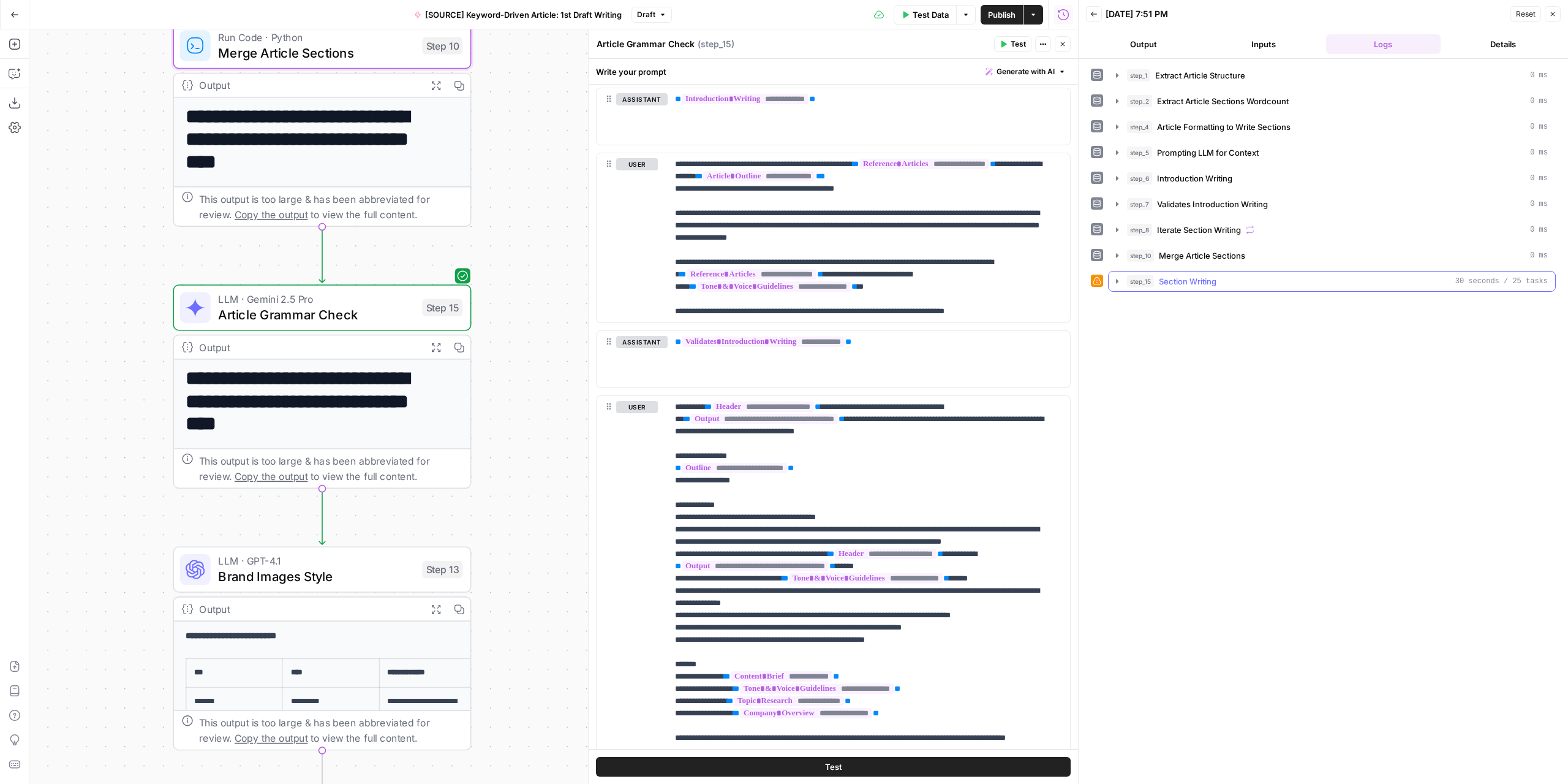
click at [1115, 278] on icon "button" at bounding box center [1118, 281] width 10 height 10
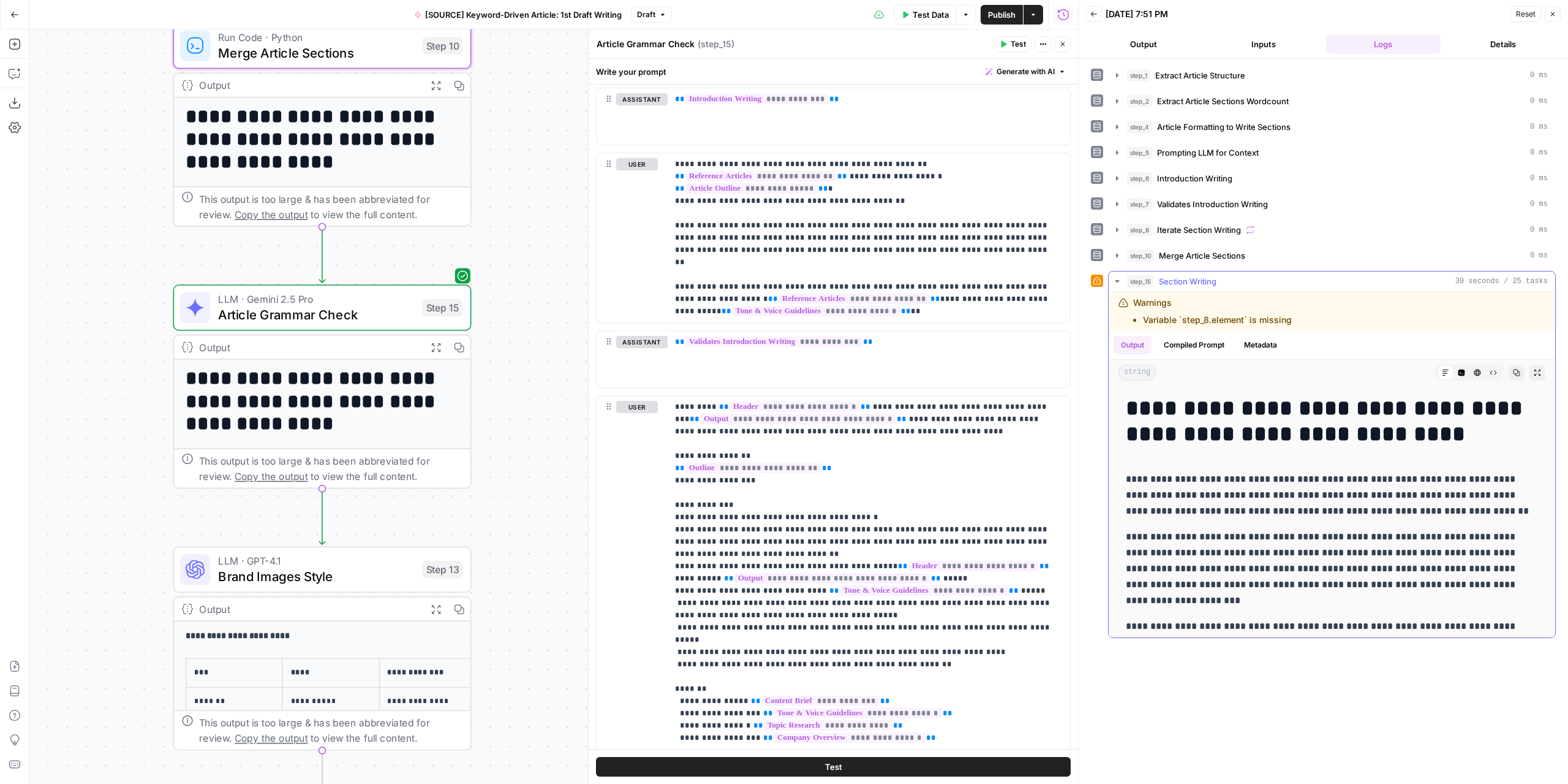
click at [1115, 278] on icon "button" at bounding box center [1118, 281] width 10 height 10
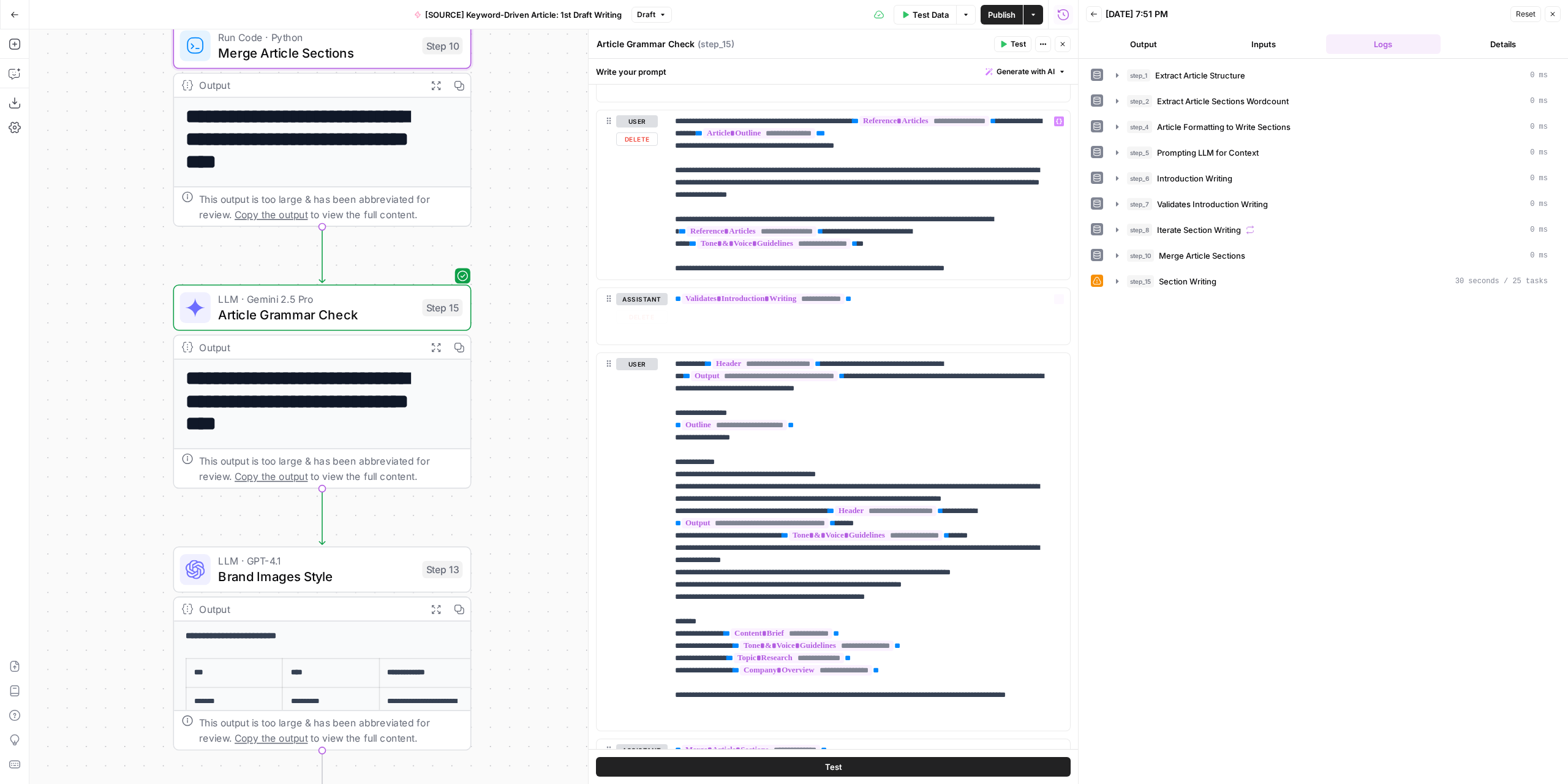
scroll to position [1444, 0]
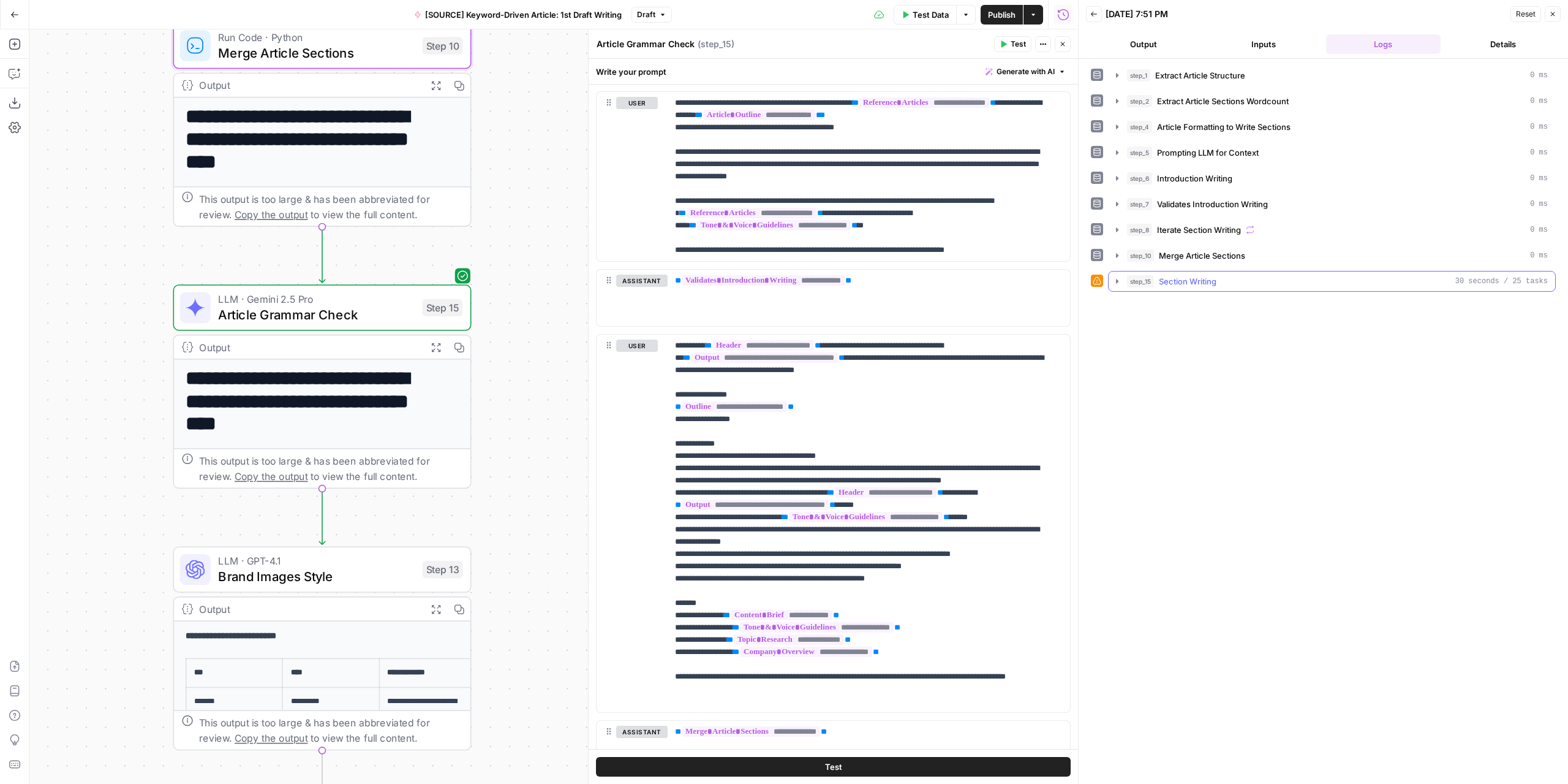
click at [1117, 276] on icon "button" at bounding box center [1118, 281] width 10 height 10
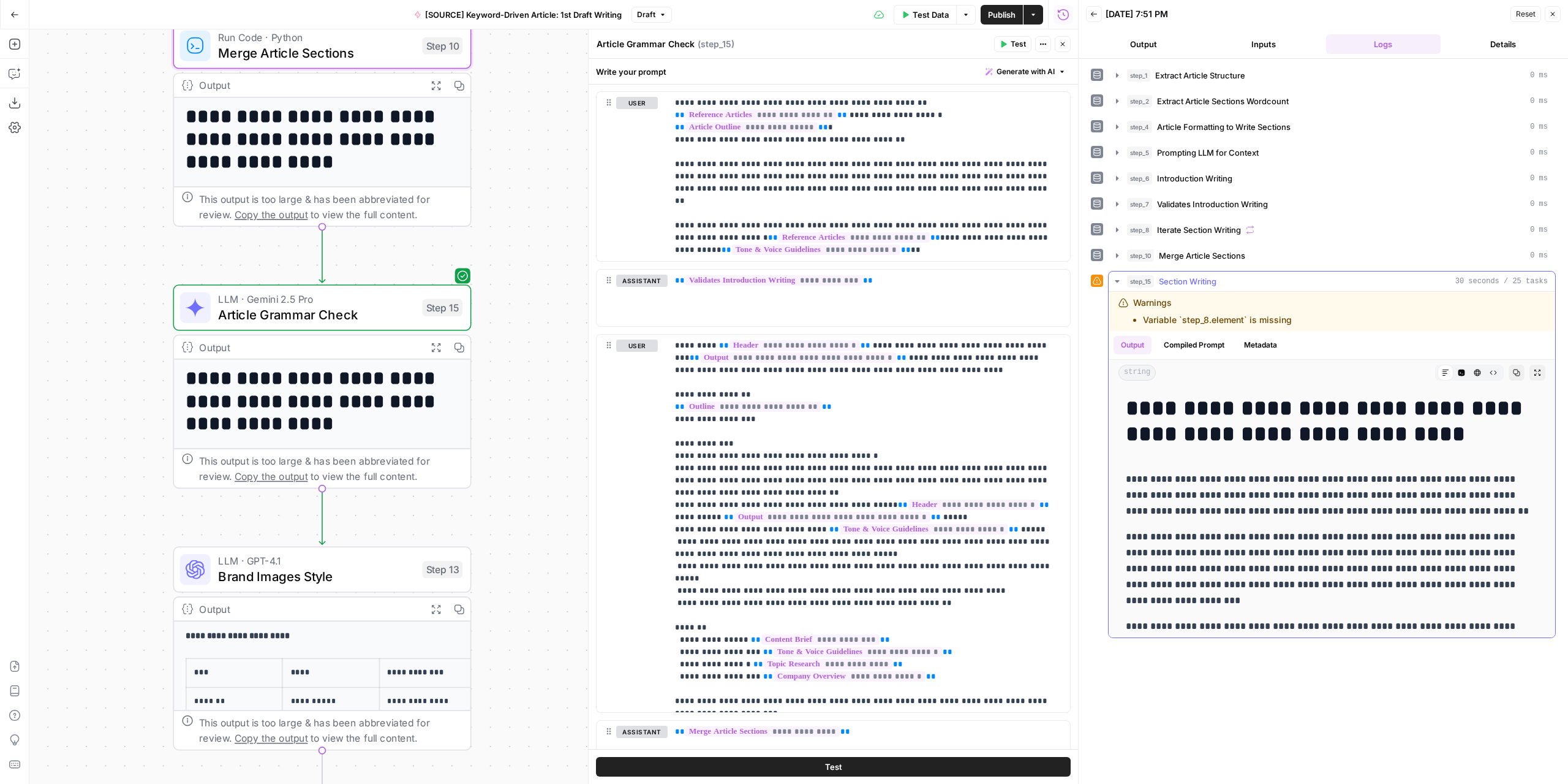
click at [1117, 276] on icon "button" at bounding box center [1118, 281] width 10 height 10
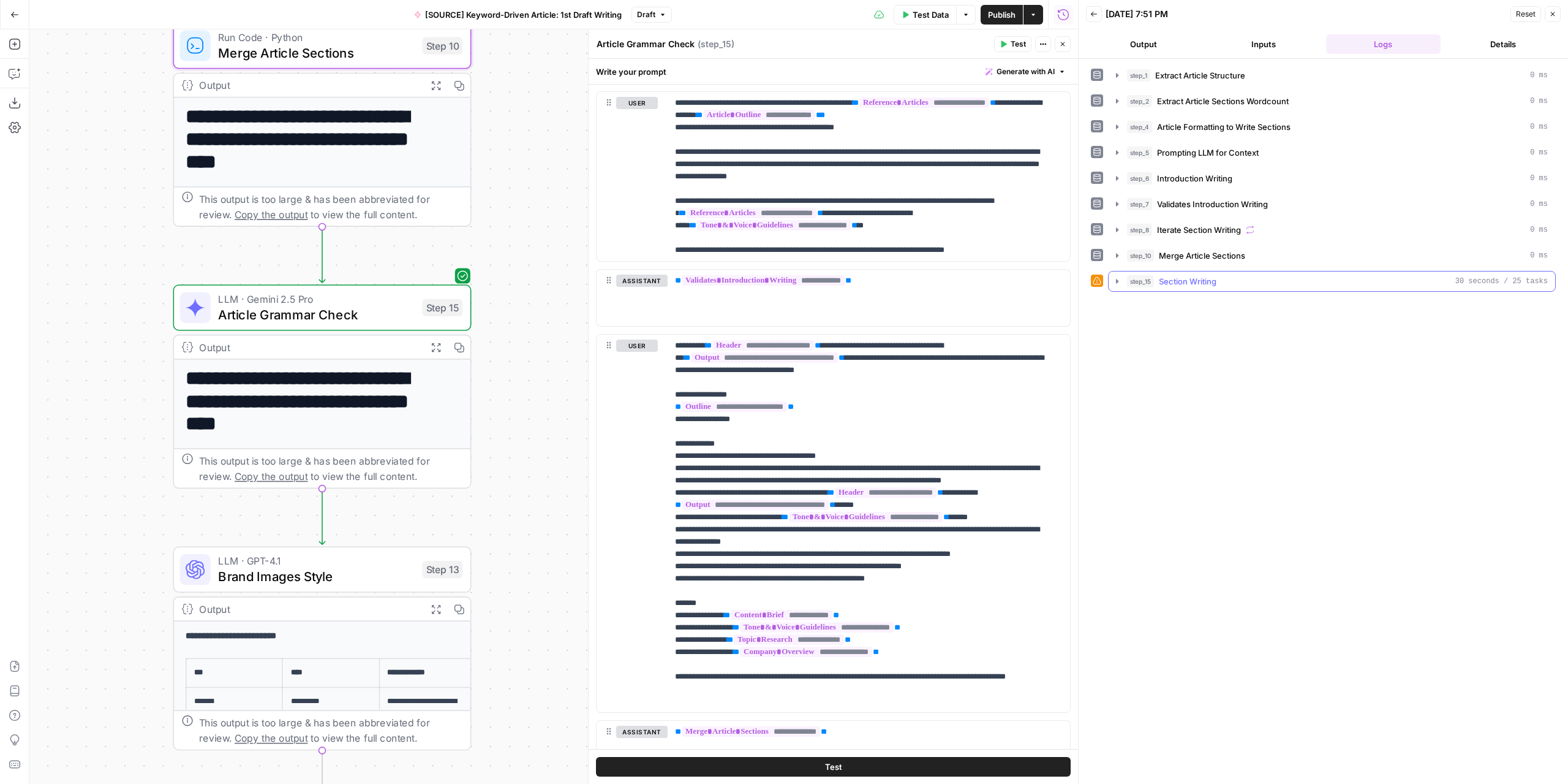
click at [1117, 276] on icon "button" at bounding box center [1118, 281] width 10 height 10
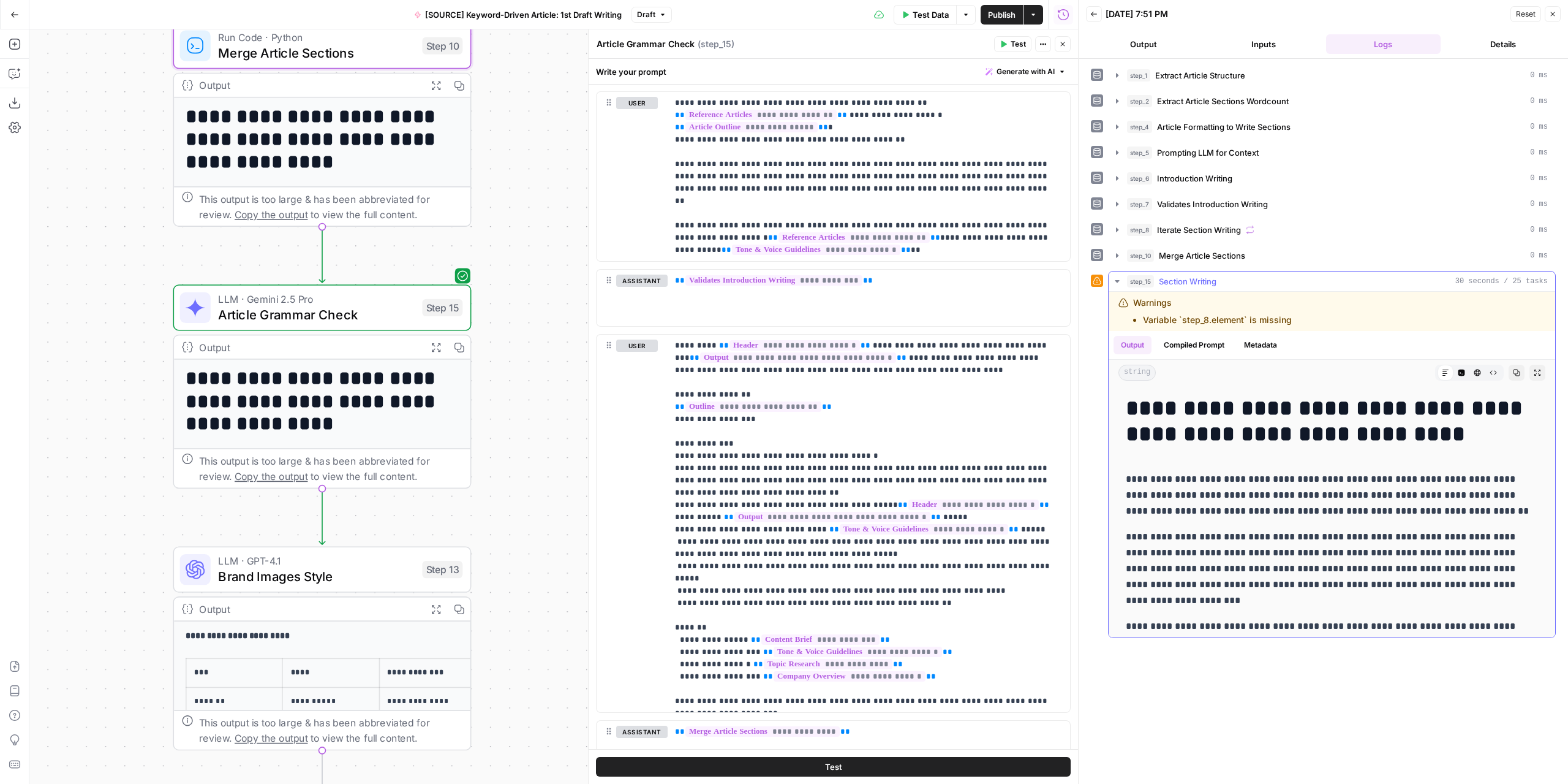
click at [1533, 369] on icon "button" at bounding box center [1537, 372] width 8 height 8
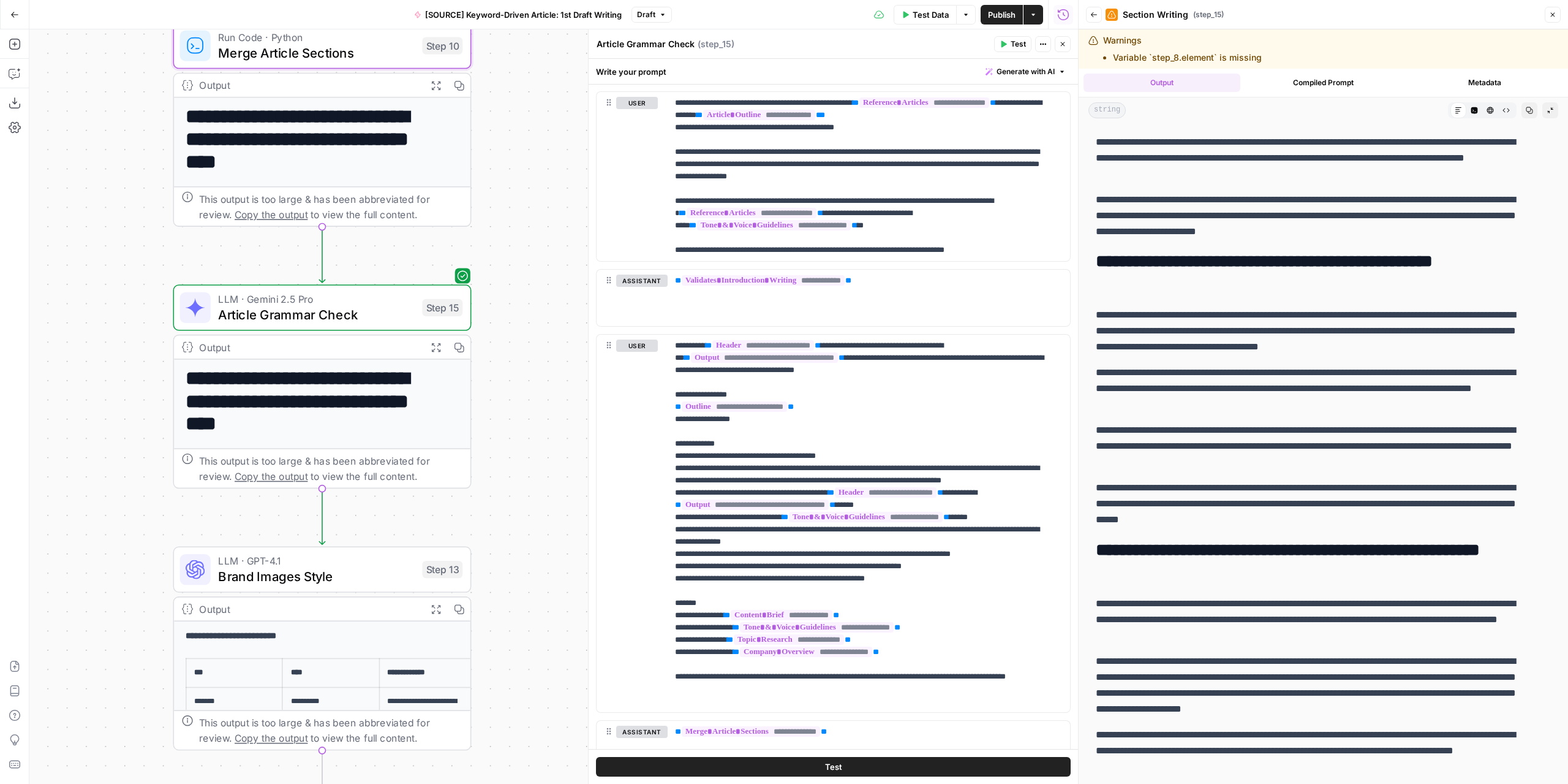
scroll to position [39, 0]
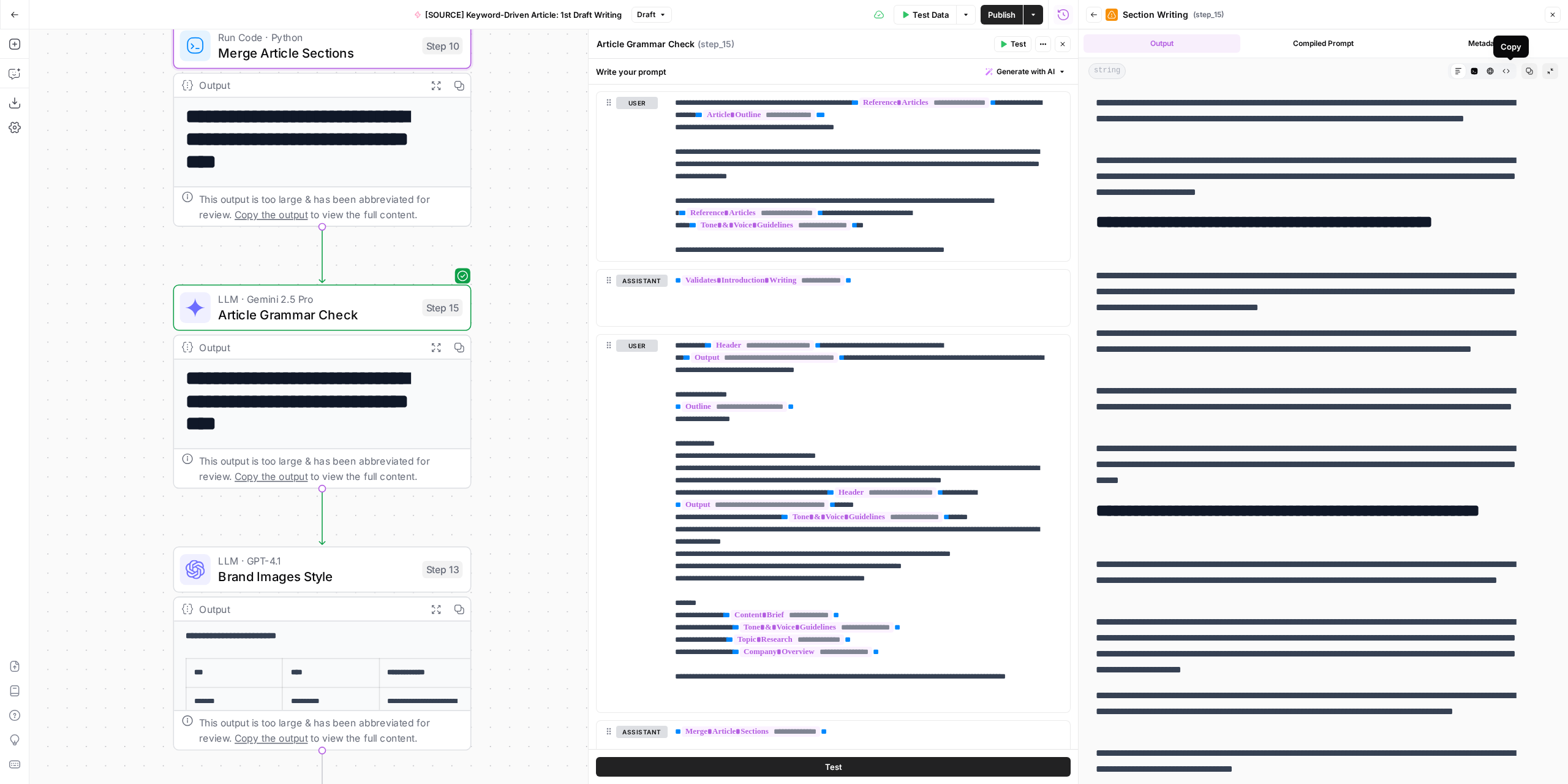
click at [1533, 71] on span "Copy" at bounding box center [1533, 71] width 1 height 1
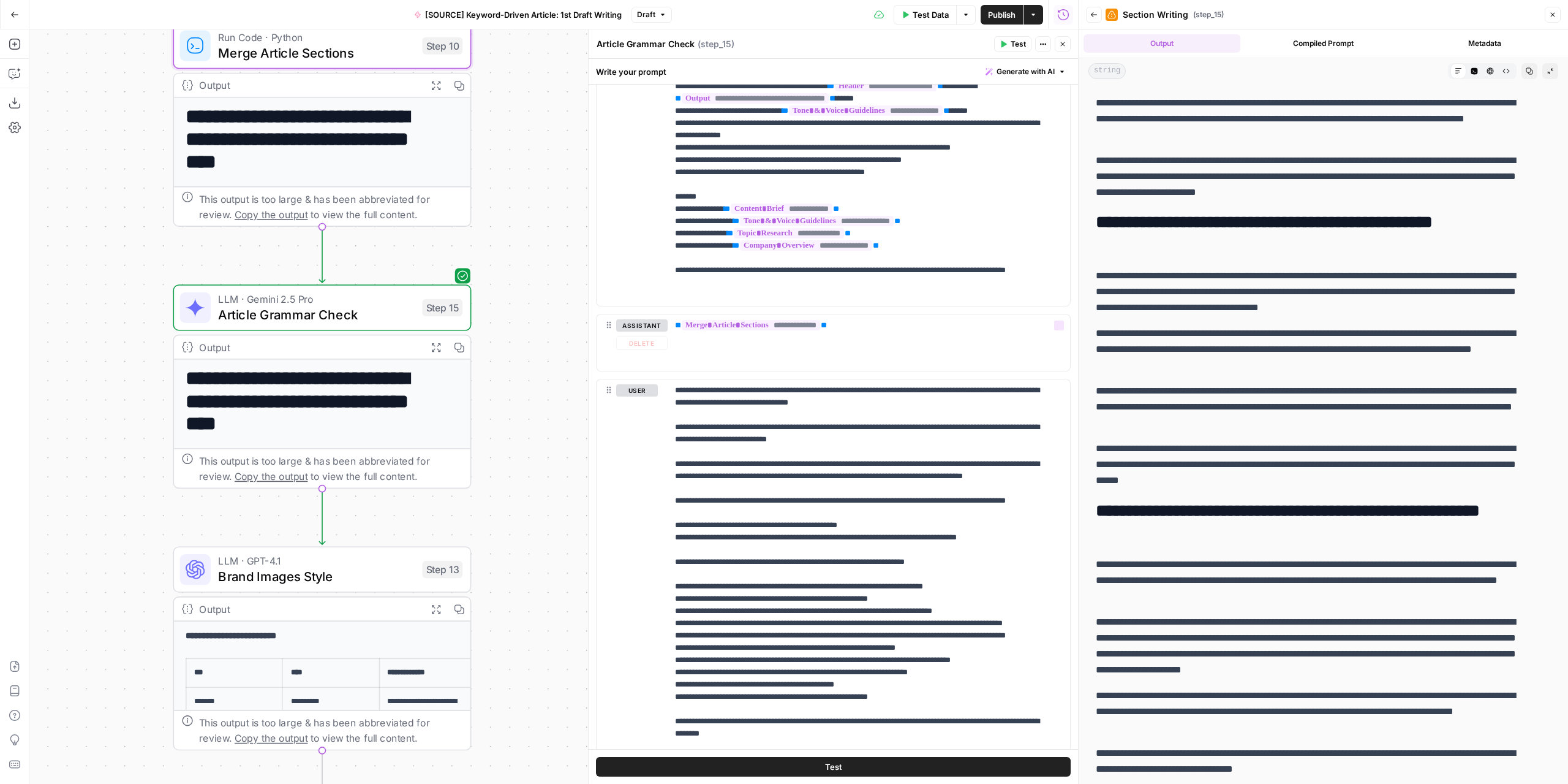
scroll to position [1934, 0]
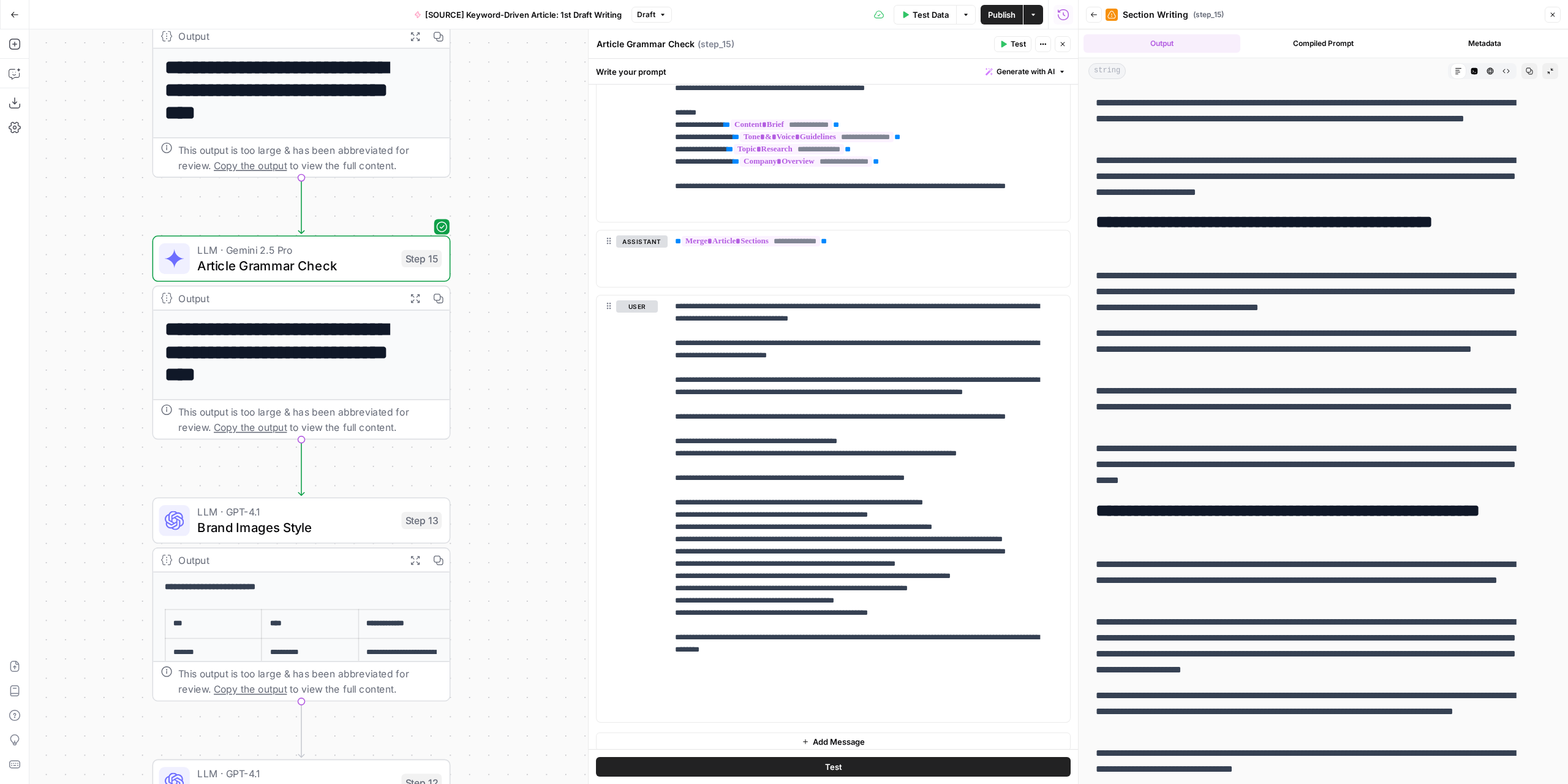
drag, startPoint x: 544, startPoint y: 569, endPoint x: 523, endPoint y: 520, distance: 53.3
click at [523, 520] on div "Workflow Input Settings Inputs LLM · GPT-4.1 Extract Article Structure Step 1 O…" at bounding box center [553, 407] width 1048 height 754
drag, startPoint x: 1037, startPoint y: 469, endPoint x: 670, endPoint y: 424, distance: 369.7
click at [670, 424] on div "**********" at bounding box center [868, 508] width 402 height 426
click at [419, 34] on icon "button" at bounding box center [415, 35] width 10 height 10
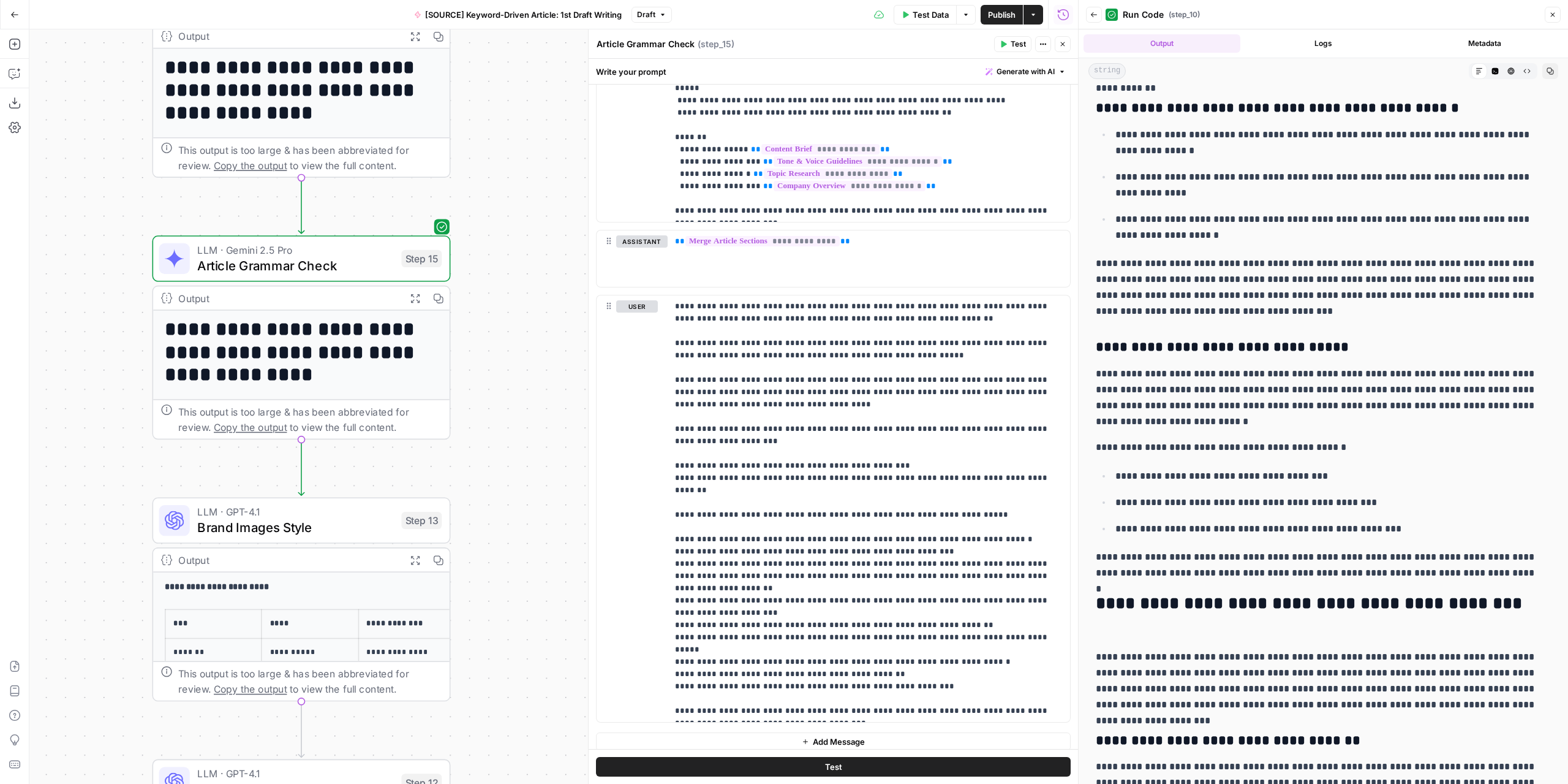
scroll to position [1838, 0]
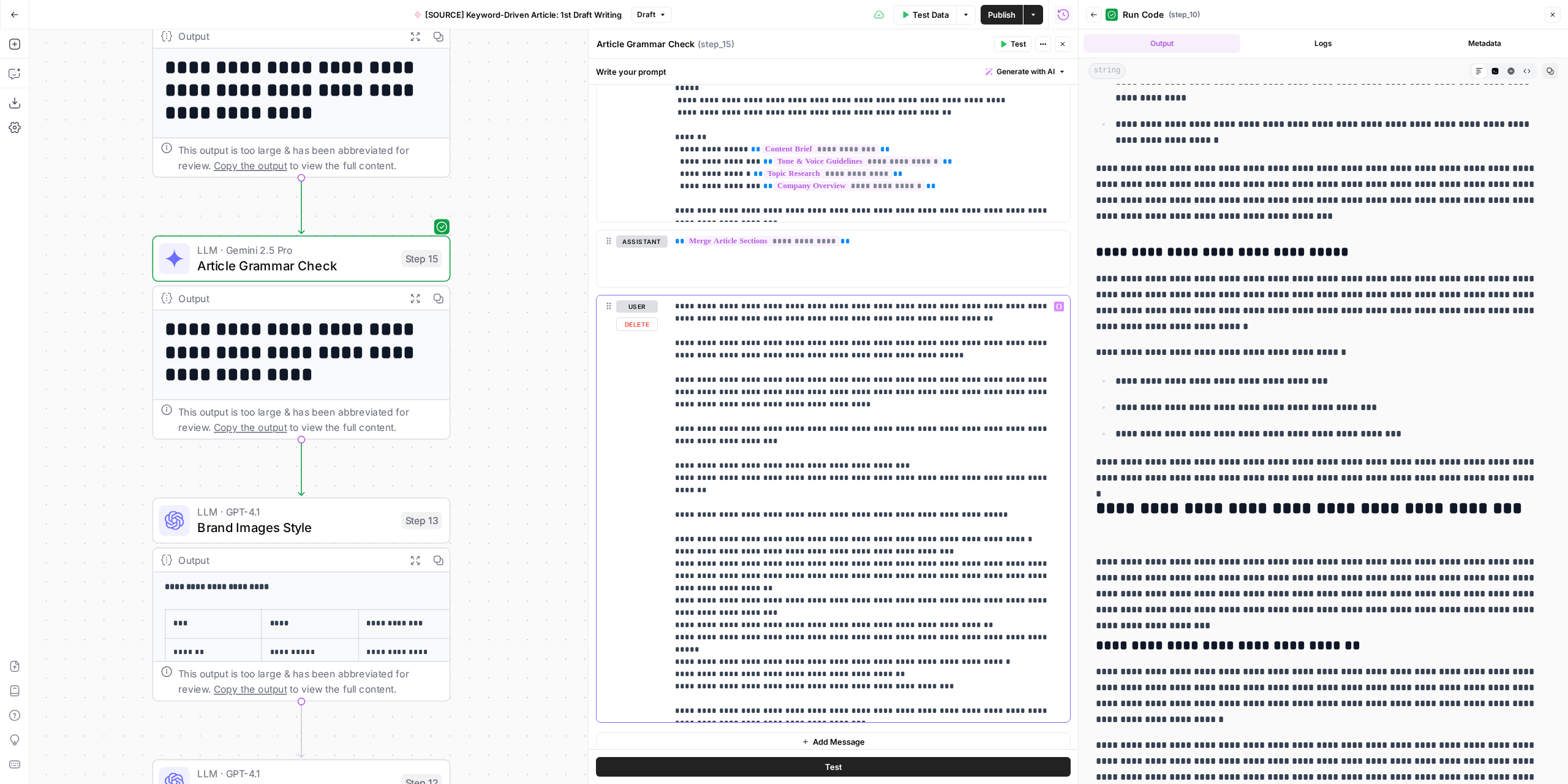
drag, startPoint x: 957, startPoint y: 453, endPoint x: 1005, endPoint y: 462, distance: 48.8
click at [956, 453] on p "**********" at bounding box center [864, 509] width 379 height 417
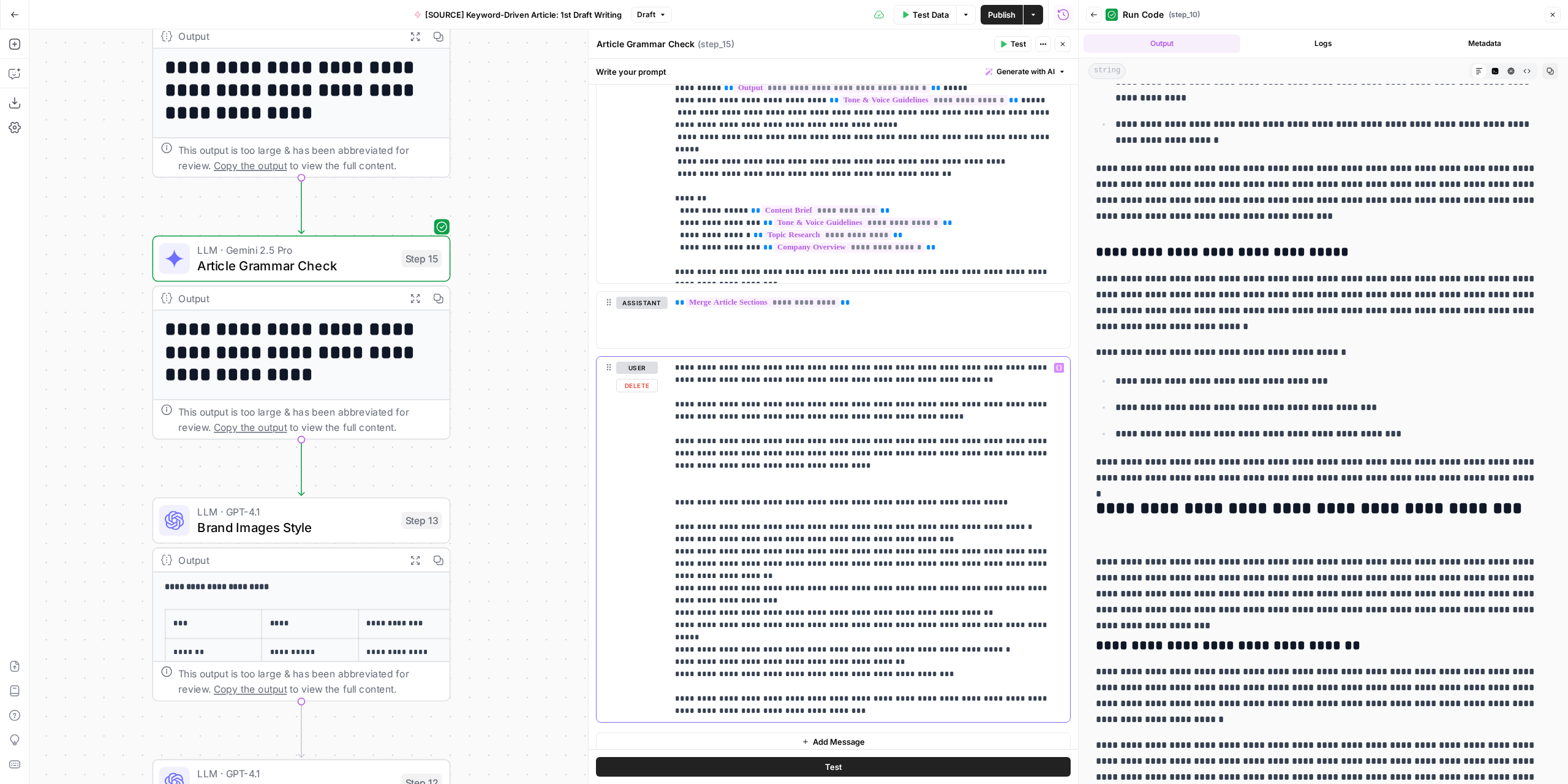
scroll to position [1861, 0]
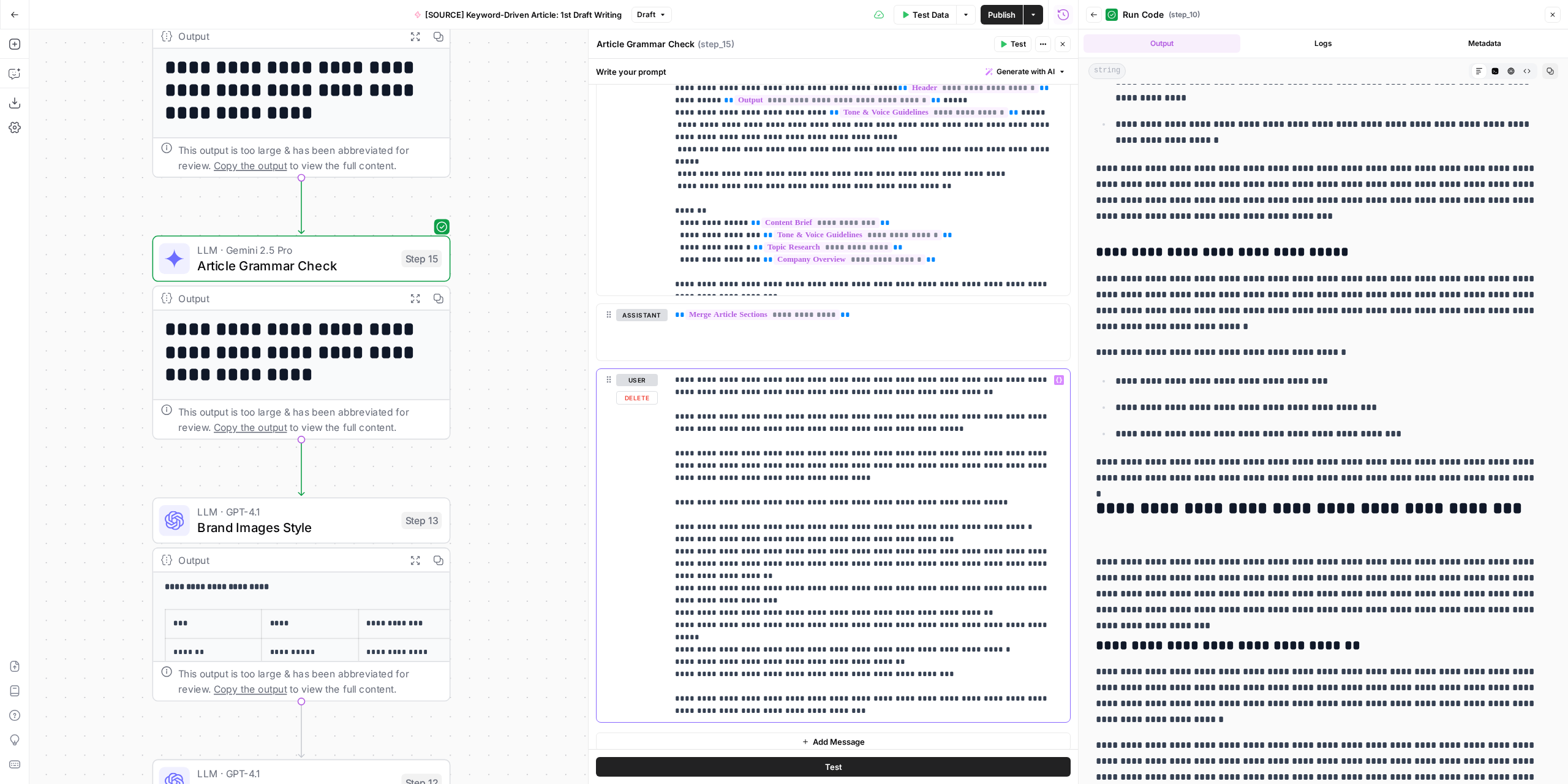
click at [675, 495] on p "**********" at bounding box center [864, 545] width 379 height 343
click at [753, 475] on p "**********" at bounding box center [864, 545] width 379 height 343
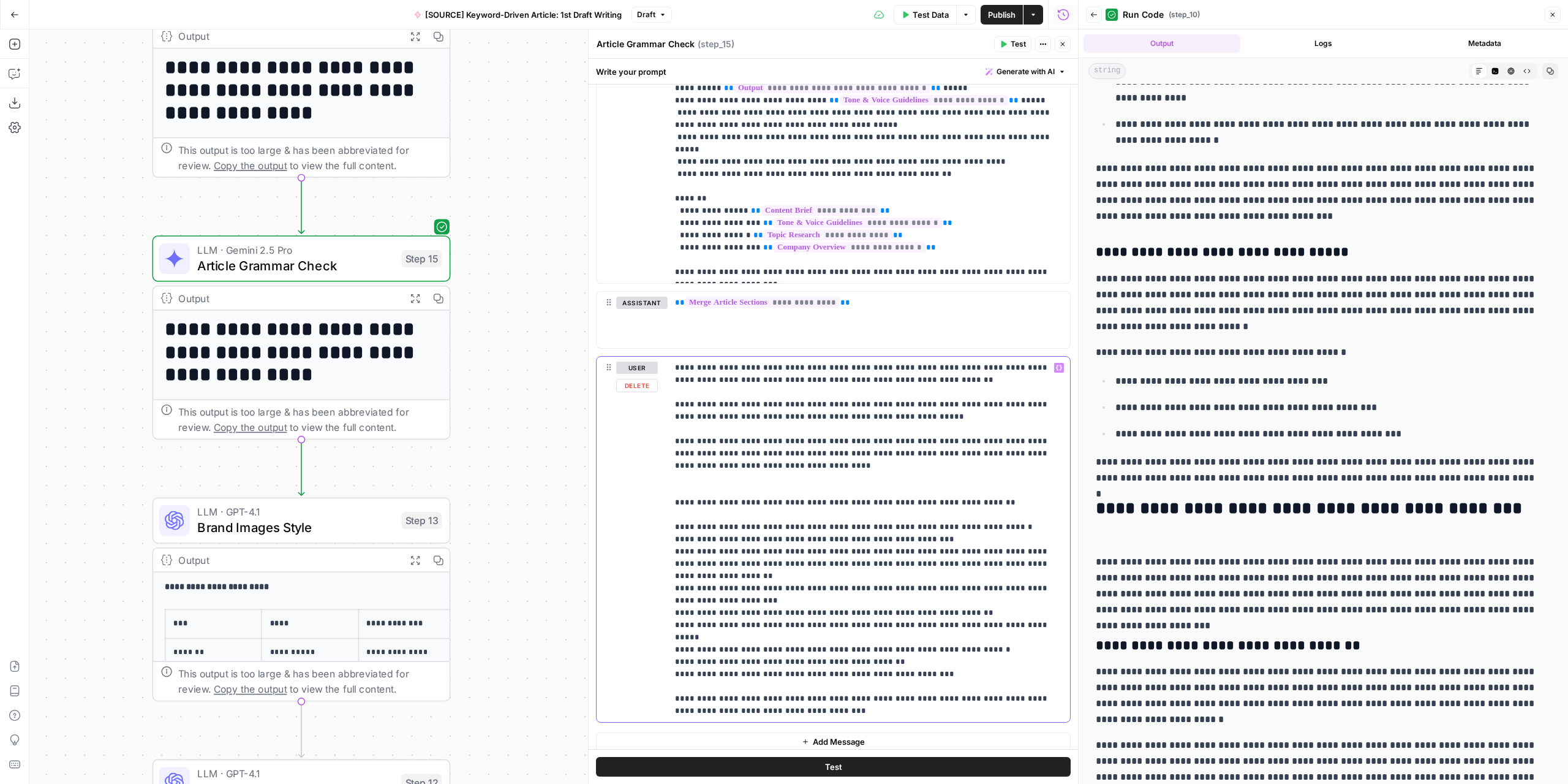
click at [1015, 617] on p "**********" at bounding box center [864, 538] width 379 height 355
click at [919, 650] on p "**********" at bounding box center [864, 538] width 379 height 355
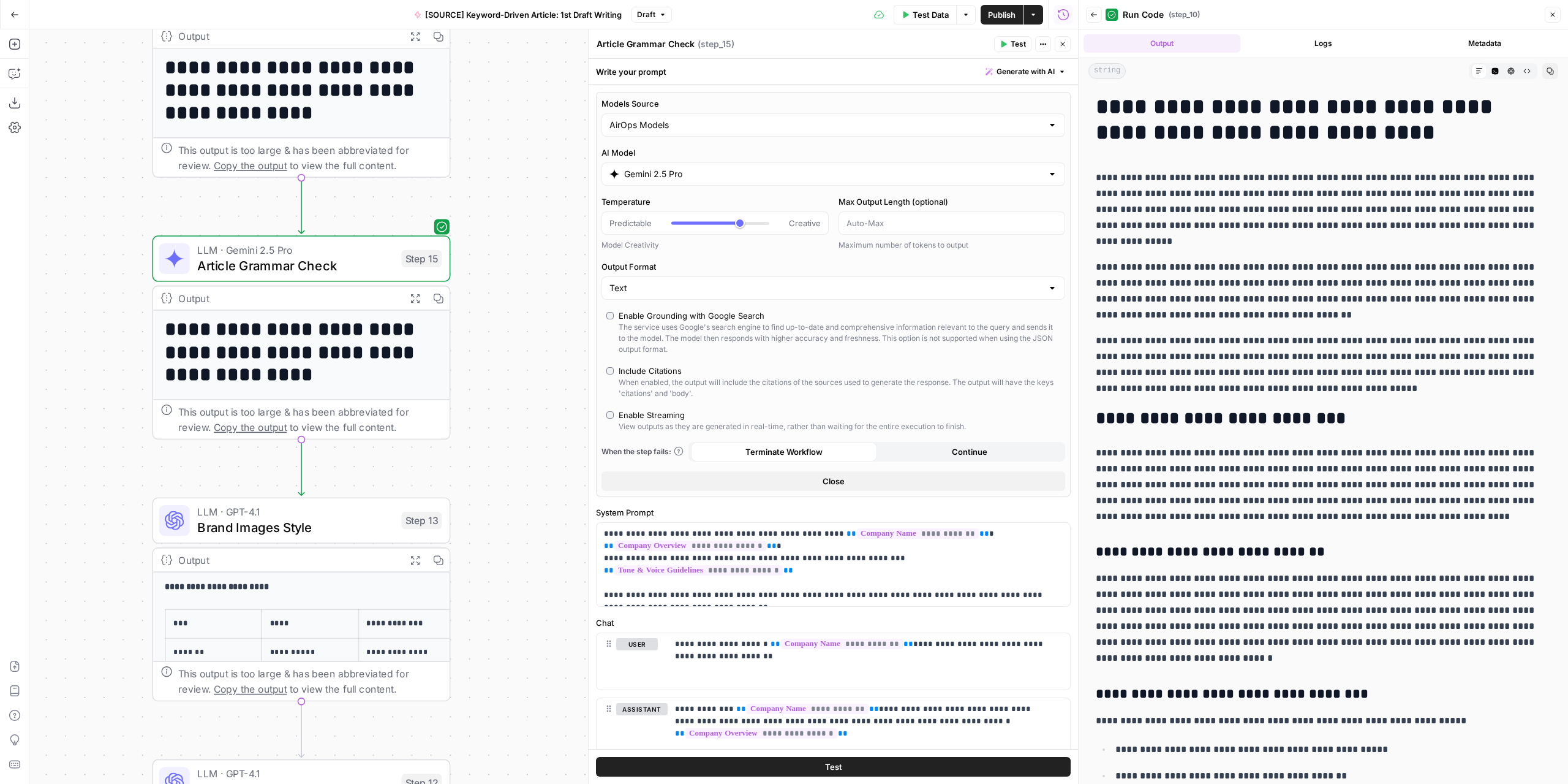
scroll to position [1838, 0]
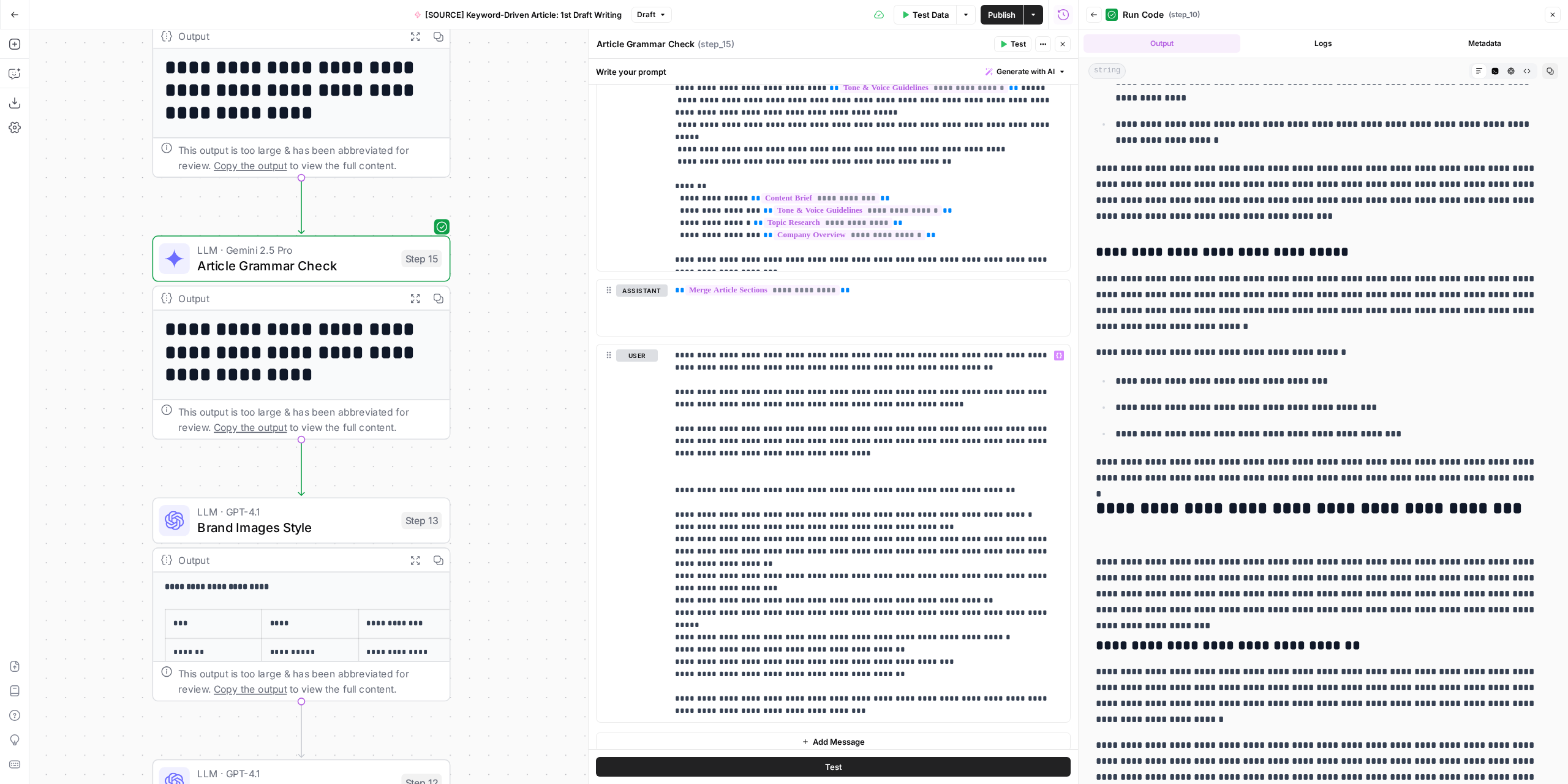
click at [1016, 44] on span "Test" at bounding box center [1018, 44] width 15 height 11
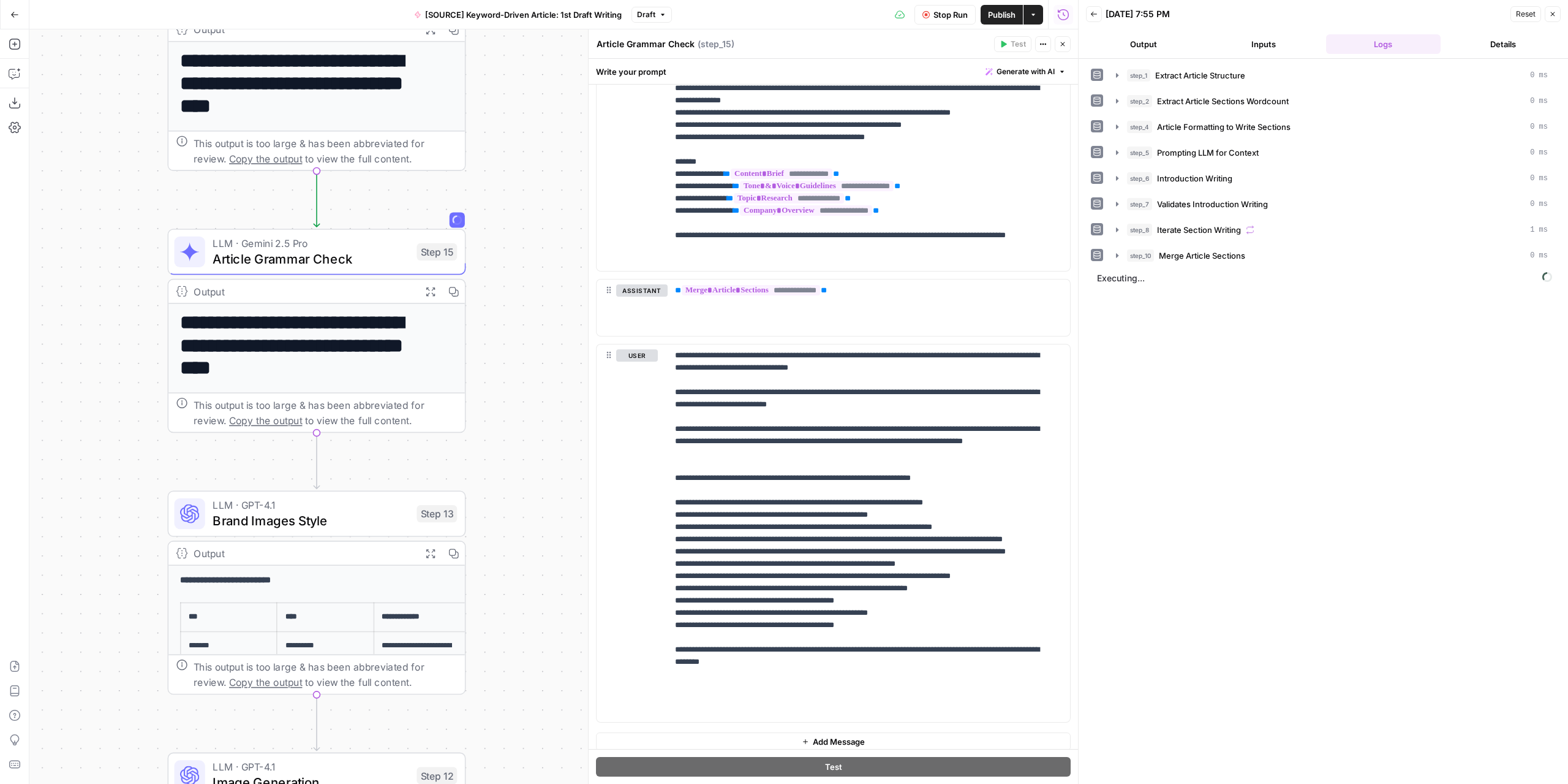
drag, startPoint x: 546, startPoint y: 346, endPoint x: 561, endPoint y: 339, distance: 16.6
click at [561, 339] on div "Workflow Input Settings Inputs LLM · GPT-4.1 Extract Article Structure Step 1 O…" at bounding box center [553, 407] width 1048 height 754
click at [628, 41] on textarea "Article Grammar Check" at bounding box center [645, 44] width 98 height 13
type textarea "Article AI Grammar Check"
click at [814, 51] on div "Article AI Grammar Check Article AI Grammar Check ( step_15 ) Test Actions Close" at bounding box center [833, 44] width 475 height 16
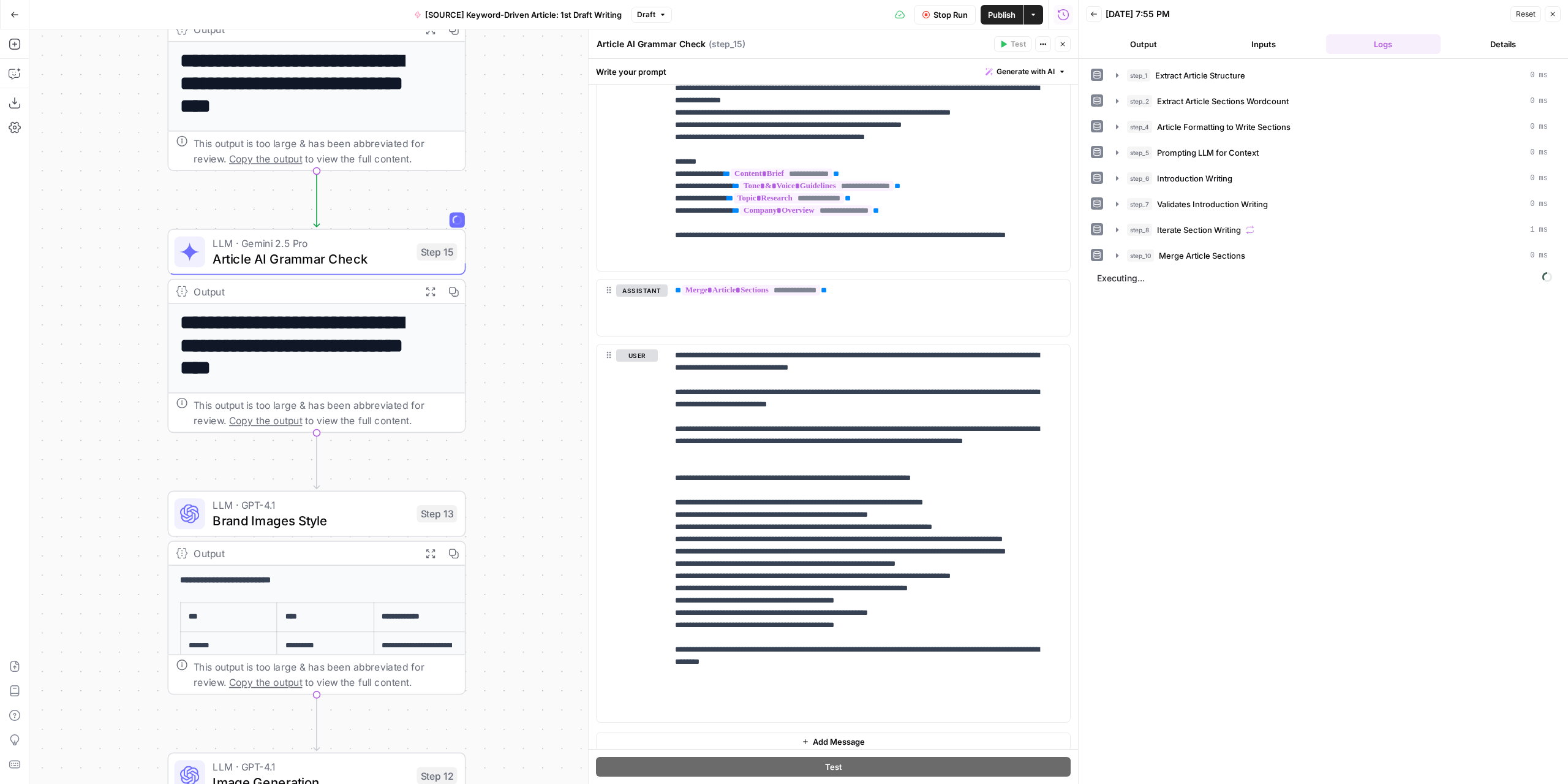
click at [1142, 38] on button "Output" at bounding box center [1143, 44] width 116 height 19
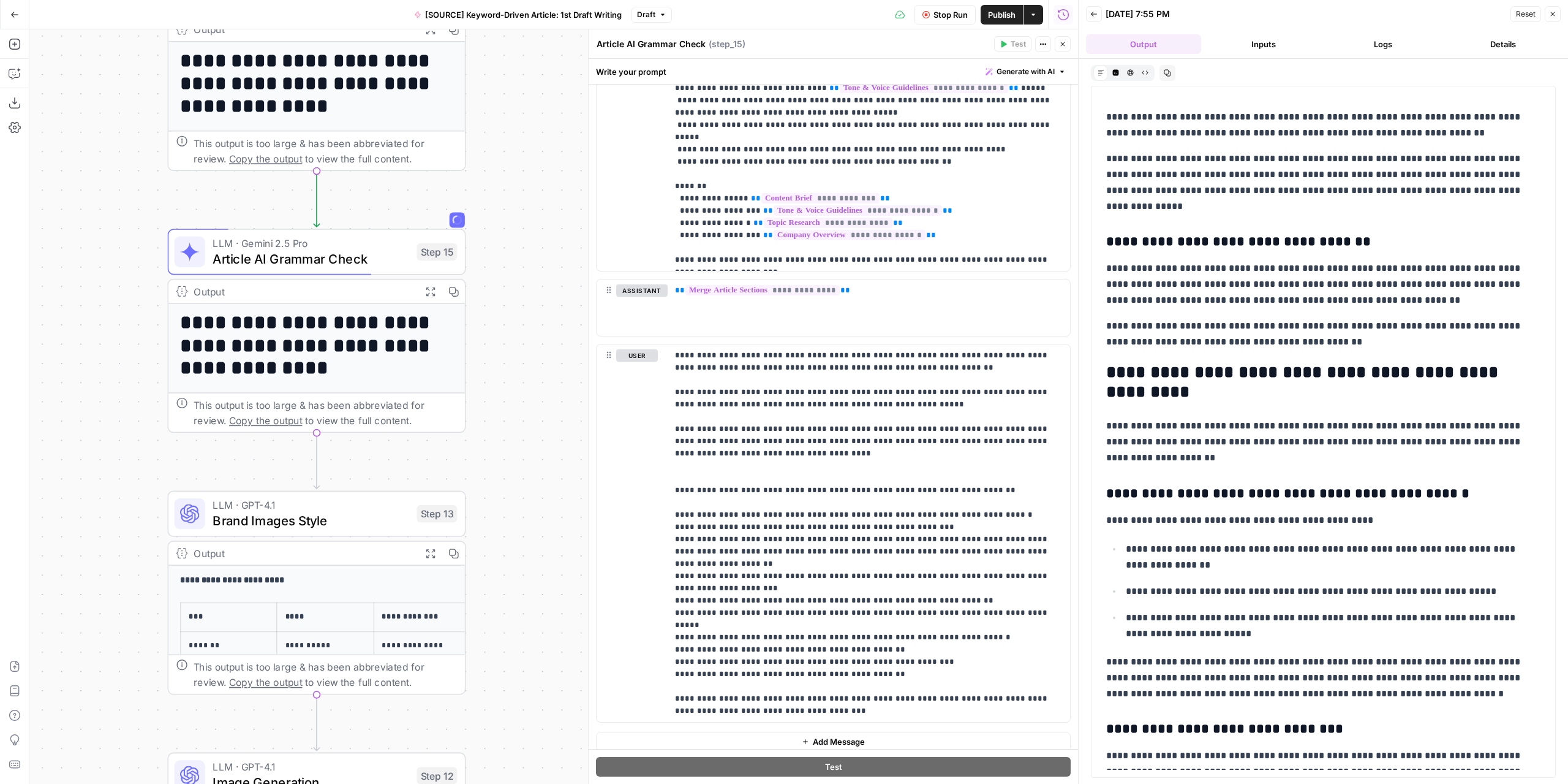
scroll to position [1348, 0]
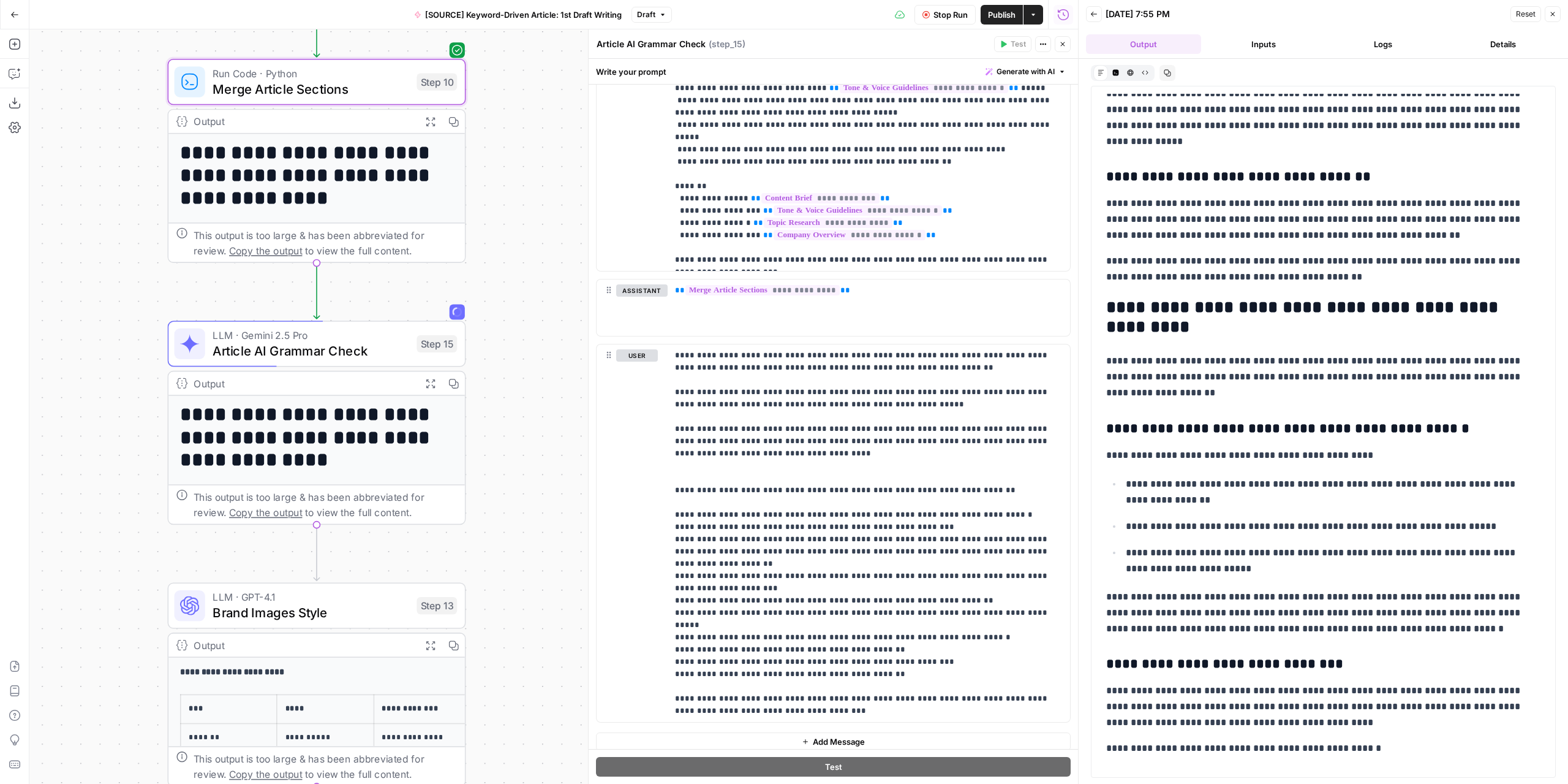
click at [434, 125] on icon "button" at bounding box center [430, 121] width 10 height 10
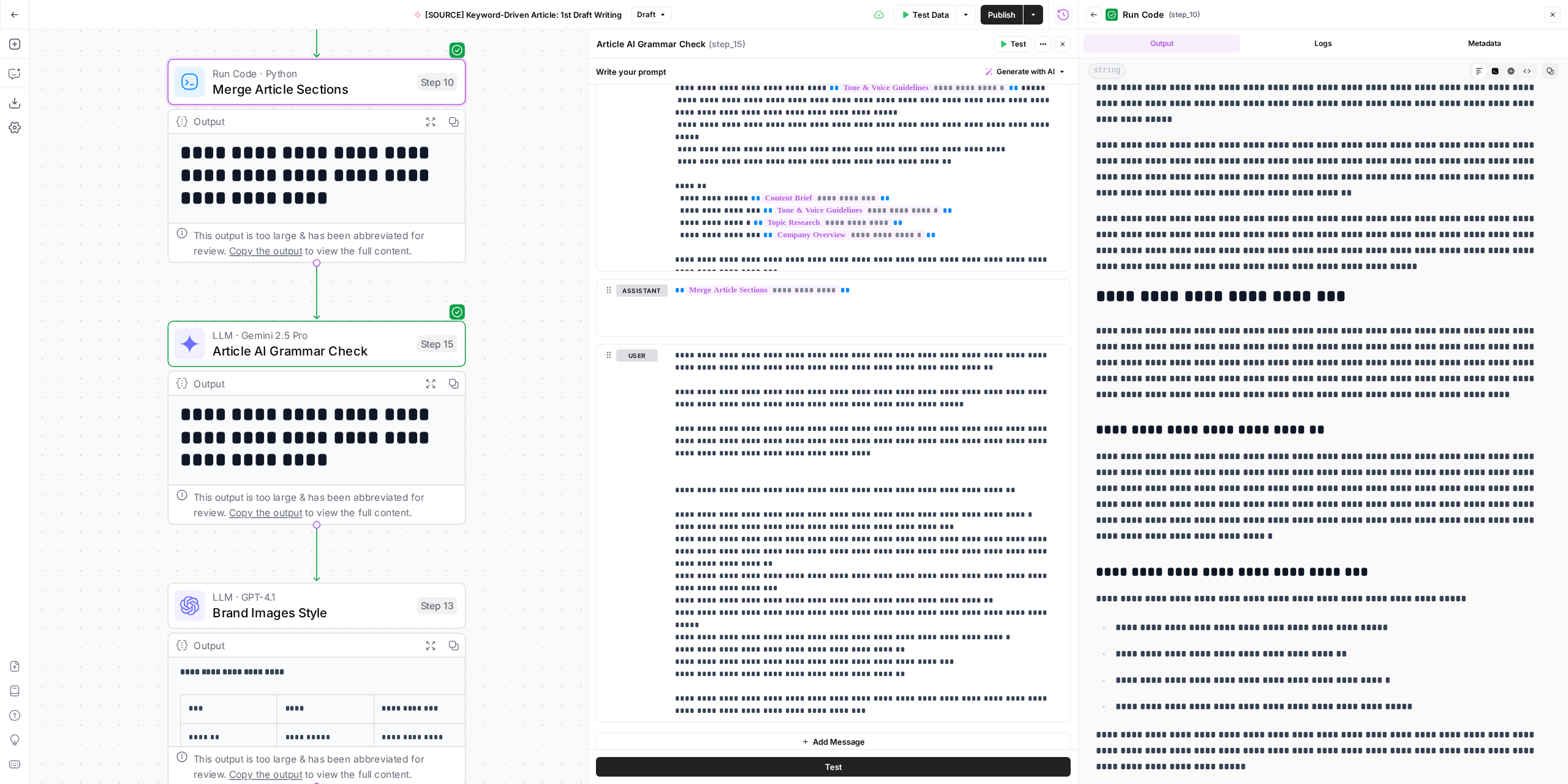
scroll to position [122, 0]
click at [434, 384] on icon "button" at bounding box center [430, 383] width 10 height 10
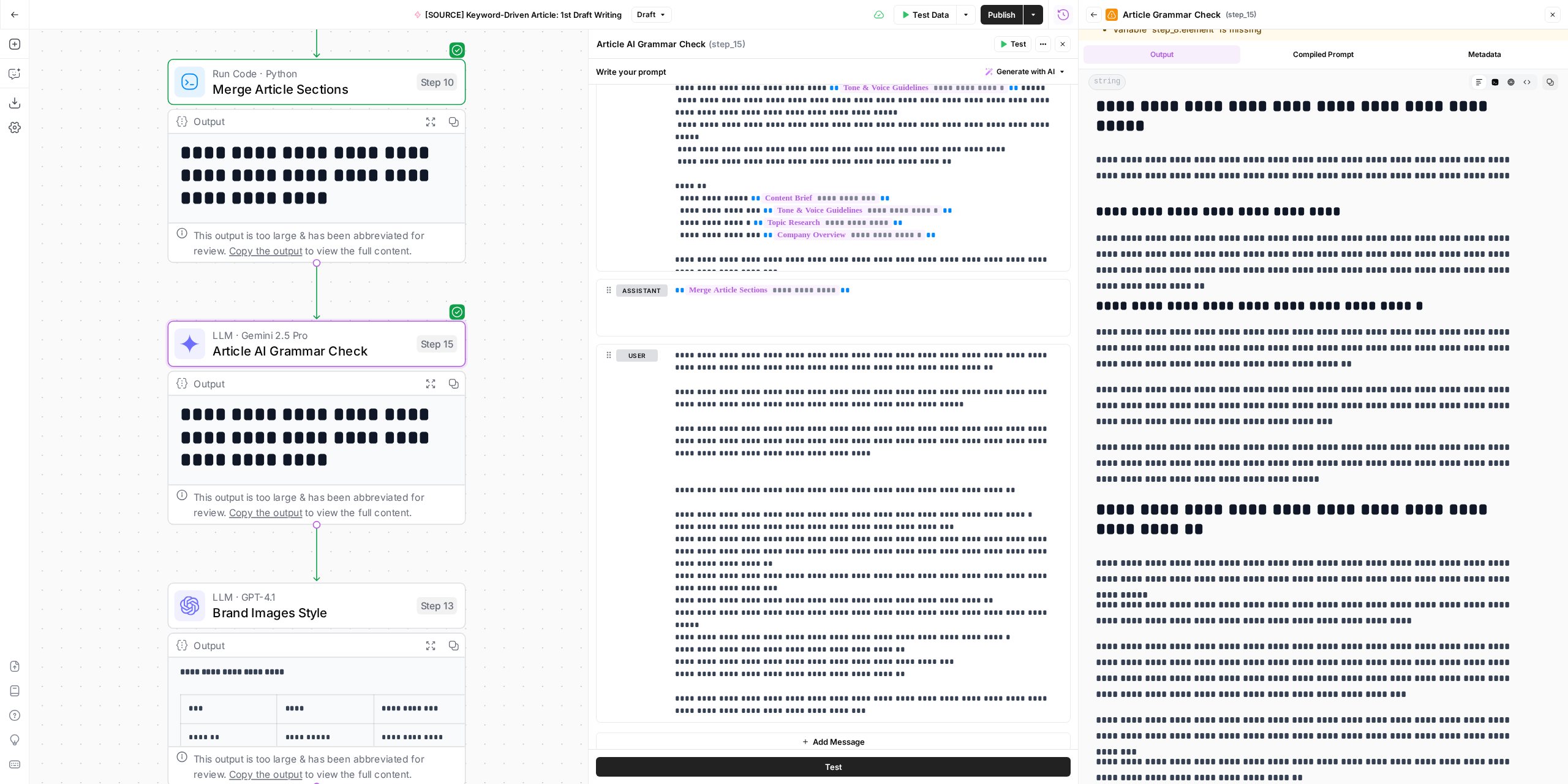
scroll to position [39, 0]
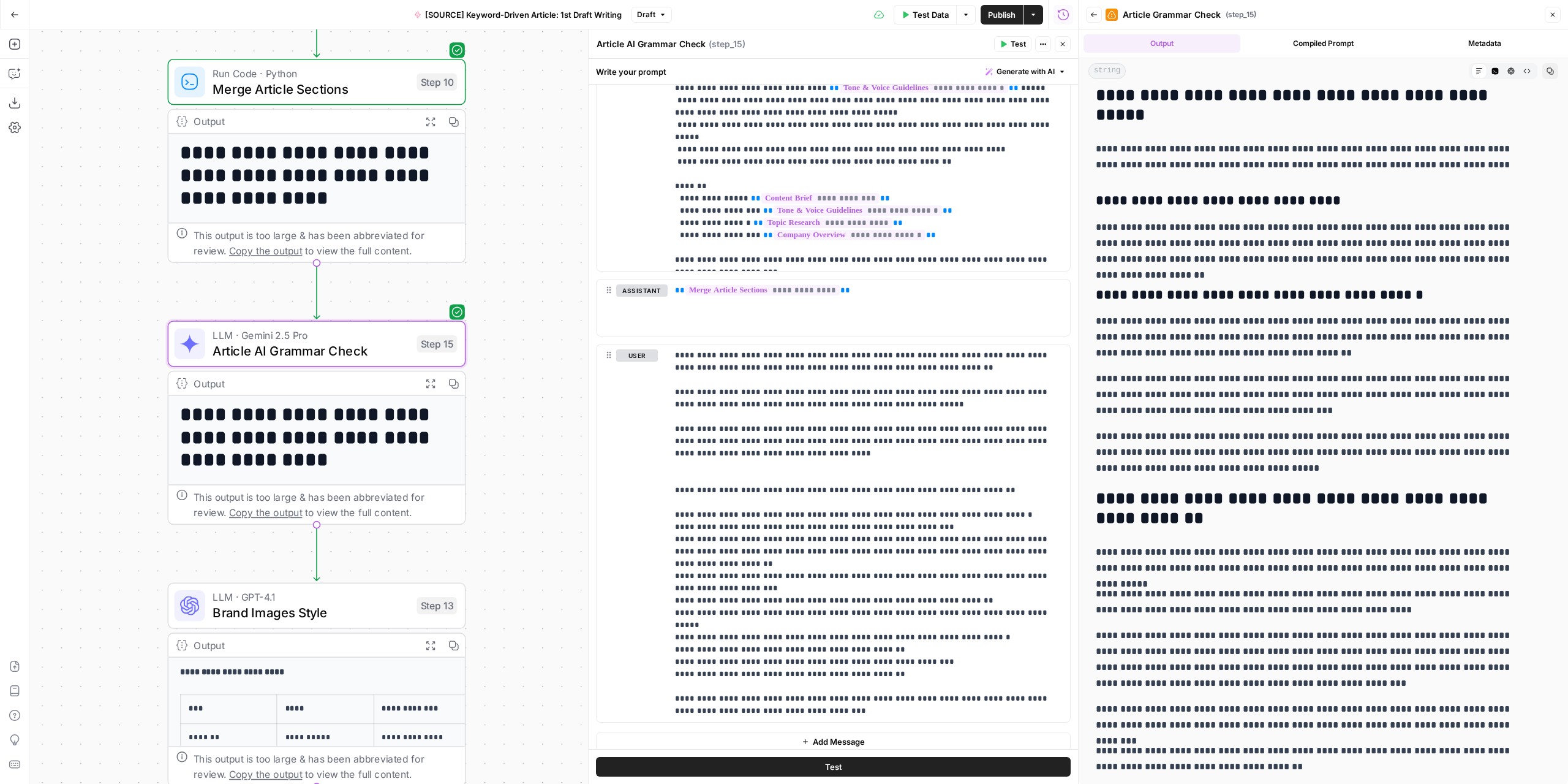
click at [1546, 71] on icon "button" at bounding box center [1549, 71] width 8 height 8
click at [430, 116] on icon "button" at bounding box center [430, 121] width 10 height 10
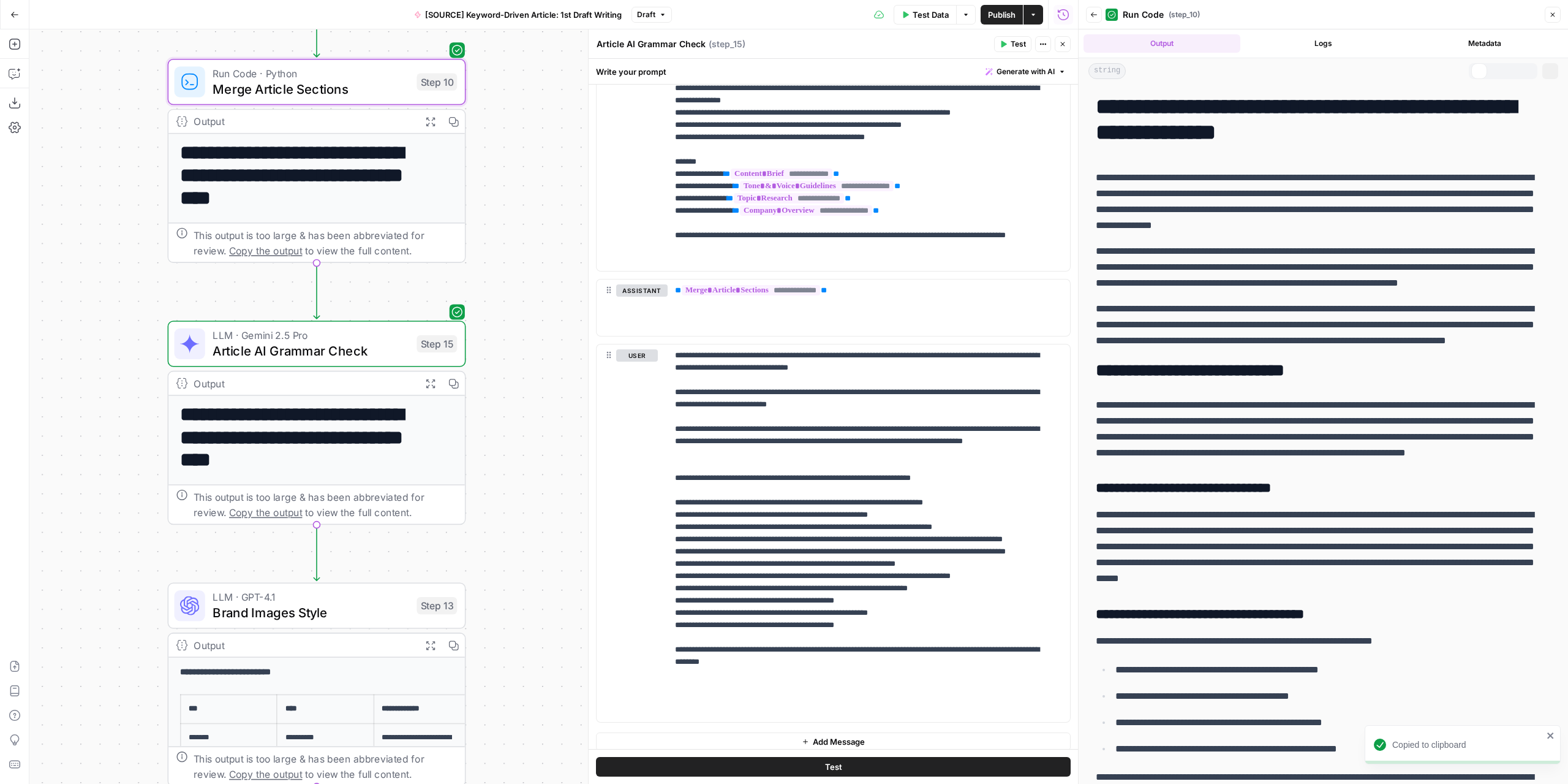
scroll to position [0, 0]
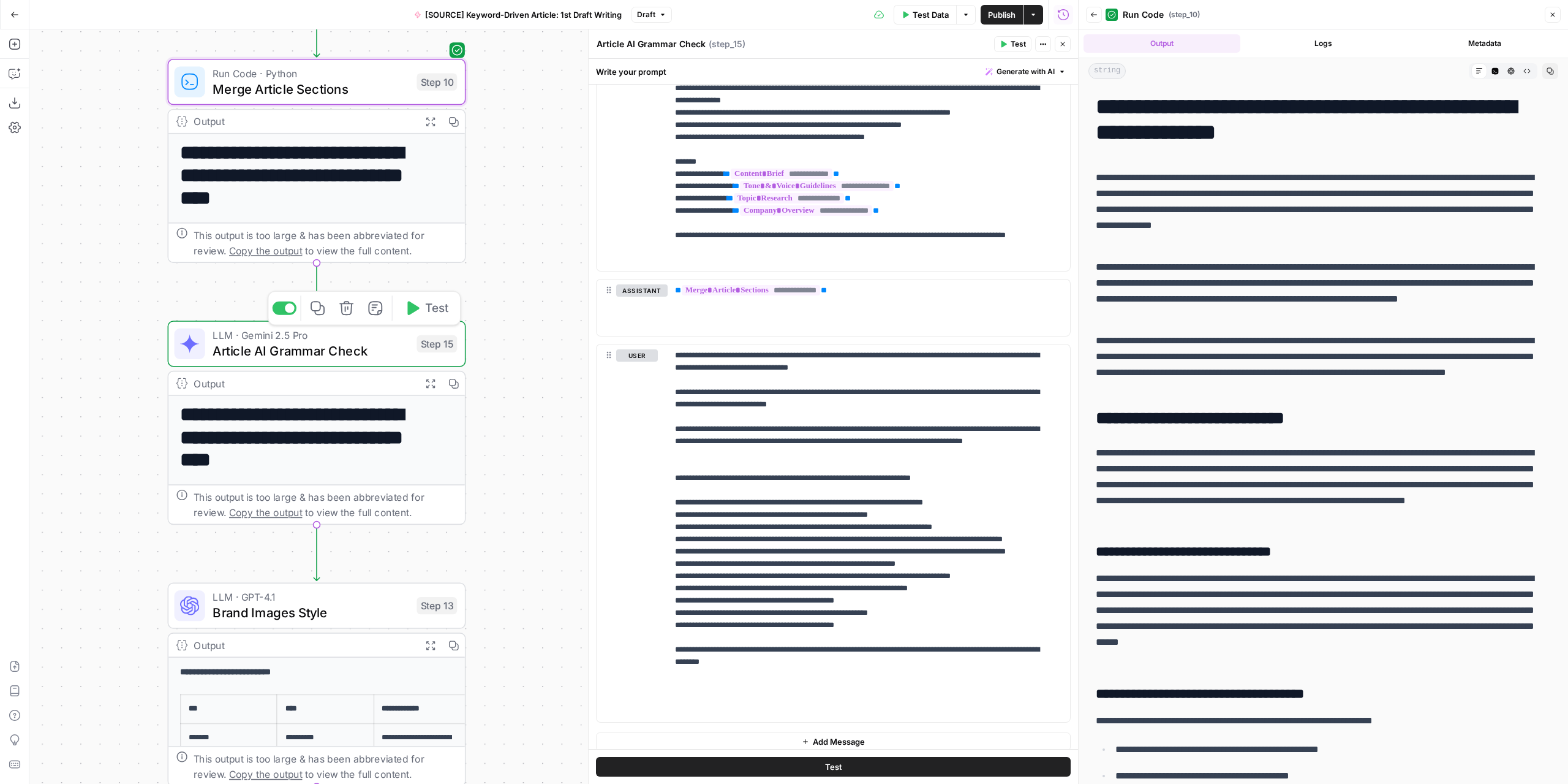
click at [371, 354] on span "Article AI Grammar Check" at bounding box center [310, 350] width 196 height 19
click at [385, 346] on span "Article AI Grammar Check" at bounding box center [310, 350] width 196 height 19
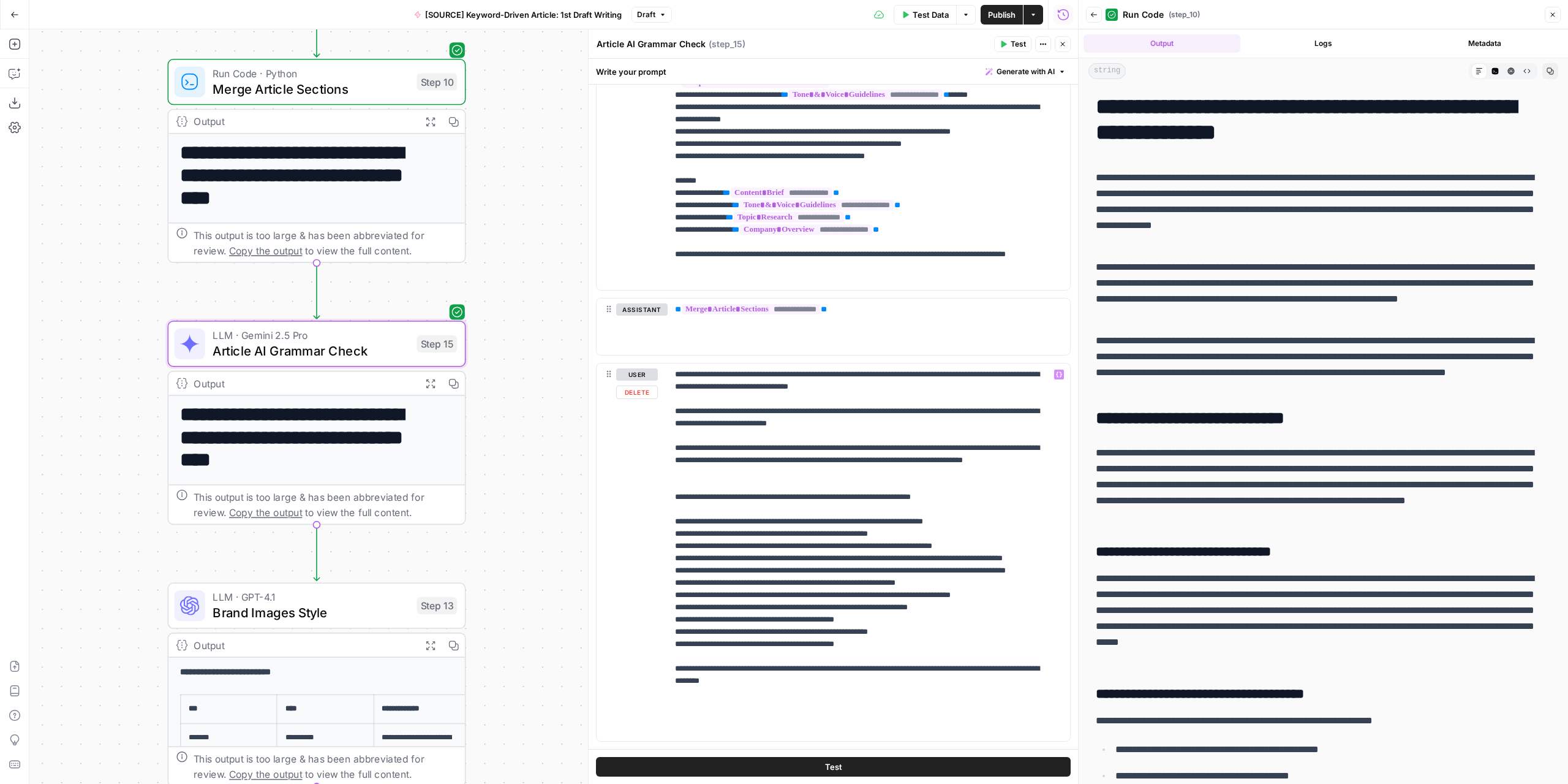
scroll to position [1885, 0]
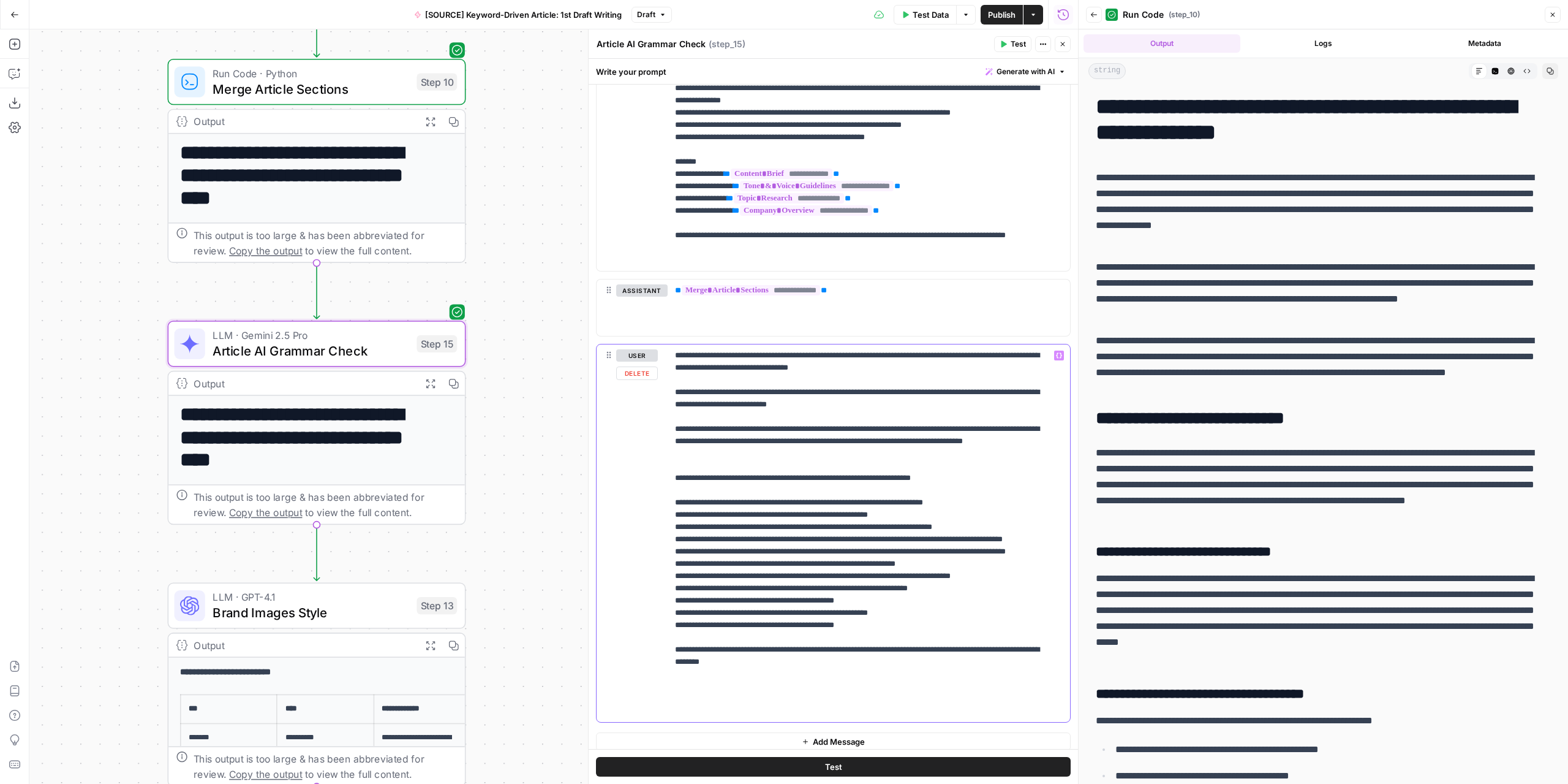
click at [805, 381] on p "**********" at bounding box center [864, 533] width 379 height 368
click at [809, 382] on p "**********" at bounding box center [864, 533] width 379 height 368
drag, startPoint x: 809, startPoint y: 382, endPoint x: 801, endPoint y: 382, distance: 8.0
click at [801, 382] on p "**********" at bounding box center [864, 533] width 379 height 368
click at [1340, 41] on button "Logs" at bounding box center [1323, 44] width 157 height 19
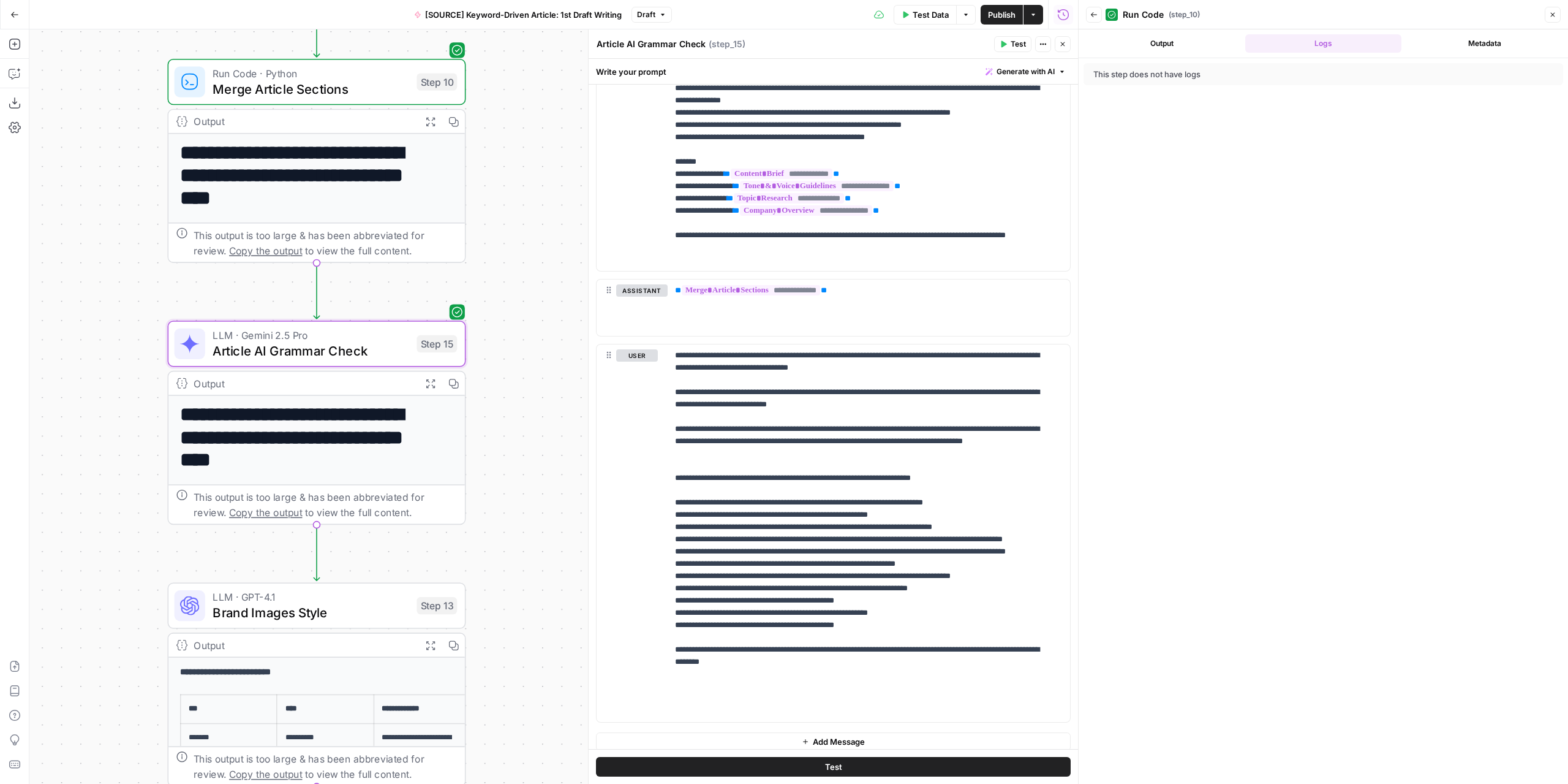
click at [1015, 45] on span "Test" at bounding box center [1018, 44] width 15 height 11
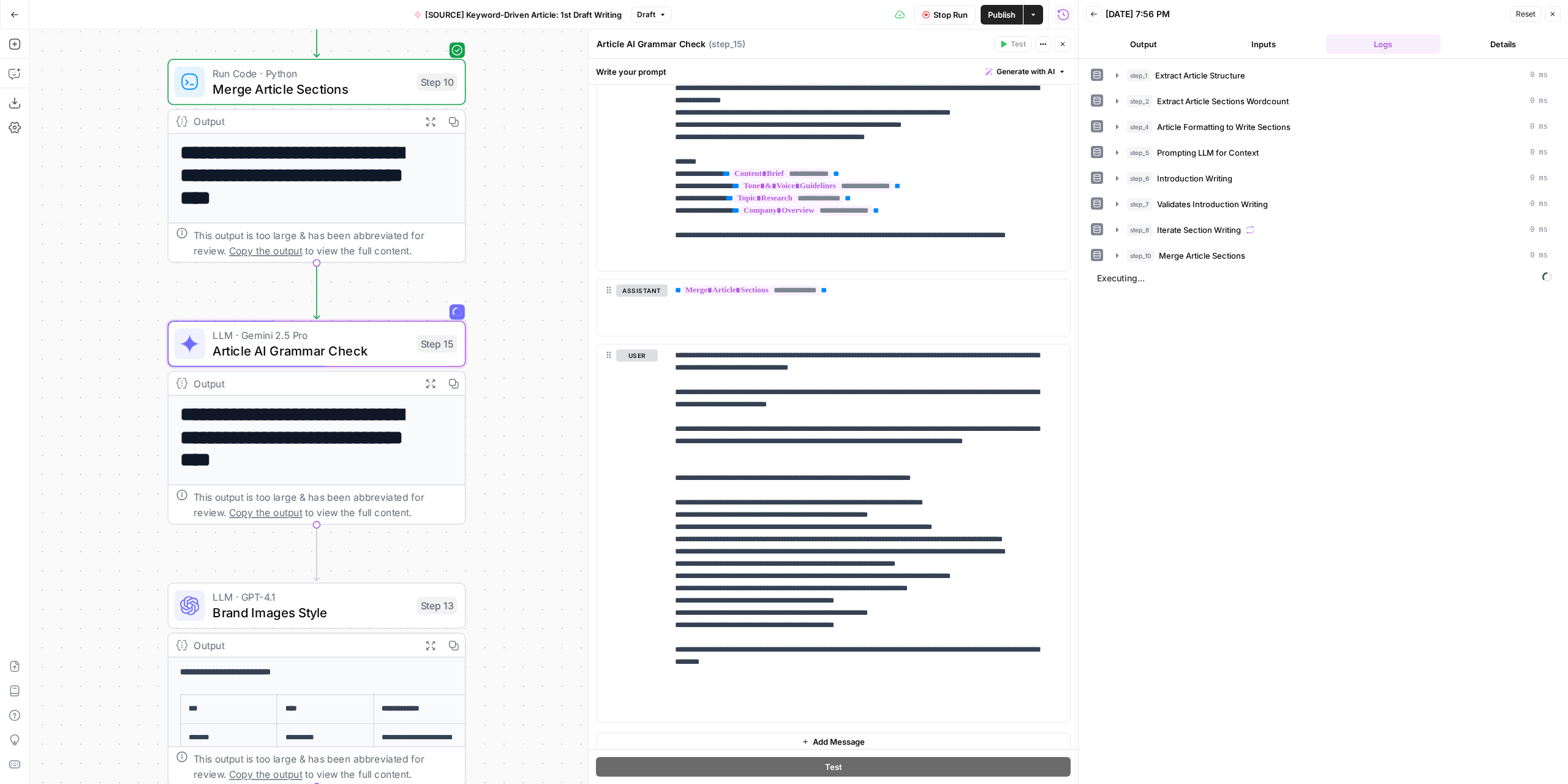
click at [1178, 44] on button "Output" at bounding box center [1143, 44] width 116 height 19
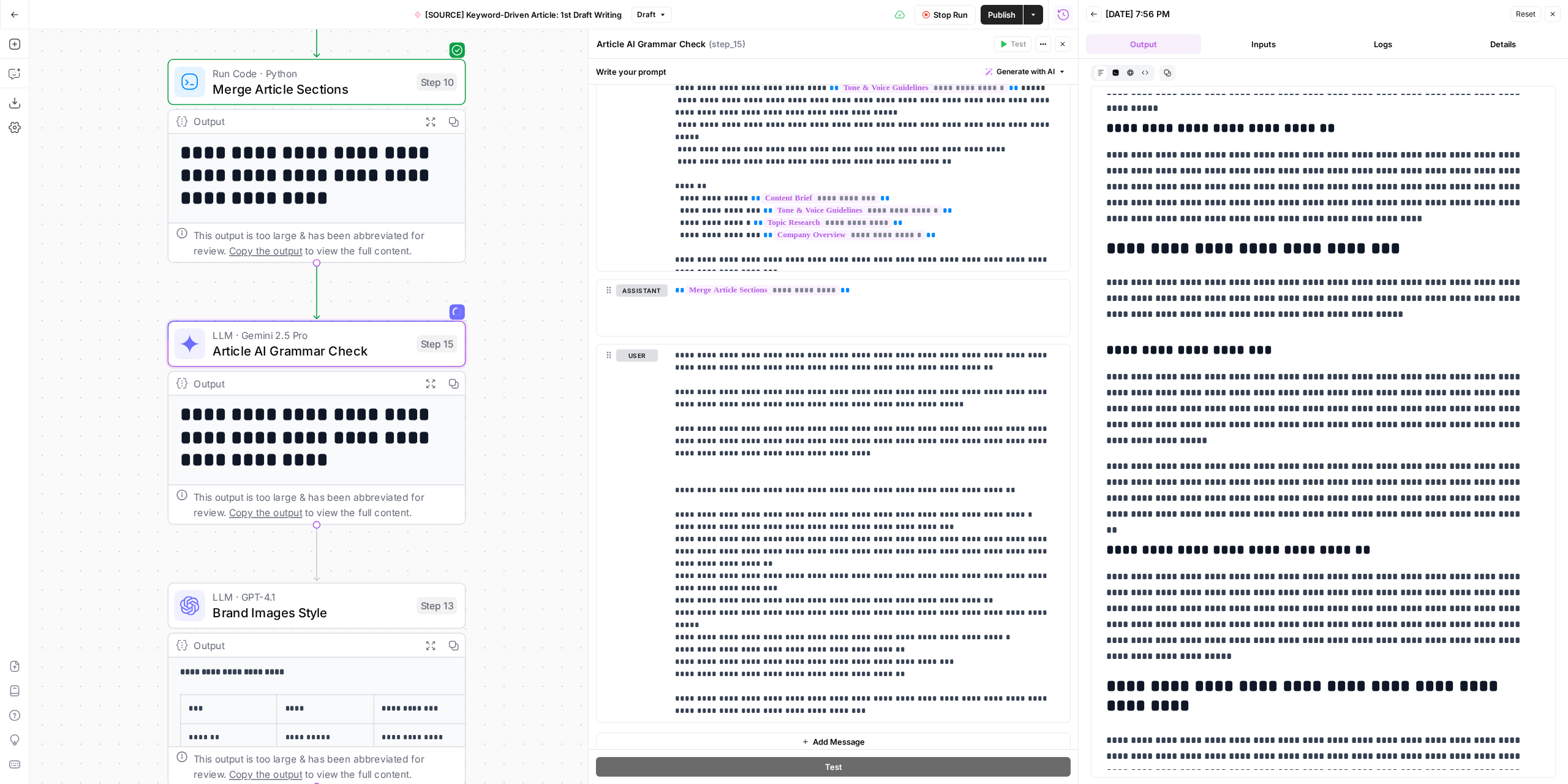
scroll to position [1165, 0]
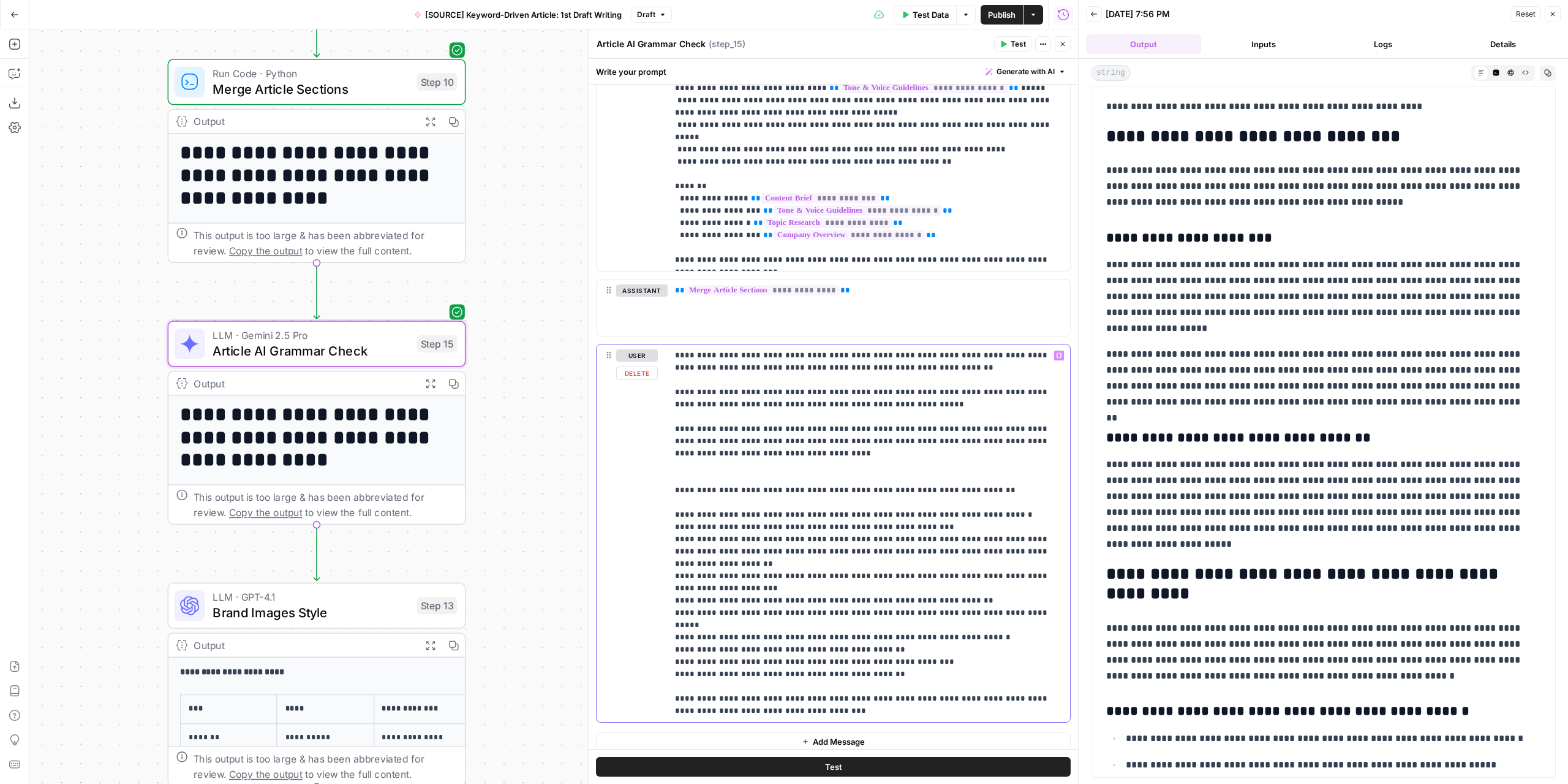
click at [838, 592] on p "**********" at bounding box center [864, 533] width 379 height 368
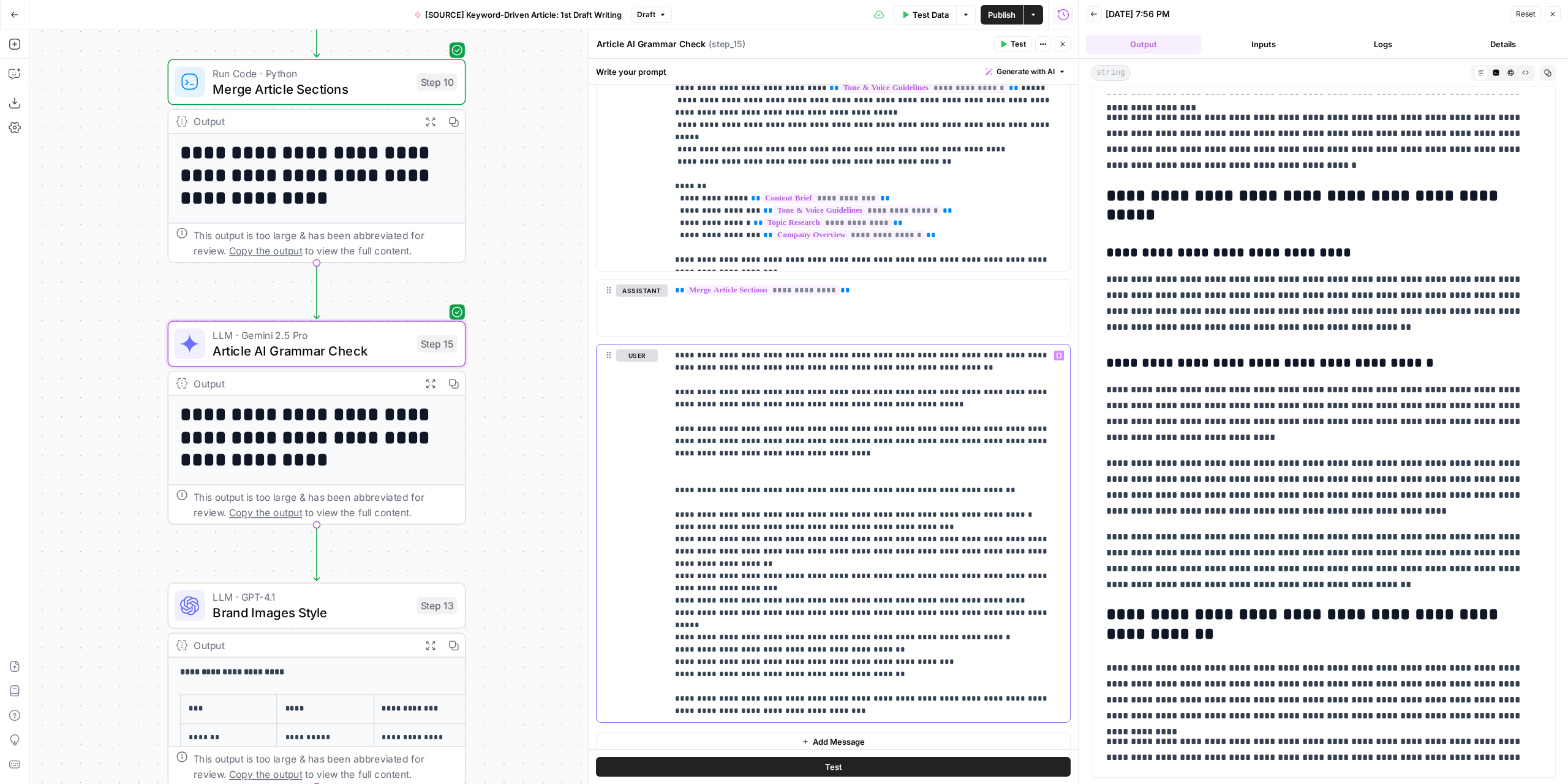
scroll to position [2771, 0]
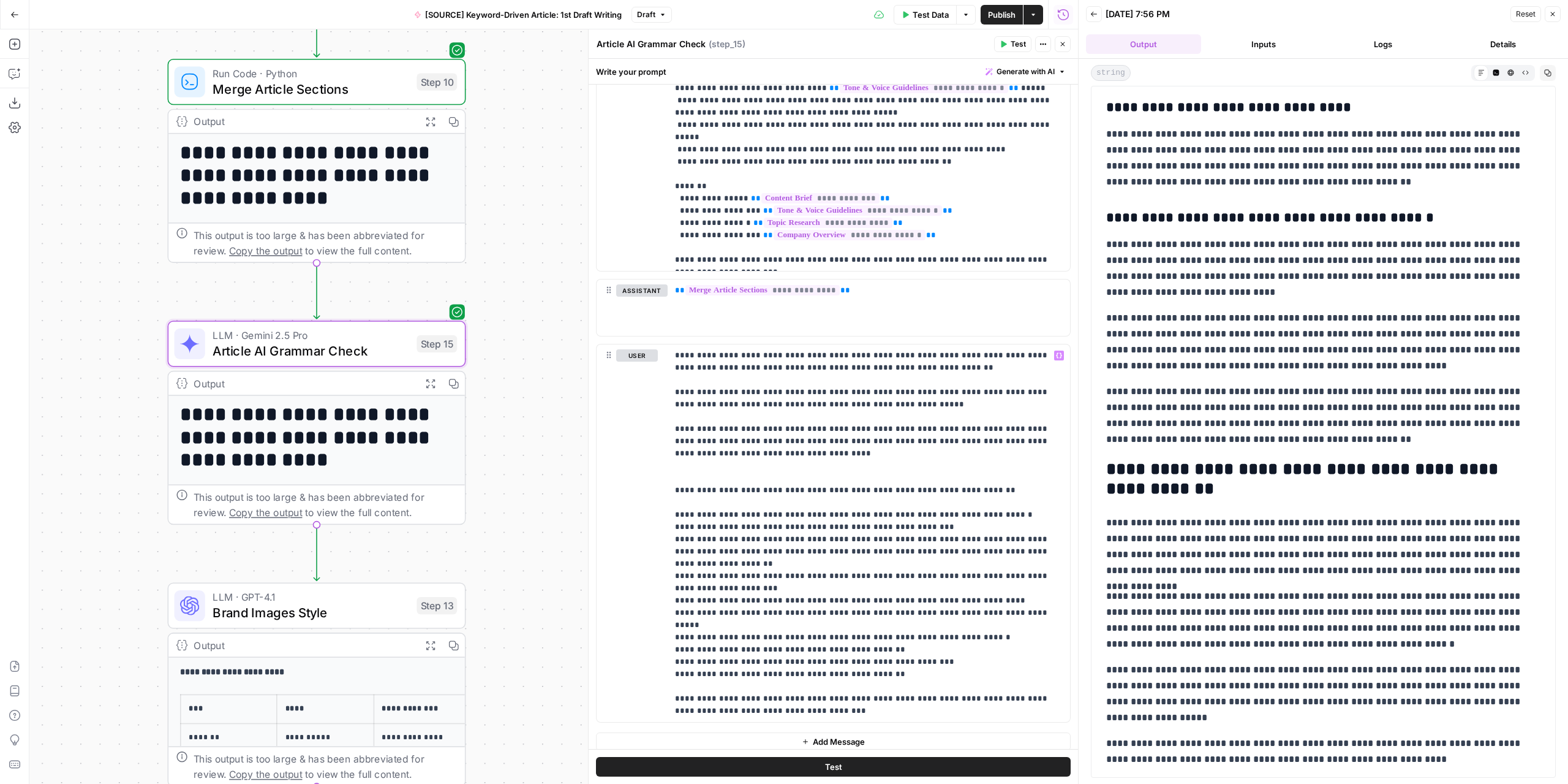
click at [1544, 71] on icon "button" at bounding box center [1548, 73] width 8 height 8
click at [440, 313] on span "Test" at bounding box center [437, 308] width 24 height 17
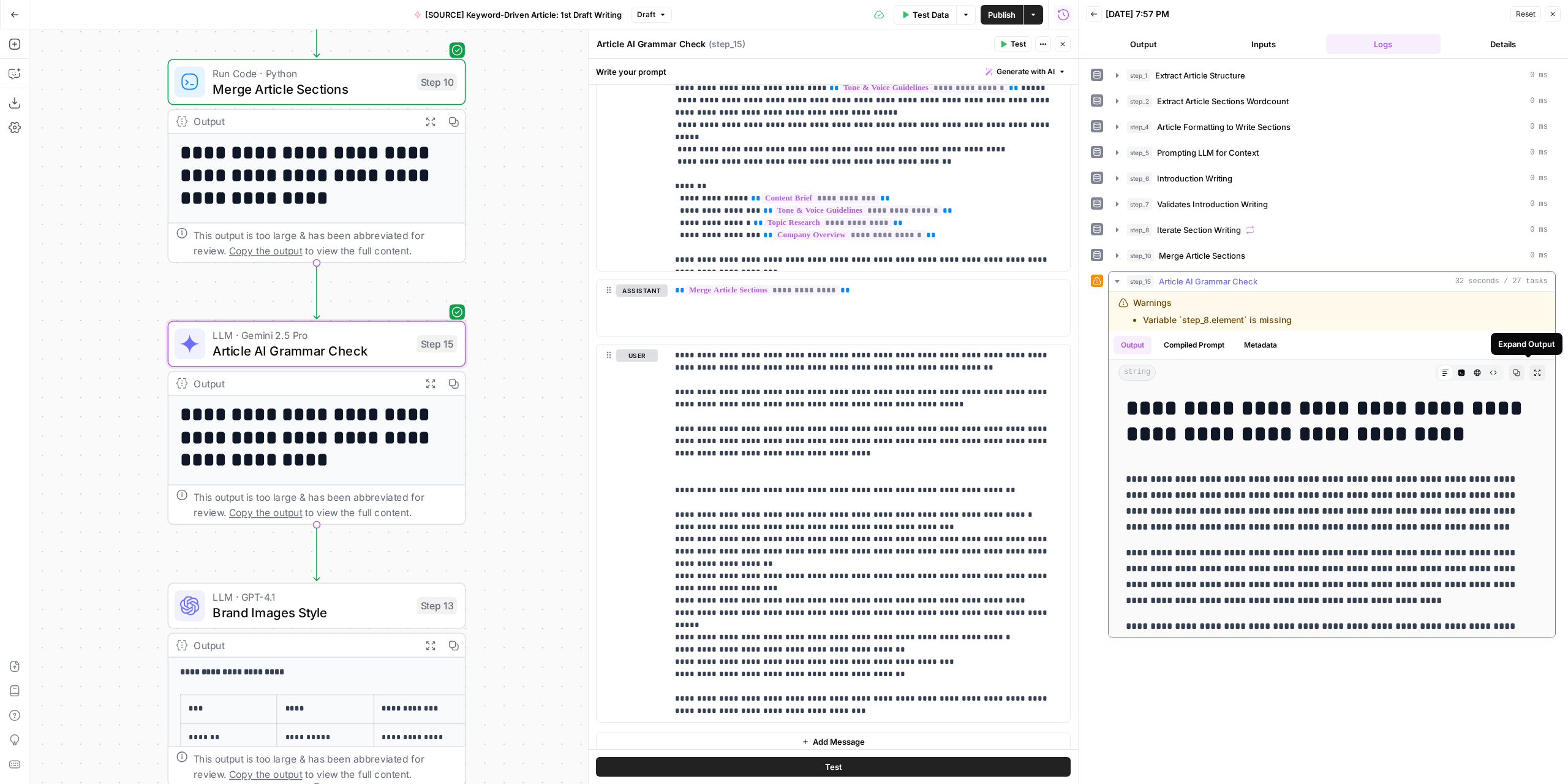
click at [1533, 370] on icon "button" at bounding box center [1537, 372] width 8 height 8
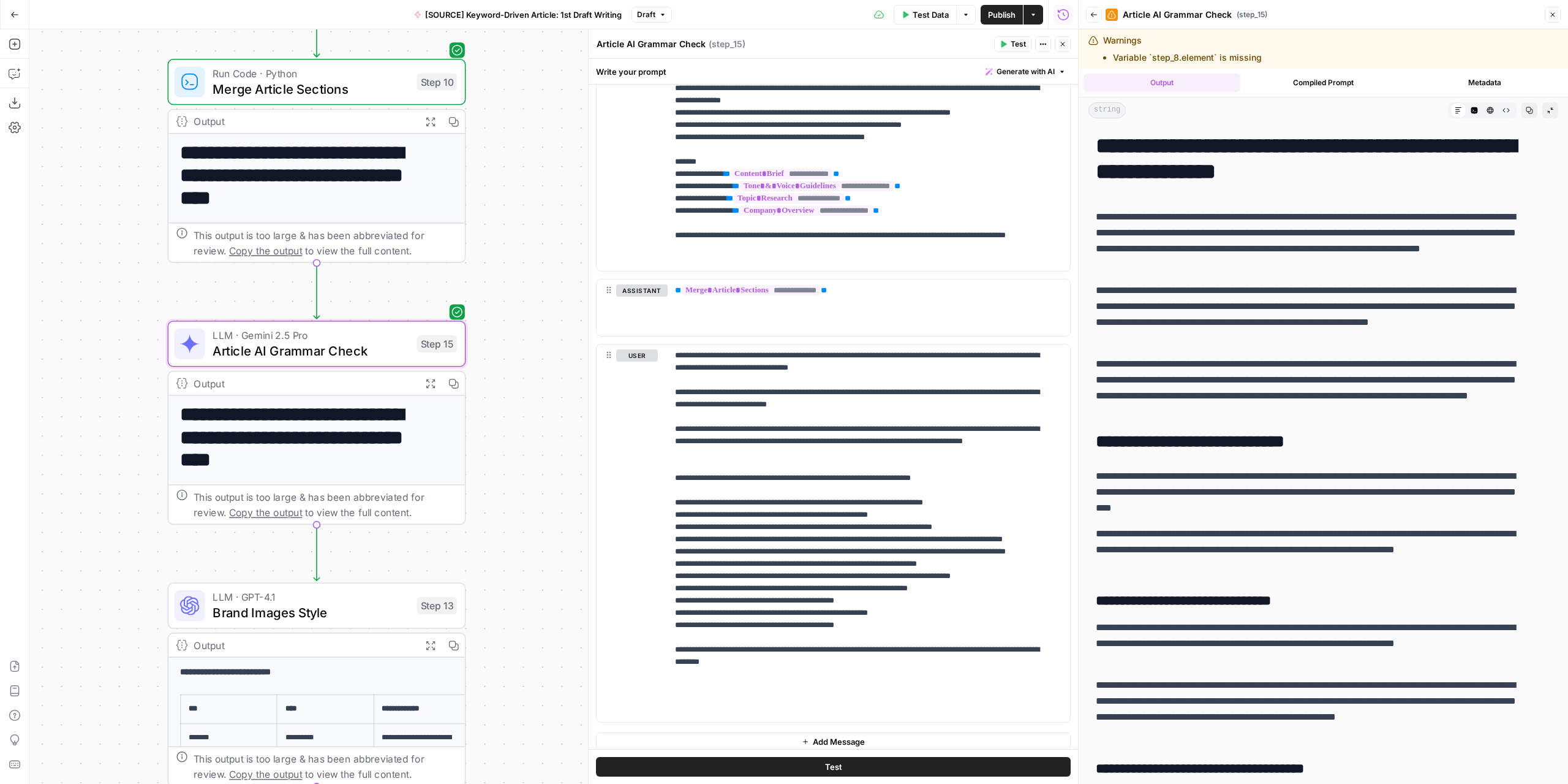
click at [1522, 109] on button "Copy" at bounding box center [1529, 110] width 16 height 16
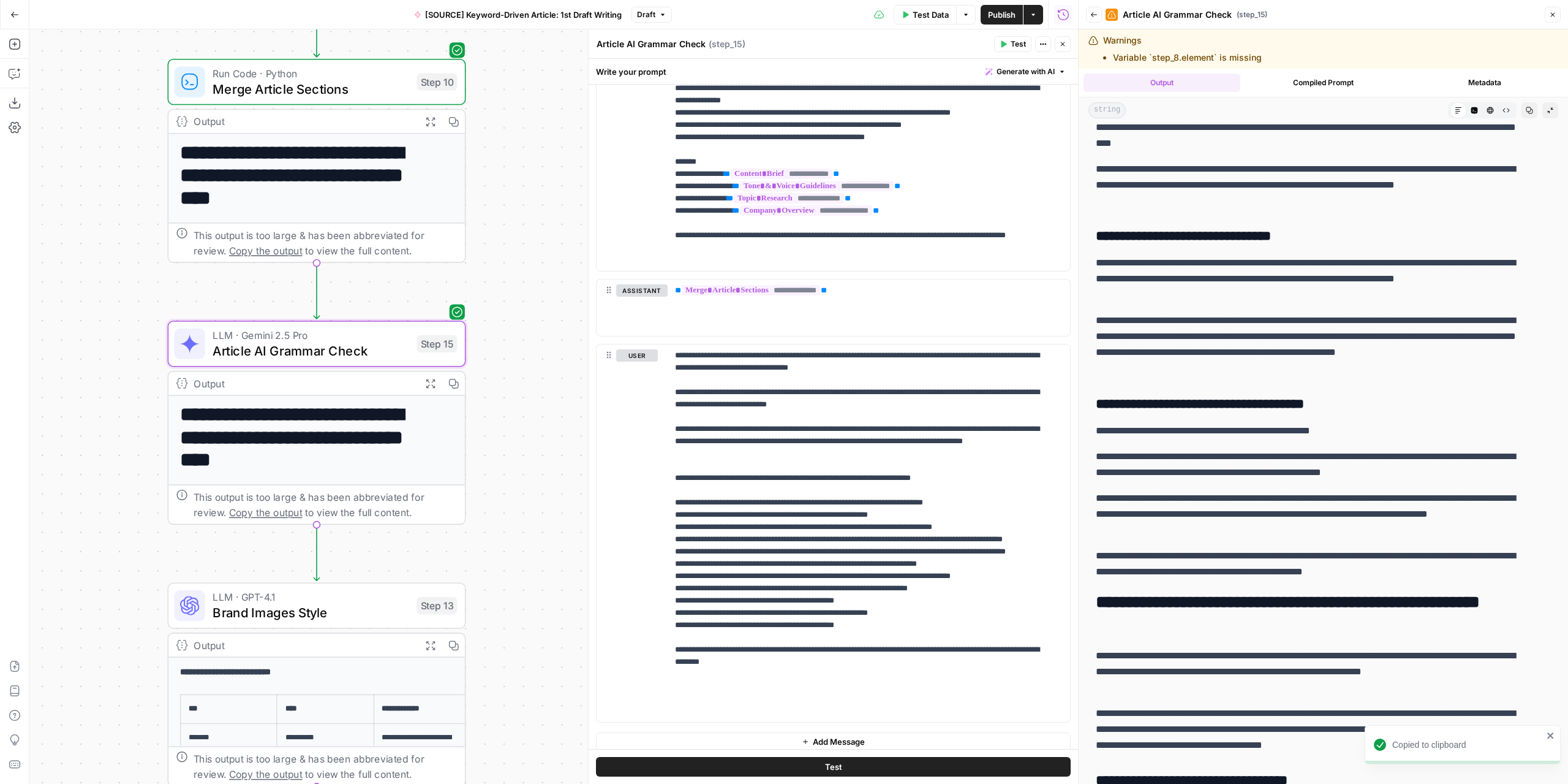
scroll to position [368, 0]
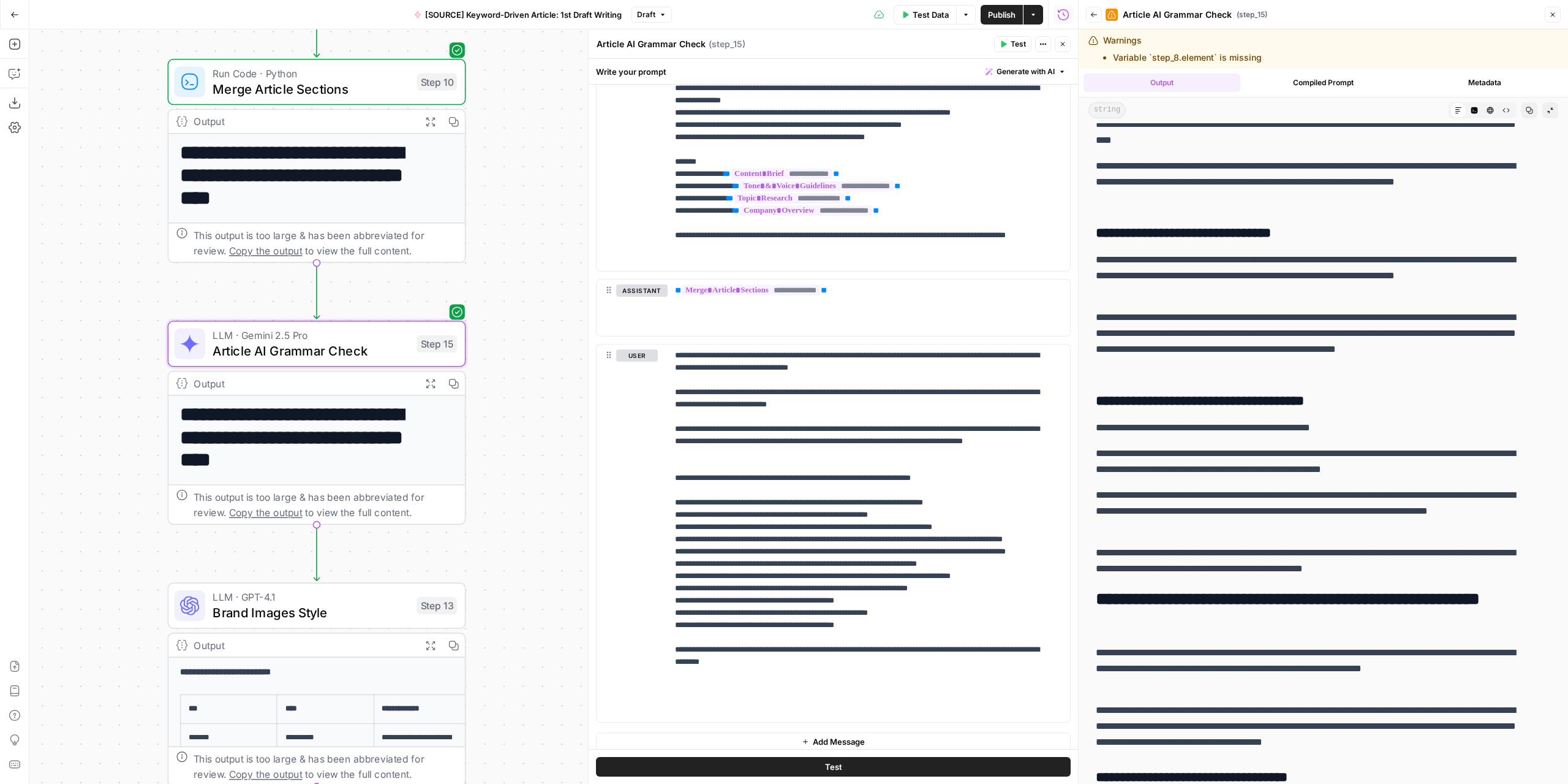
click at [435, 121] on icon "button" at bounding box center [430, 121] width 10 height 10
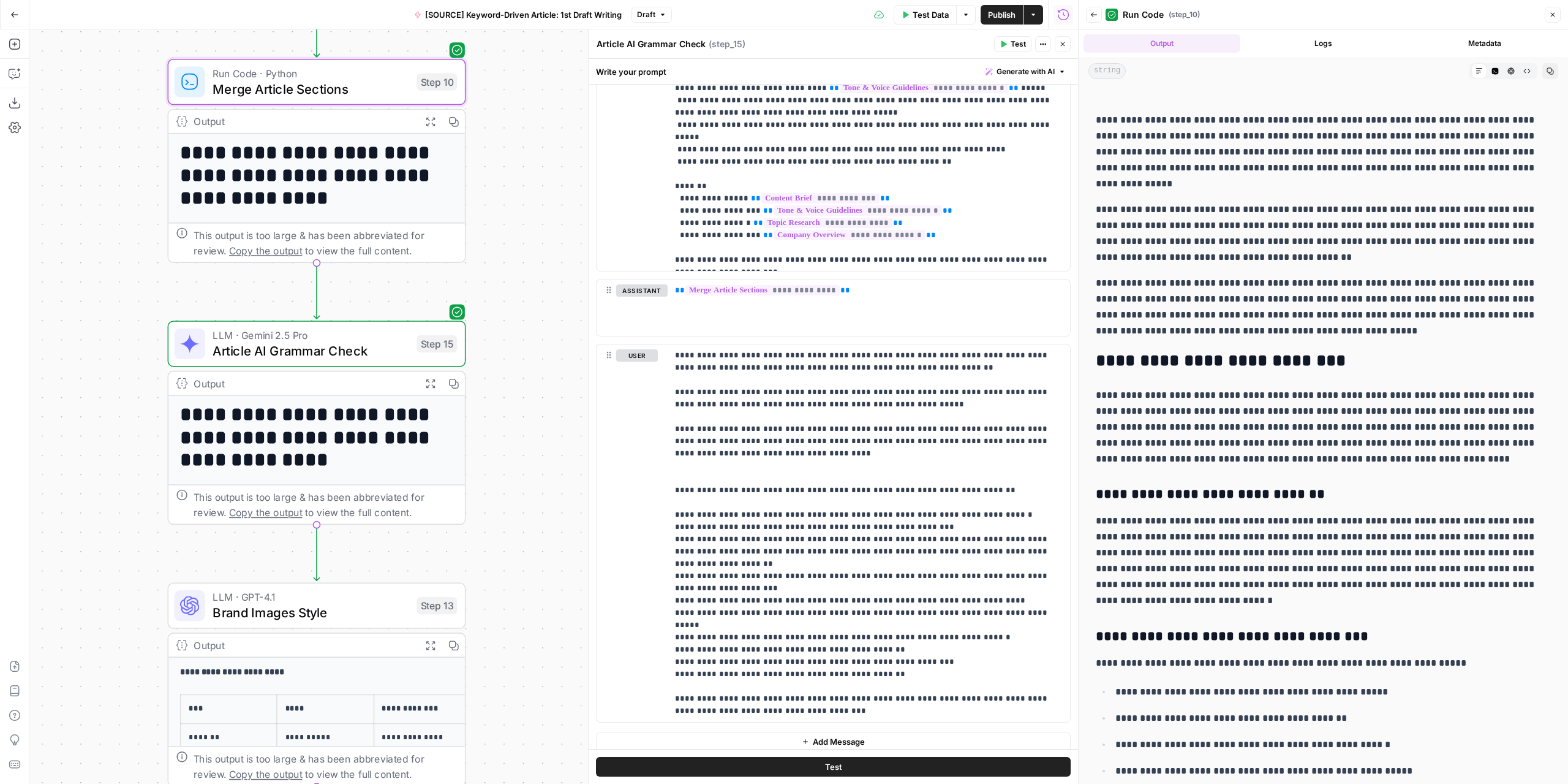
scroll to position [122, 0]
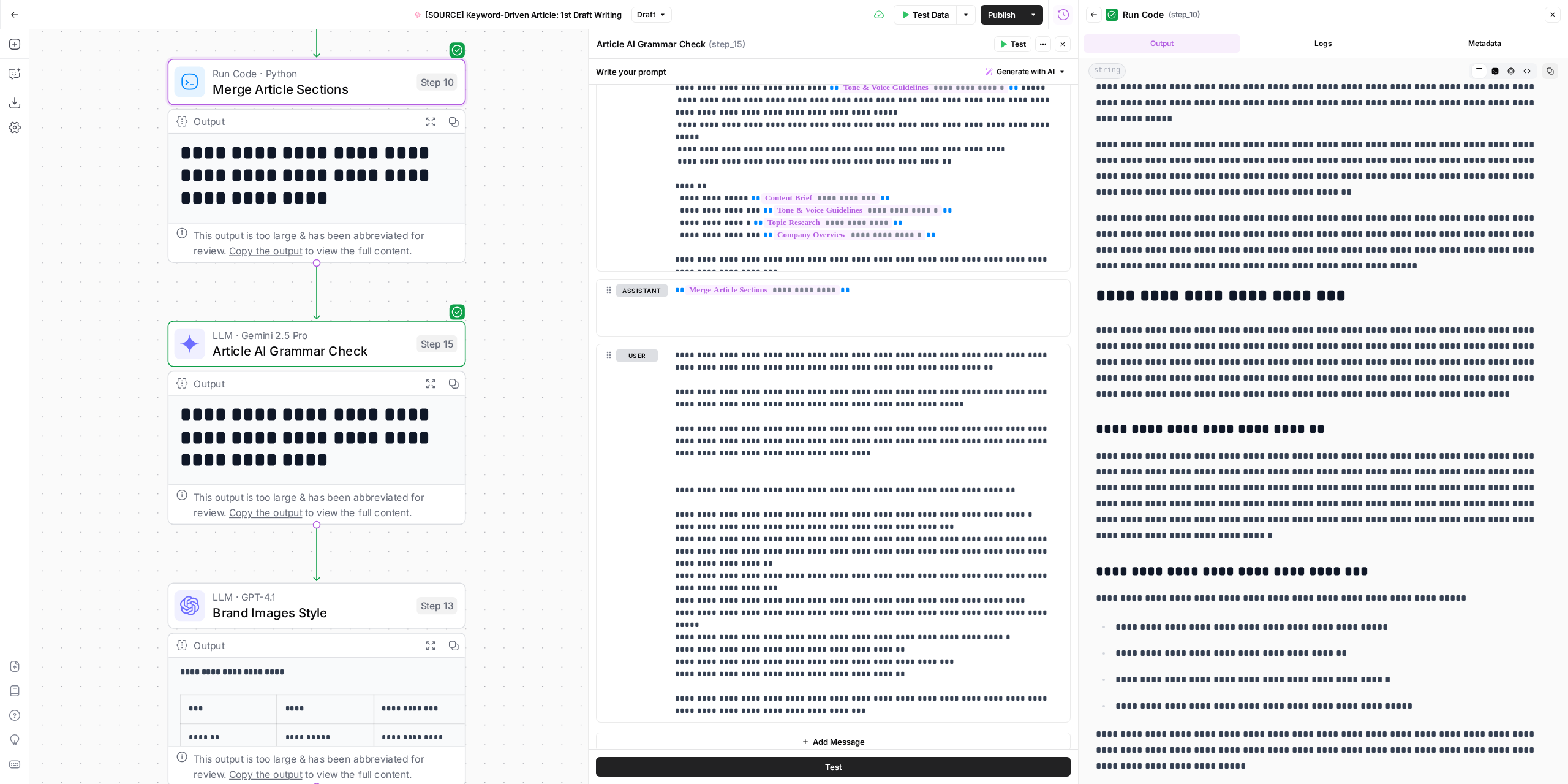
click at [1220, 255] on p "**********" at bounding box center [1318, 242] width 446 height 64
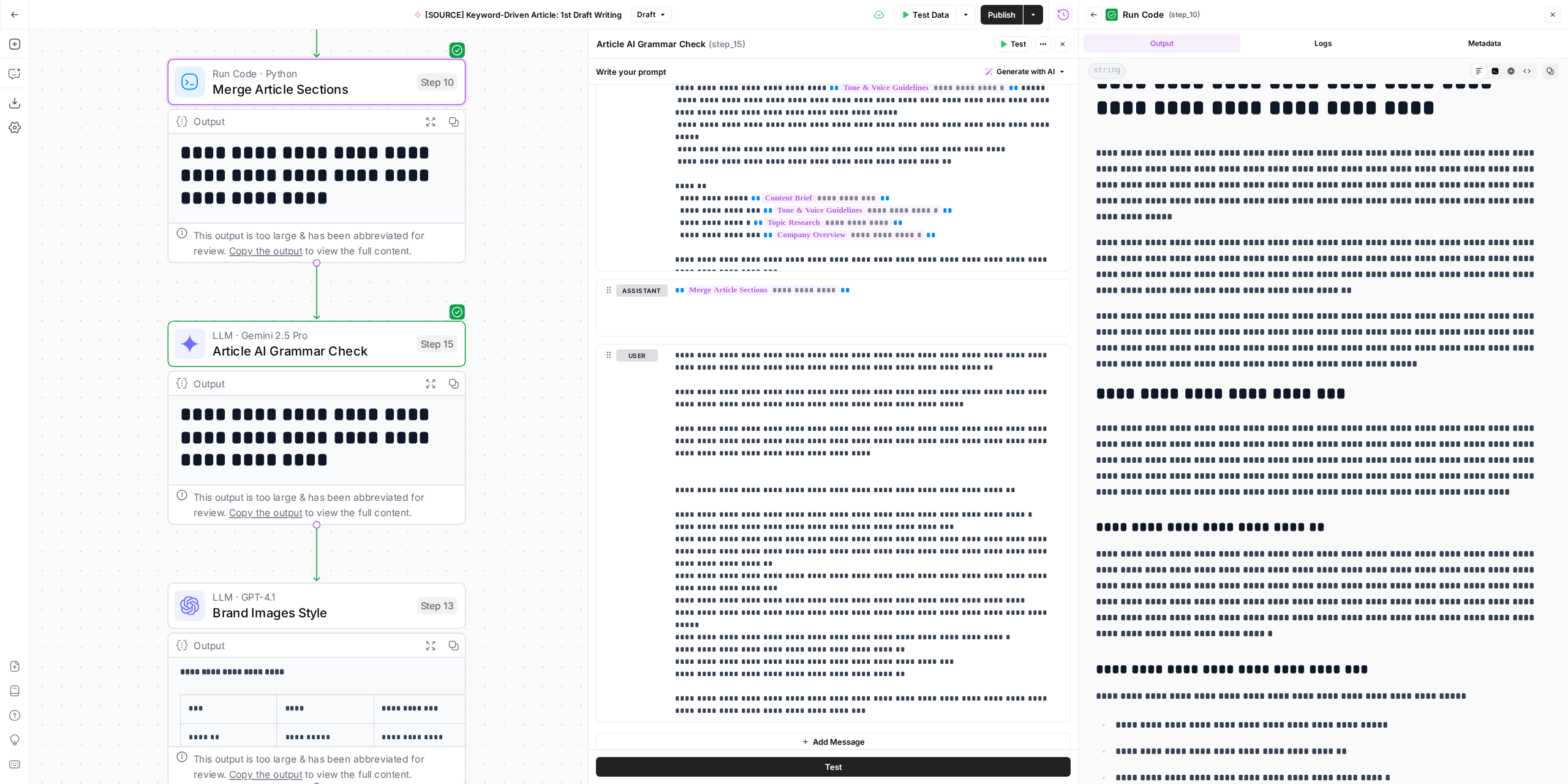
scroll to position [0, 0]
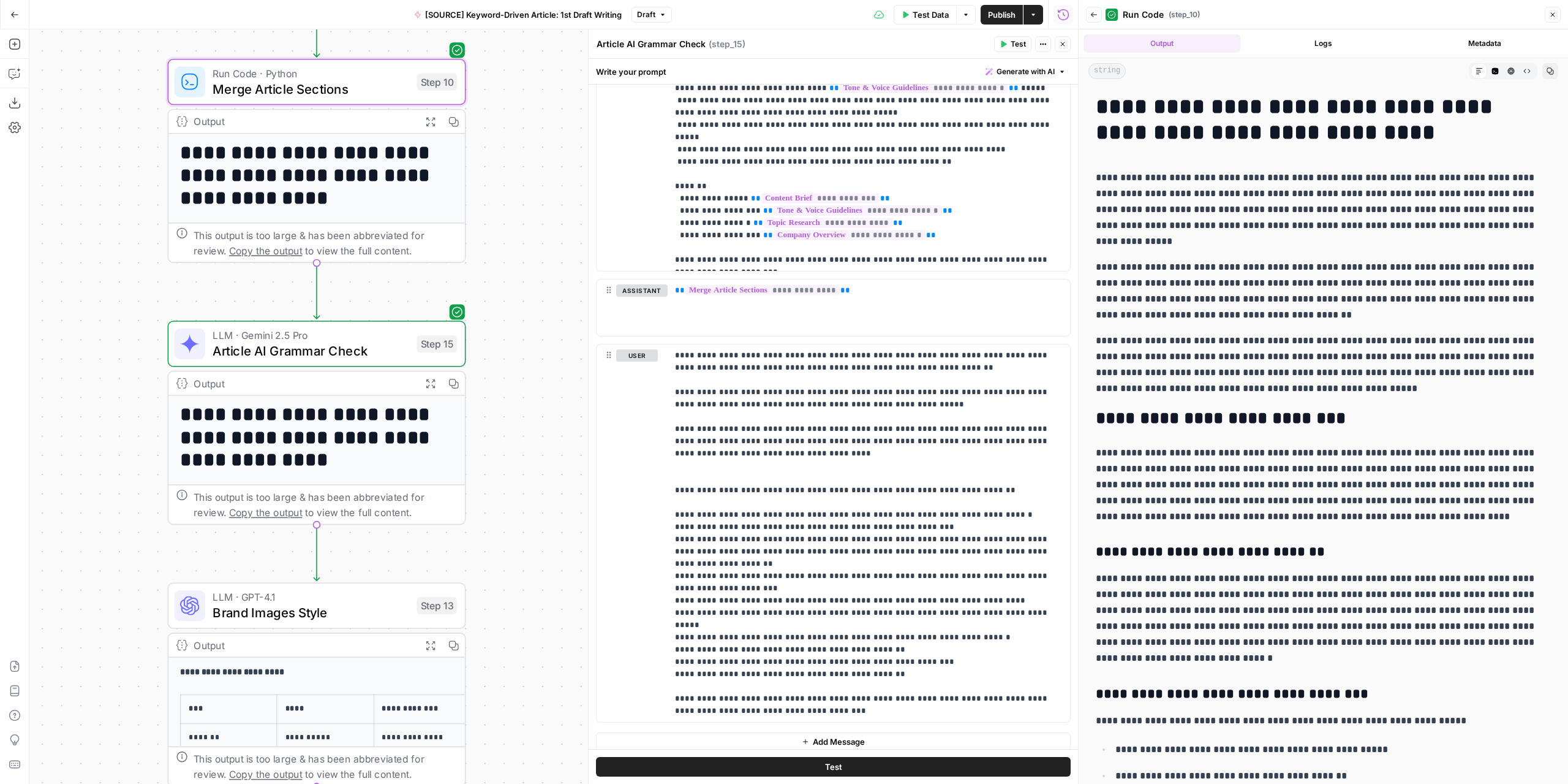
click at [1097, 102] on h1 "**********" at bounding box center [1318, 119] width 446 height 51
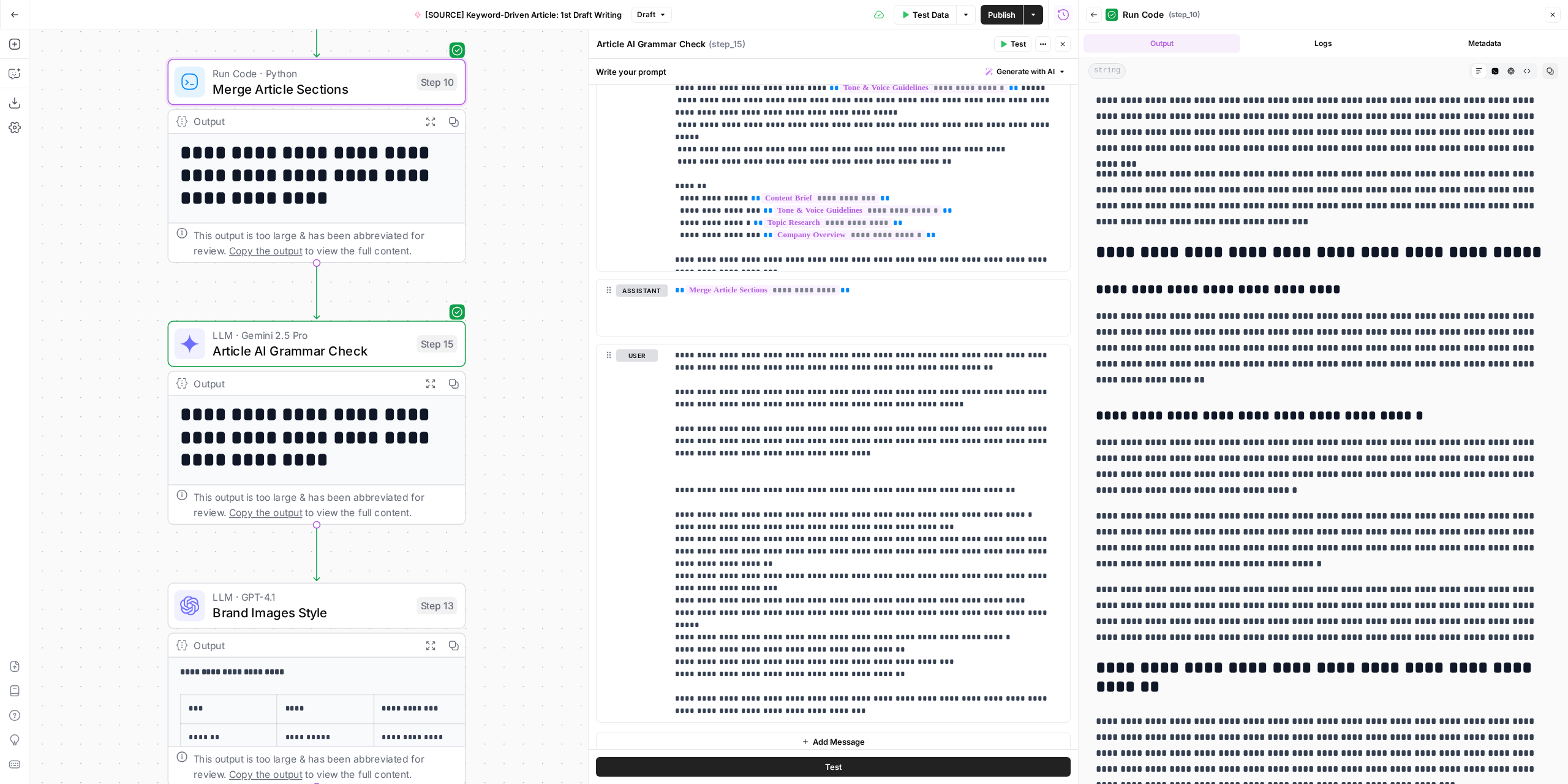
scroll to position [2789, 0]
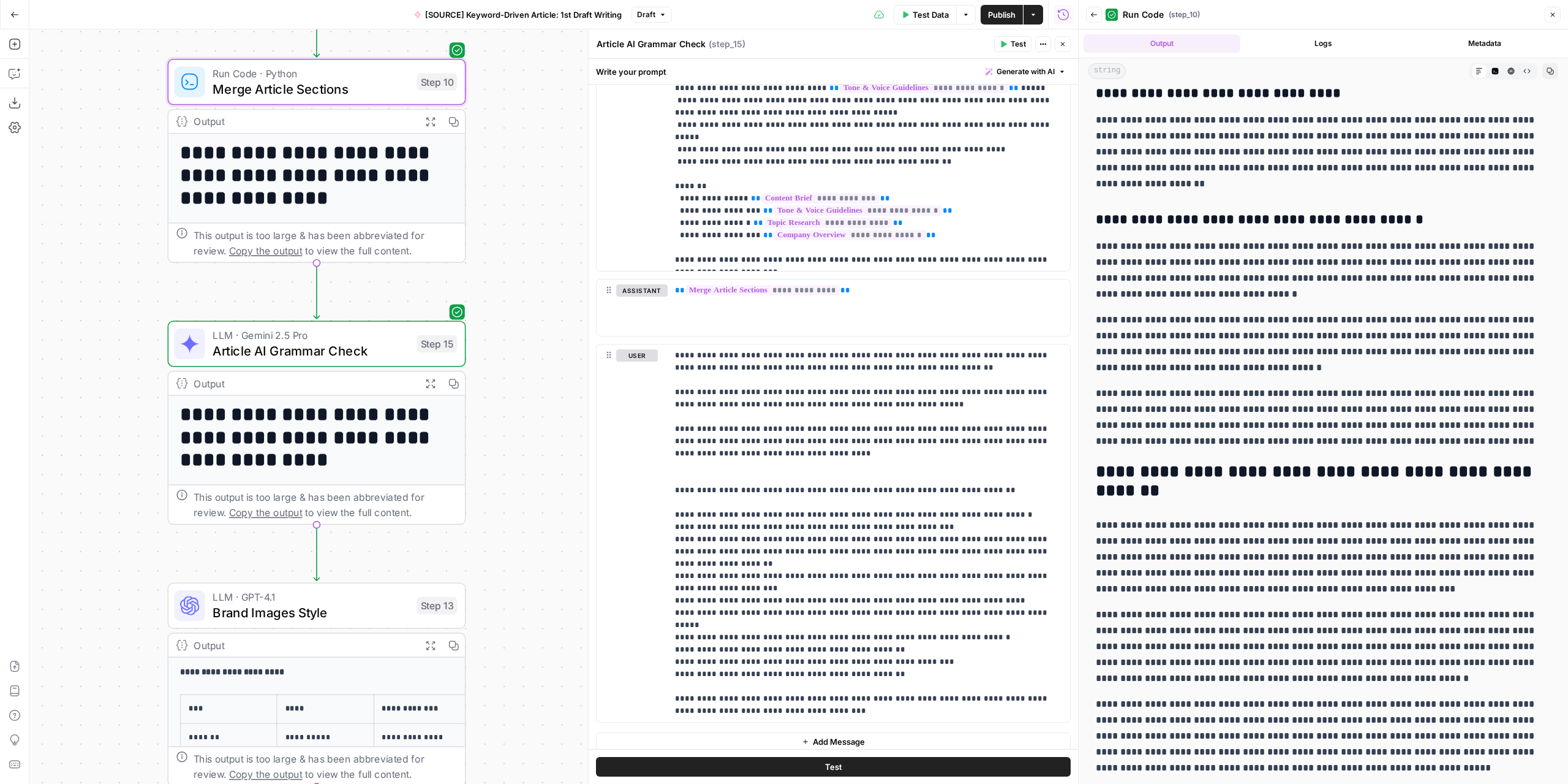
drag, startPoint x: 1097, startPoint y: 105, endPoint x: 1468, endPoint y: 763, distance: 755.4
copy div "**********"
click at [384, 339] on span "LLM · Gemini 2.5 Pro" at bounding box center [310, 335] width 196 height 15
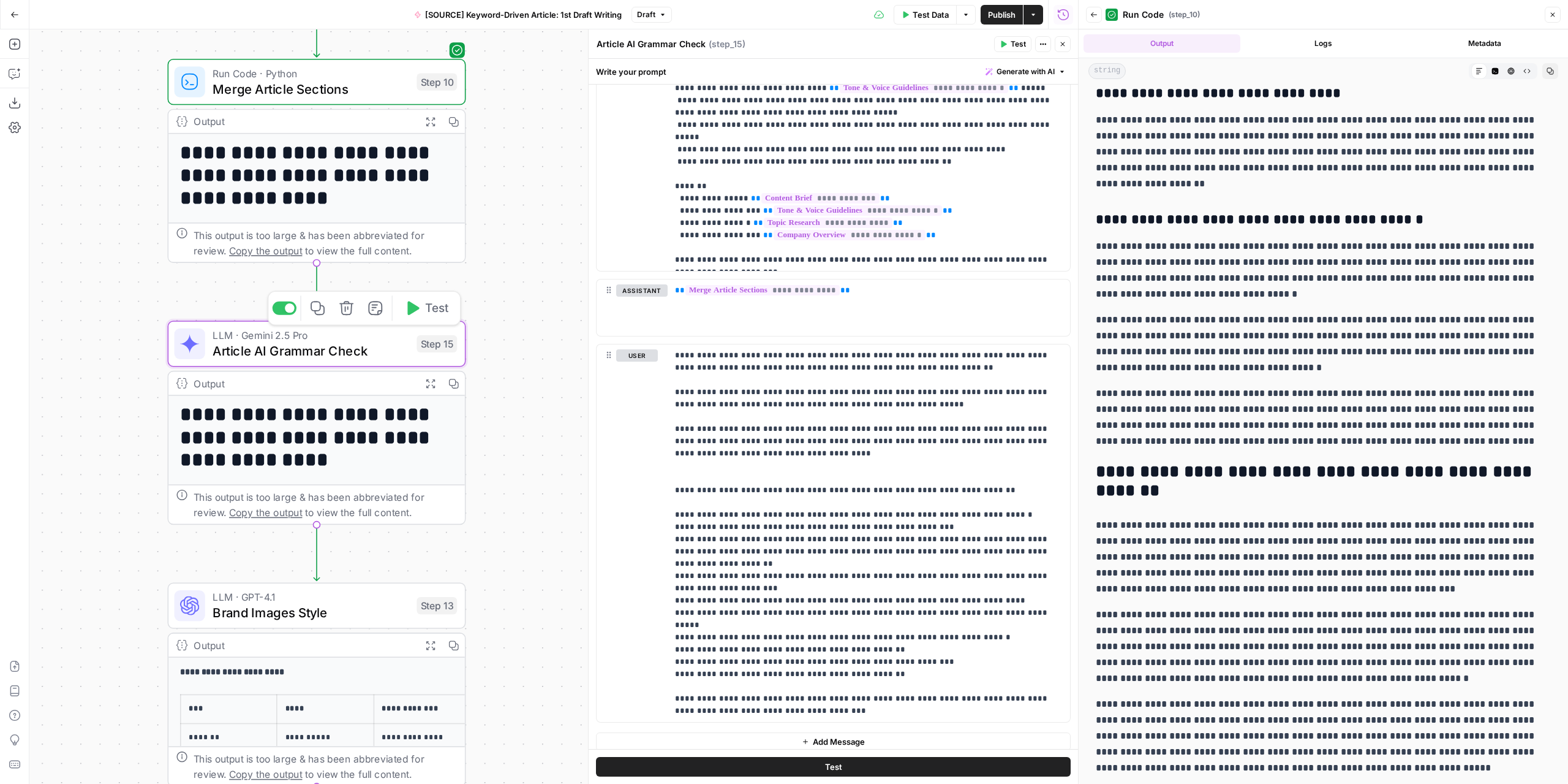
click at [384, 339] on span "LLM · Gemini 2.5 Pro" at bounding box center [310, 335] width 196 height 15
click at [428, 121] on icon "button" at bounding box center [430, 121] width 10 height 10
click at [431, 120] on icon "button" at bounding box center [430, 121] width 10 height 10
click at [523, 154] on div "Workflow Input Settings Inputs LLM · GPT-4.1 Extract Article Structure Step 1 O…" at bounding box center [553, 407] width 1048 height 754
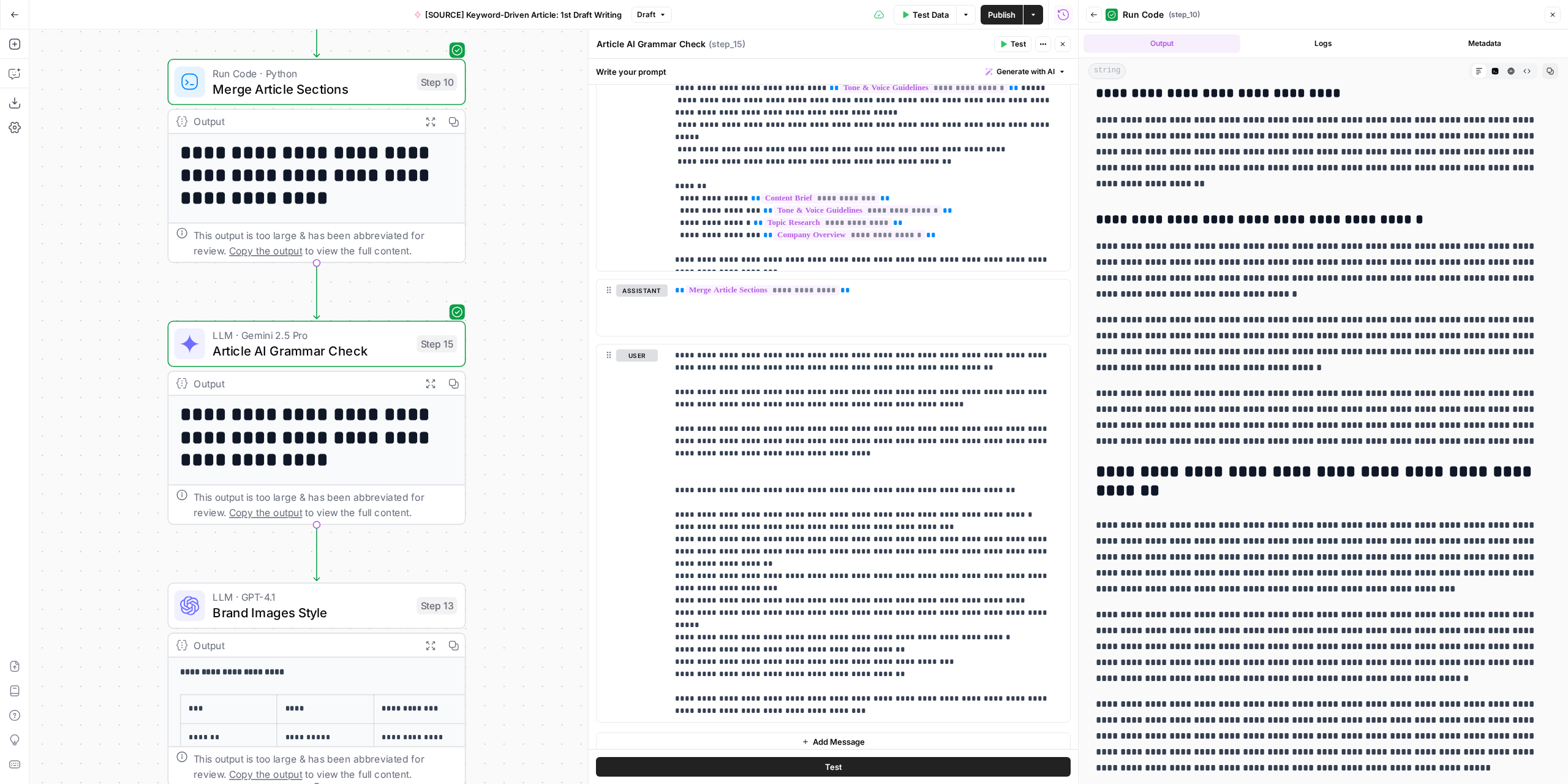
click at [381, 87] on span "Merge Article Sections" at bounding box center [310, 89] width 196 height 19
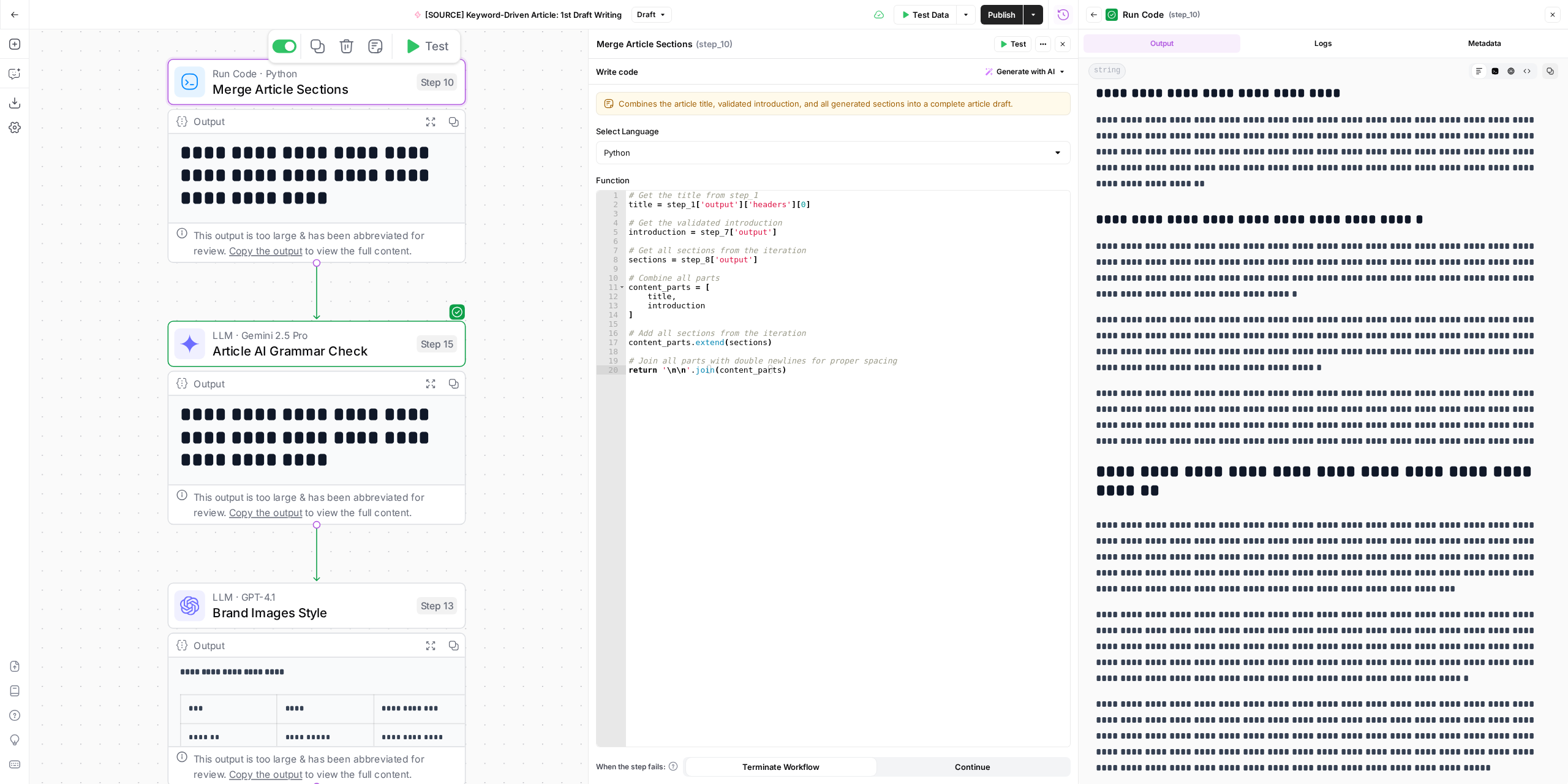
click at [432, 124] on icon "button" at bounding box center [430, 121] width 10 height 10
click at [428, 120] on icon "button" at bounding box center [430, 121] width 10 height 10
click at [434, 383] on icon "button" at bounding box center [430, 383] width 10 height 10
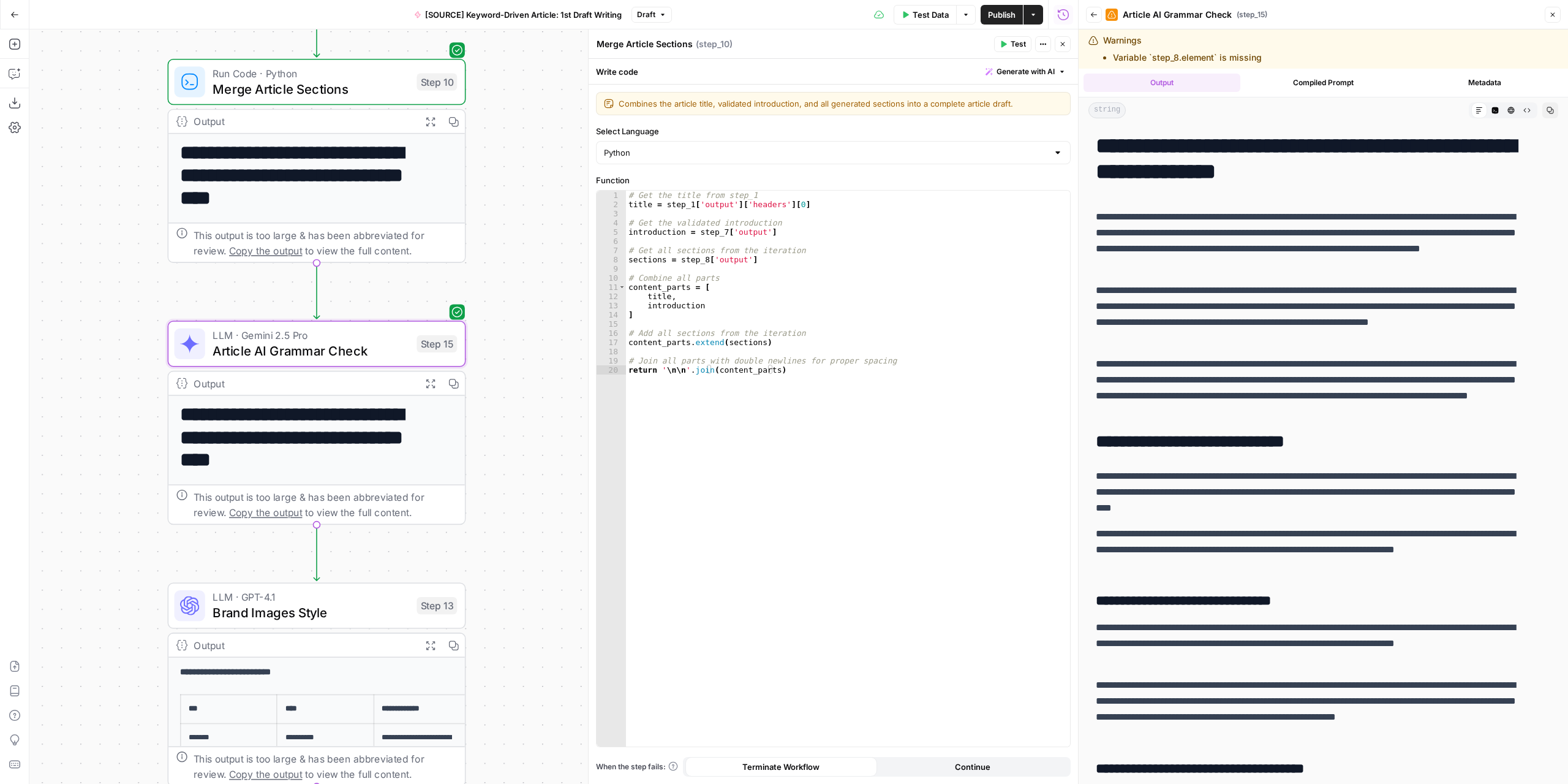
click at [431, 116] on icon "button" at bounding box center [430, 121] width 10 height 10
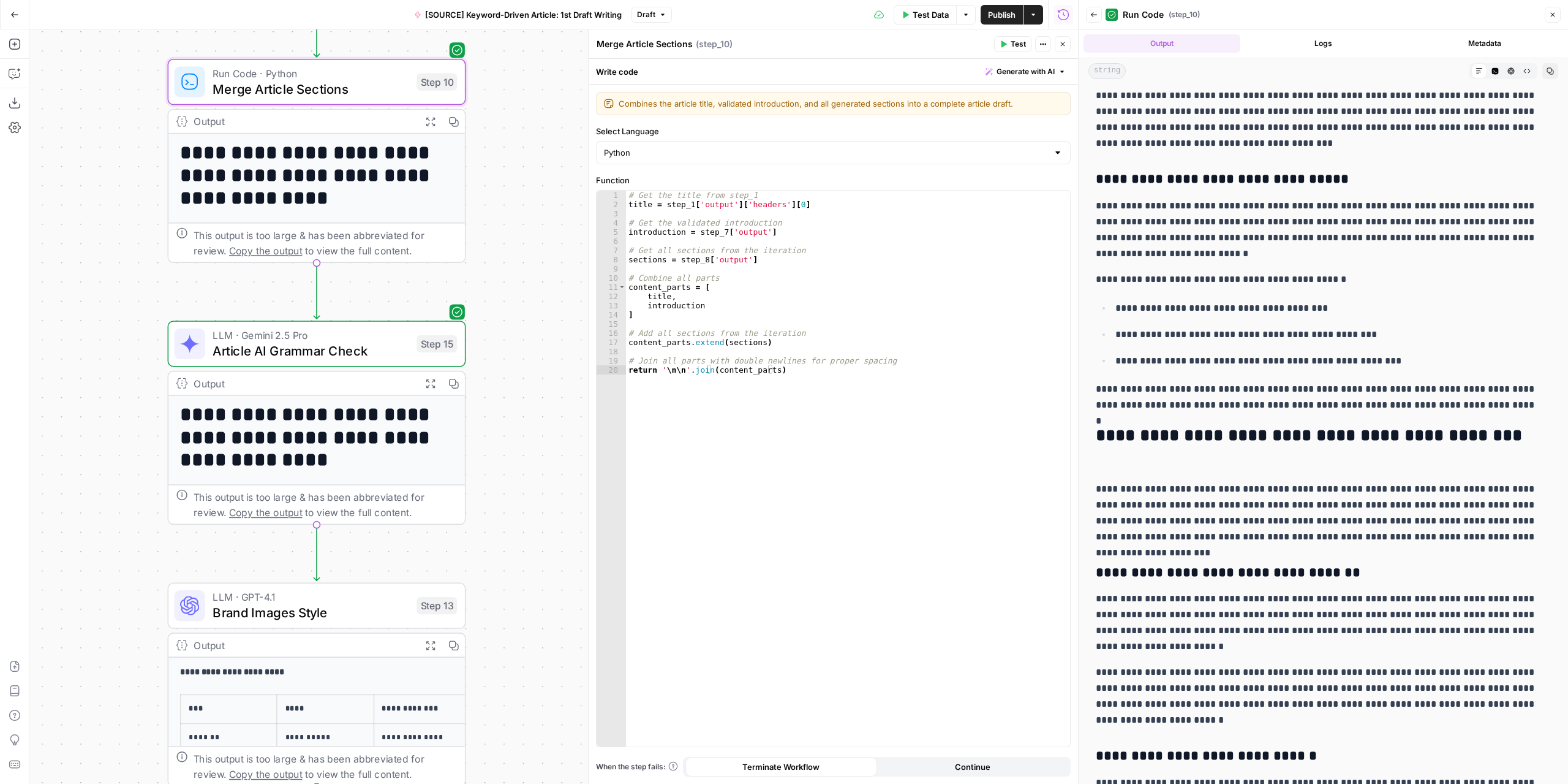
scroll to position [2022, 0]
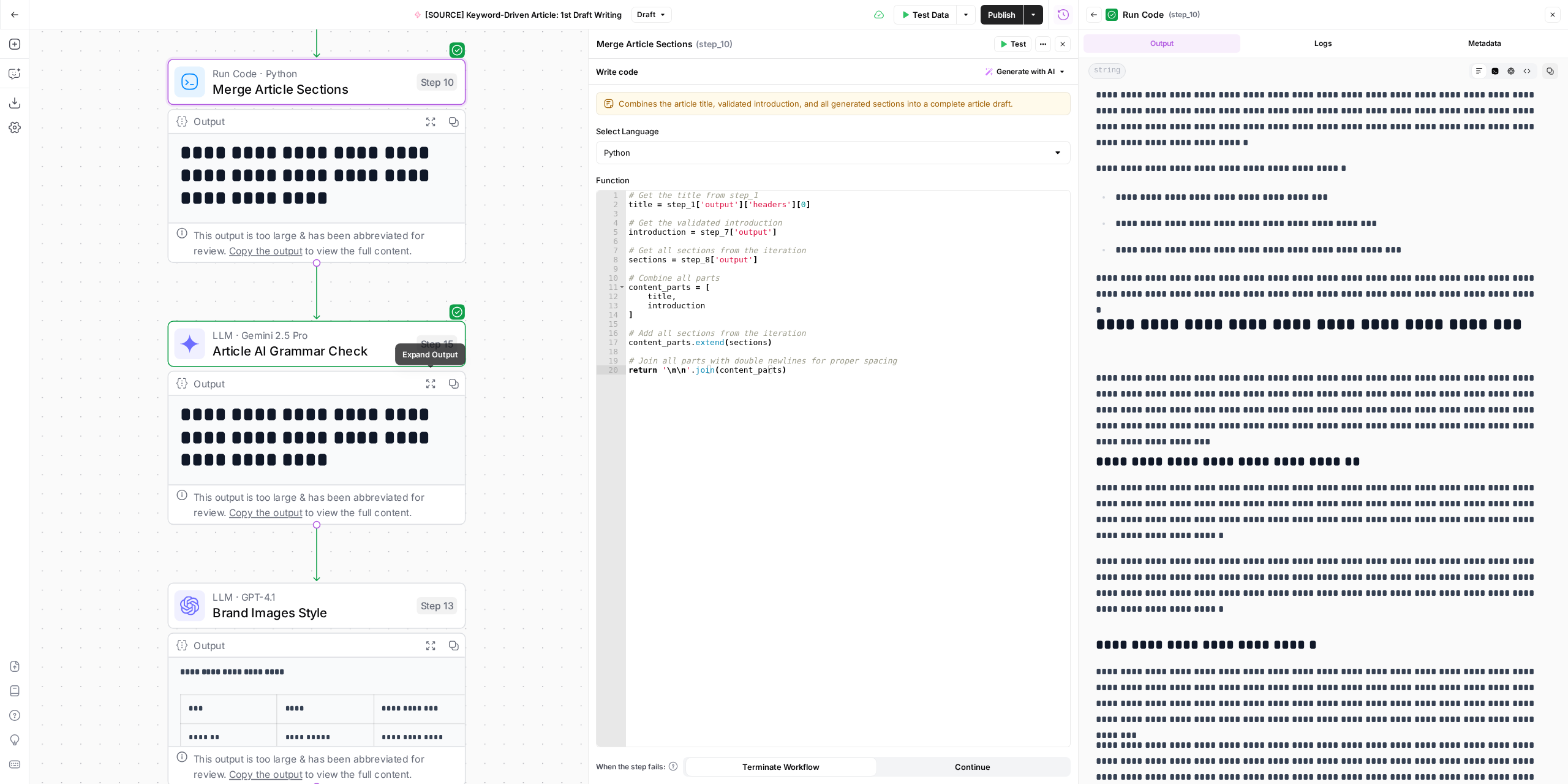
click at [426, 383] on icon "button" at bounding box center [430, 383] width 10 height 10
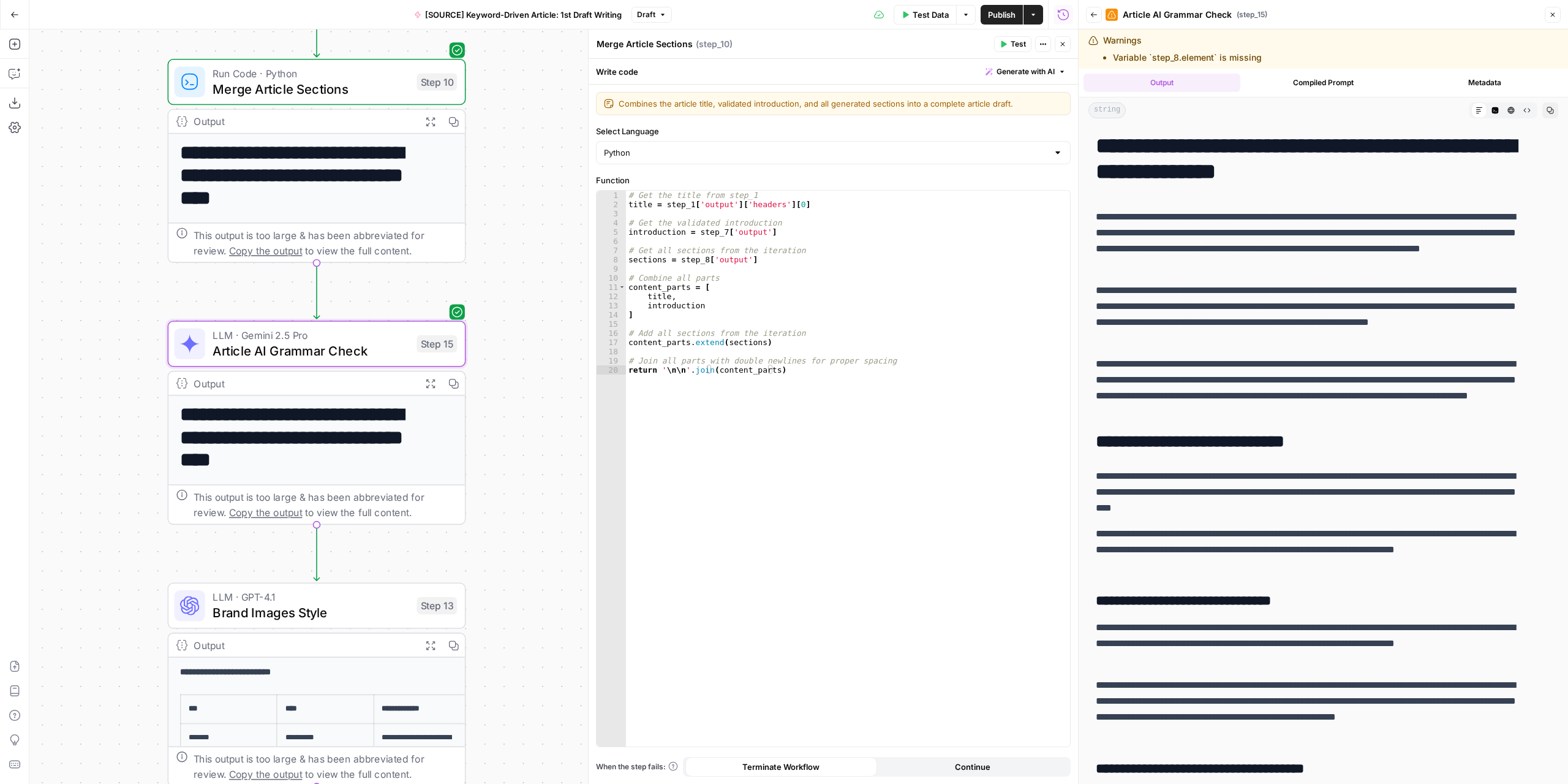
click at [439, 384] on button "Expand Output" at bounding box center [430, 383] width 24 height 24
click at [429, 383] on icon "button" at bounding box center [430, 383] width 8 height 8
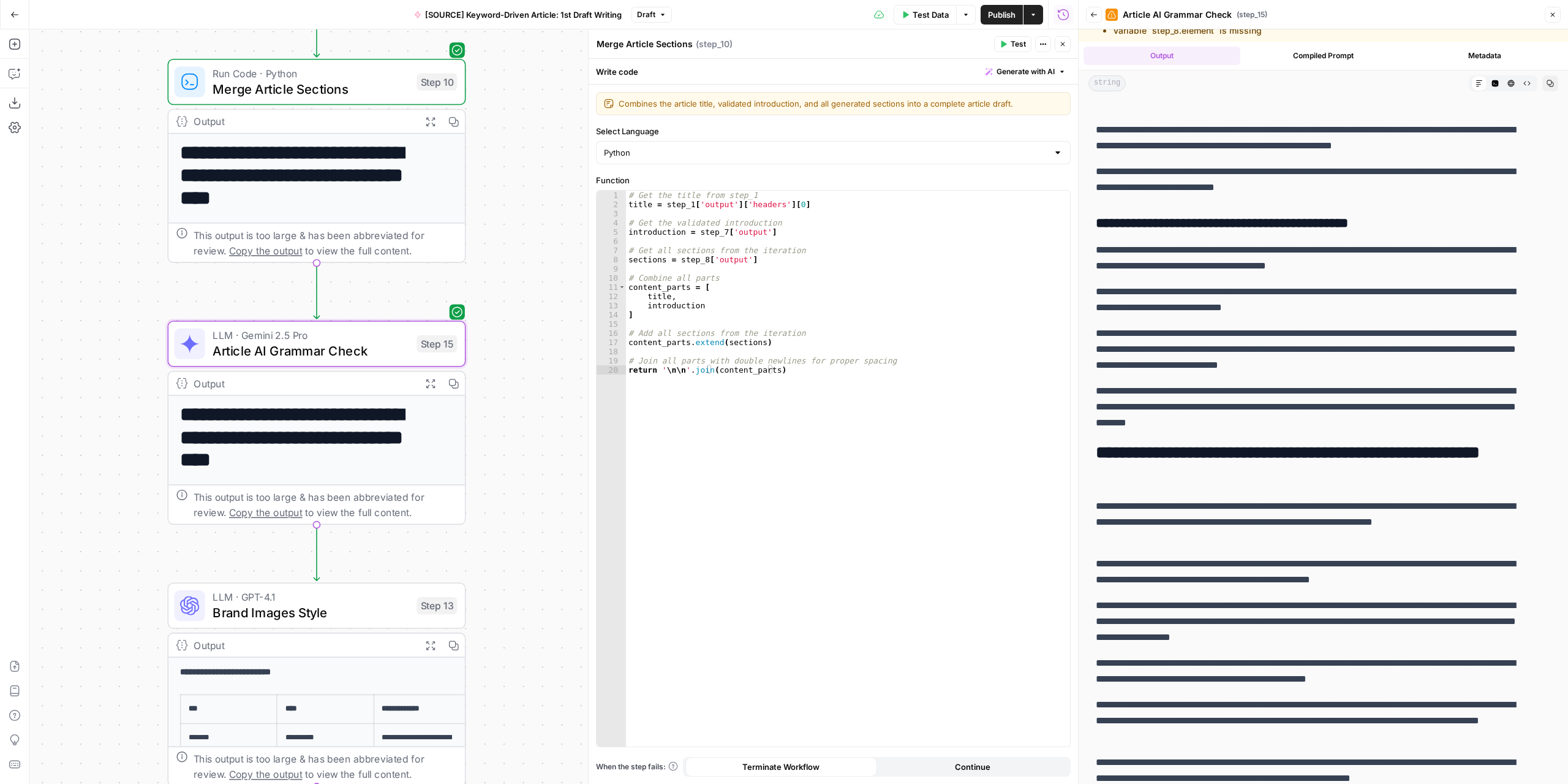
scroll to position [39, 0]
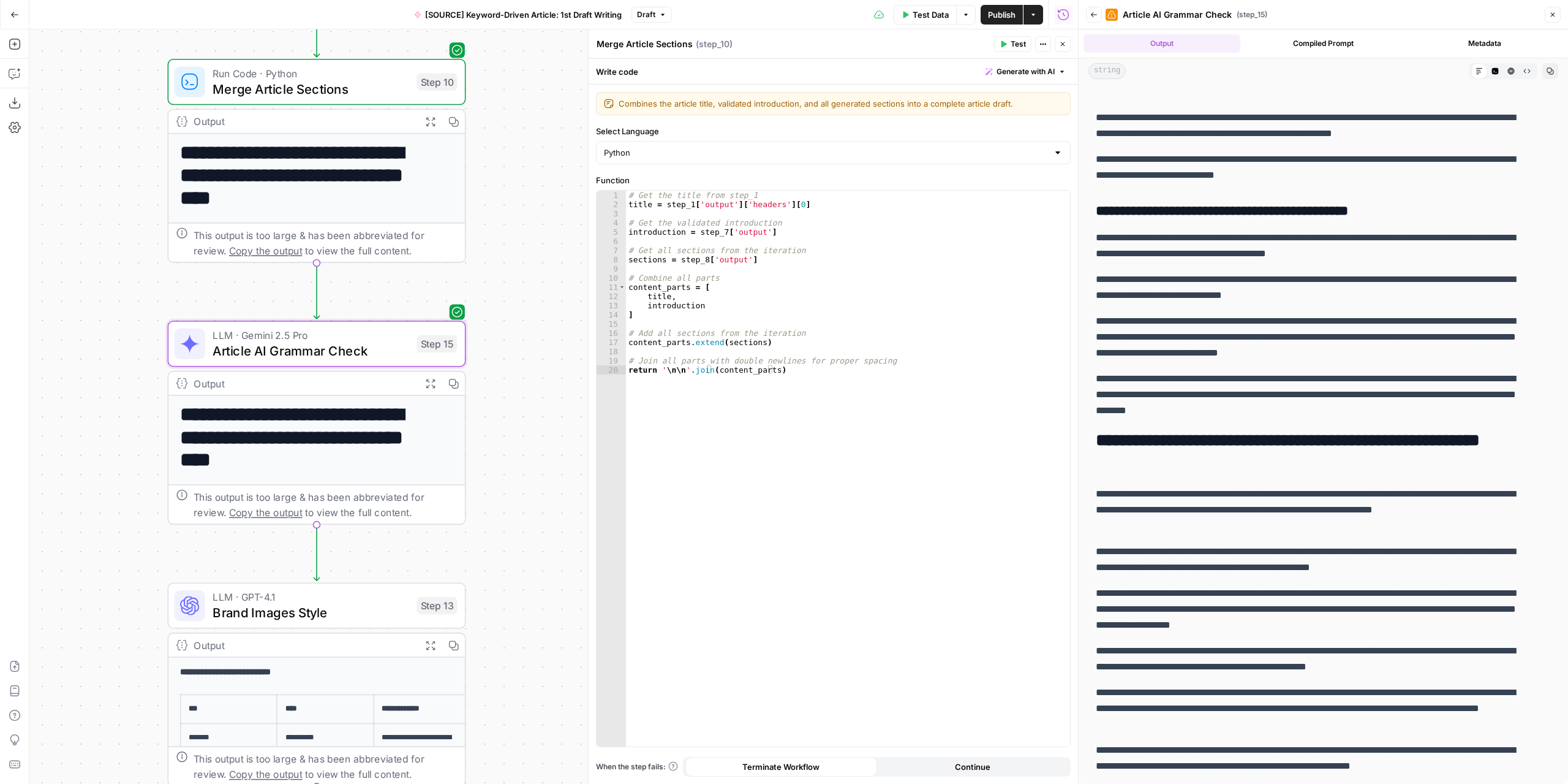
drag, startPoint x: 1101, startPoint y: 147, endPoint x: 1517, endPoint y: 764, distance: 744.1
copy div "**********"
click at [1270, 565] on p "**********" at bounding box center [1314, 560] width 437 height 32
click at [1000, 14] on span "Publish" at bounding box center [1001, 14] width 28 height 13
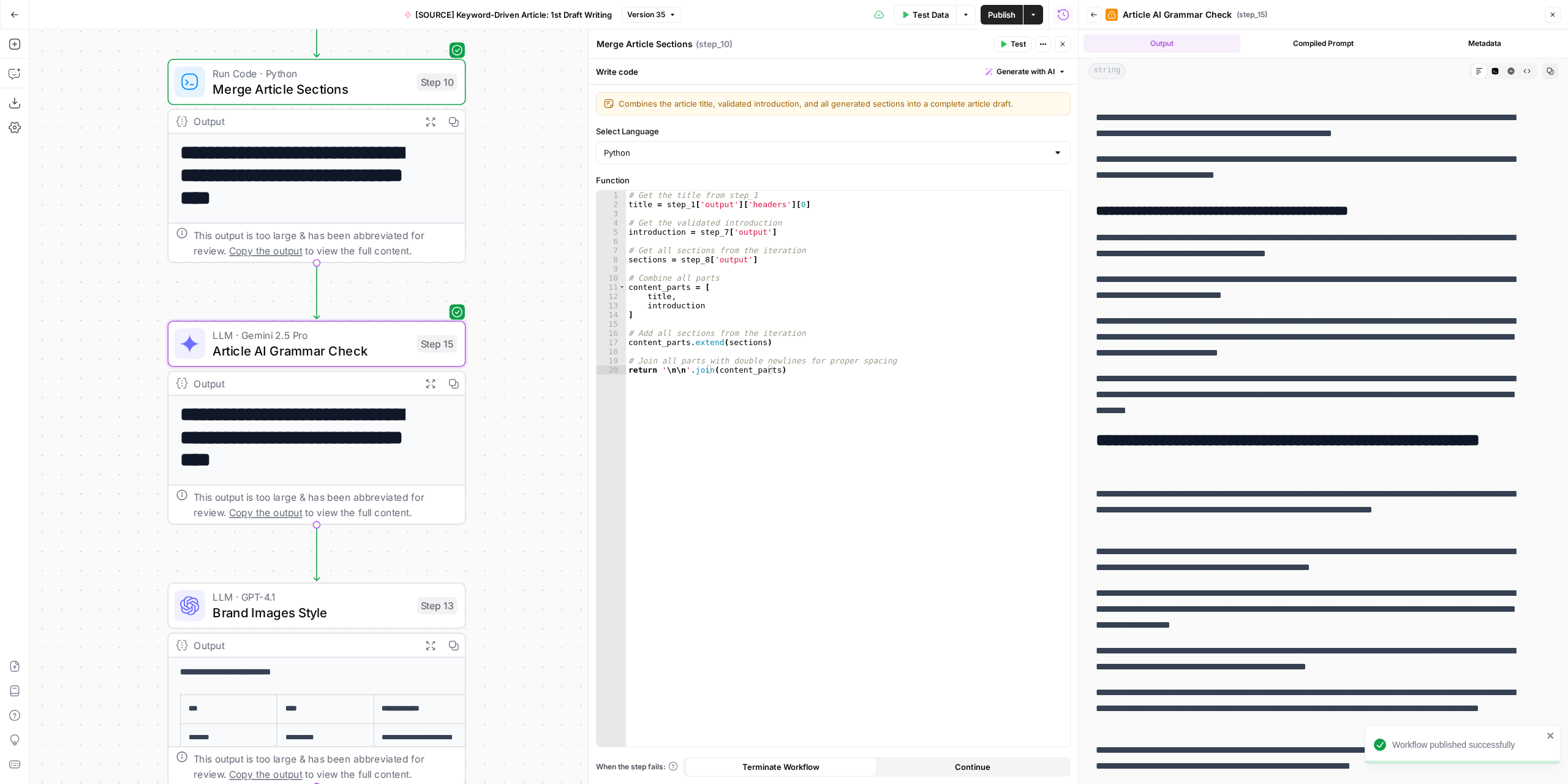
click at [924, 41] on div "Merge Article Sections Merge Article Sections ( step_10 )" at bounding box center [794, 44] width 395 height 14
click at [388, 337] on span "LLM · Gemini 2.5 Pro" at bounding box center [310, 335] width 196 height 15
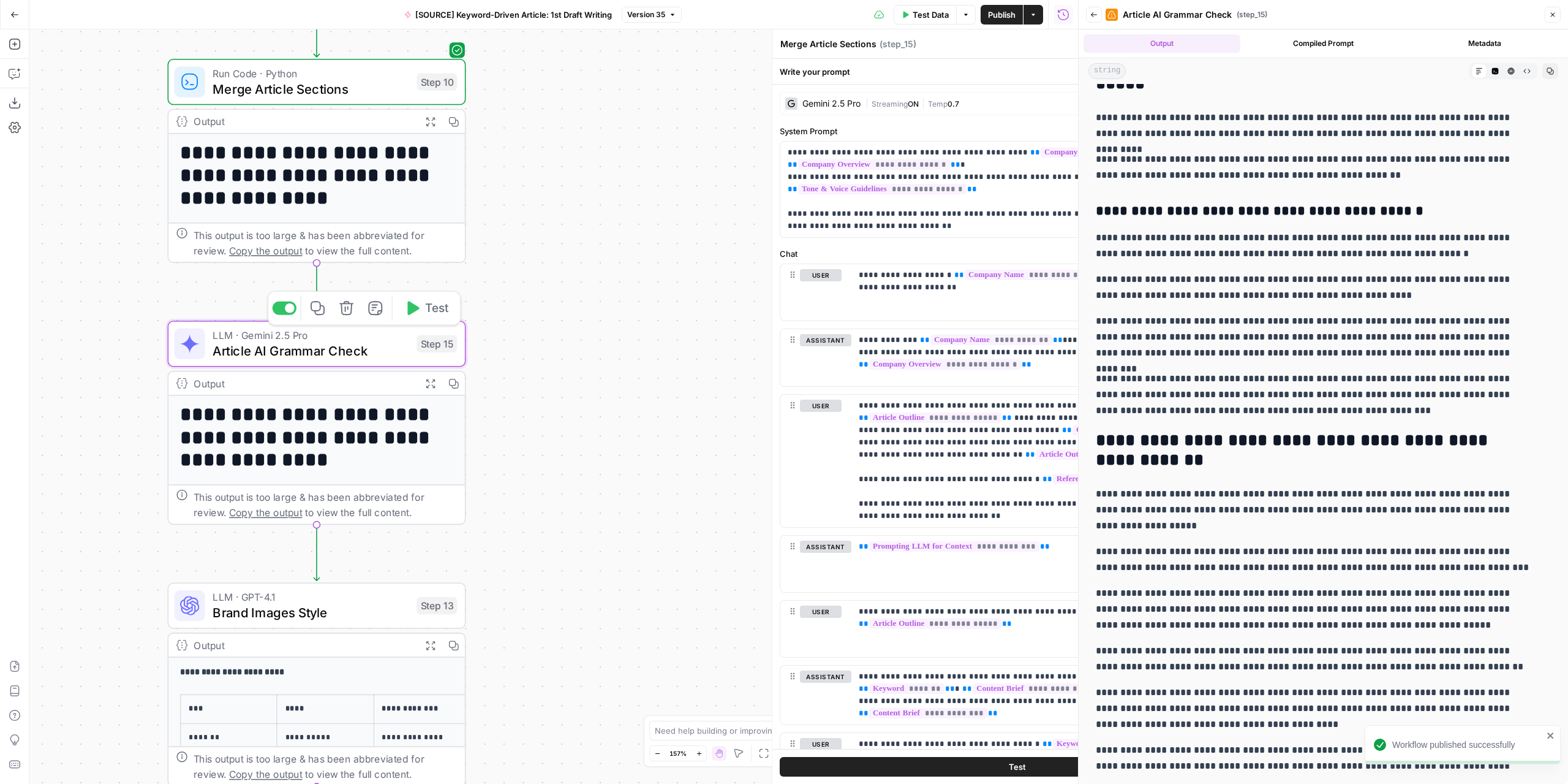
type textarea "Article AI Grammar Check"
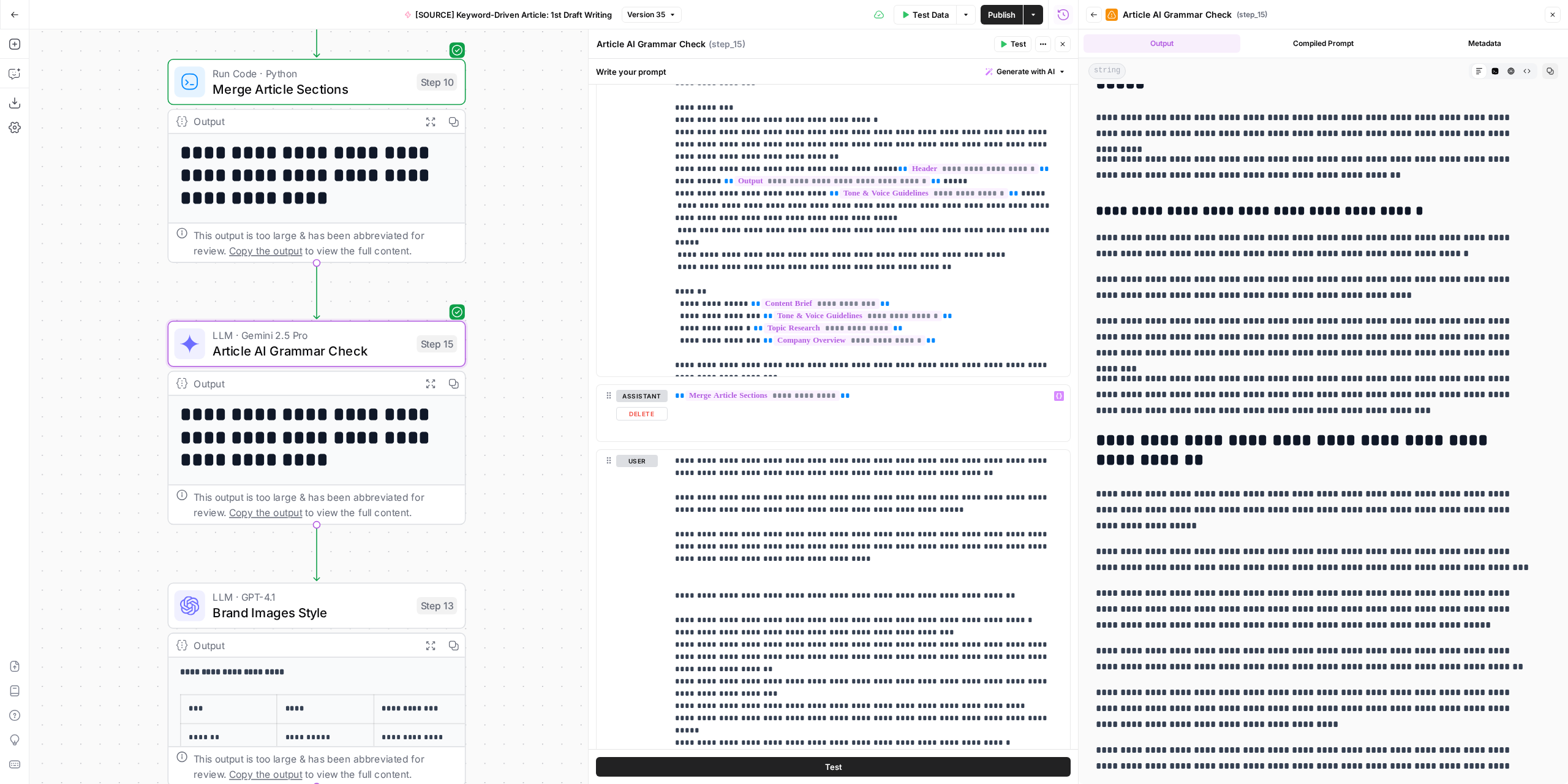
scroll to position [1494, 0]
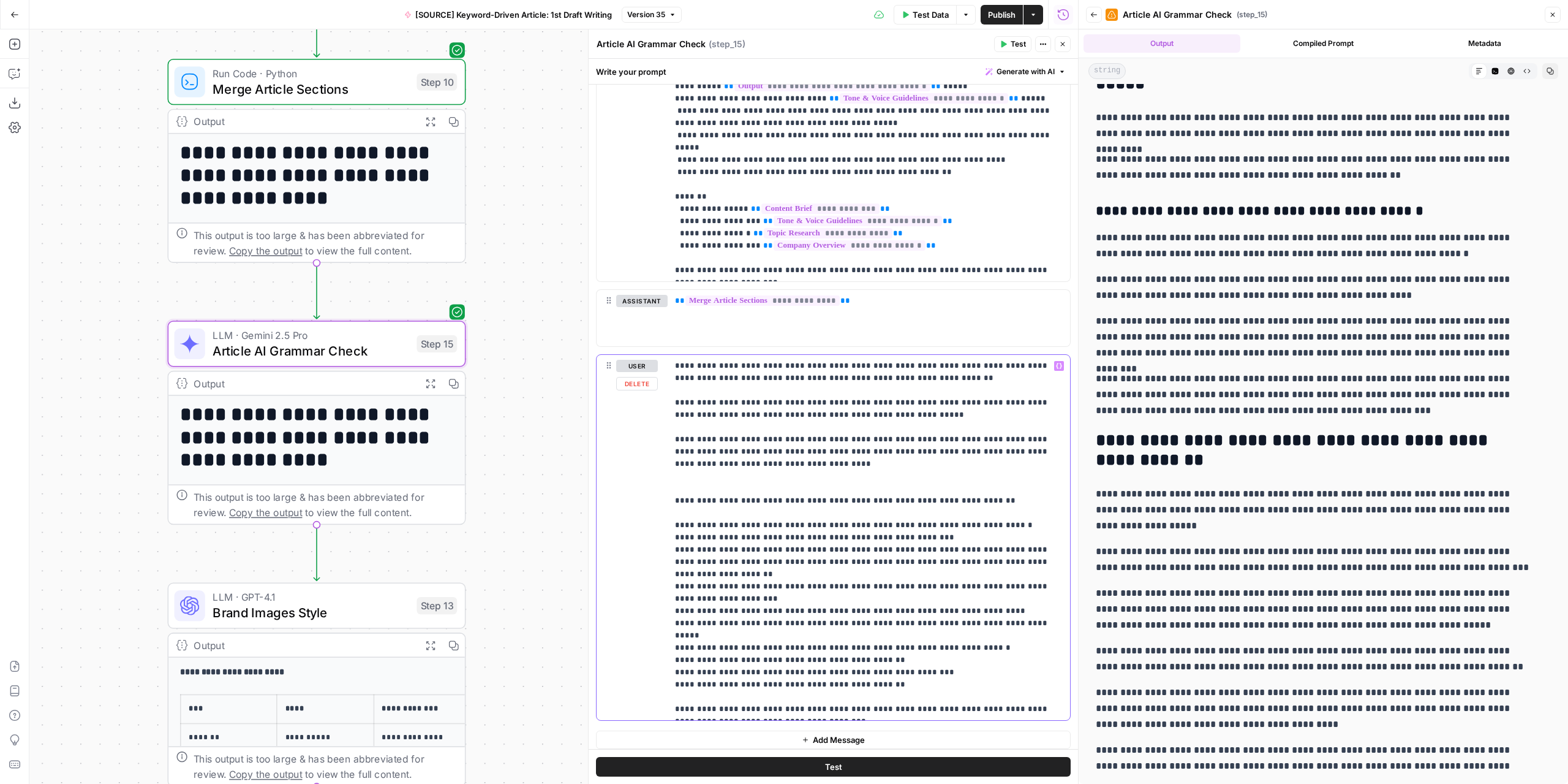
click at [806, 476] on p "**********" at bounding box center [864, 537] width 379 height 355
click at [1011, 10] on span "Publish" at bounding box center [1001, 14] width 28 height 13
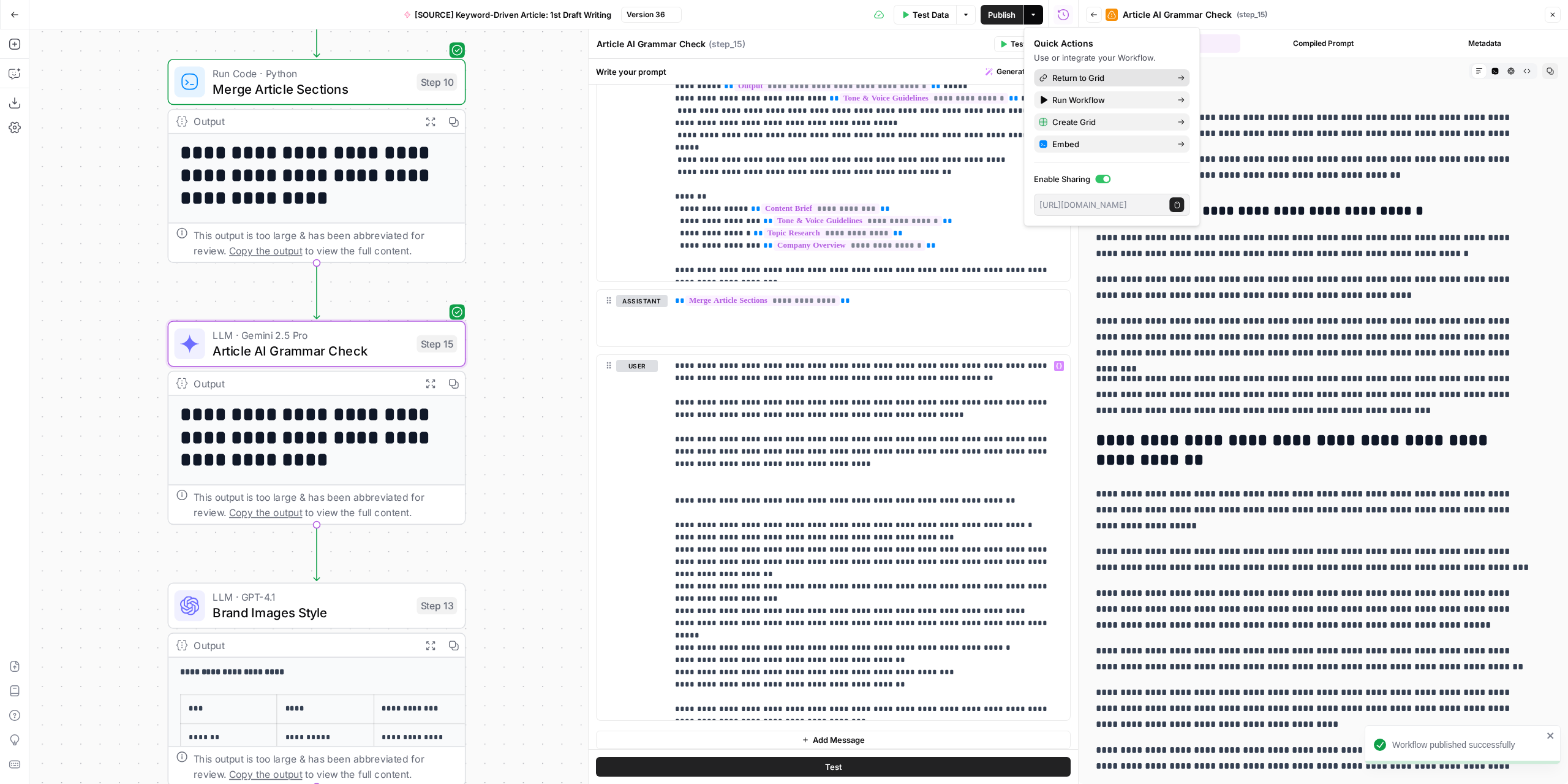
click at [1052, 74] on span "Return to Grid" at bounding box center [1109, 78] width 116 height 13
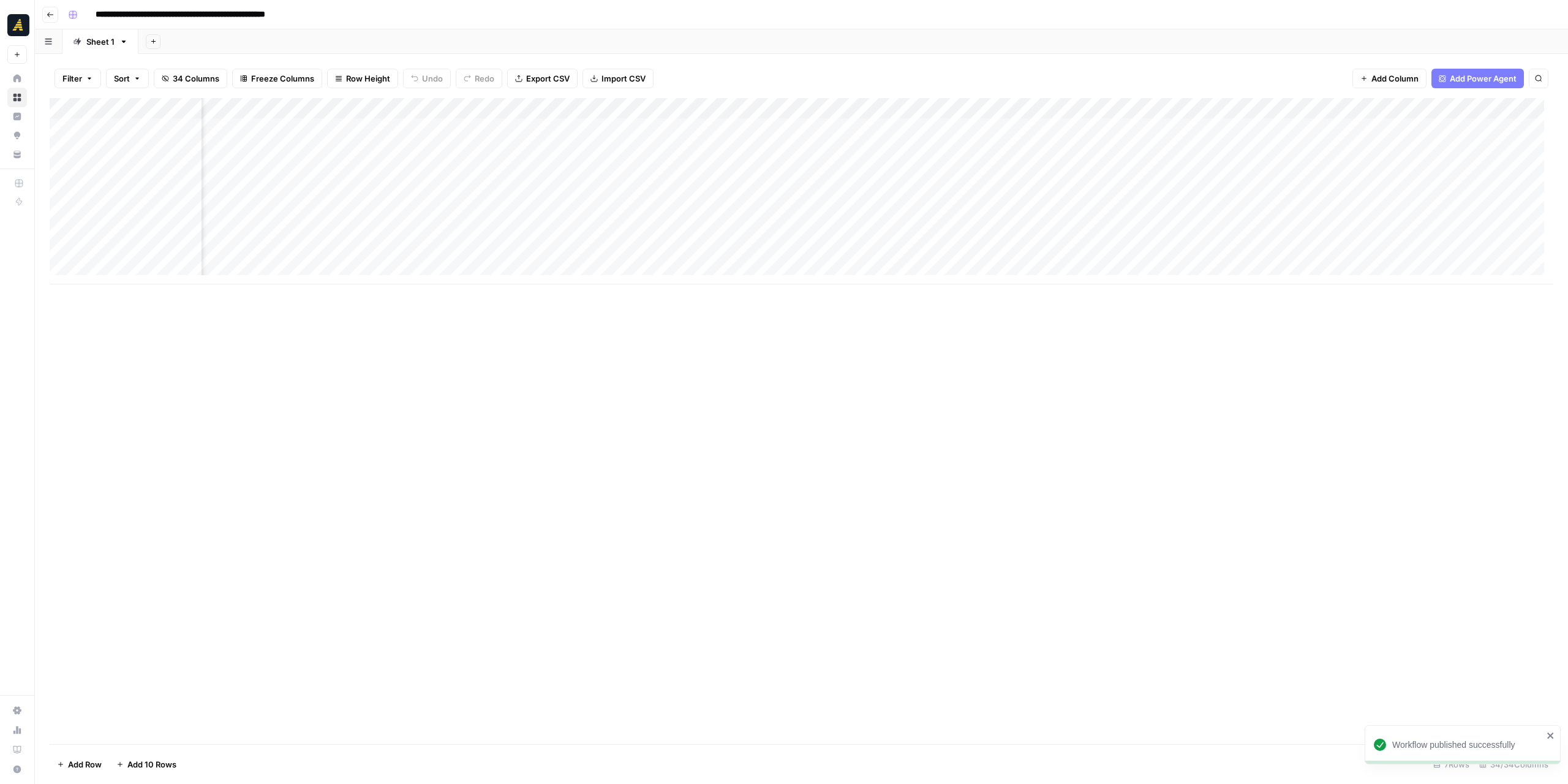
scroll to position [0, 1634]
click at [622, 133] on div "Add Column" at bounding box center [801, 191] width 1504 height 187
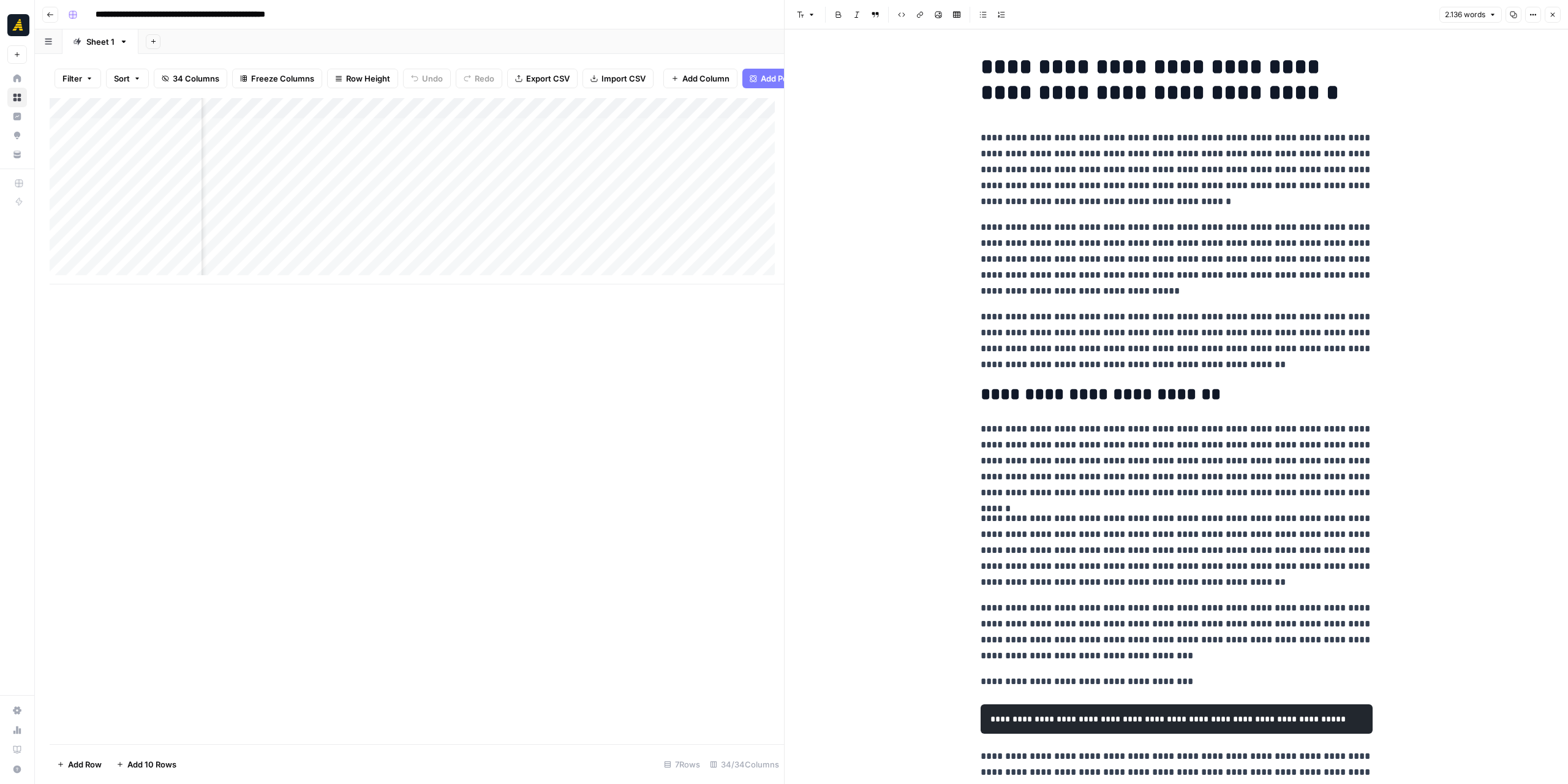
click at [584, 135] on div "Add Column" at bounding box center [417, 191] width 735 height 187
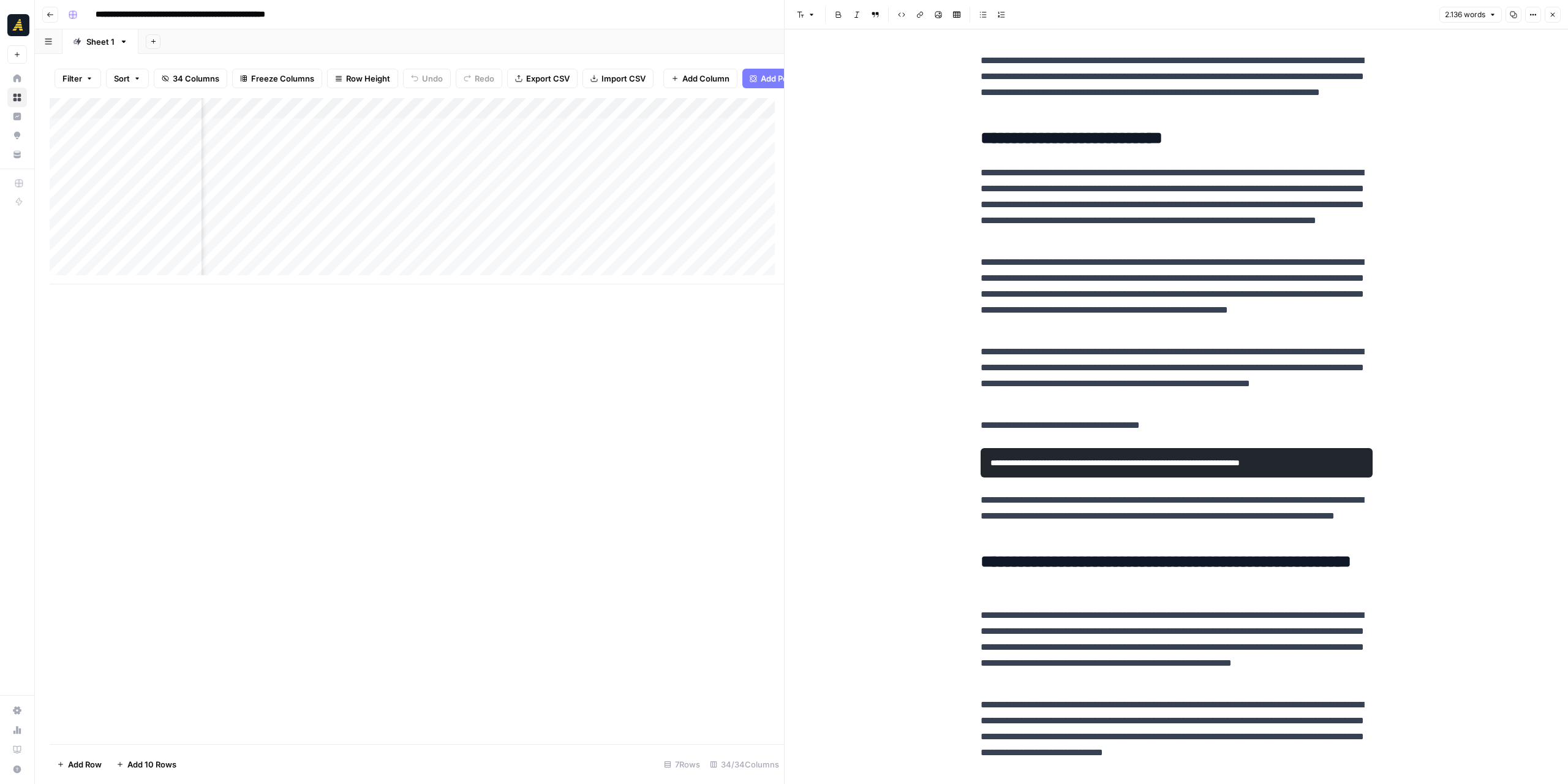
scroll to position [139, 0]
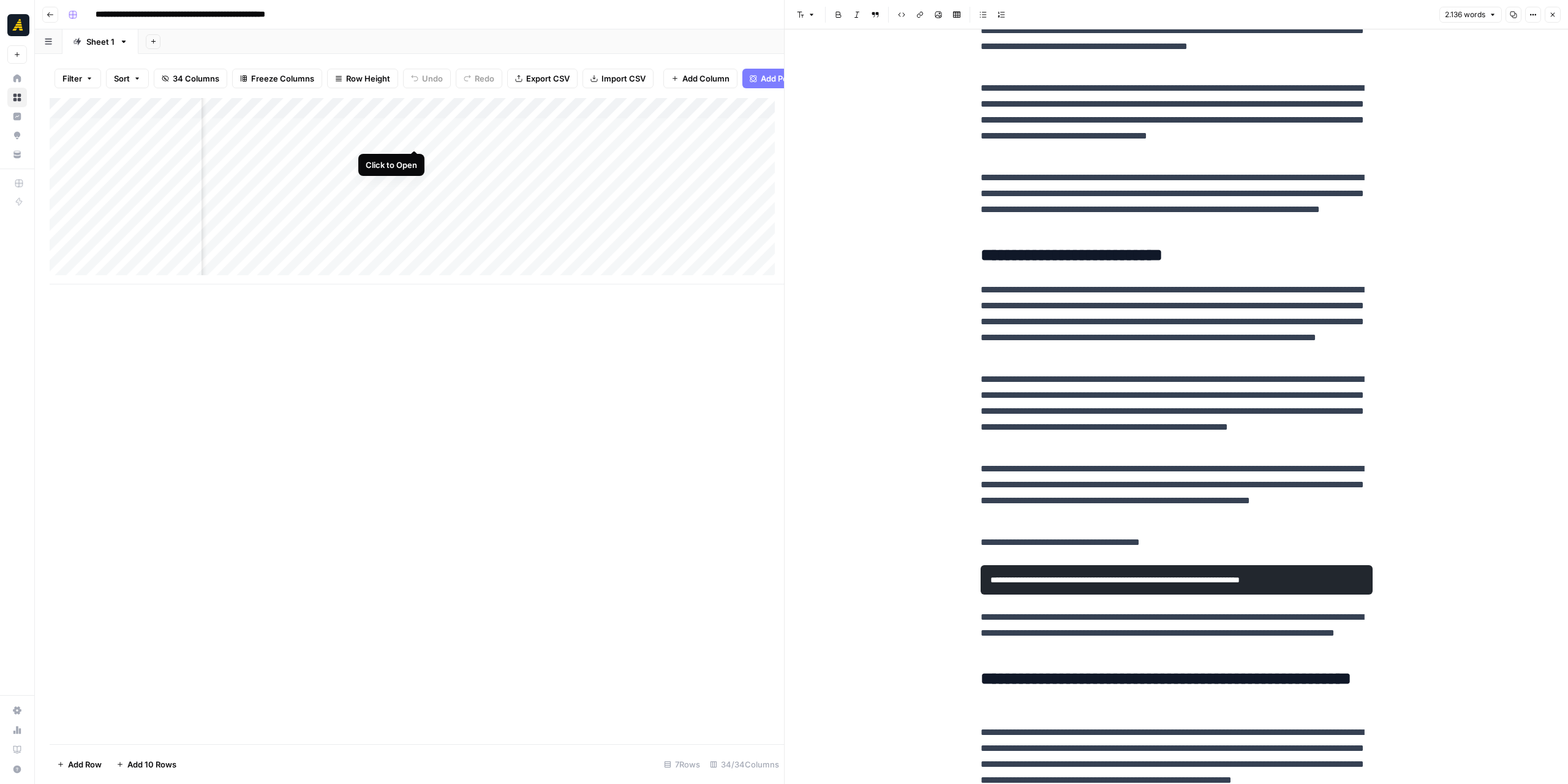
click at [413, 137] on div "Add Column" at bounding box center [417, 191] width 735 height 187
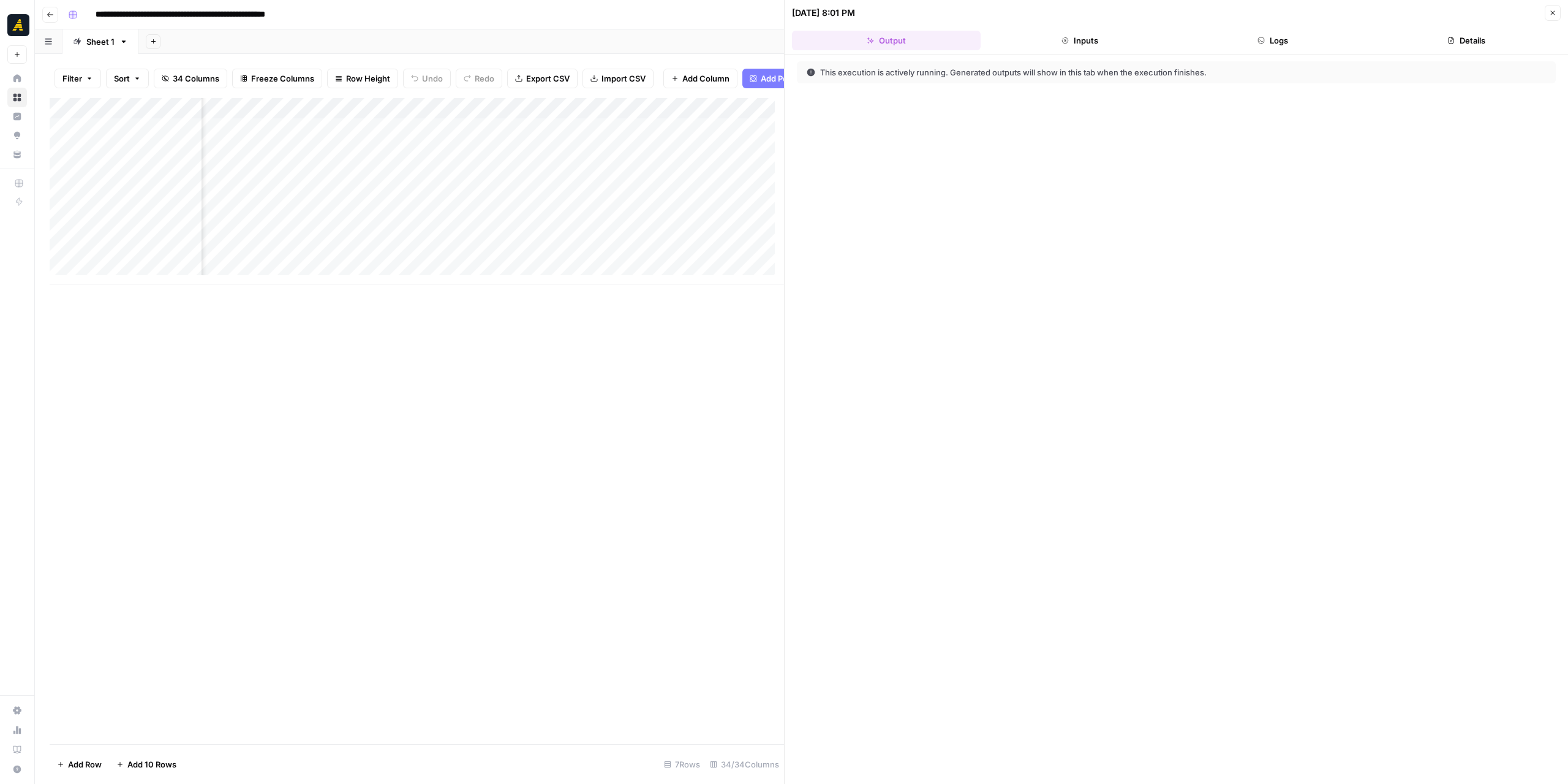
click at [1321, 37] on button "Logs" at bounding box center [1274, 40] width 189 height 19
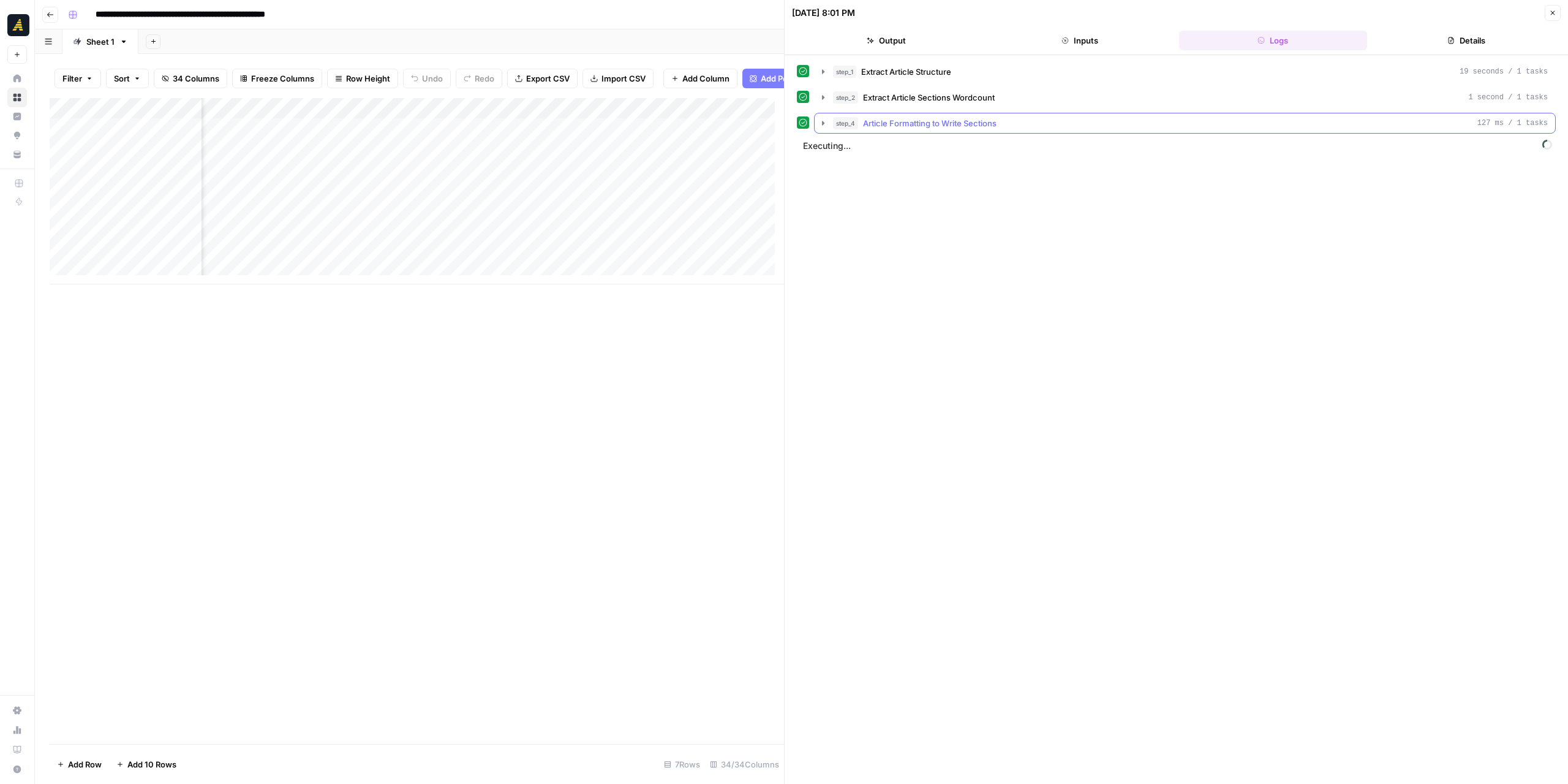
click at [818, 122] on icon "button" at bounding box center [823, 123] width 10 height 10
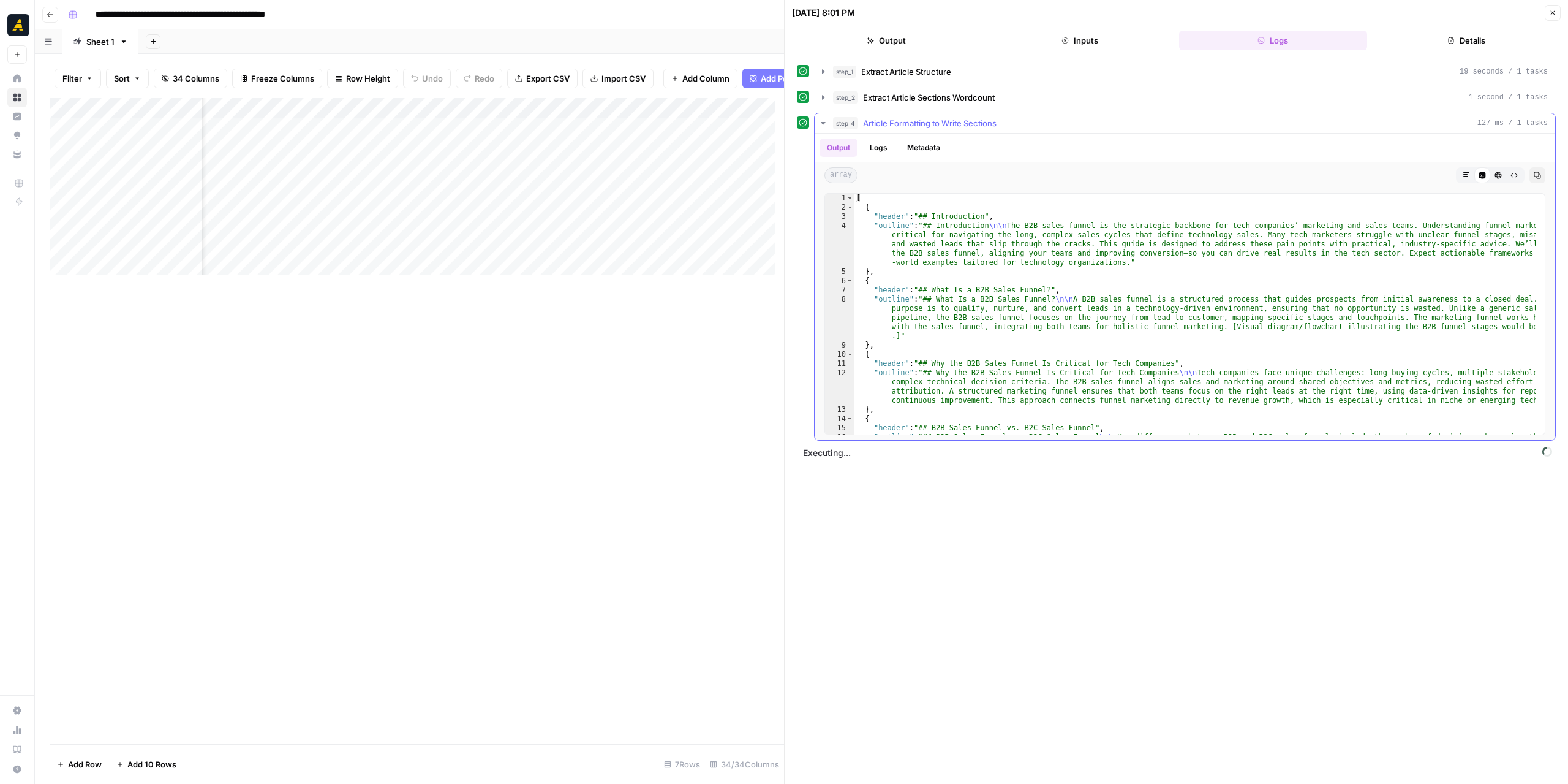
click at [818, 122] on icon "button" at bounding box center [823, 123] width 10 height 10
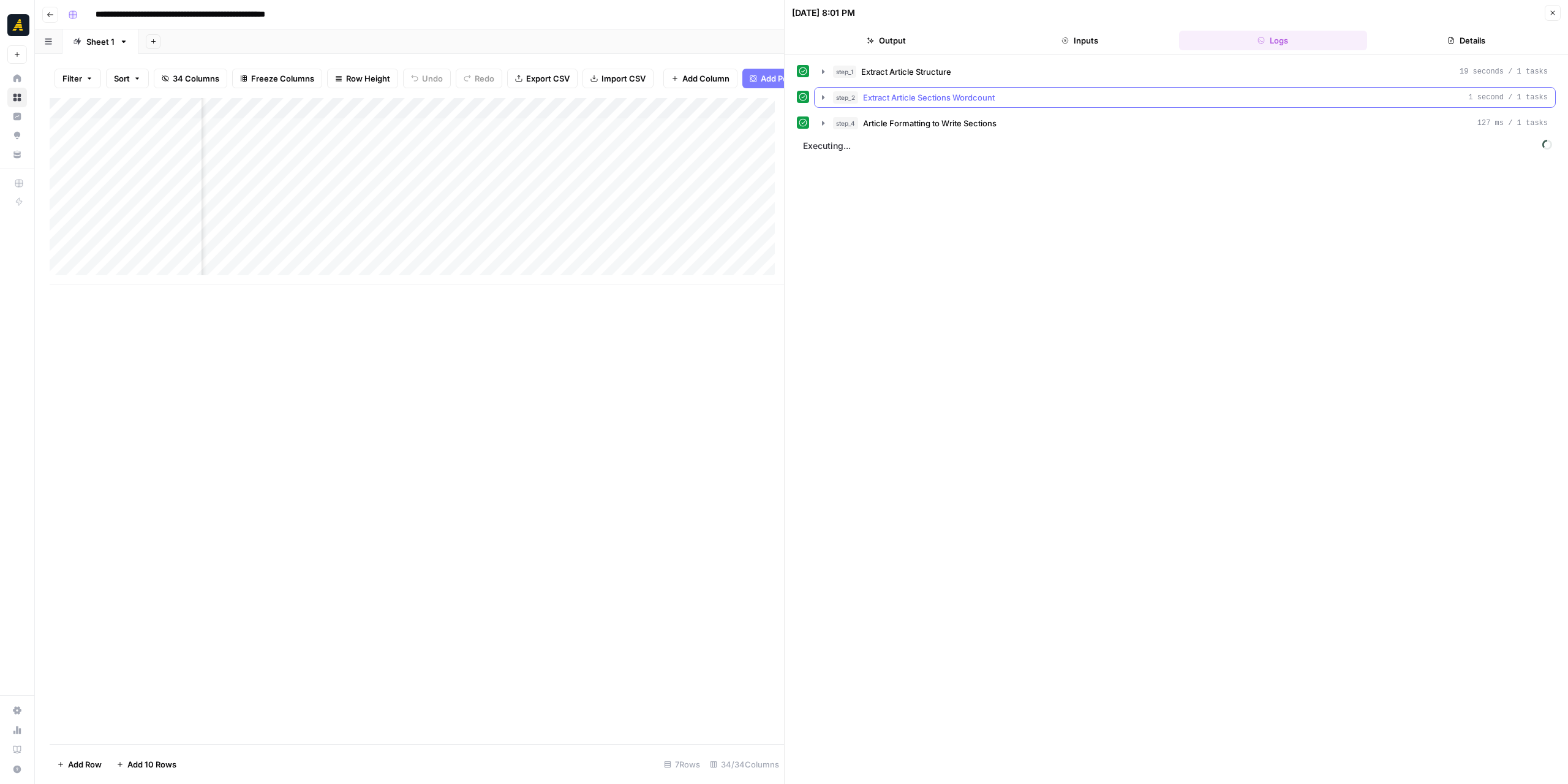
click at [822, 100] on icon "button" at bounding box center [823, 98] width 10 height 10
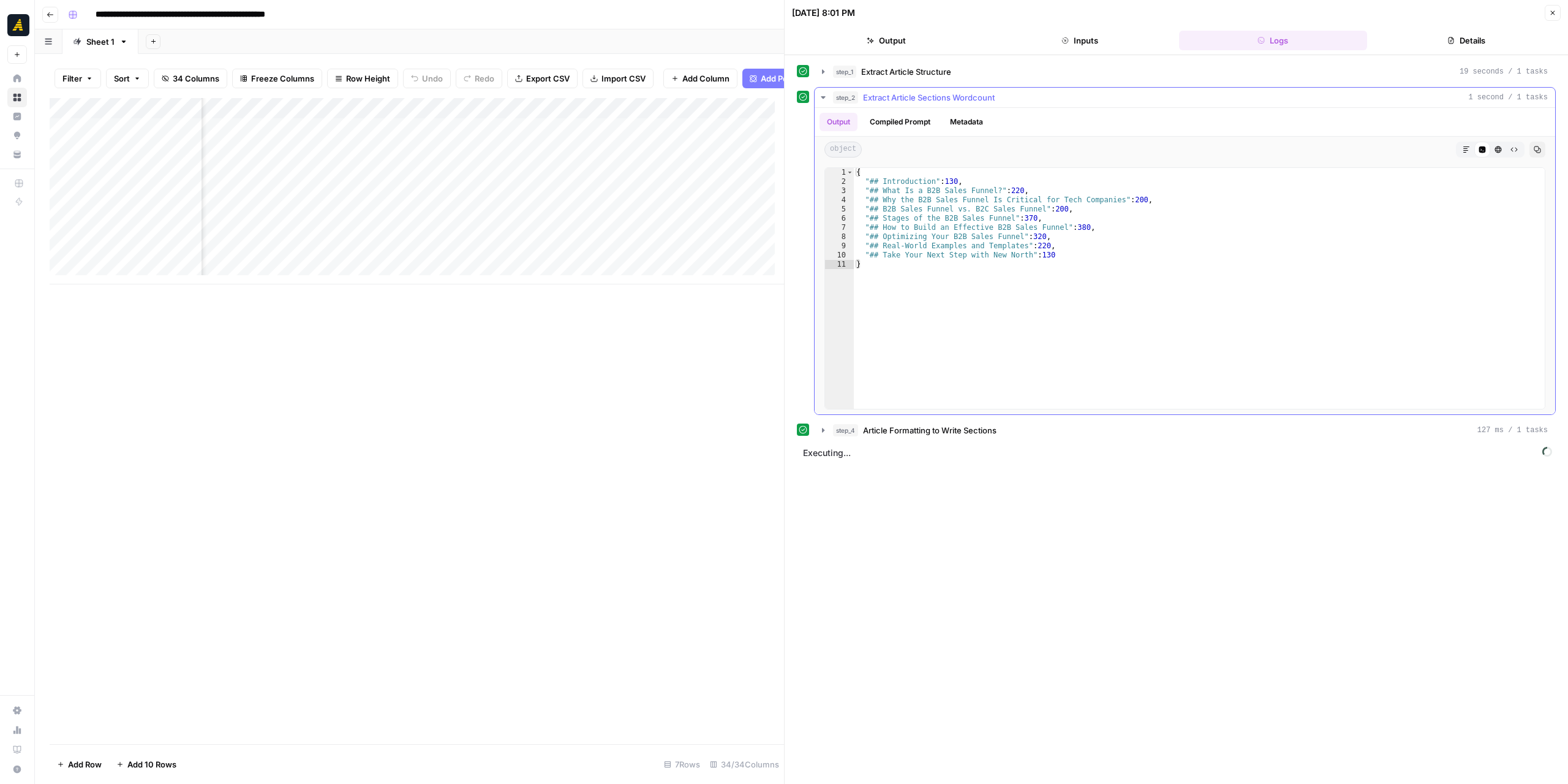
click at [822, 100] on icon "button" at bounding box center [823, 98] width 10 height 10
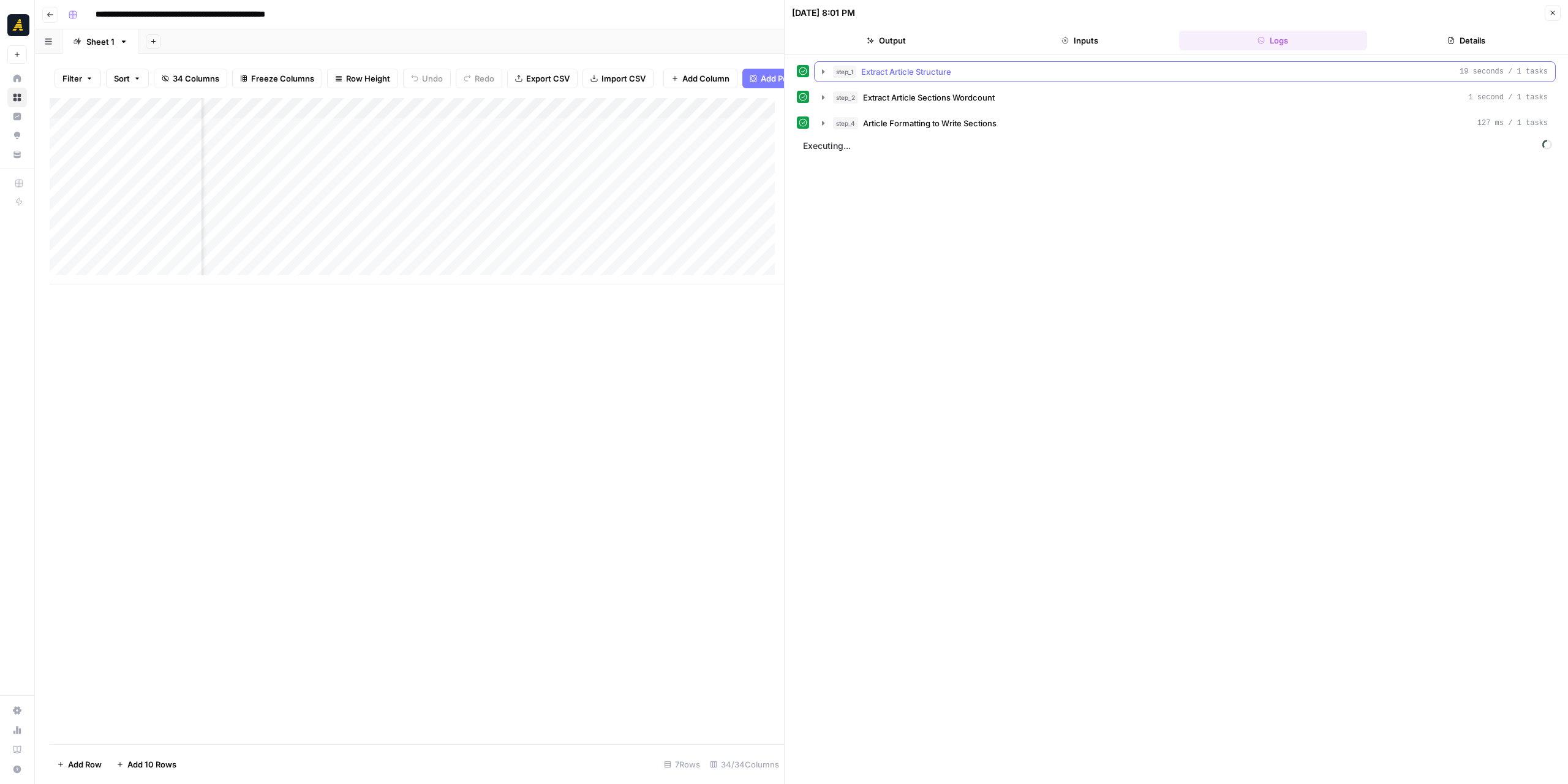
click at [826, 74] on icon "button" at bounding box center [823, 72] width 10 height 10
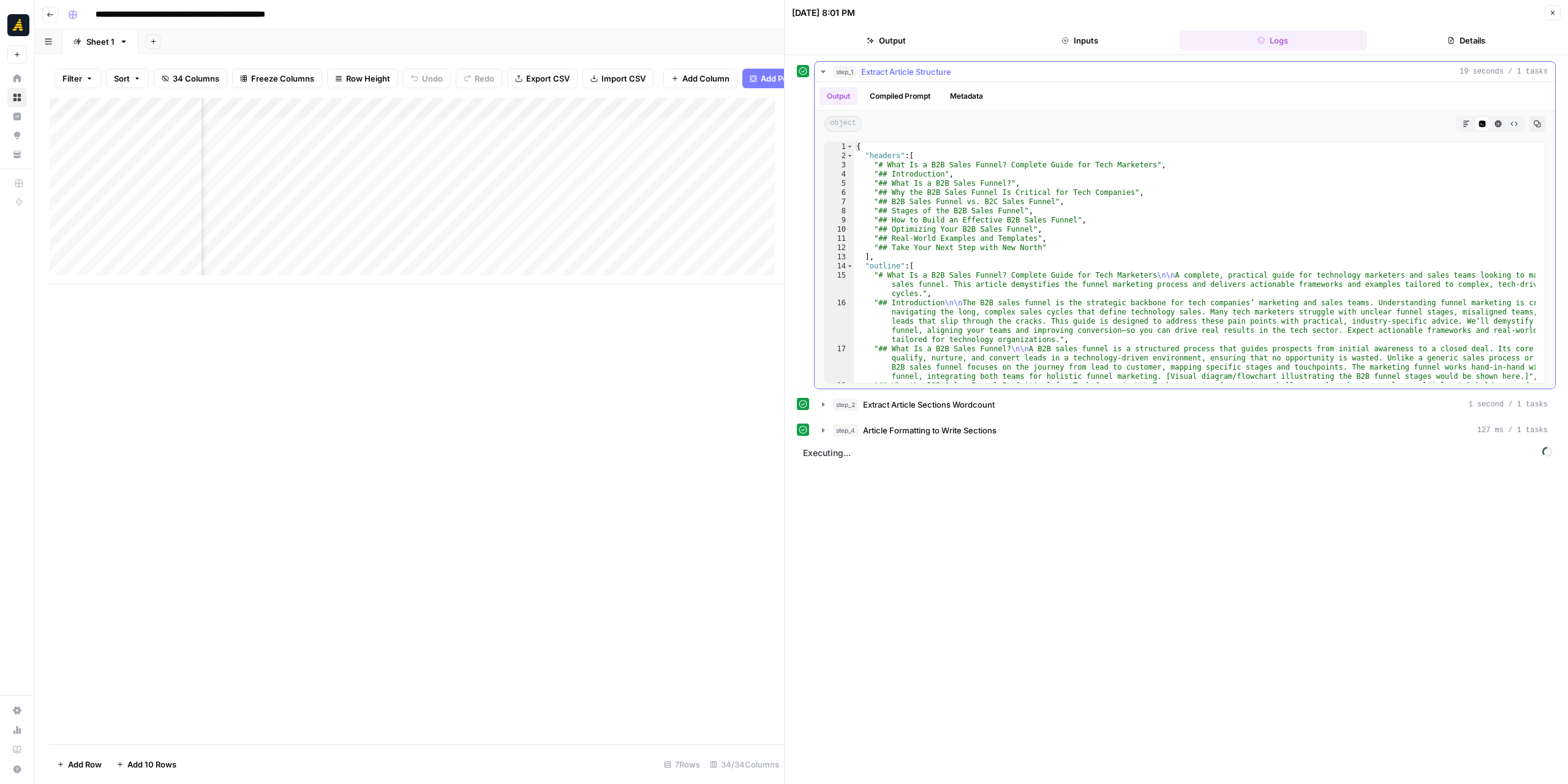
click at [826, 74] on icon "button" at bounding box center [823, 72] width 10 height 10
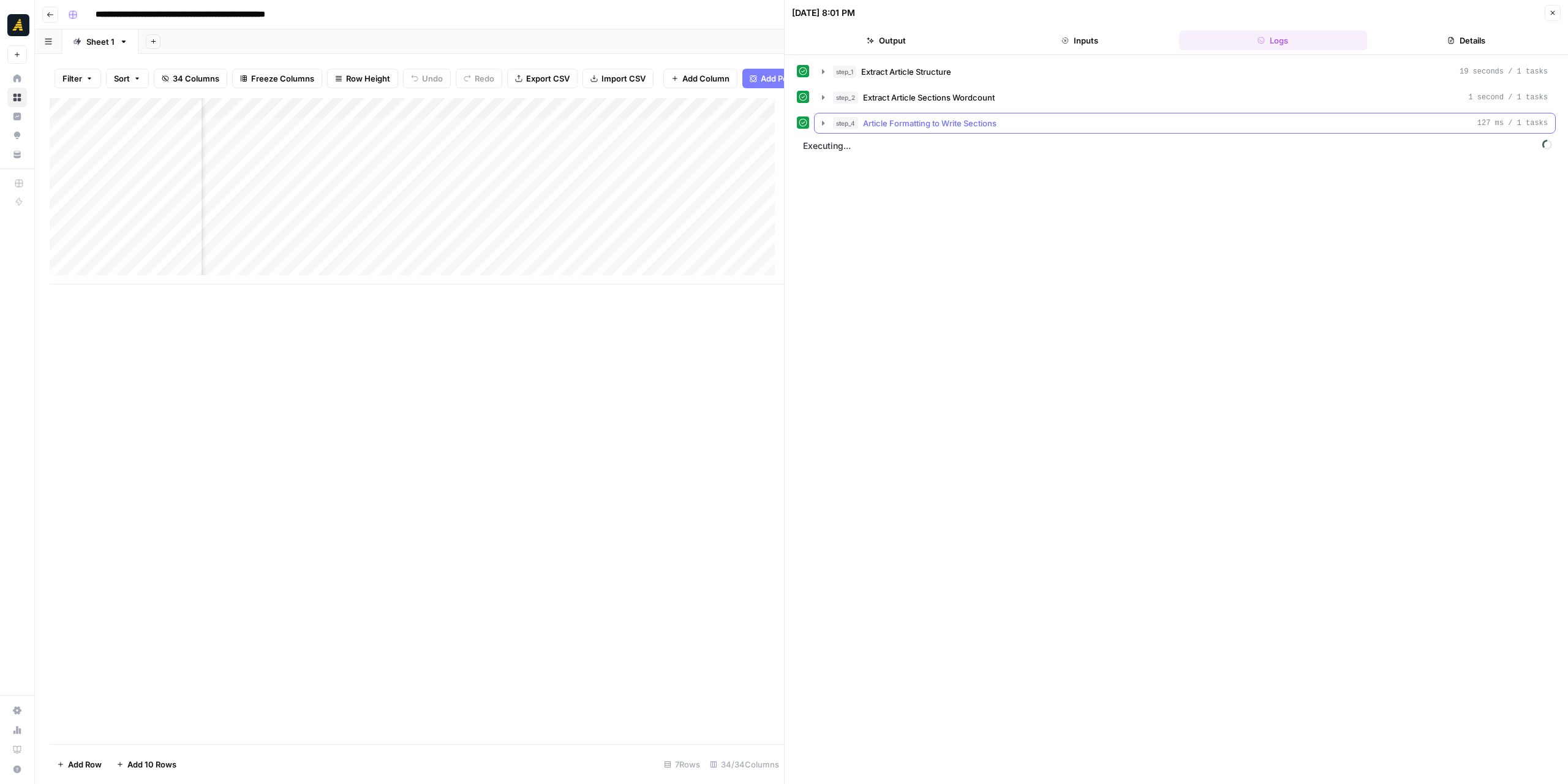
click at [820, 121] on icon "button" at bounding box center [823, 123] width 10 height 10
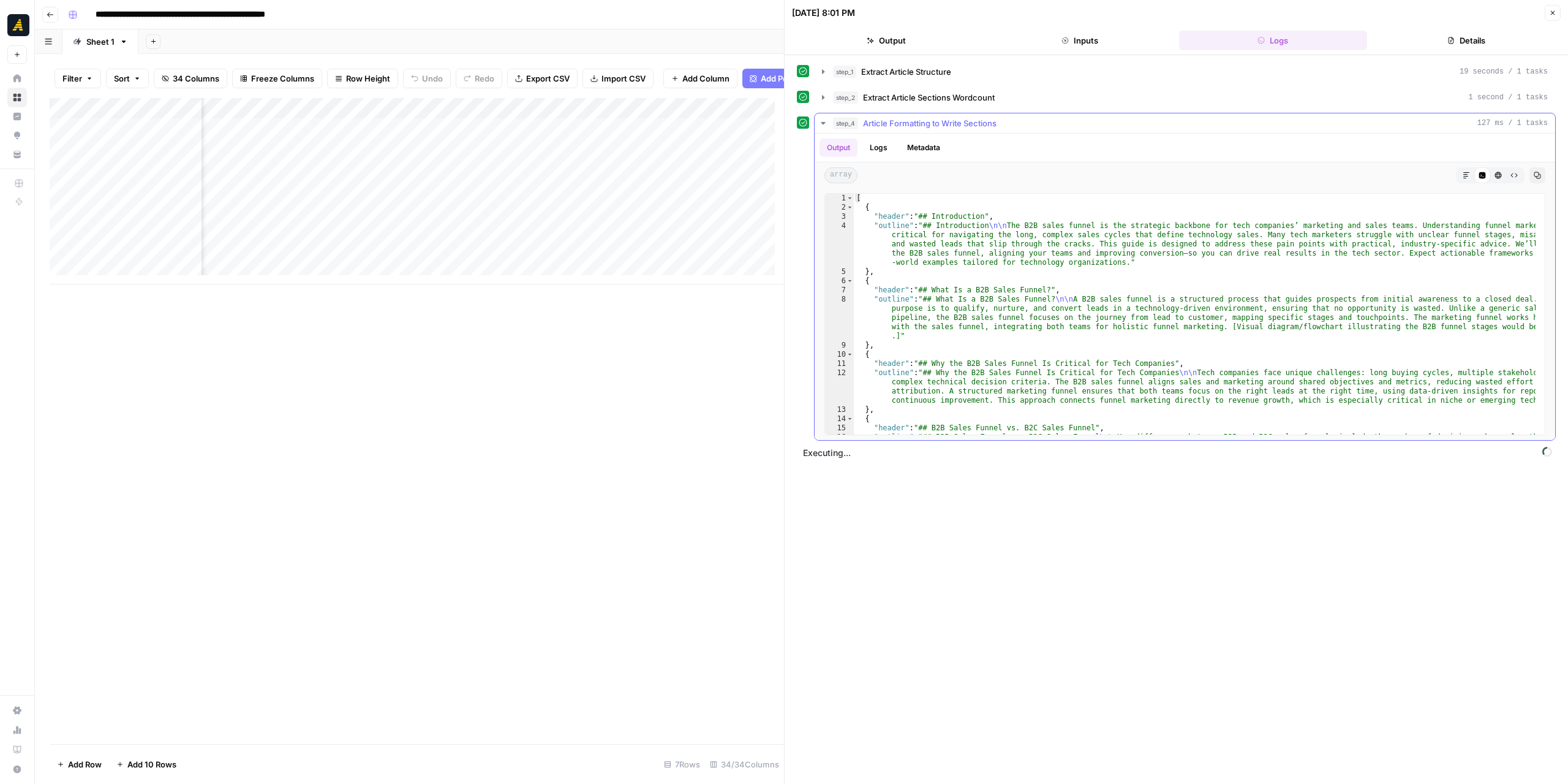
click at [820, 121] on icon "button" at bounding box center [823, 123] width 10 height 10
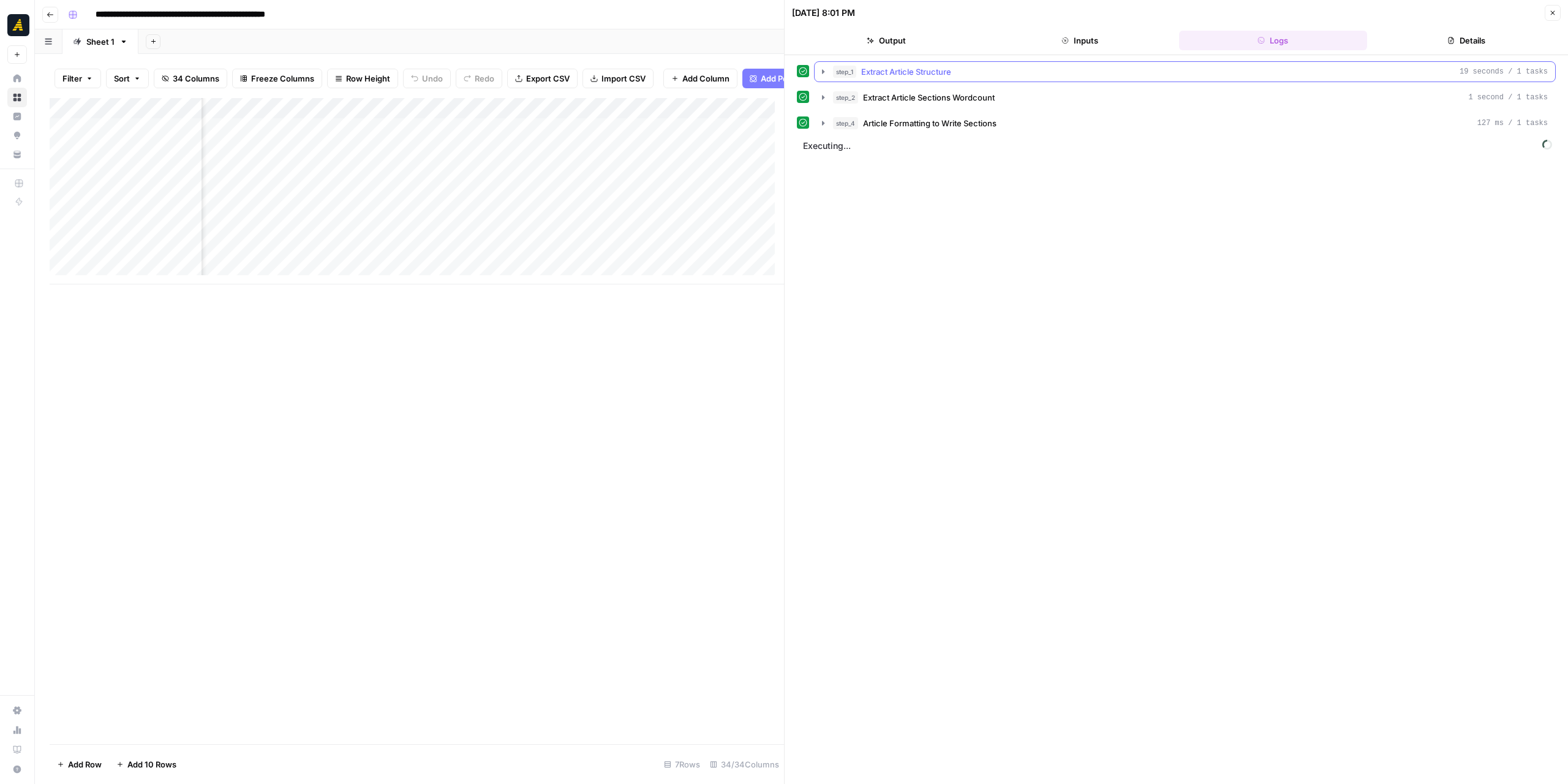
click at [825, 68] on icon "button" at bounding box center [823, 72] width 10 height 10
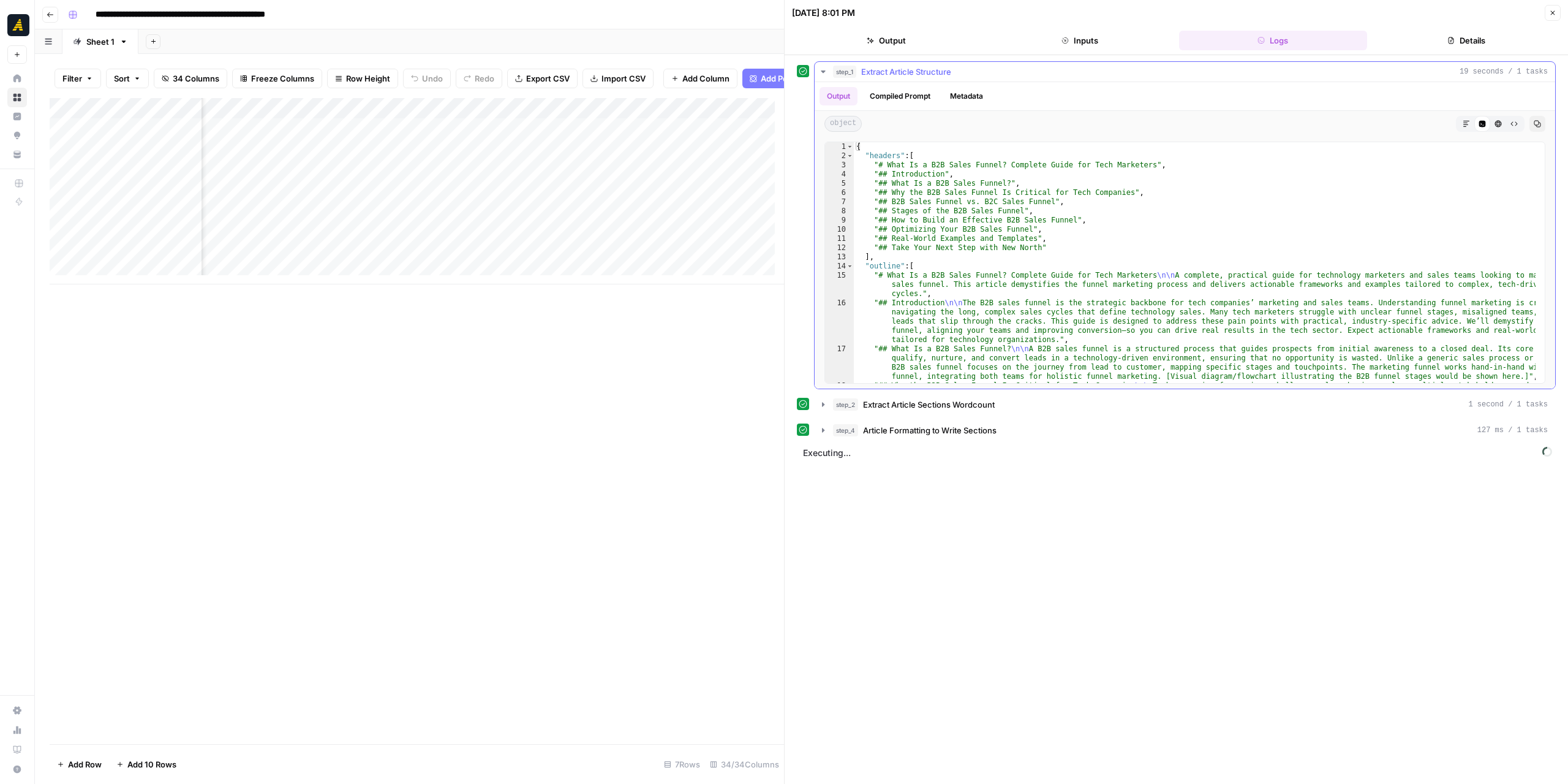
click at [825, 68] on icon "button" at bounding box center [823, 72] width 10 height 10
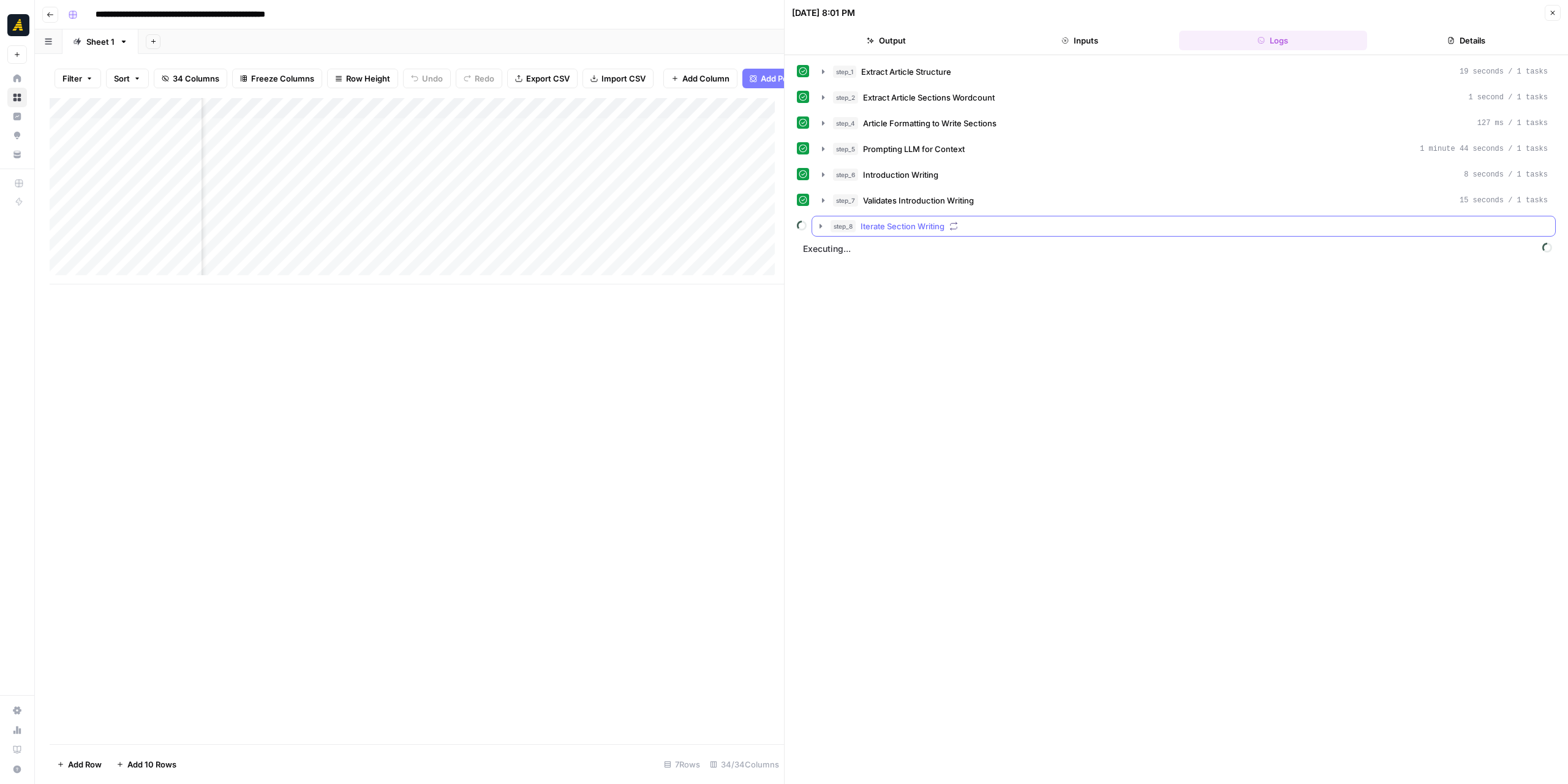
click at [820, 226] on icon "button" at bounding box center [821, 226] width 10 height 10
click at [840, 250] on button "step_9 Section Writing 10 seconds / 1 tasks" at bounding box center [1193, 251] width 705 height 19
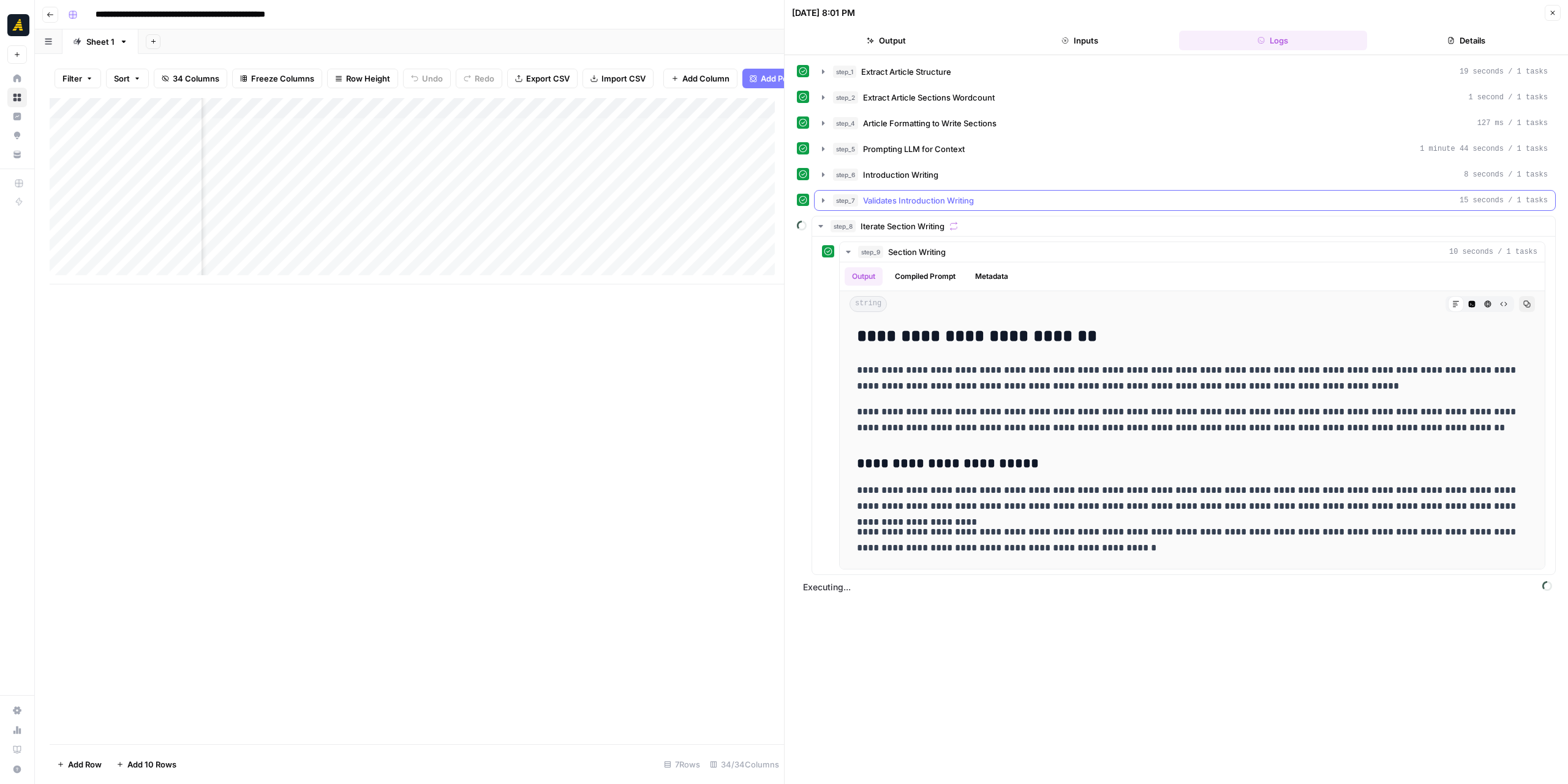
click at [827, 196] on icon "button" at bounding box center [823, 201] width 10 height 10
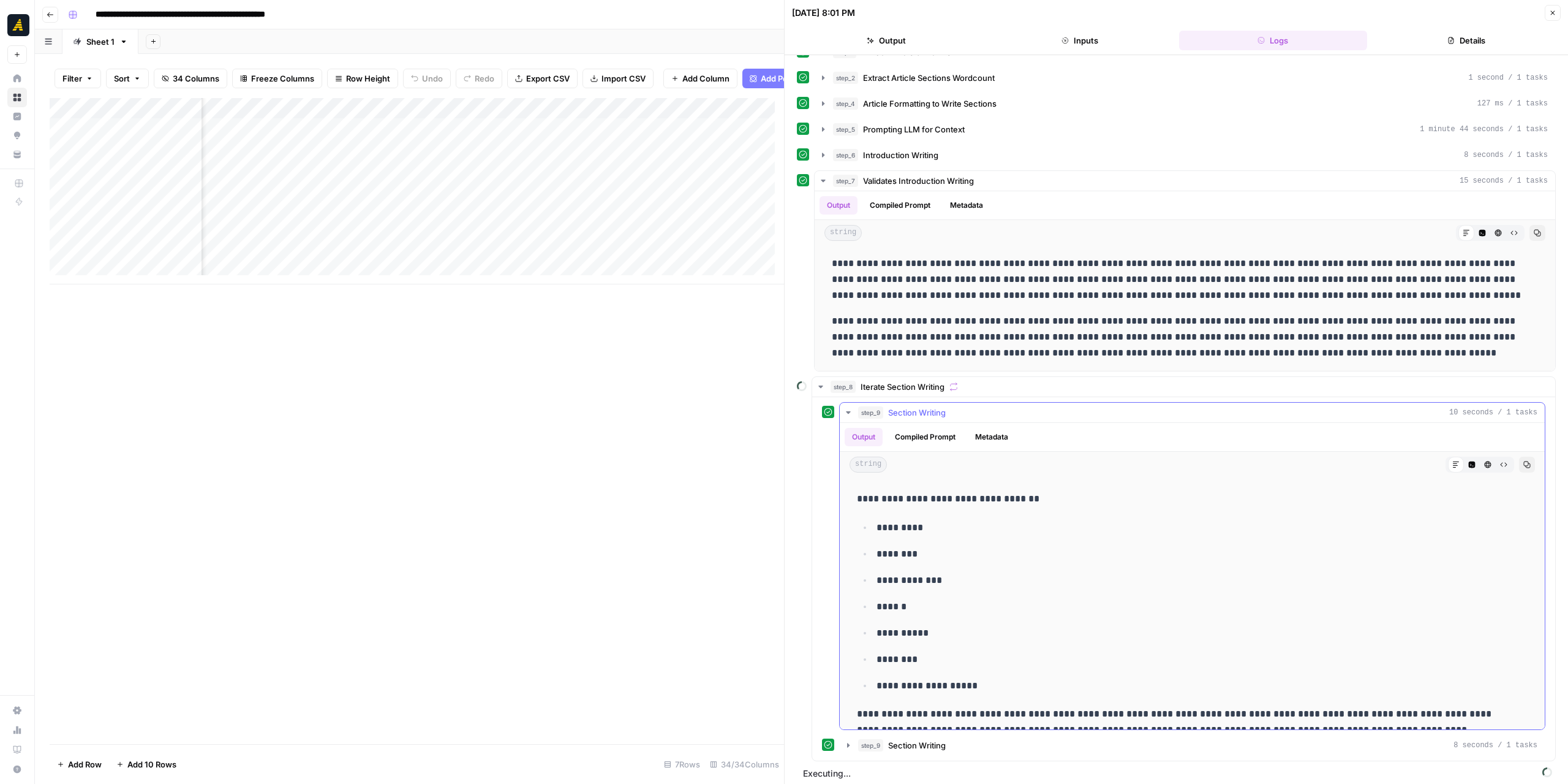
scroll to position [304, 0]
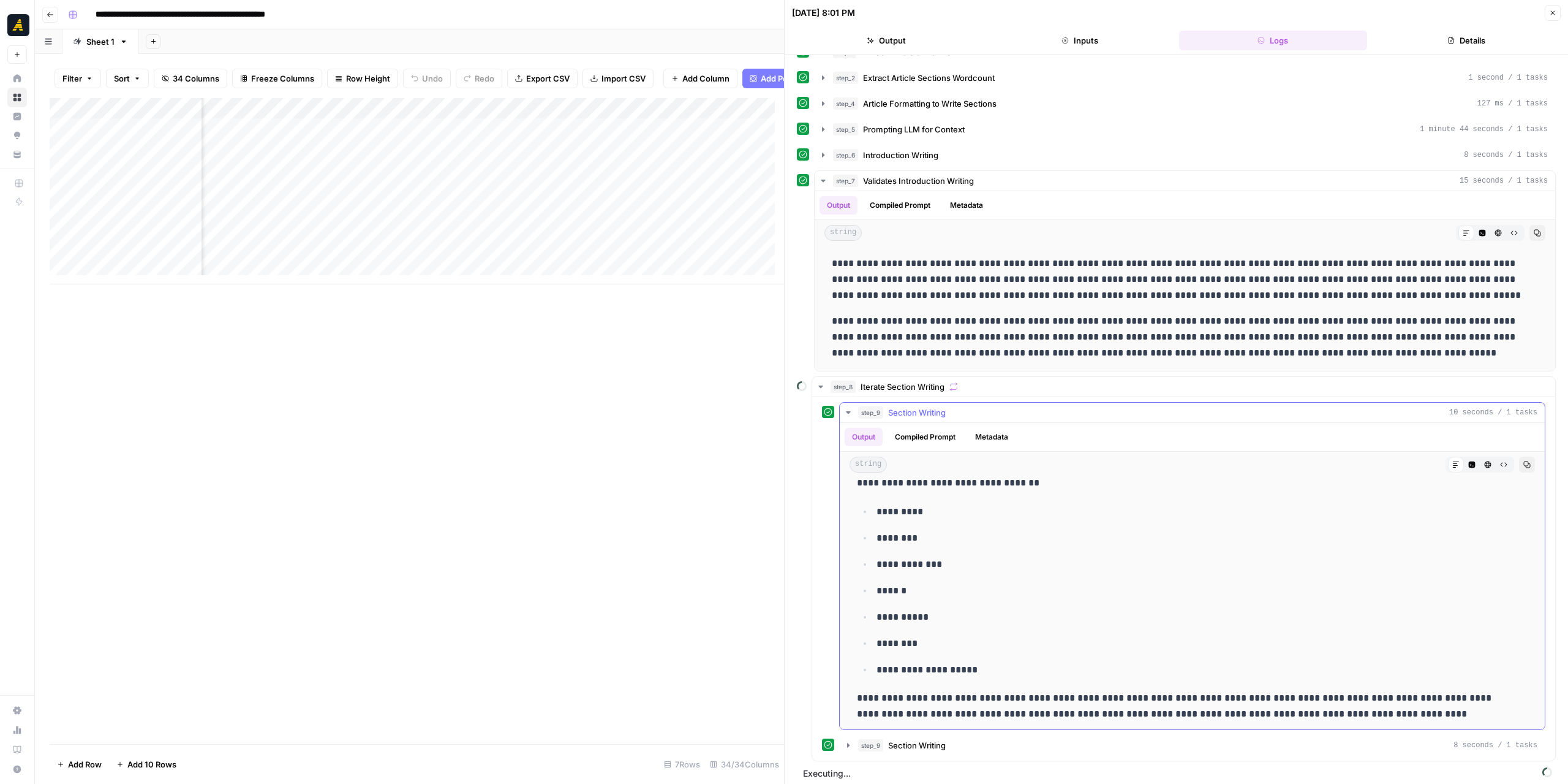
click at [846, 408] on icon "button" at bounding box center [849, 413] width 10 height 10
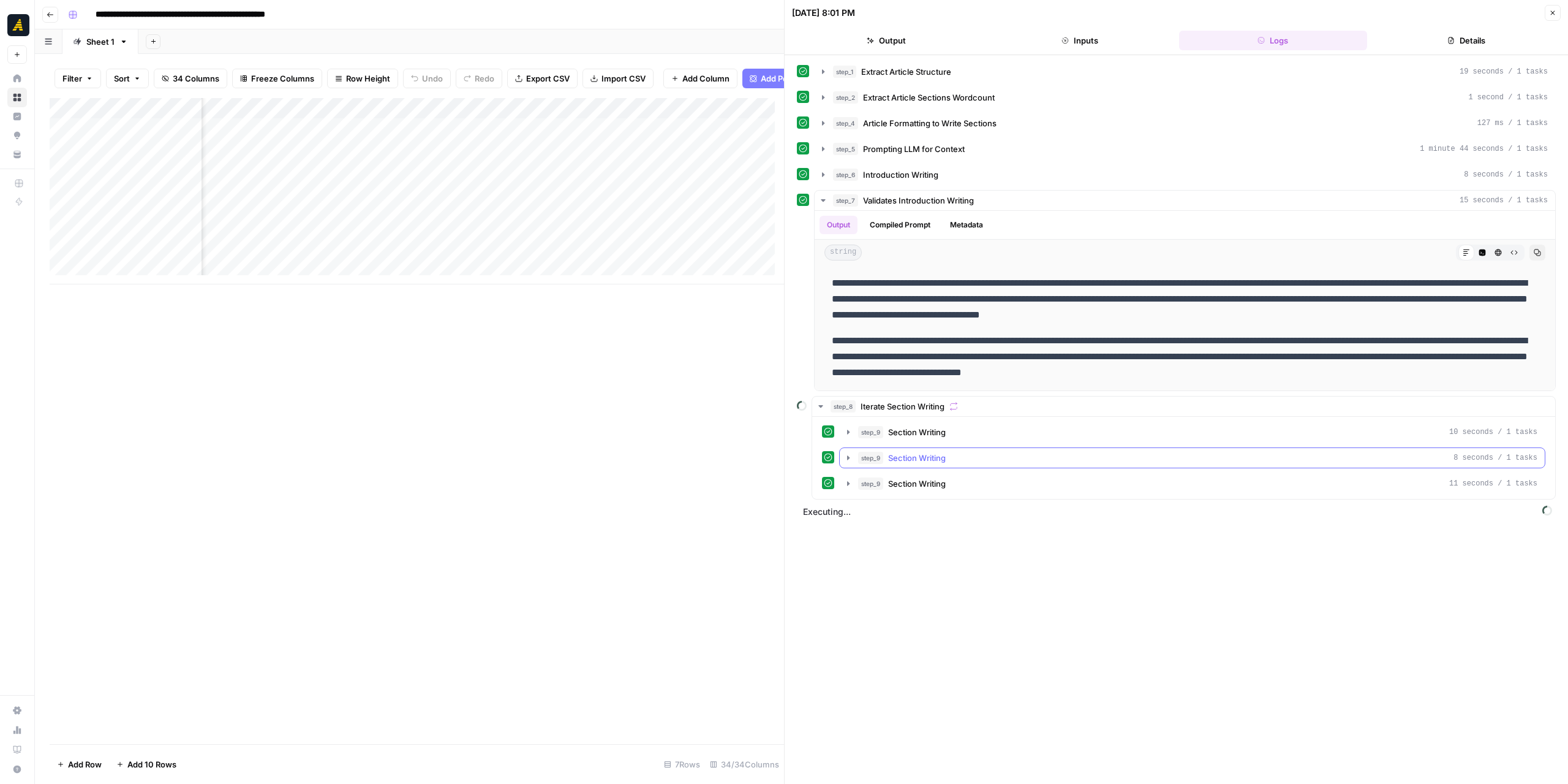
click at [845, 454] on icon "button" at bounding box center [849, 458] width 10 height 10
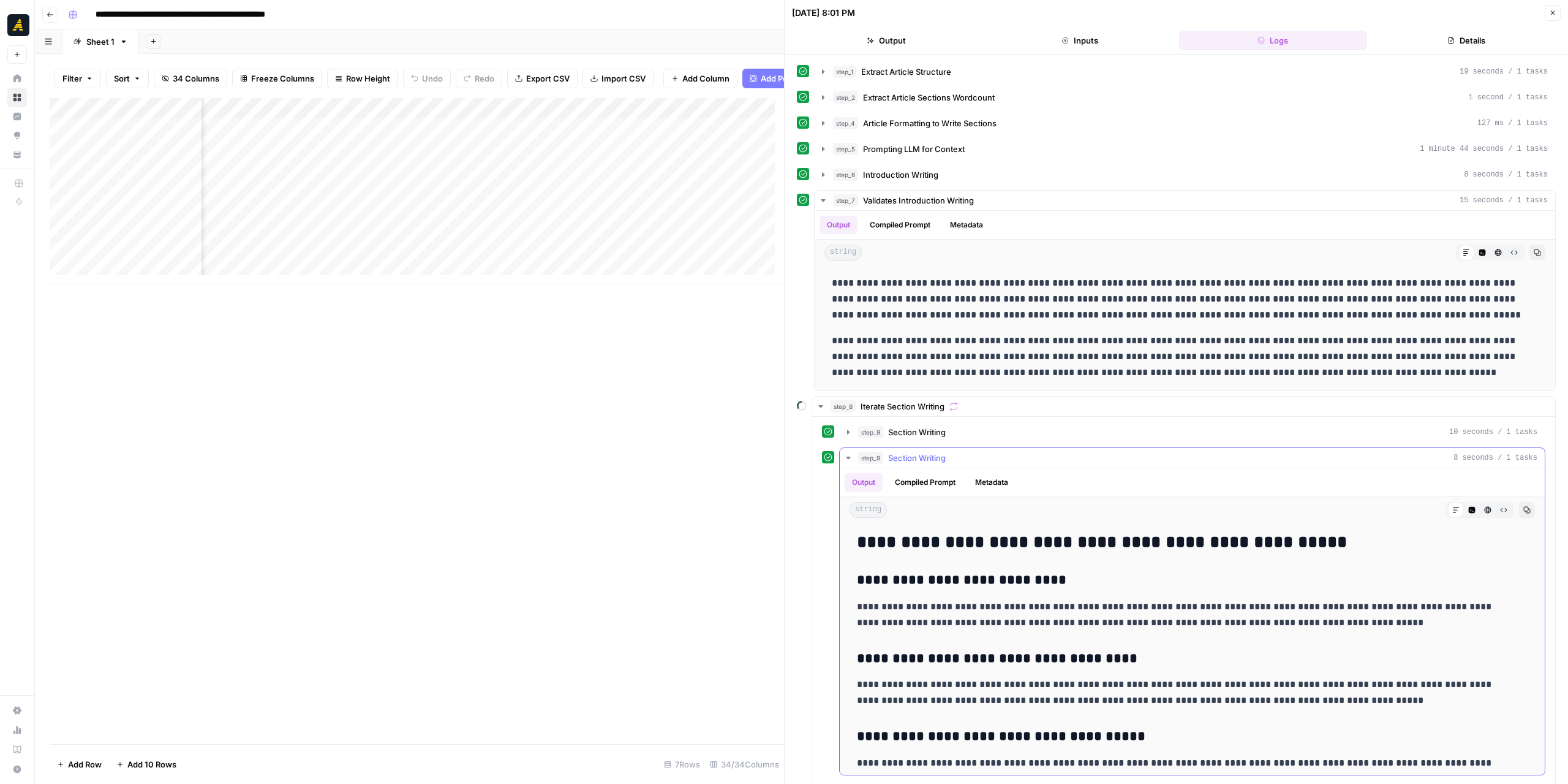
click at [845, 454] on icon "button" at bounding box center [849, 458] width 10 height 10
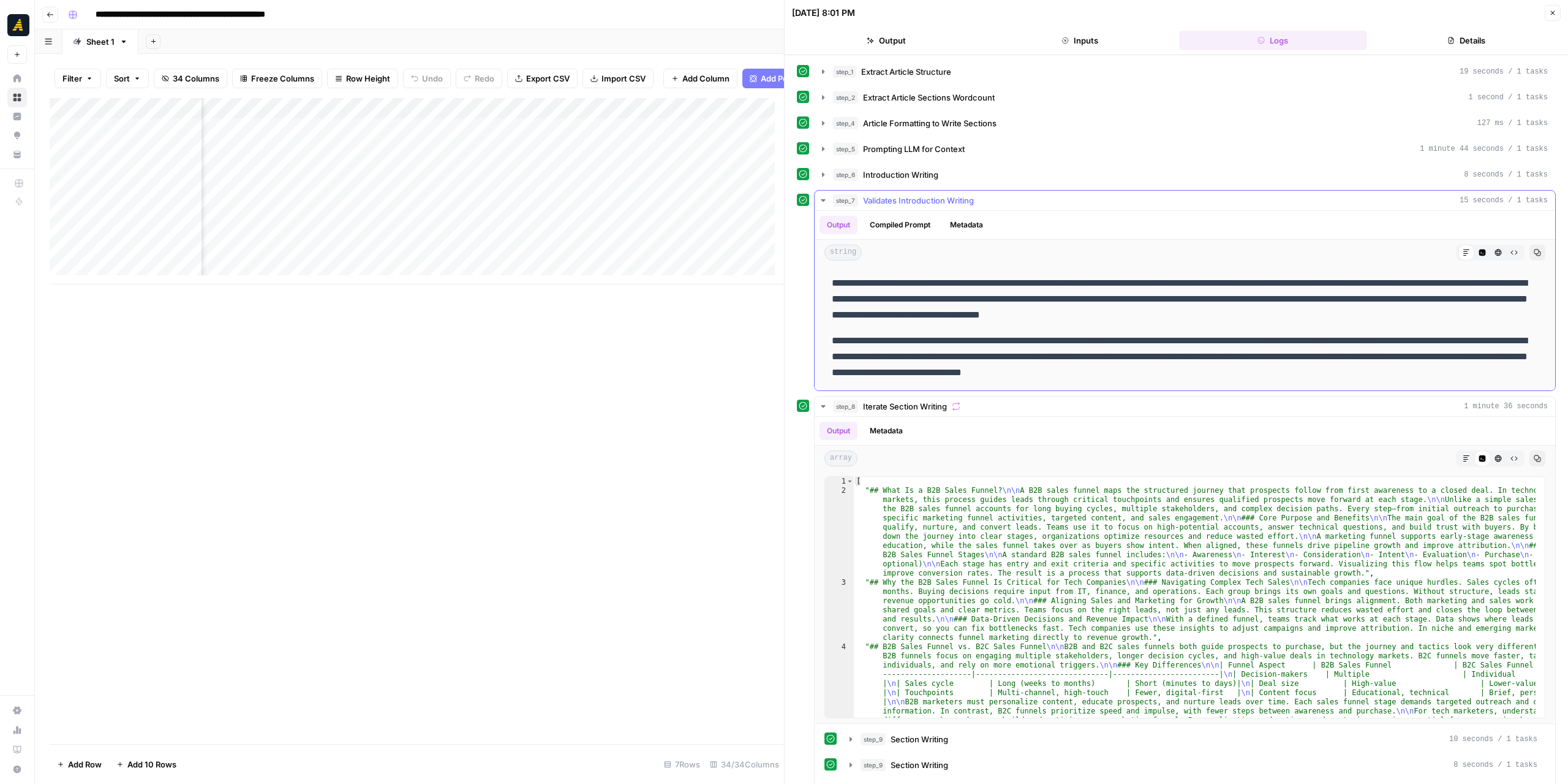
click at [824, 197] on icon "button" at bounding box center [823, 201] width 10 height 10
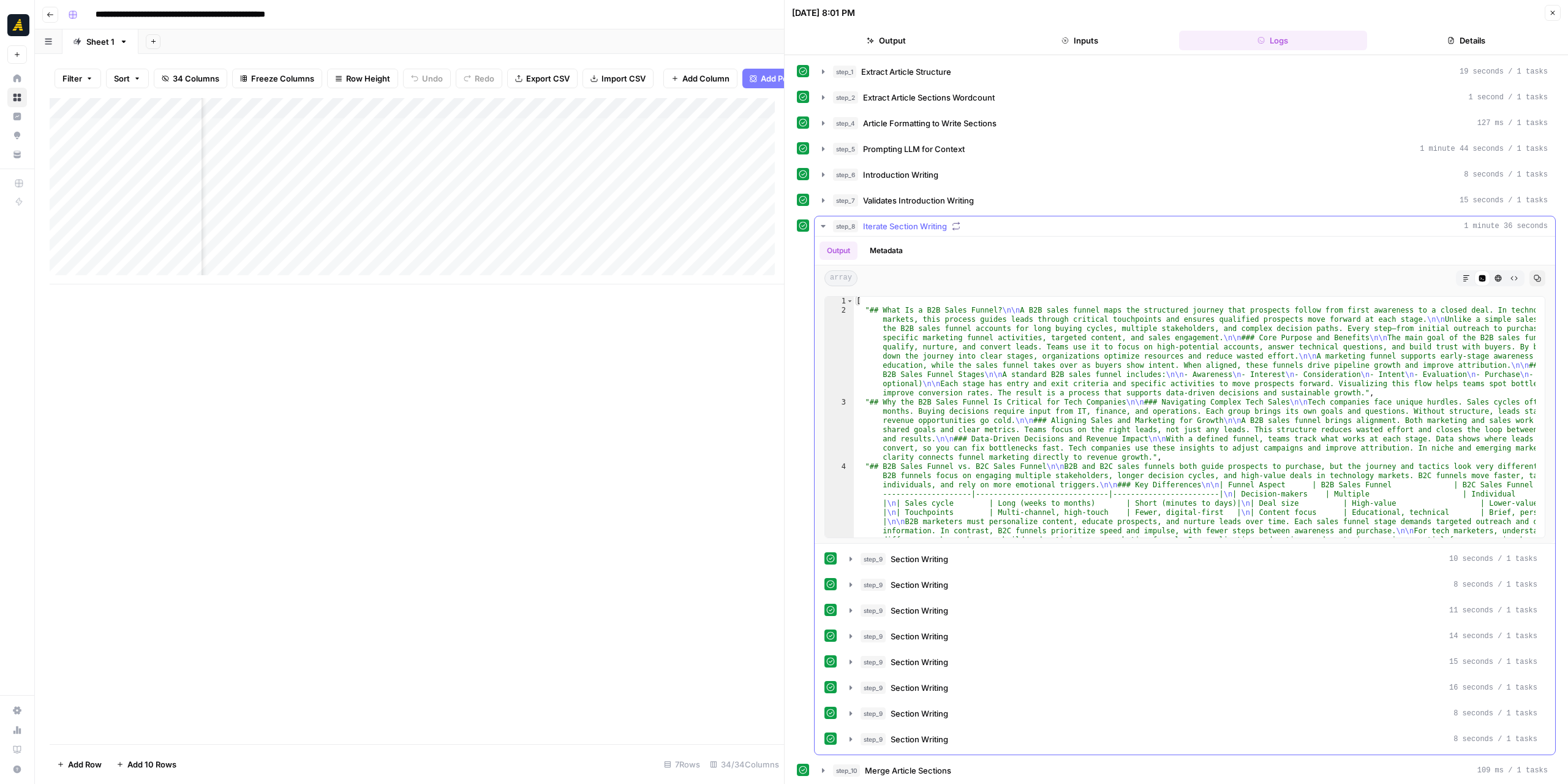
click at [824, 224] on icon "button" at bounding box center [822, 225] width 4 height 3
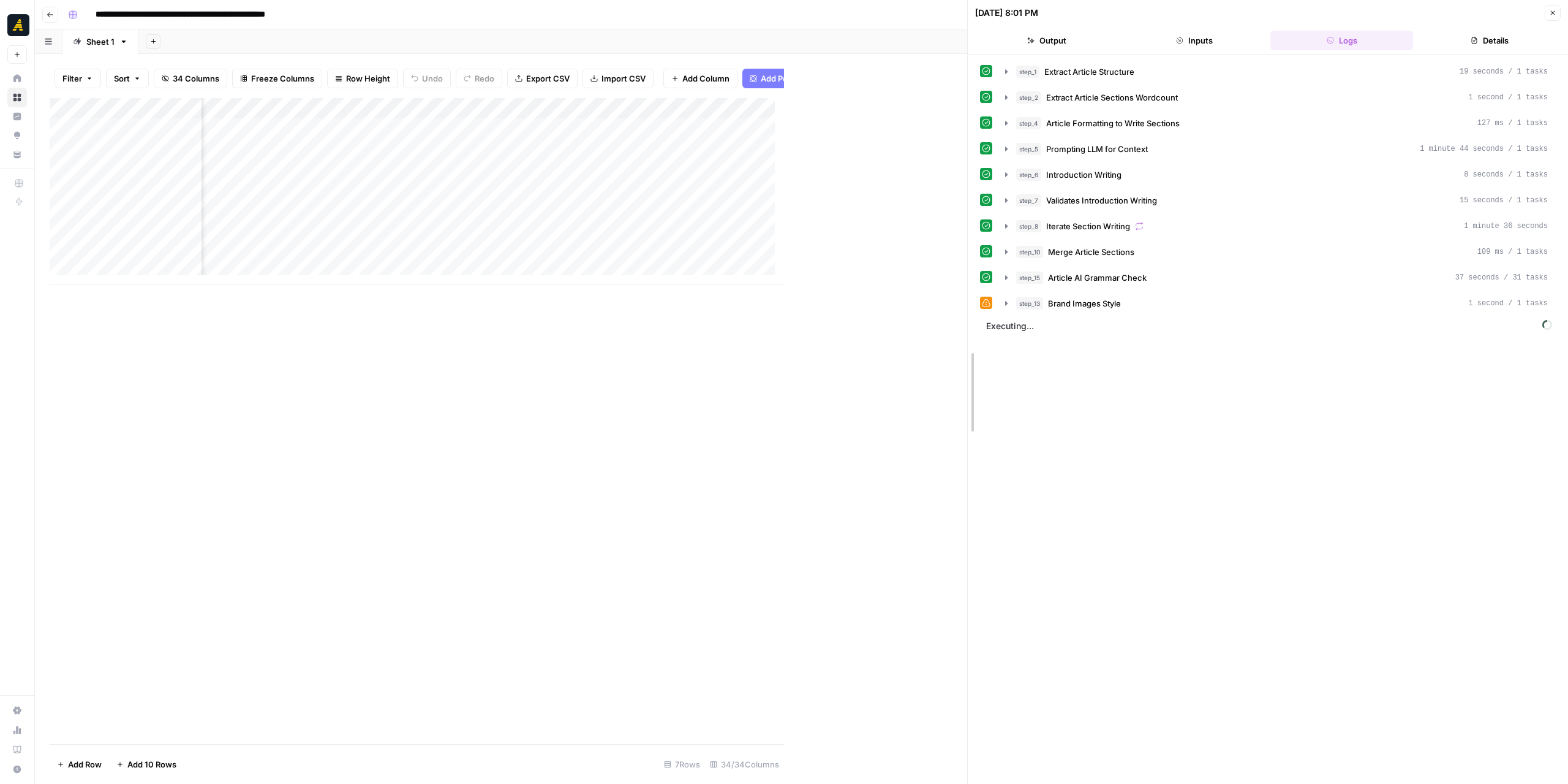
drag, startPoint x: 780, startPoint y: 383, endPoint x: 963, endPoint y: 397, distance: 183.5
click at [963, 397] on div at bounding box center [967, 392] width 13 height 784
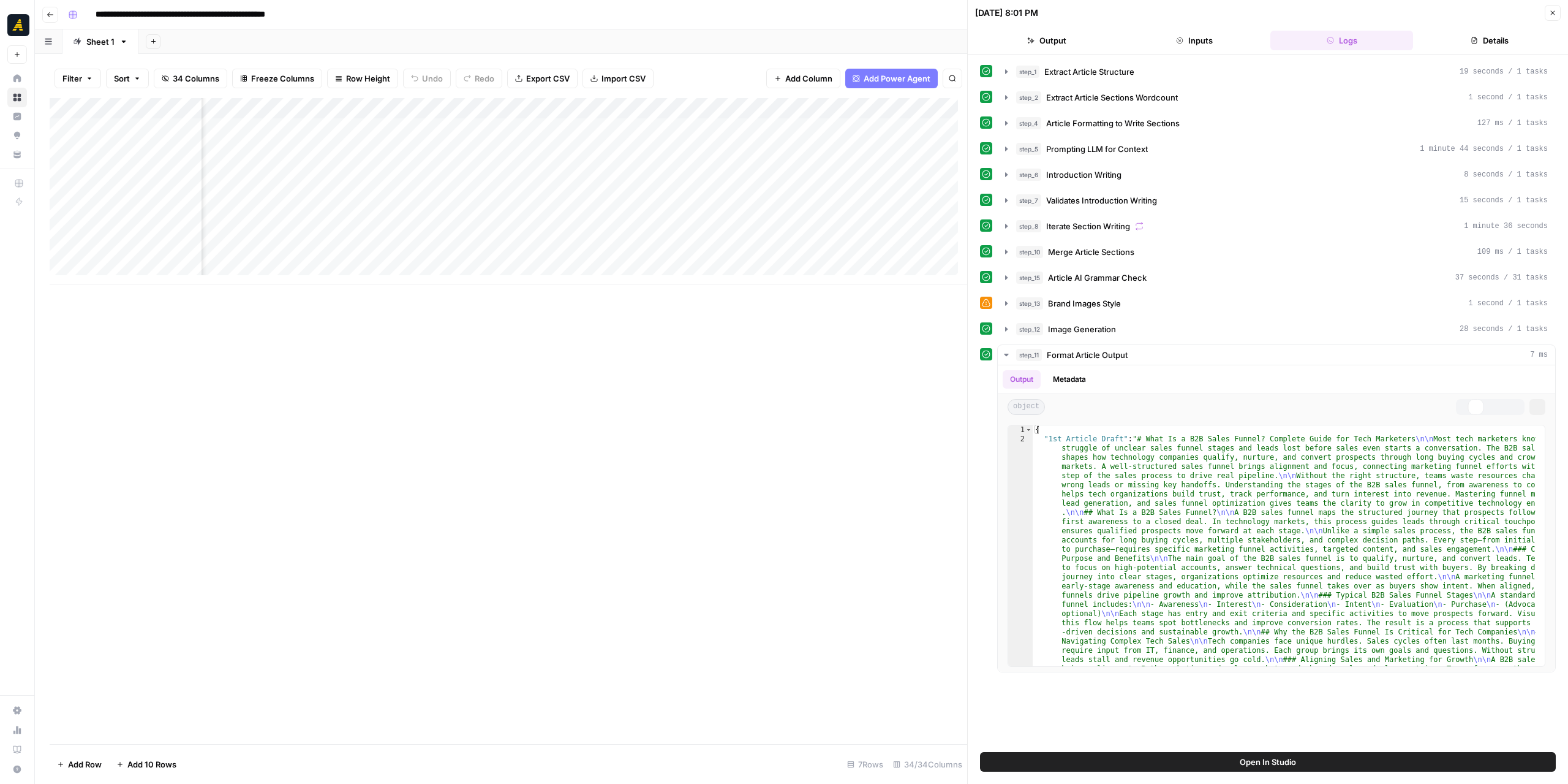
scroll to position [0, 2761]
click at [769, 108] on div "Add Column" at bounding box center [509, 191] width 918 height 187
click at [760, 213] on span "Configure Inputs" at bounding box center [762, 211] width 107 height 13
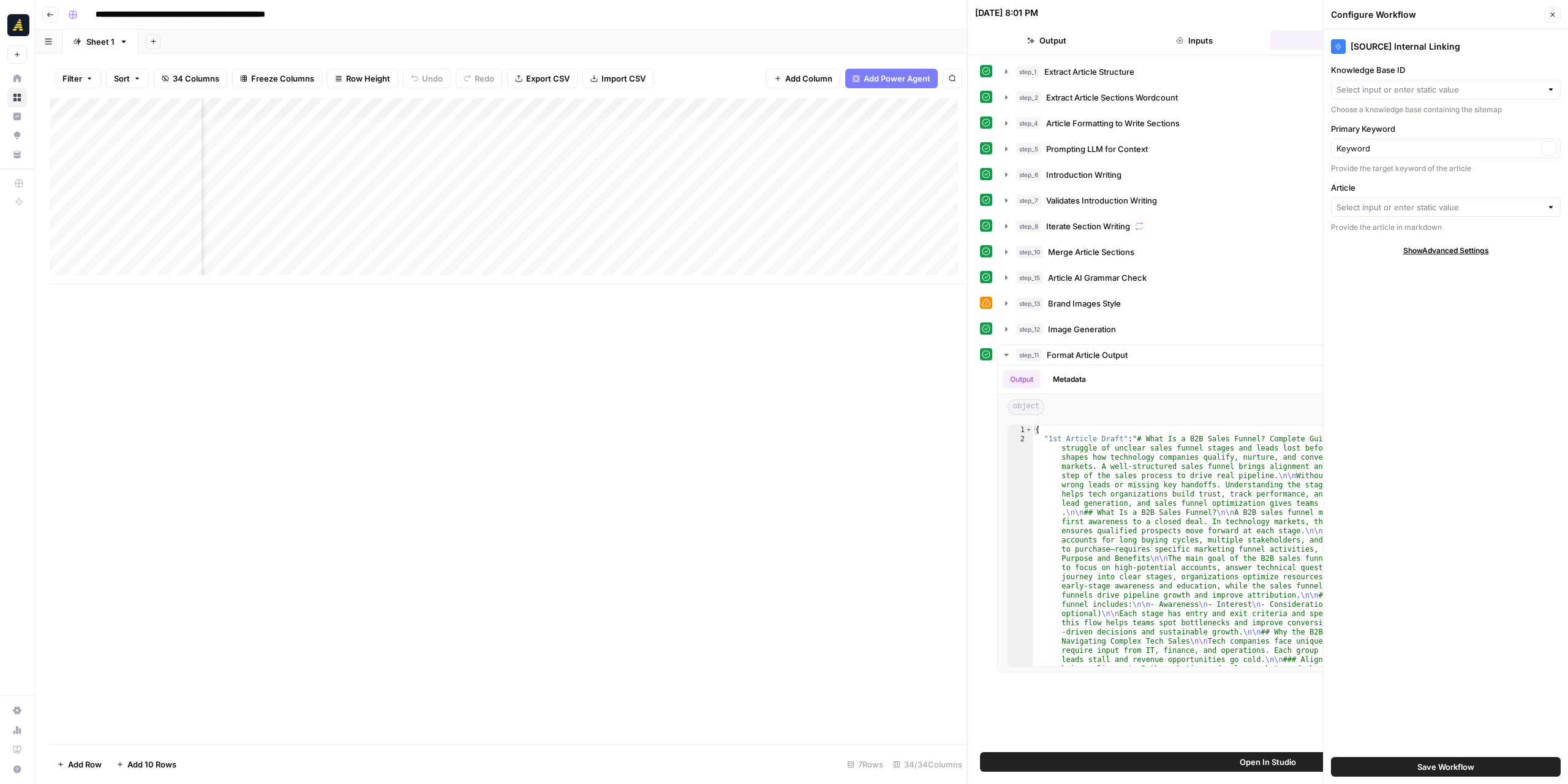
type input "New North"
click at [1549, 207] on div at bounding box center [1550, 207] width 8 height 13
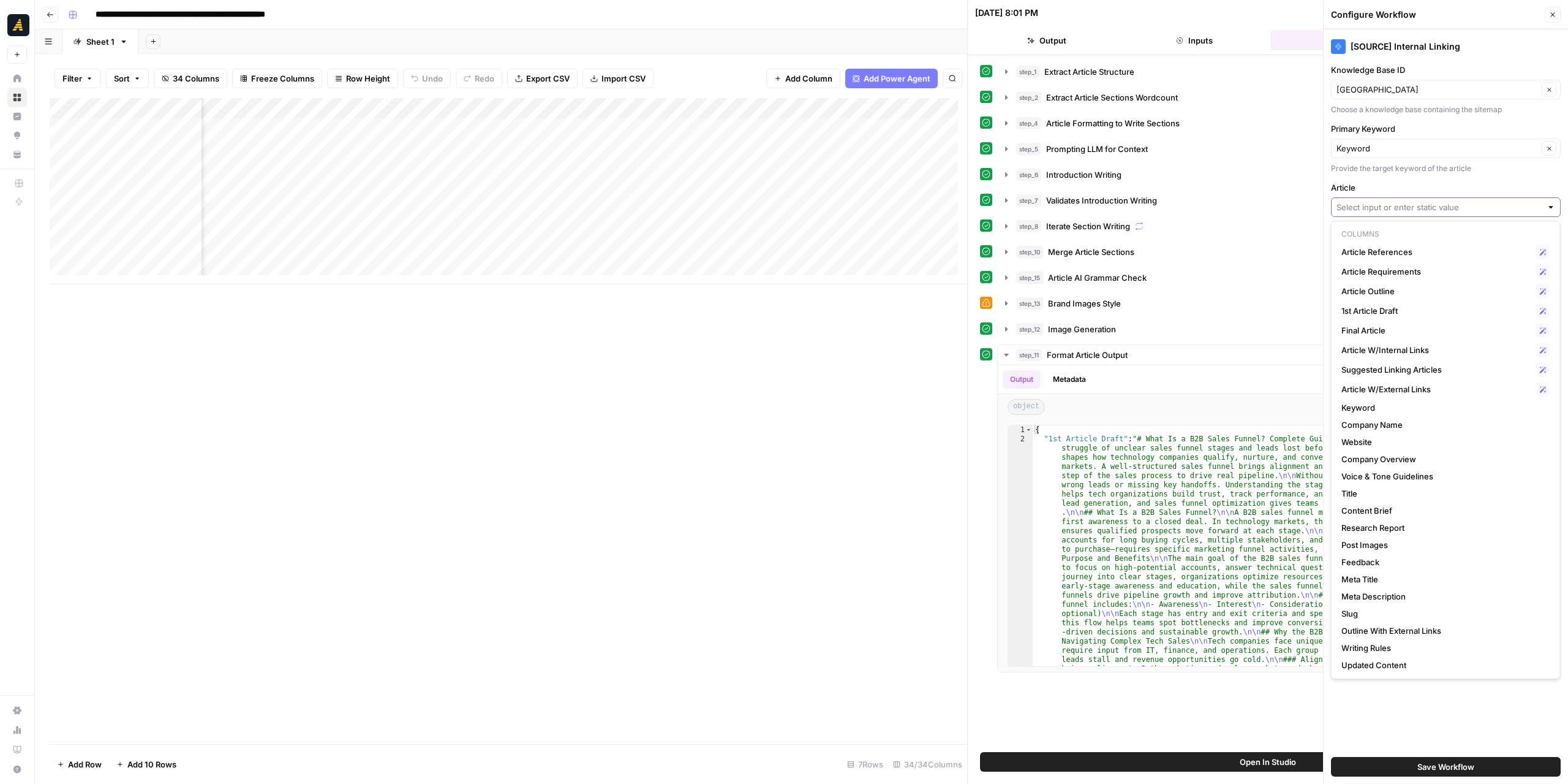
scroll to position [0, 2372]
click at [1397, 324] on span "Final Article" at bounding box center [1436, 330] width 189 height 13
type input "Final Article"
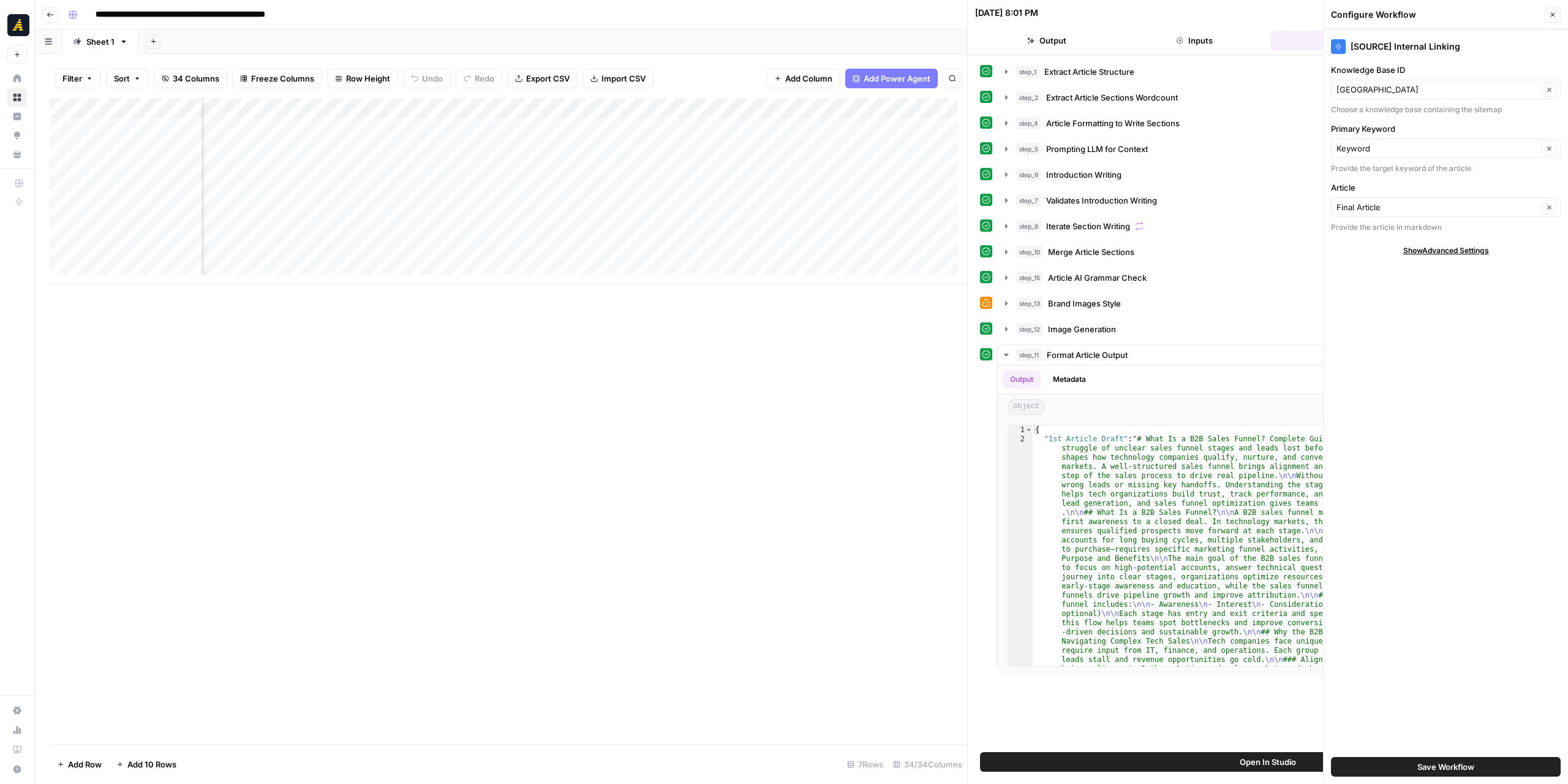
click at [1455, 768] on span "Save Workflow" at bounding box center [1446, 766] width 57 height 13
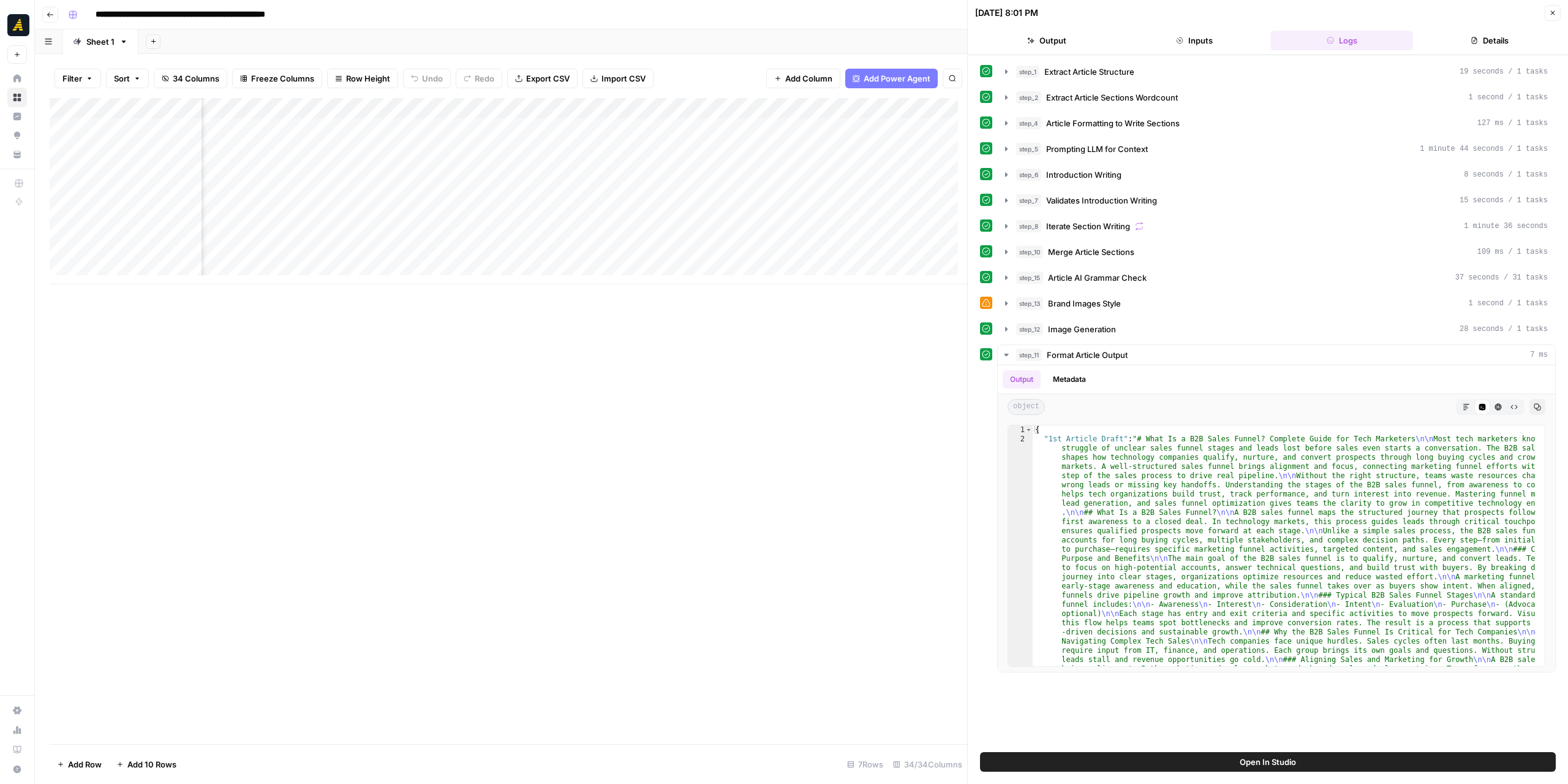
scroll to position [0, 1752]
click at [538, 129] on div "Add Column" at bounding box center [509, 191] width 918 height 187
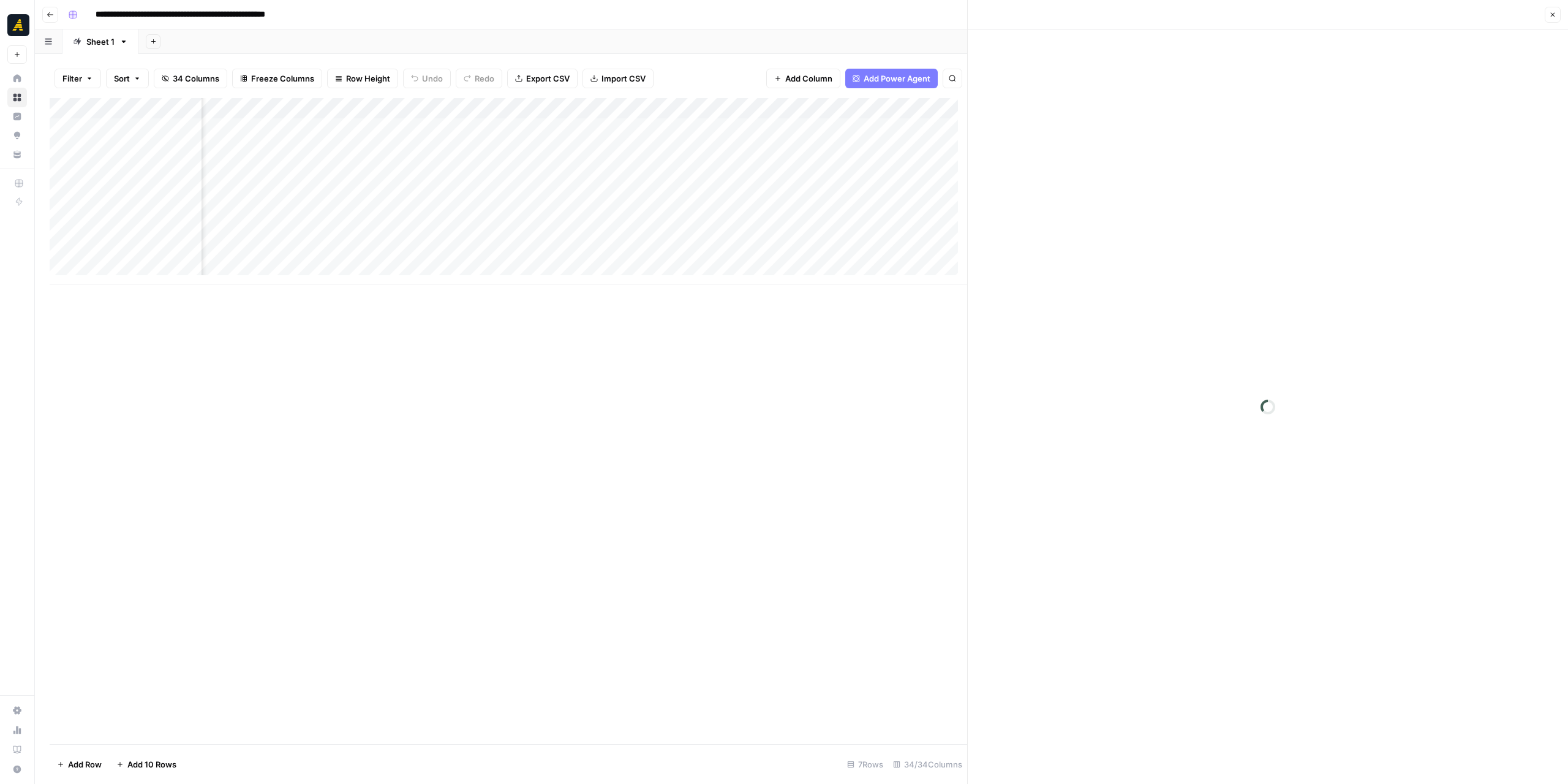
click at [538, 129] on div at bounding box center [534, 128] width 112 height 23
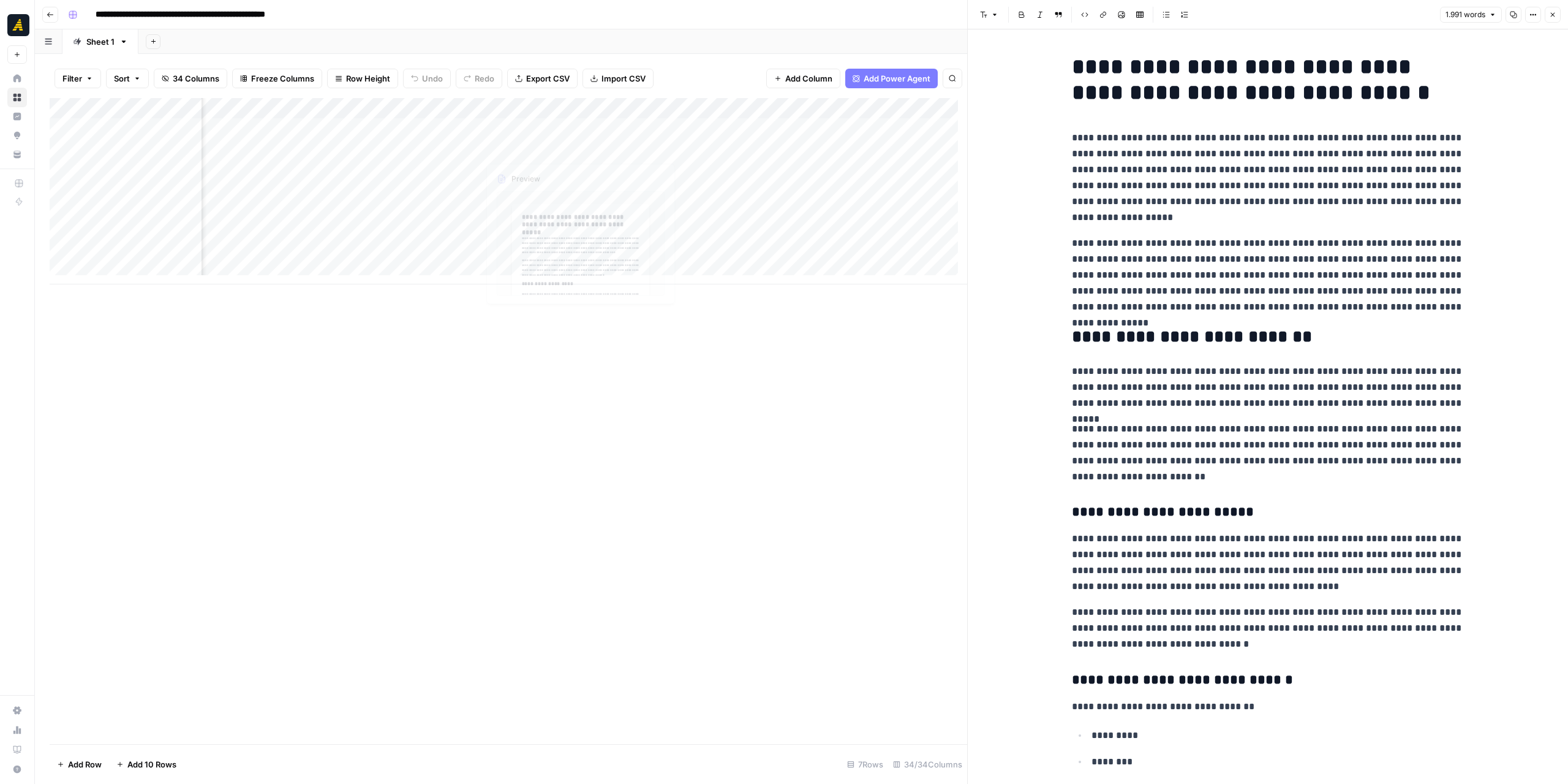
click at [409, 108] on div "Add Column" at bounding box center [509, 191] width 918 height 187
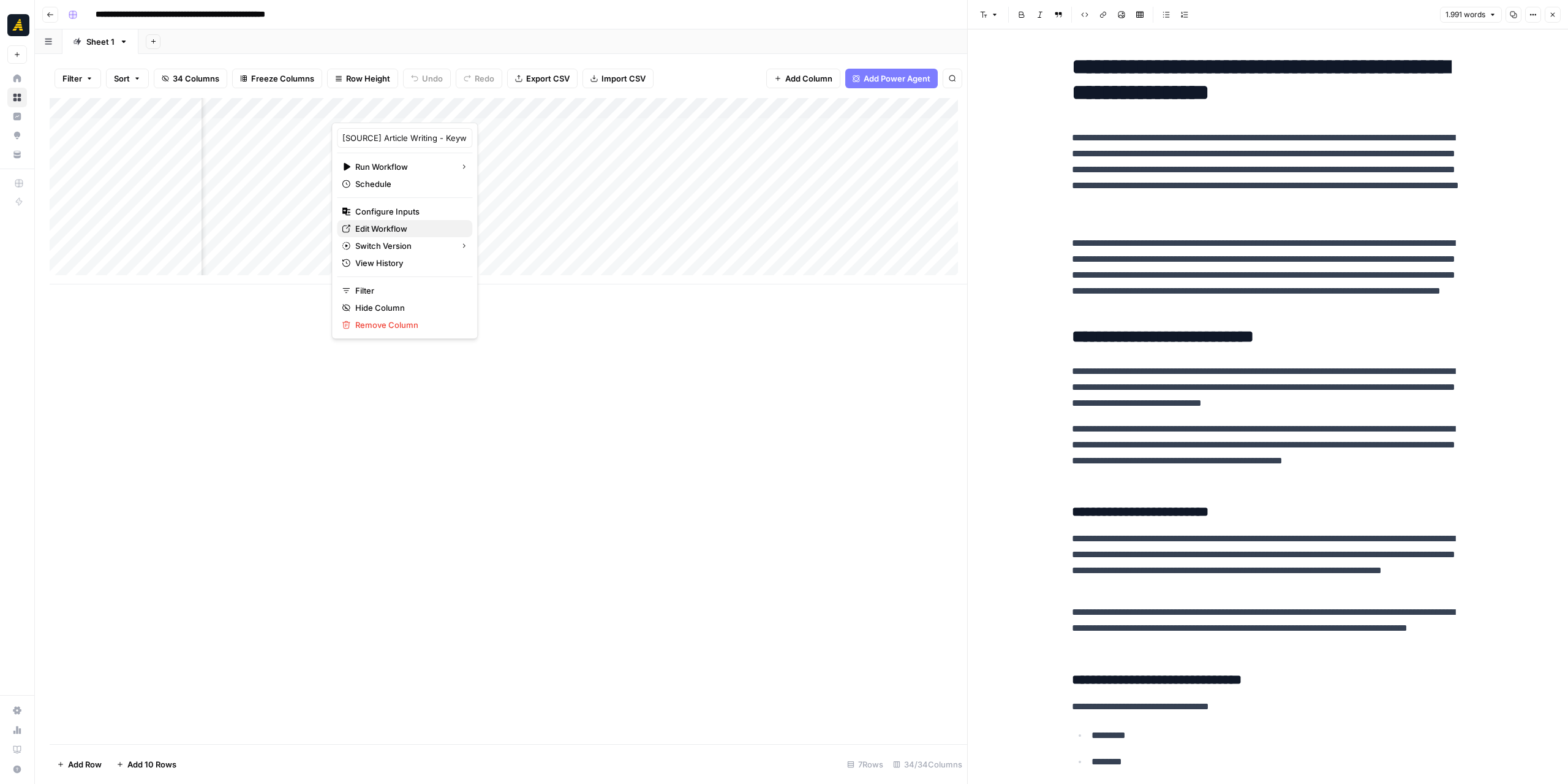
click at [404, 224] on span "Edit Workflow" at bounding box center [408, 229] width 107 height 13
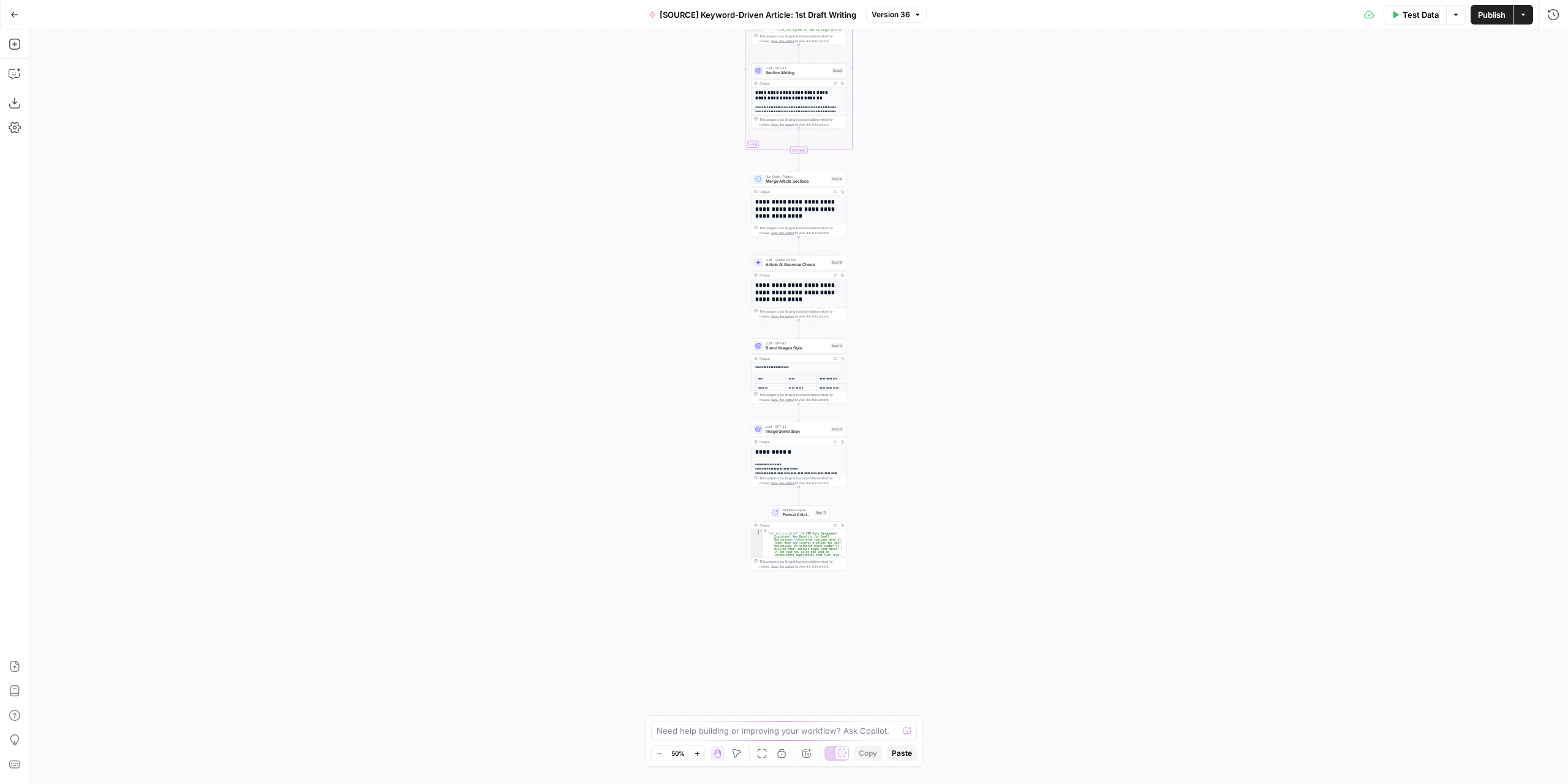
click at [903, 461] on div "Workflow Input Settings Inputs LLM · GPT-4.1 Extract Article Structure Step 1 O…" at bounding box center [799, 407] width 1538 height 754
click at [903, 460] on div "Workflow Input Settings Inputs LLM · GPT-4.1 Extract Article Structure Step 1 O…" at bounding box center [799, 407] width 1538 height 754
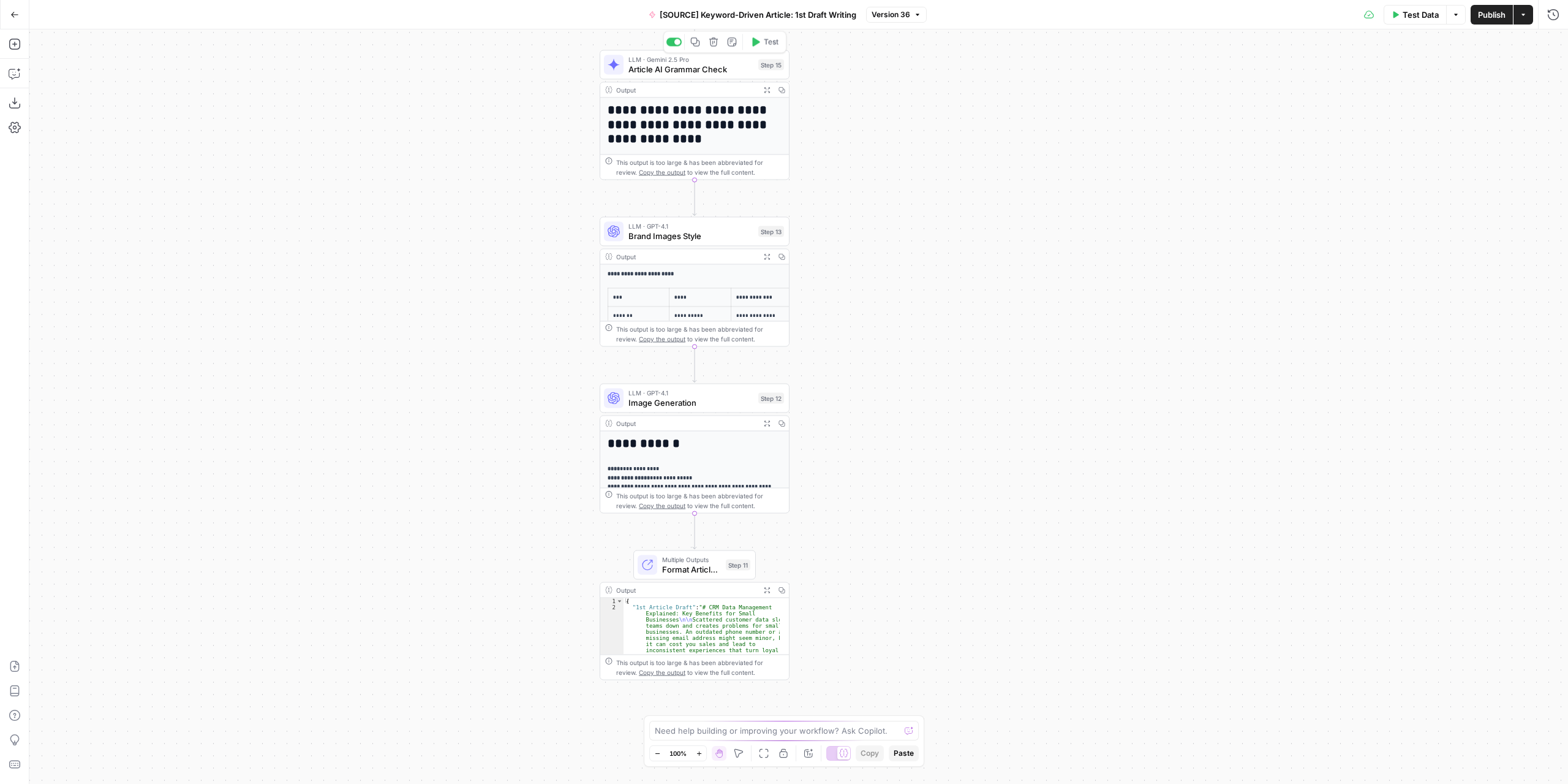
click at [687, 68] on span "Article AI Grammar Check" at bounding box center [691, 69] width 125 height 13
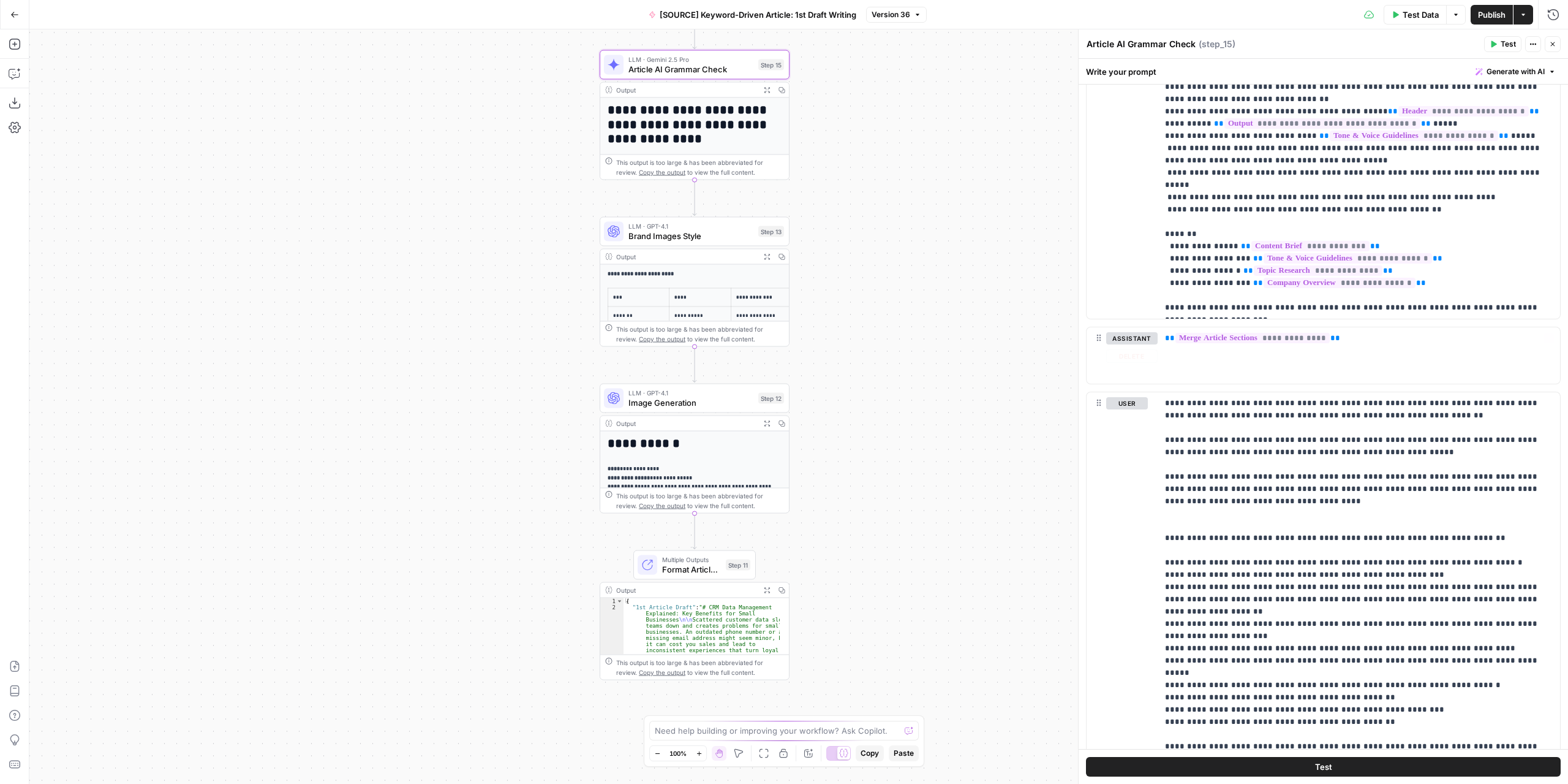
scroll to position [1494, 0]
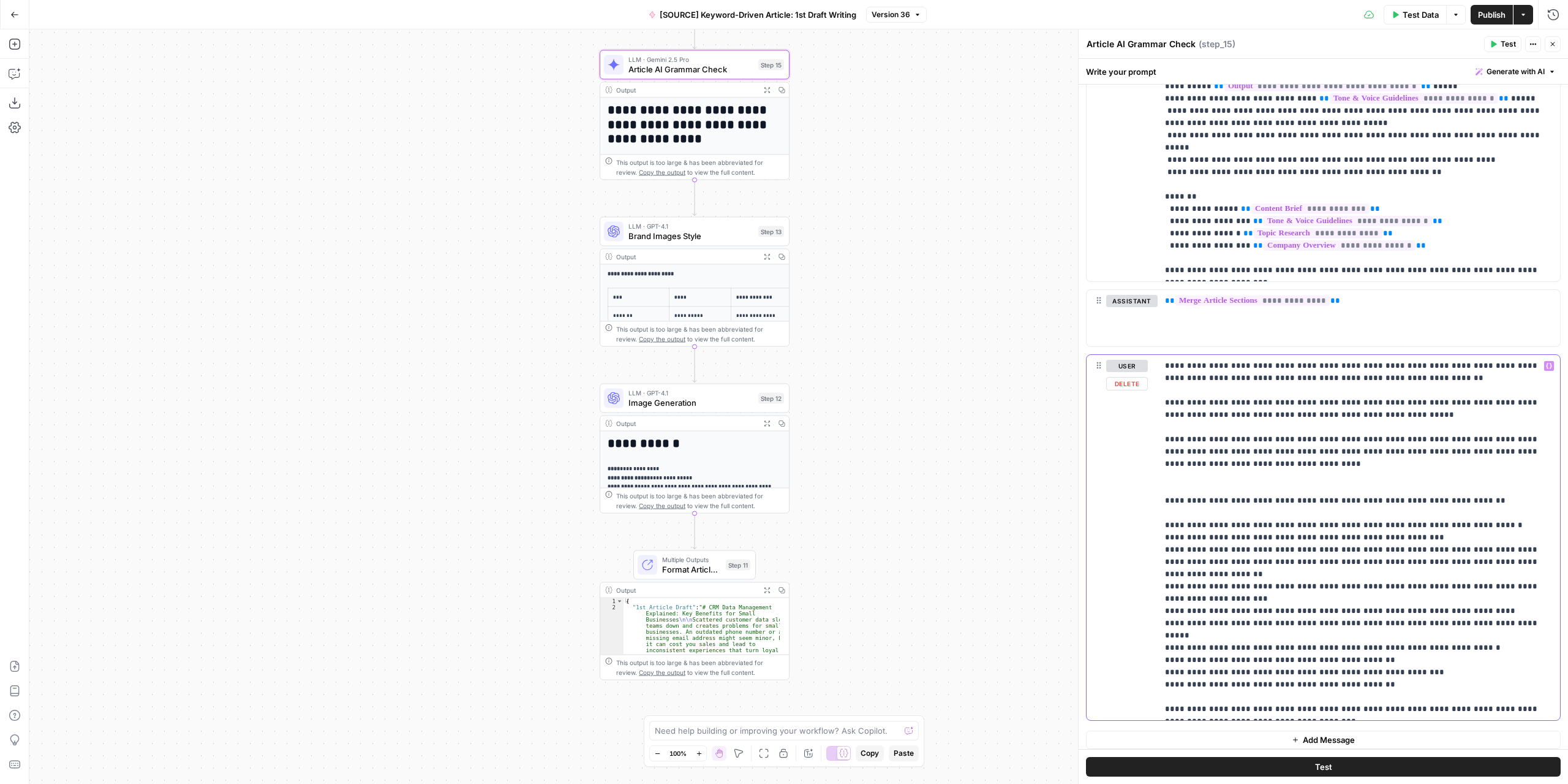
click at [1412, 533] on p "**********" at bounding box center [1354, 537] width 379 height 355
click at [1215, 508] on p "**********" at bounding box center [1354, 537] width 379 height 355
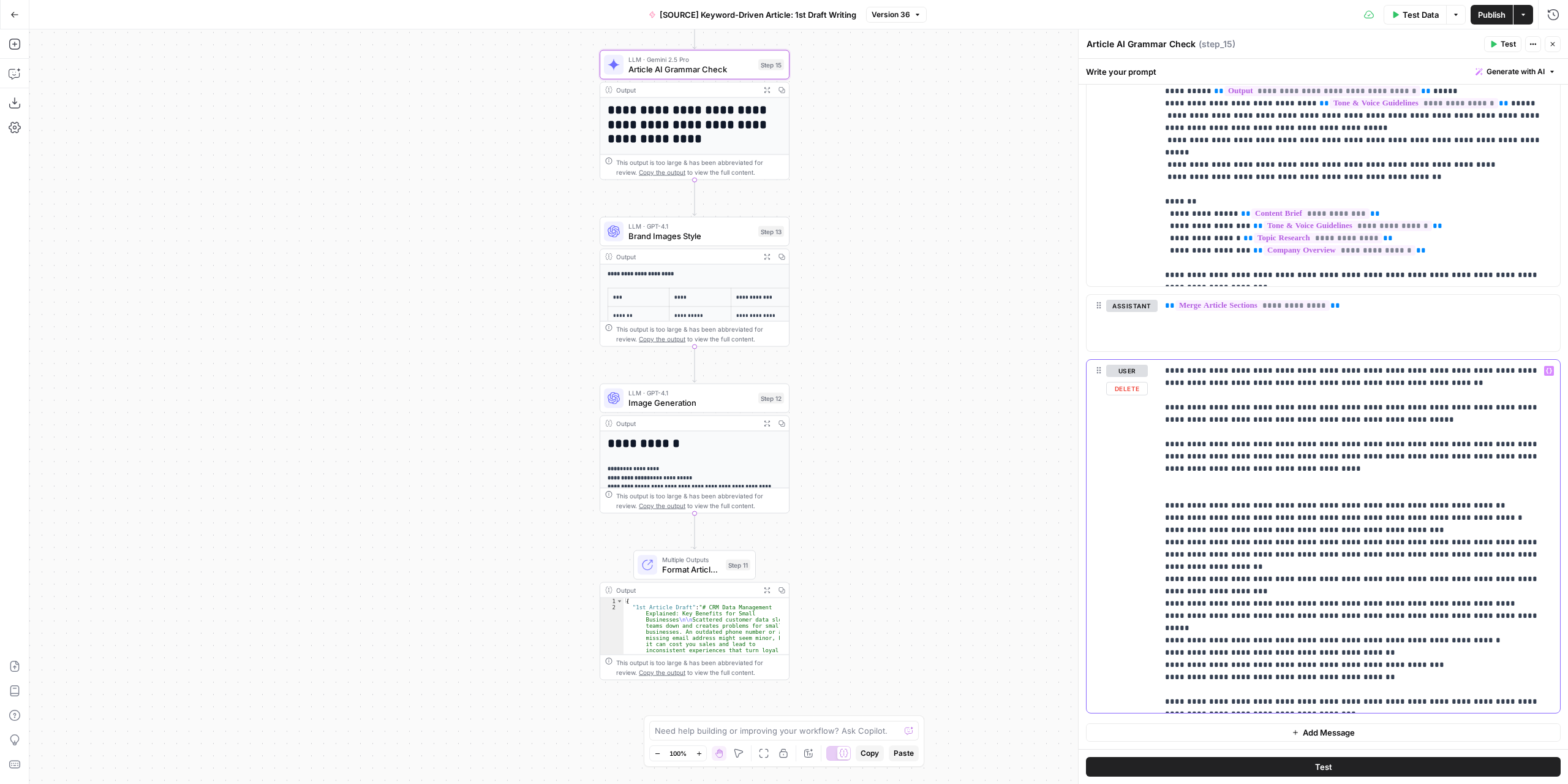
scroll to position [1482, 0]
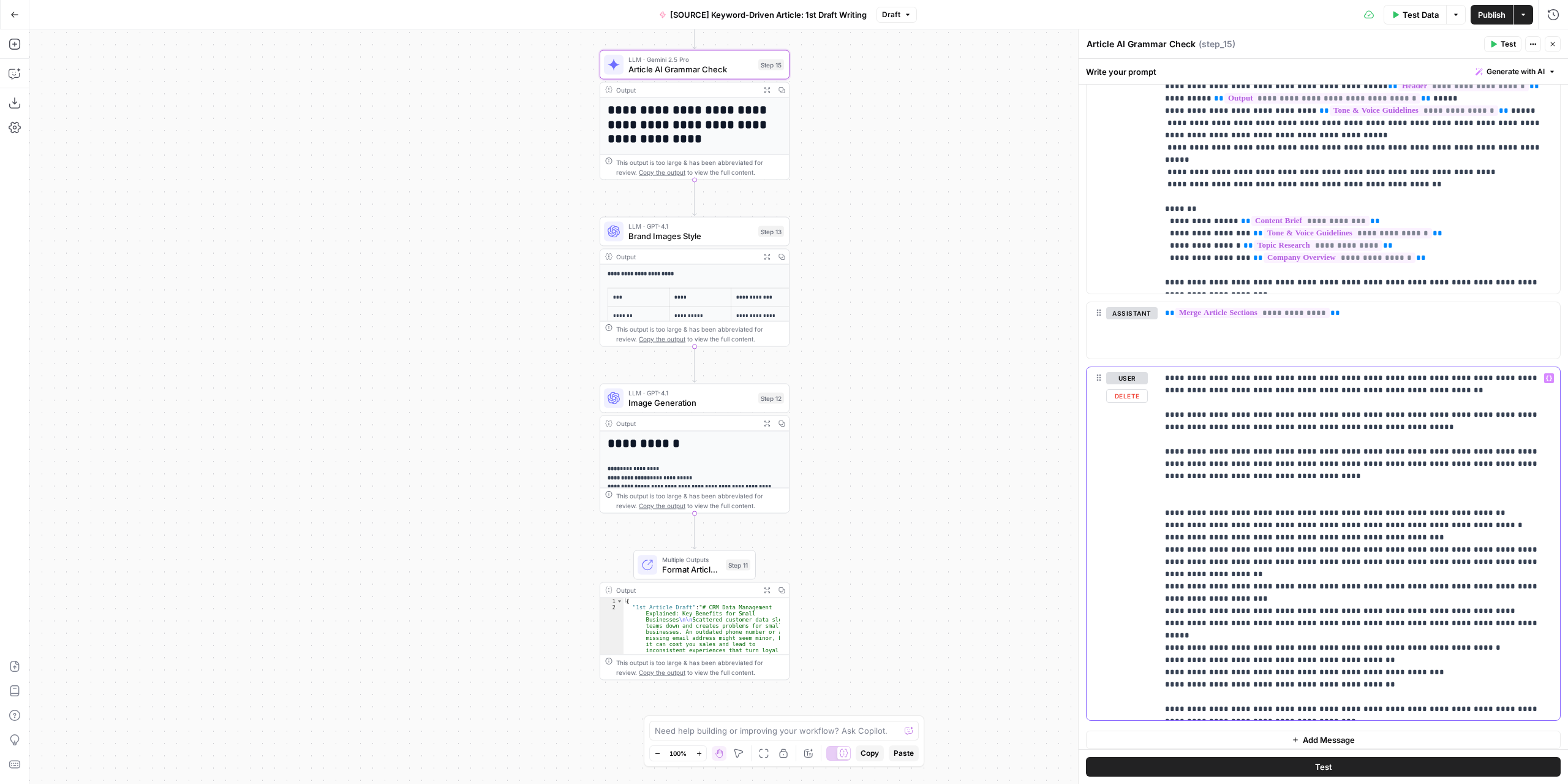
drag, startPoint x: 1334, startPoint y: 507, endPoint x: 1449, endPoint y: 506, distance: 115.0
click at [1449, 506] on p "**********" at bounding box center [1354, 543] width 379 height 343
click at [1419, 533] on p "**********" at bounding box center [1354, 543] width 379 height 343
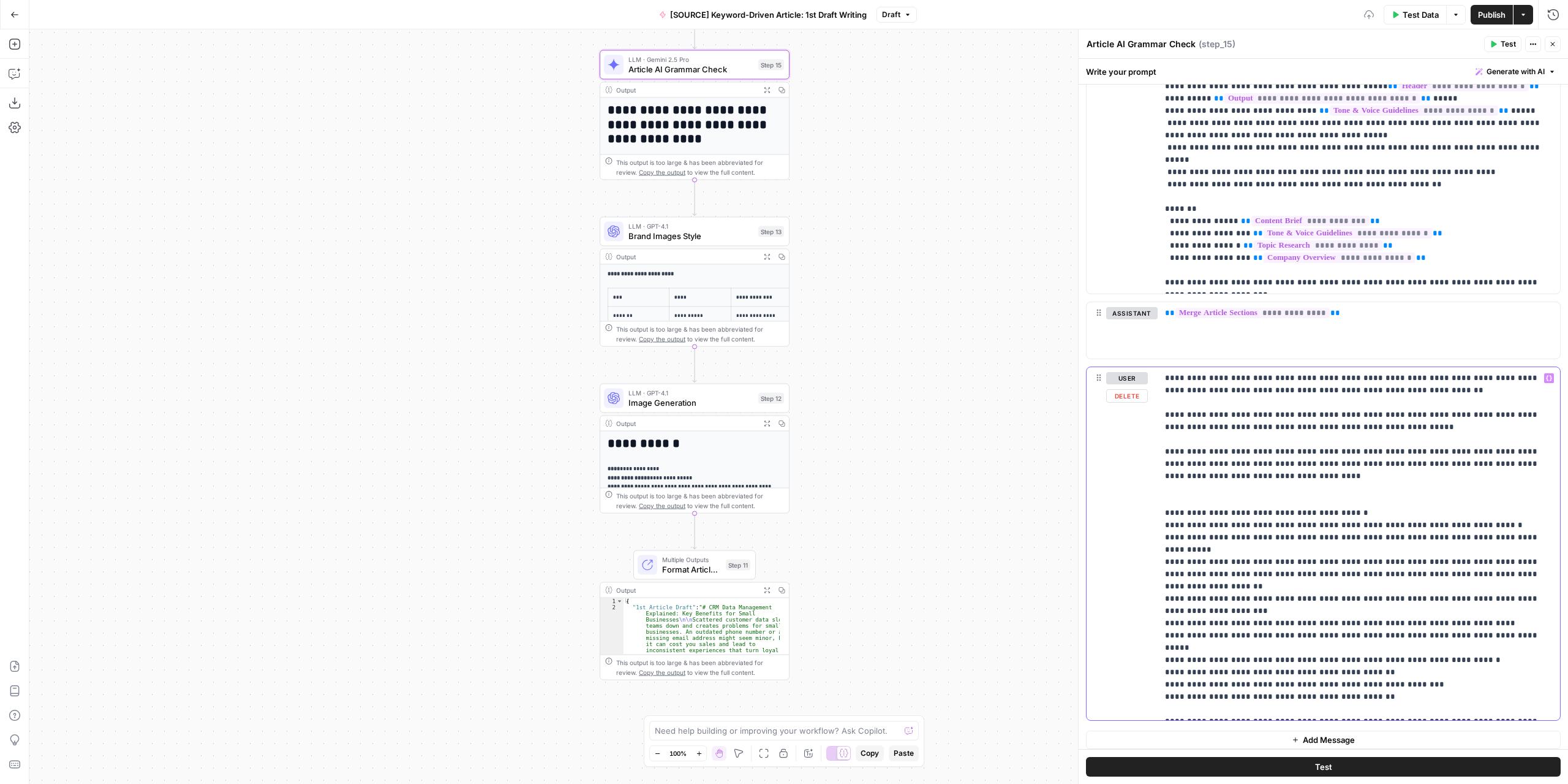
scroll to position [1494, 0]
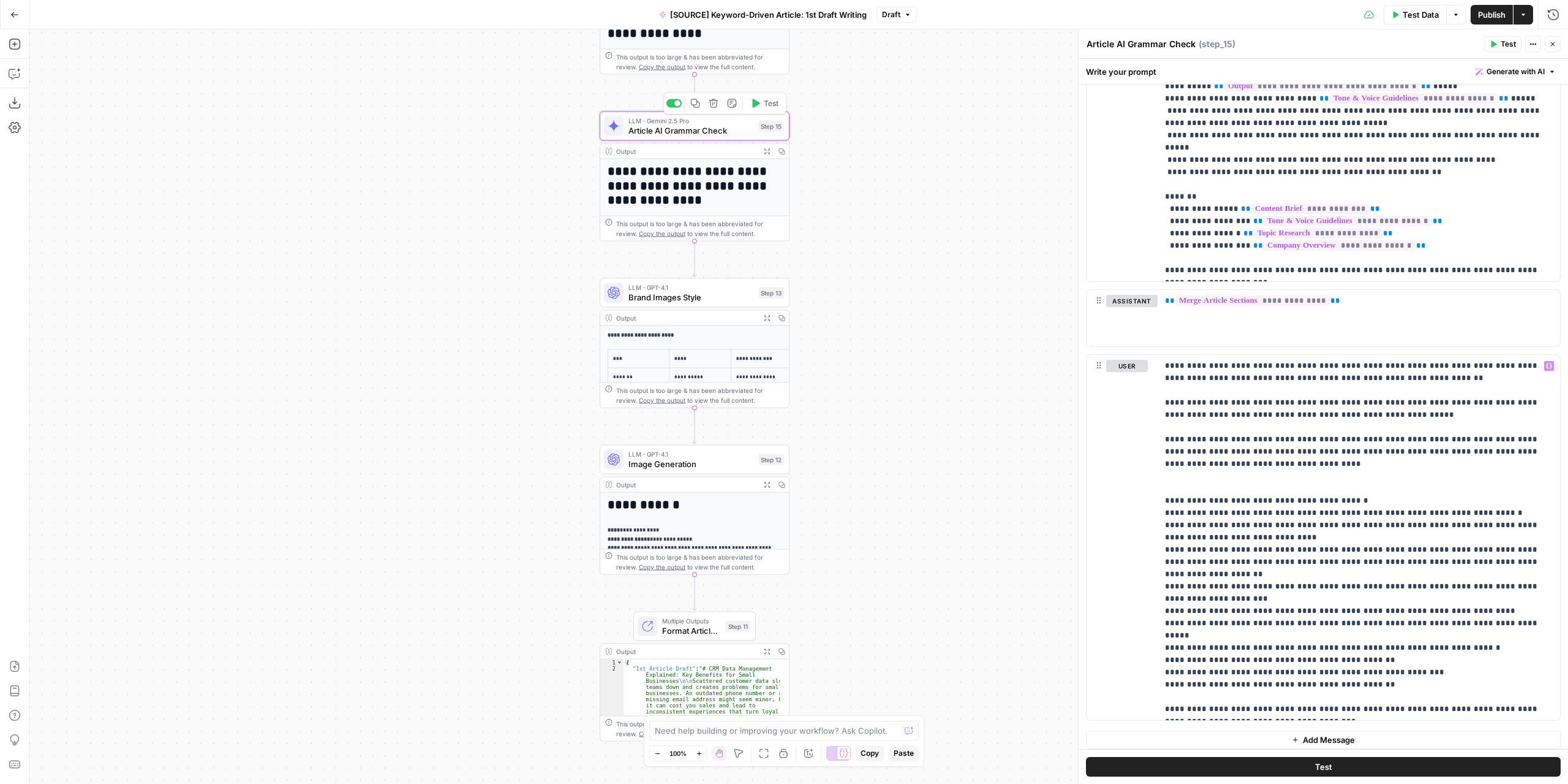
click at [757, 106] on icon "button" at bounding box center [756, 104] width 10 height 10
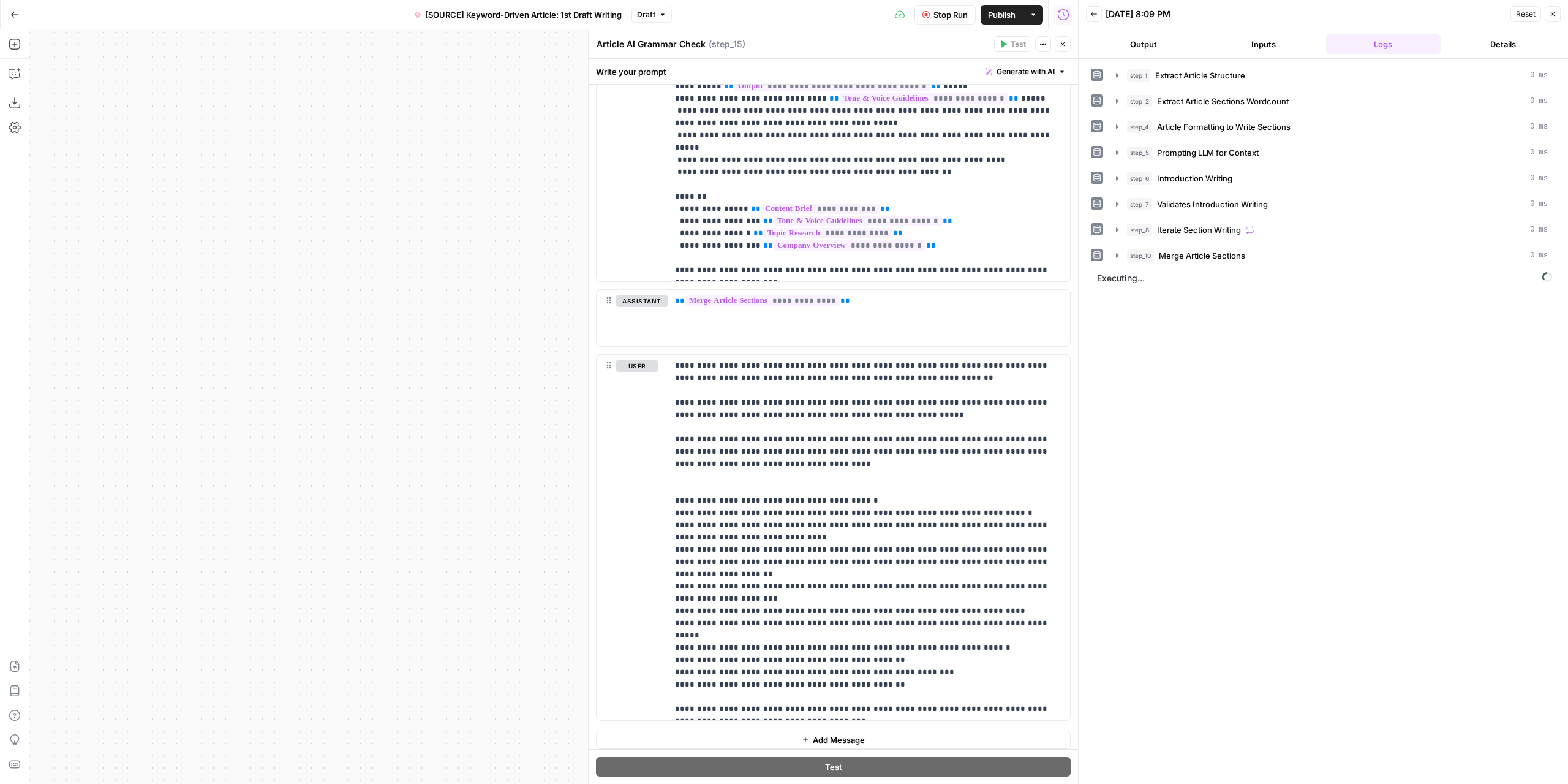
click at [1155, 48] on button "Output" at bounding box center [1143, 44] width 116 height 19
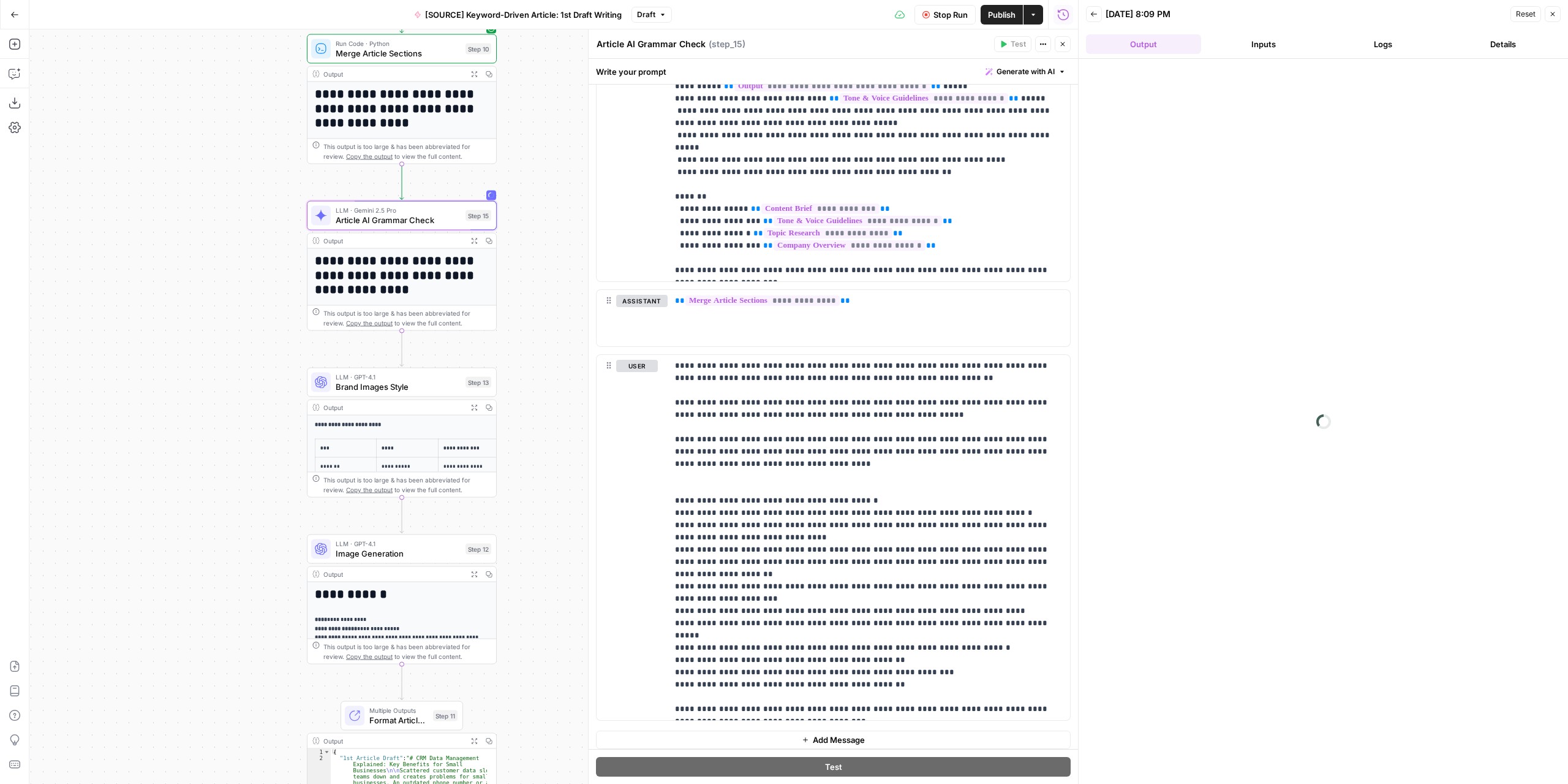
drag, startPoint x: 484, startPoint y: 223, endPoint x: 195, endPoint y: 311, distance: 302.1
click at [195, 311] on div "Workflow Input Settings Inputs LLM · GPT-4.1 Extract Article Structure Step 1 O…" at bounding box center [553, 407] width 1048 height 754
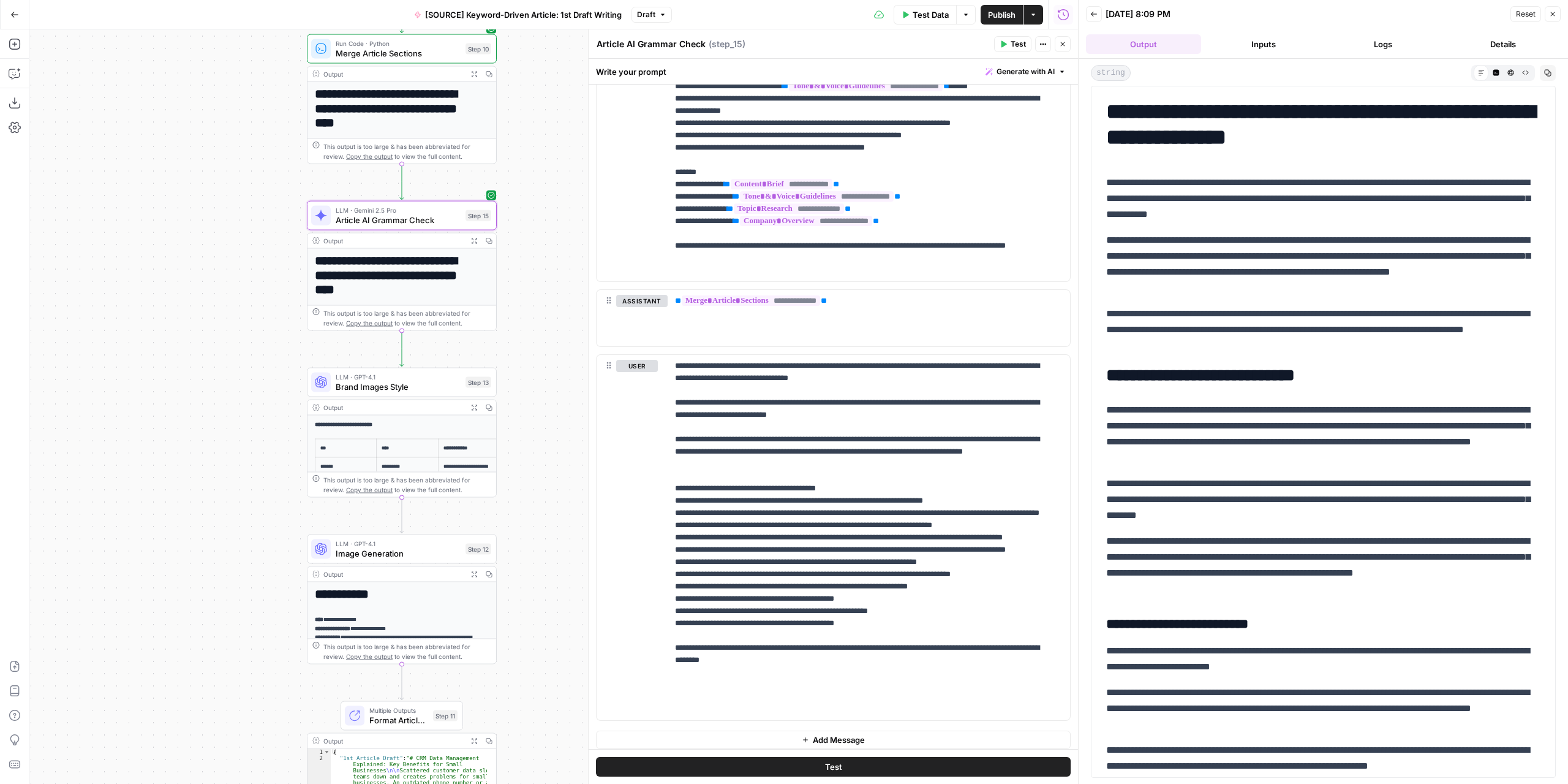
click at [1061, 46] on icon "button" at bounding box center [1063, 44] width 4 height 4
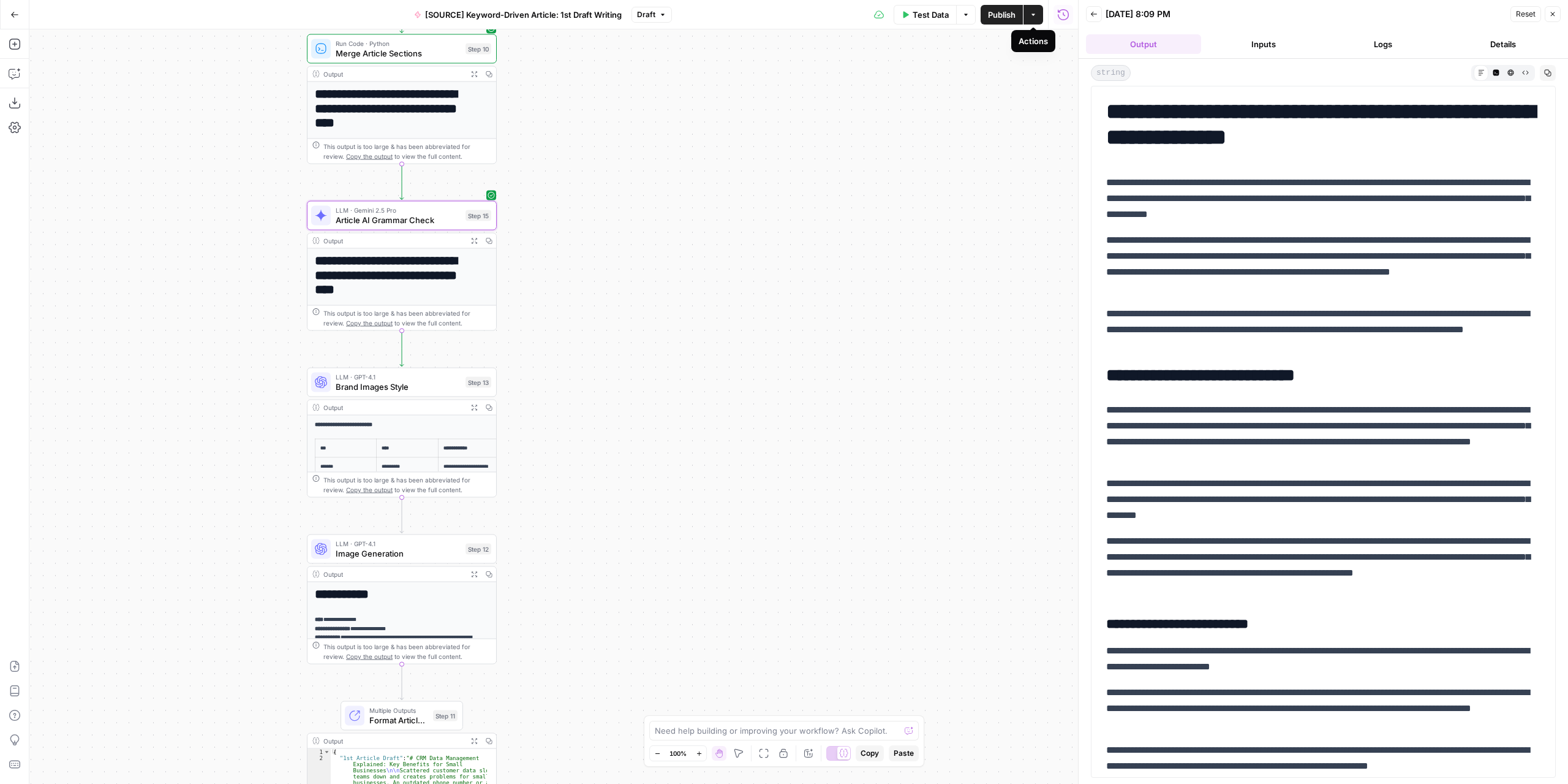
click at [1039, 18] on button "Actions" at bounding box center [1032, 14] width 19 height 19
click at [1006, 9] on span "Publish" at bounding box center [1001, 14] width 28 height 13
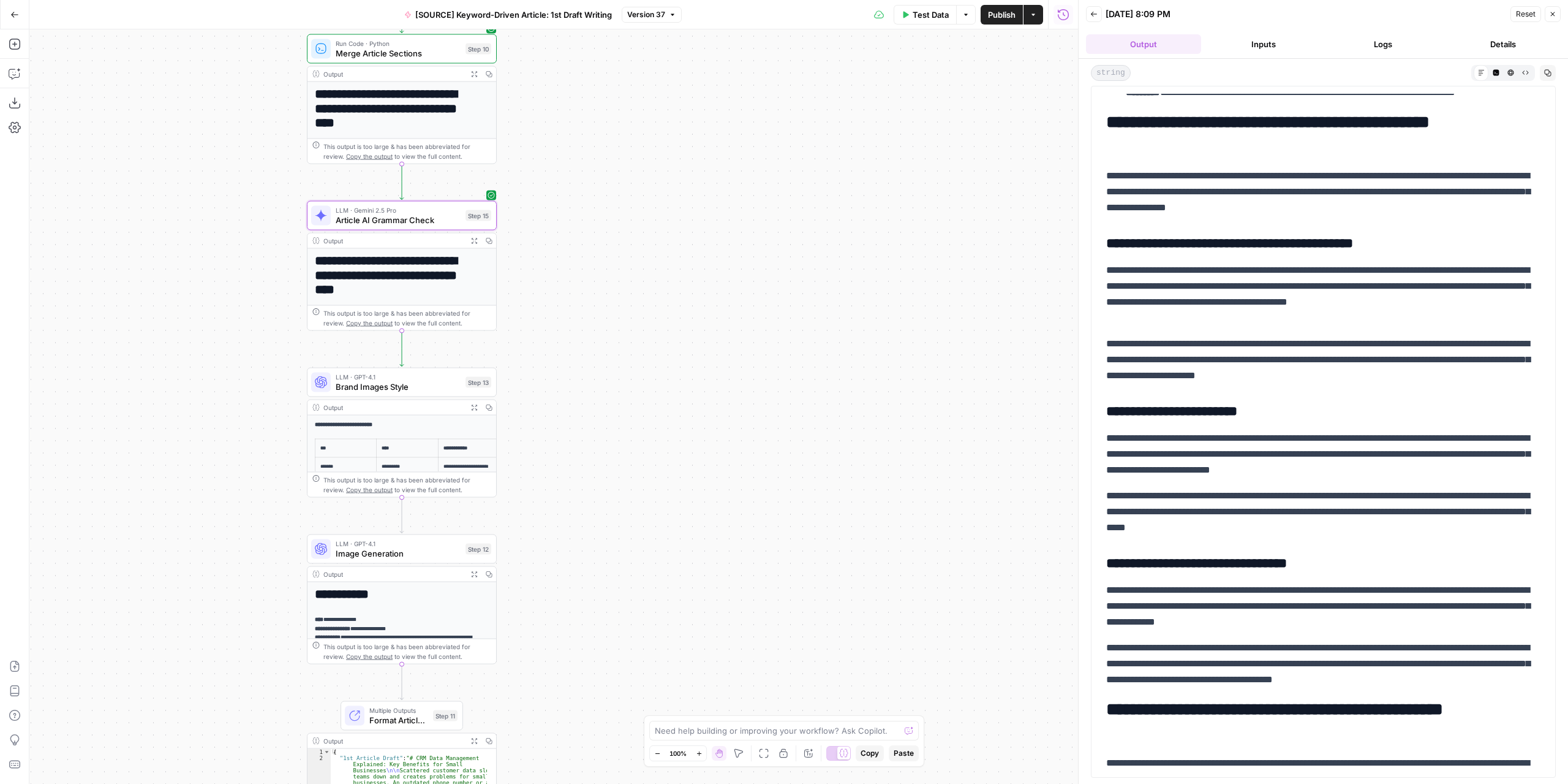
scroll to position [2819, 0]
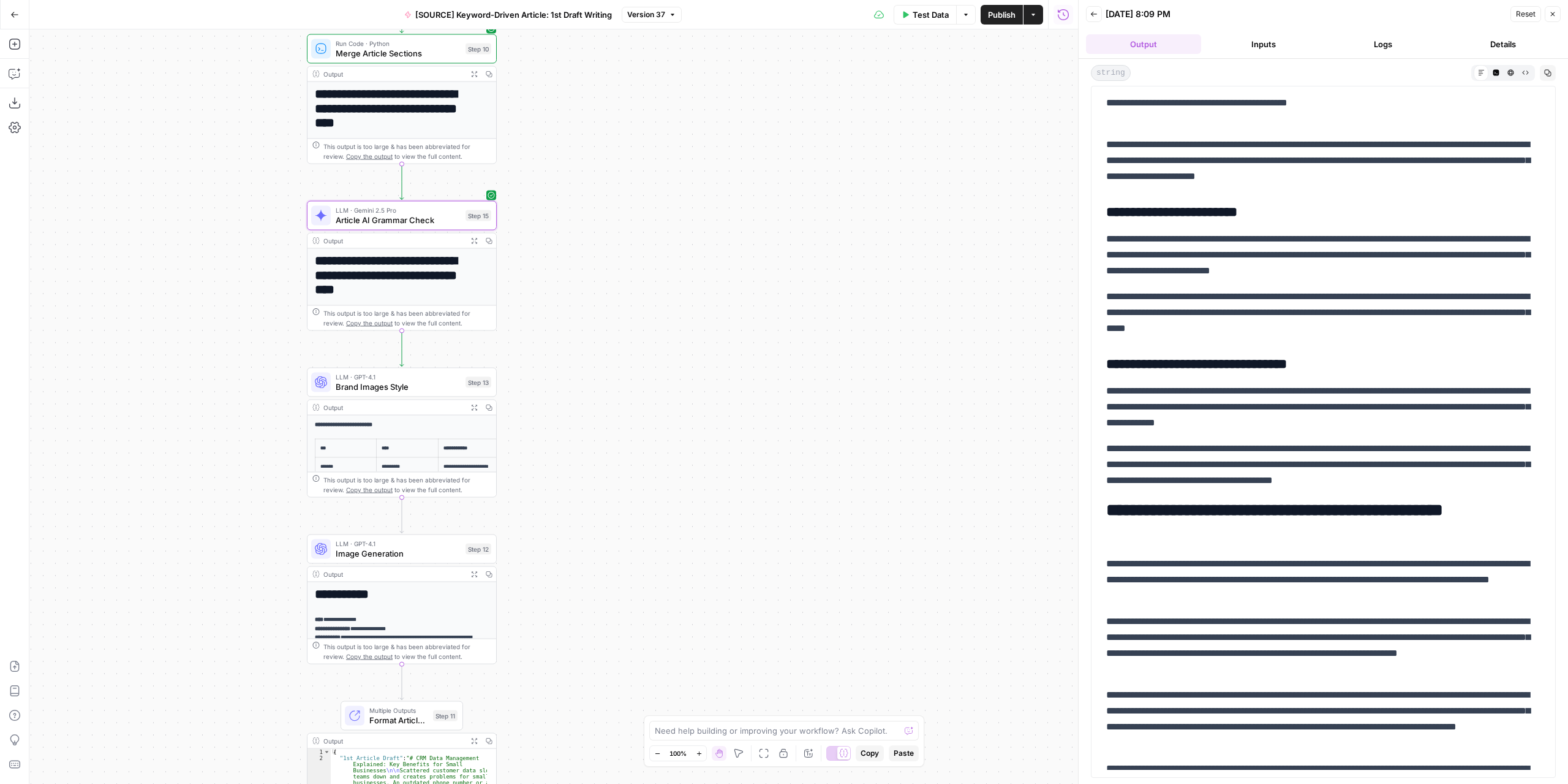
click at [1029, 17] on button "Actions" at bounding box center [1032, 14] width 19 height 19
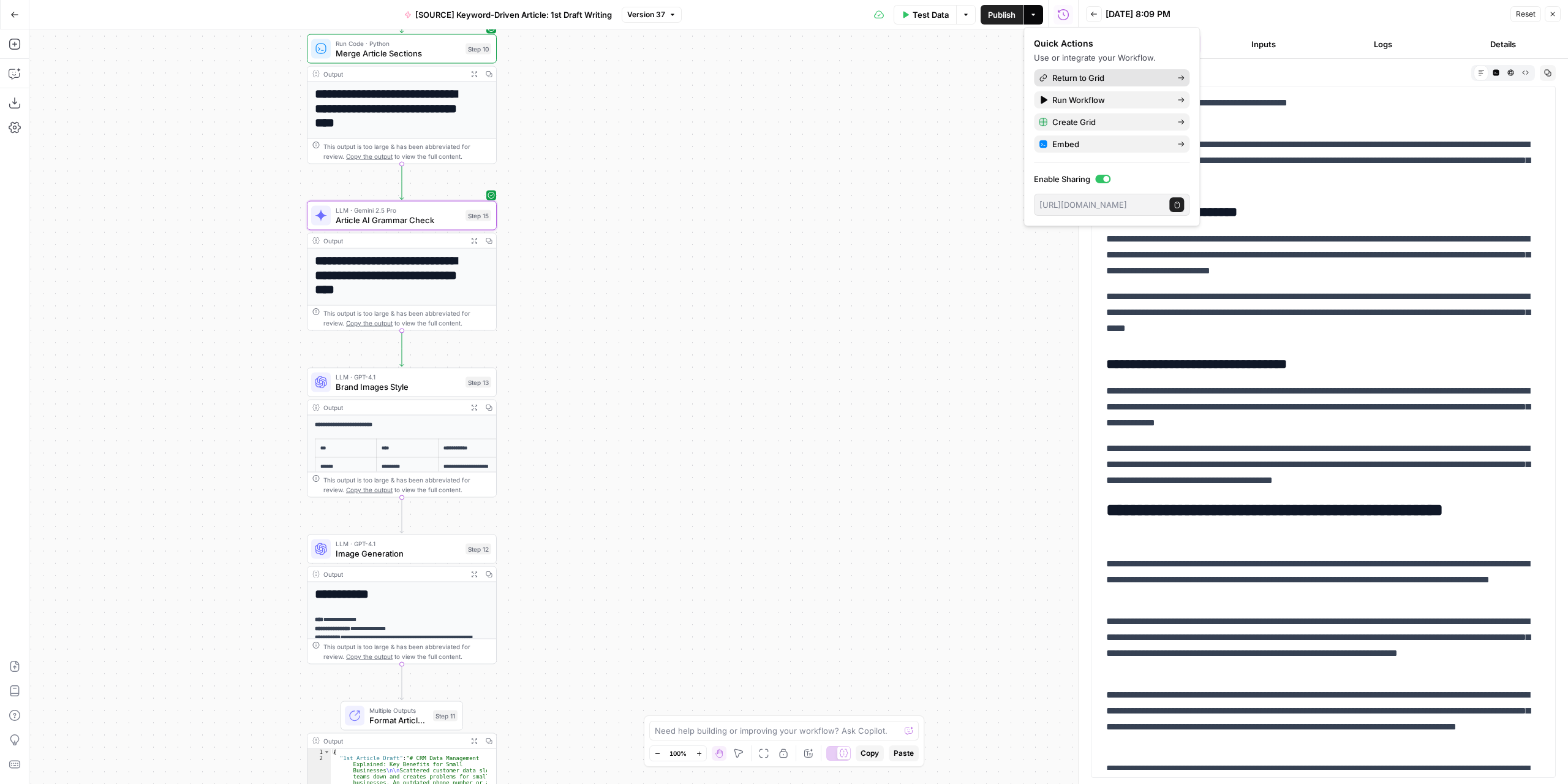
click at [1064, 78] on span "Return to Grid" at bounding box center [1109, 78] width 116 height 13
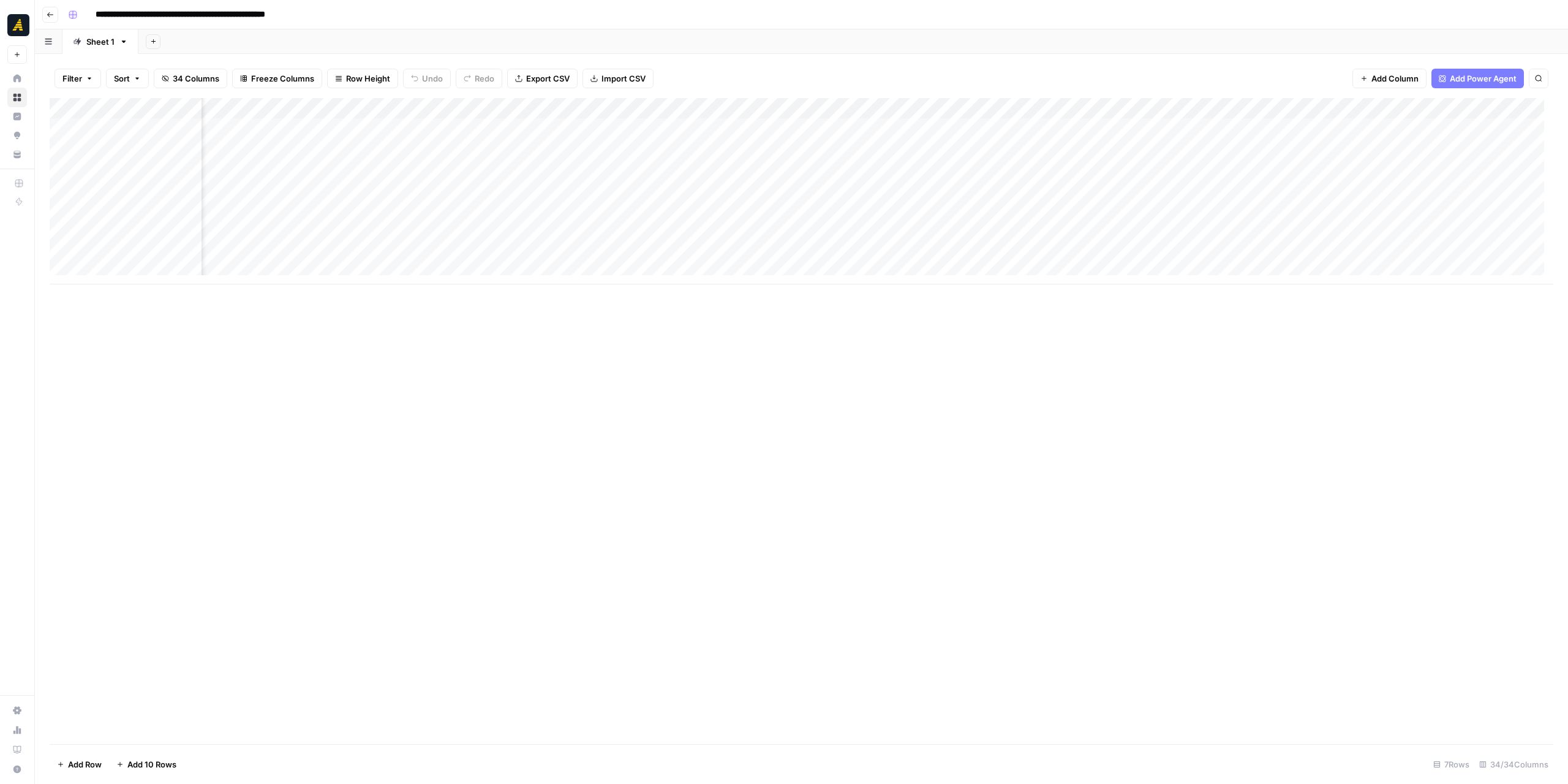
scroll to position [0, 1430]
click at [788, 127] on div "Add Column" at bounding box center [801, 191] width 1504 height 187
